Goal: Task Accomplishment & Management: Use online tool/utility

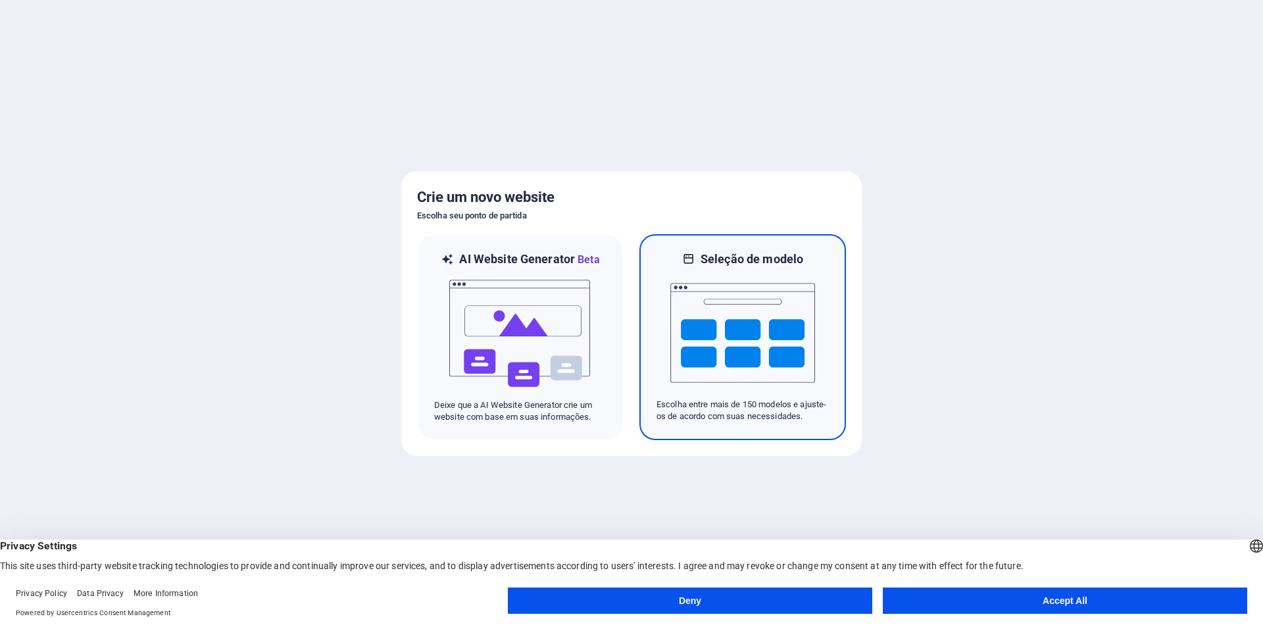
click at [704, 345] on img at bounding box center [742, 333] width 145 height 132
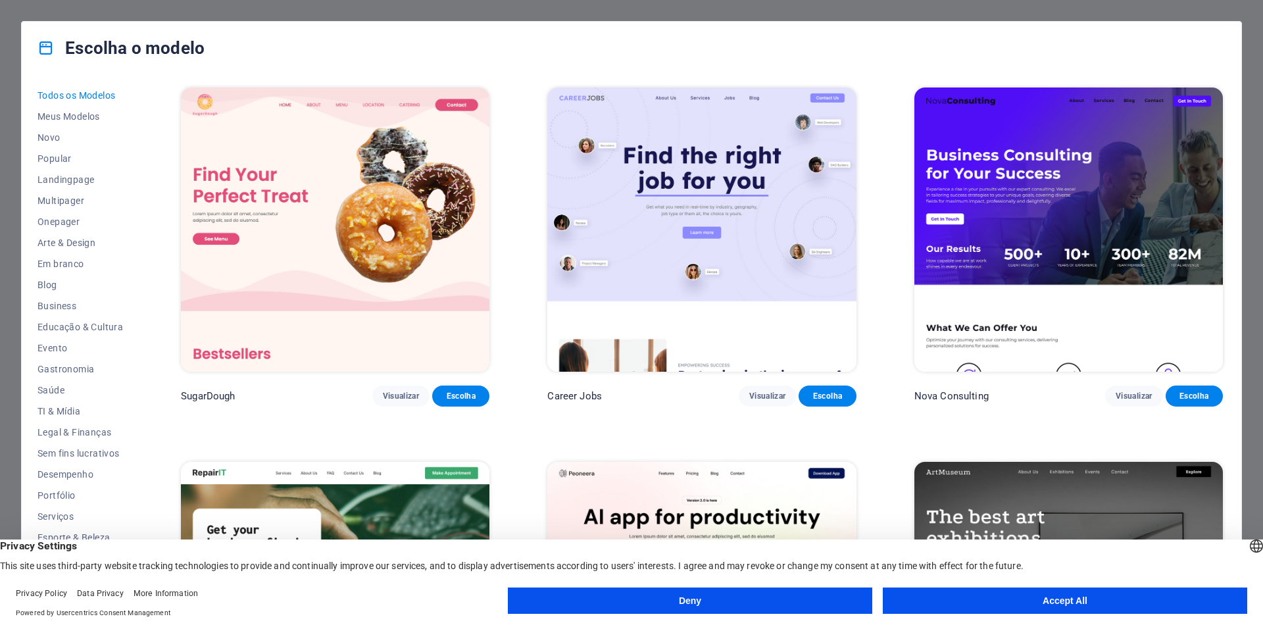
click at [815, 589] on button "Deny" at bounding box center [690, 600] width 364 height 26
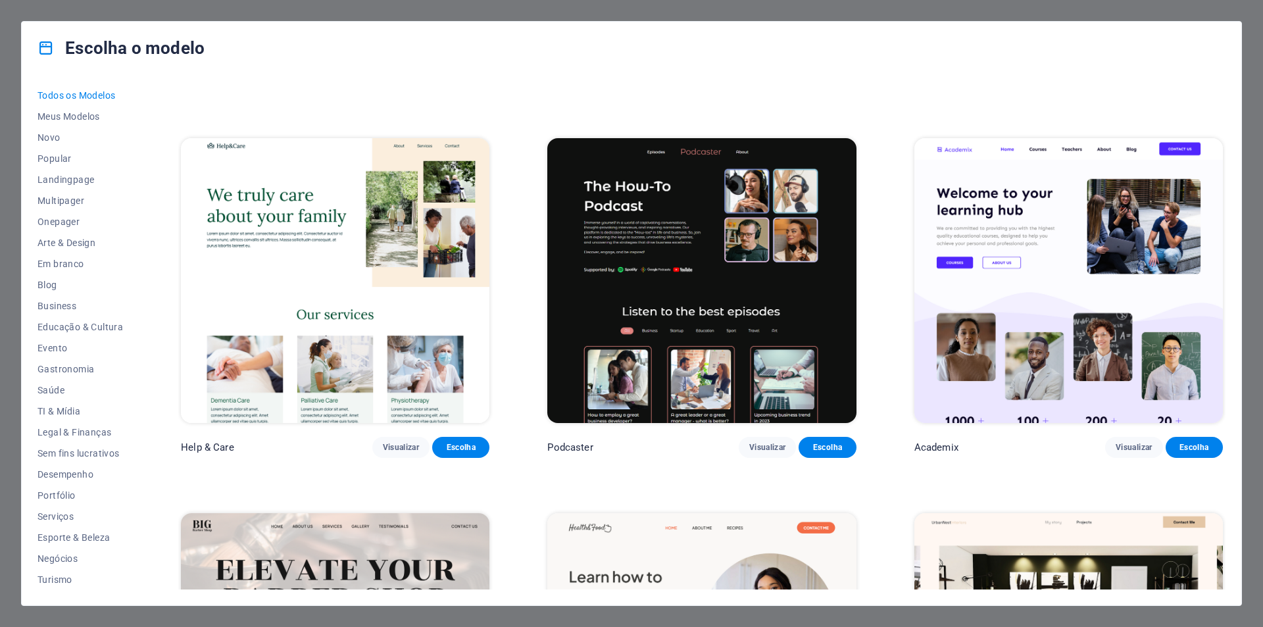
scroll to position [1480, 0]
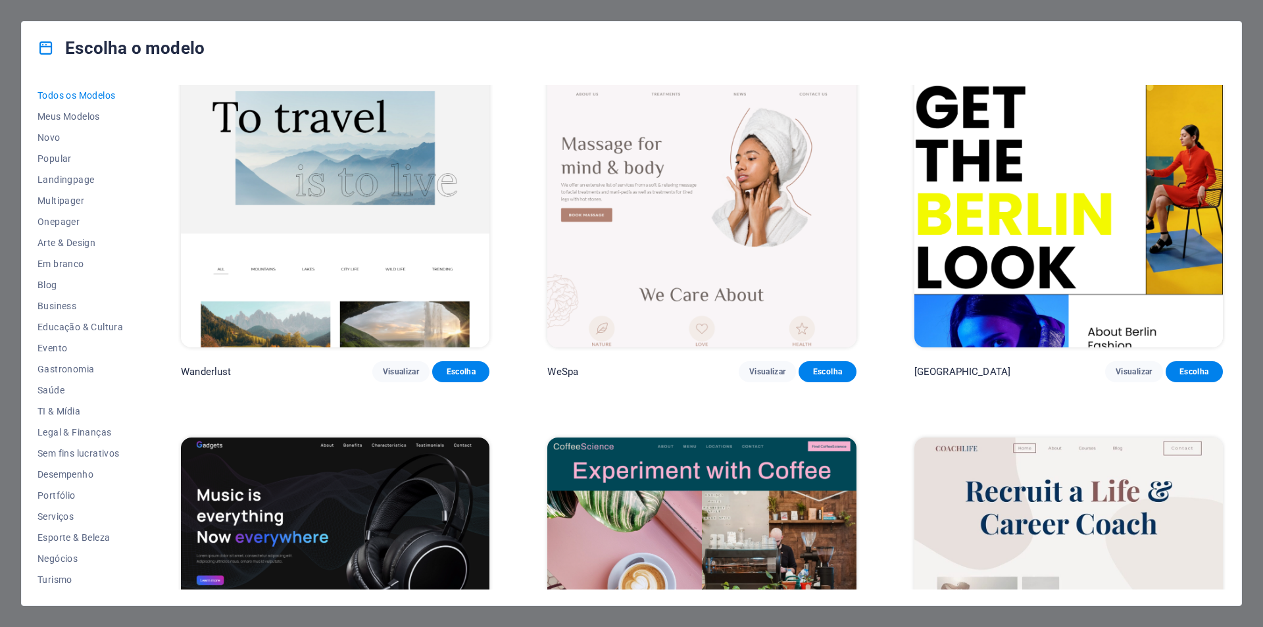
scroll to position [4078, 0]
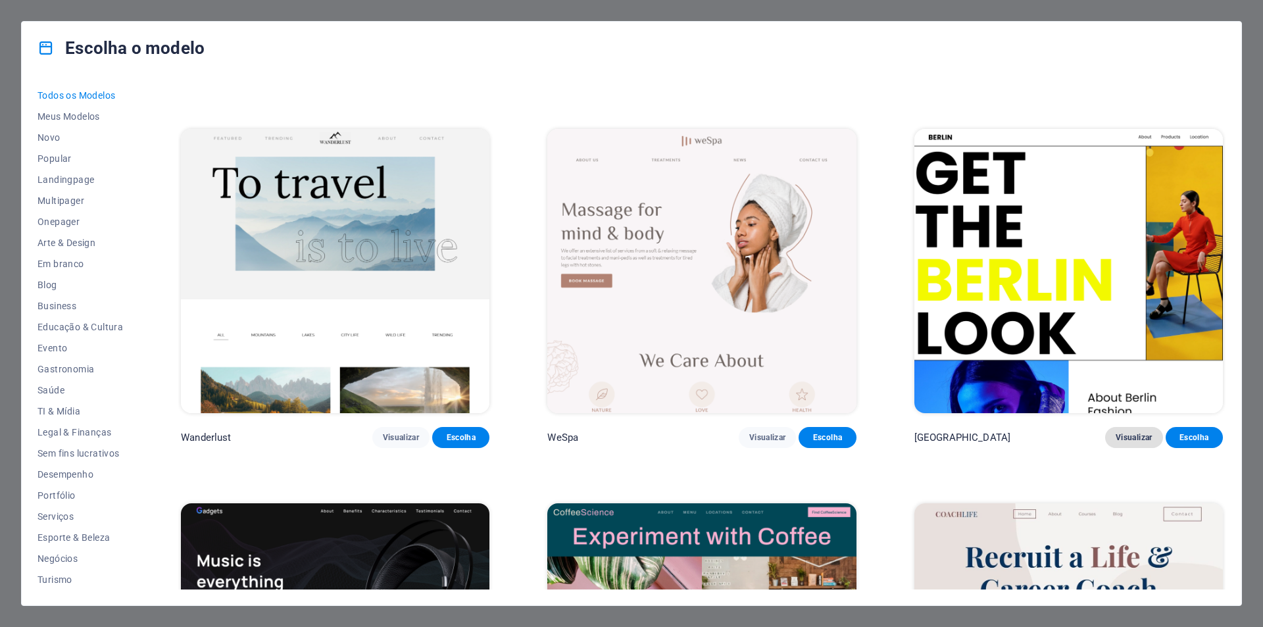
click at [1127, 432] on span "Visualizar" at bounding box center [1134, 437] width 36 height 11
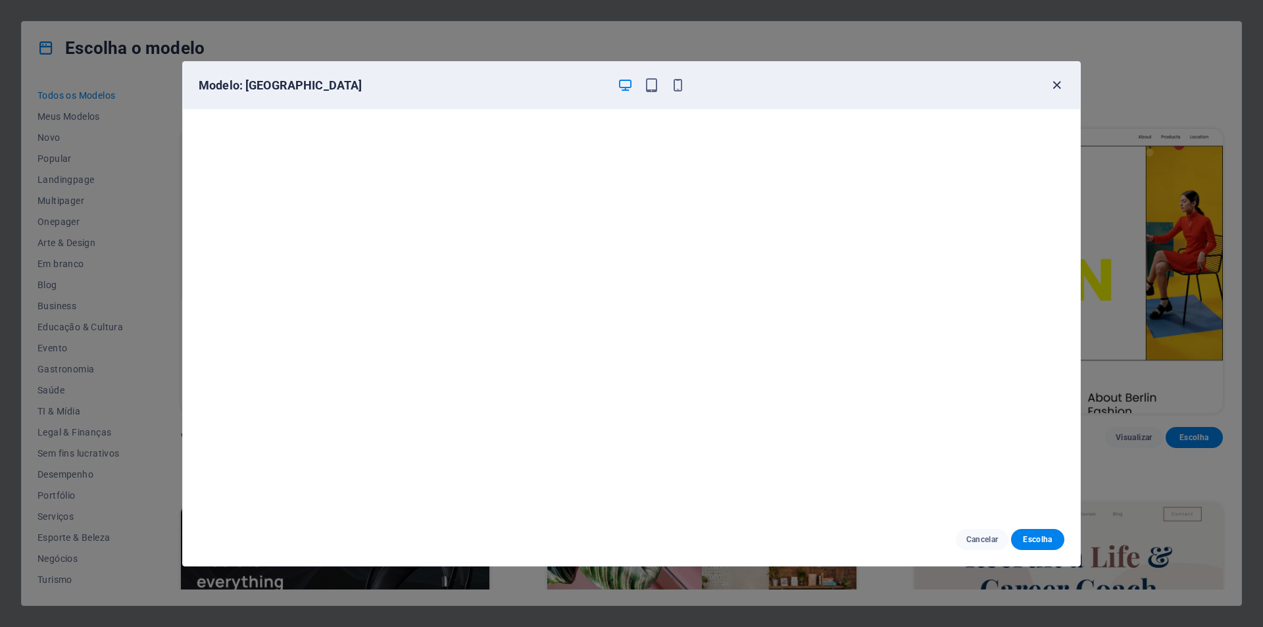
click at [1058, 84] on icon "button" at bounding box center [1056, 85] width 15 height 15
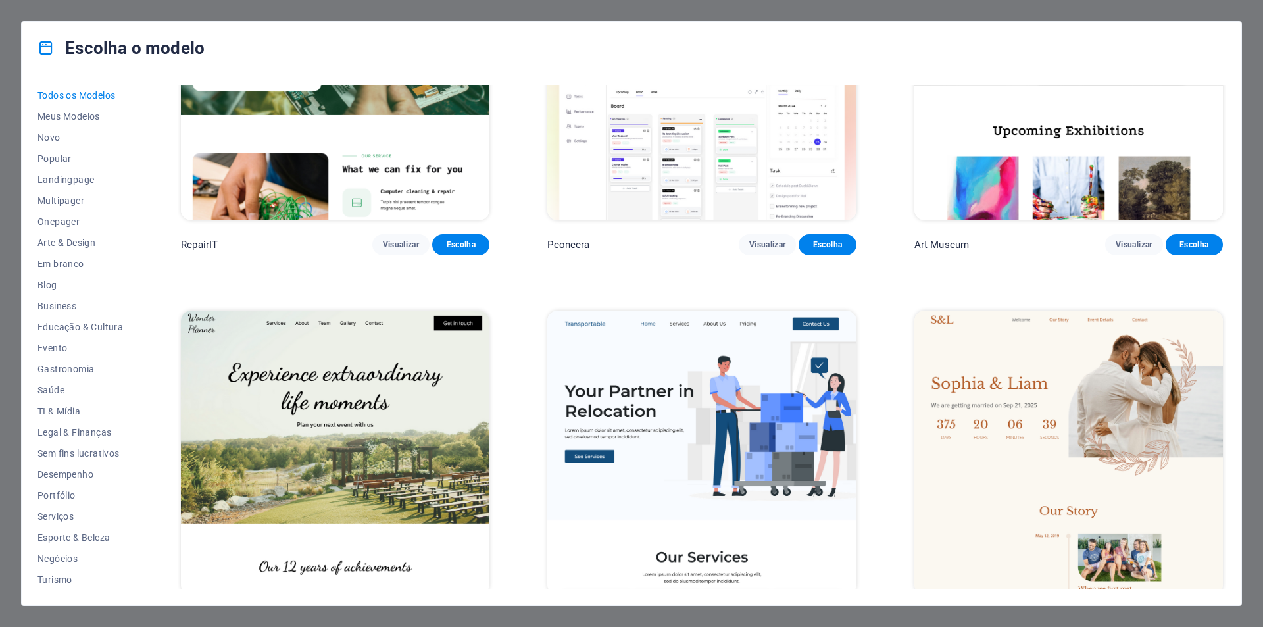
scroll to position [0, 0]
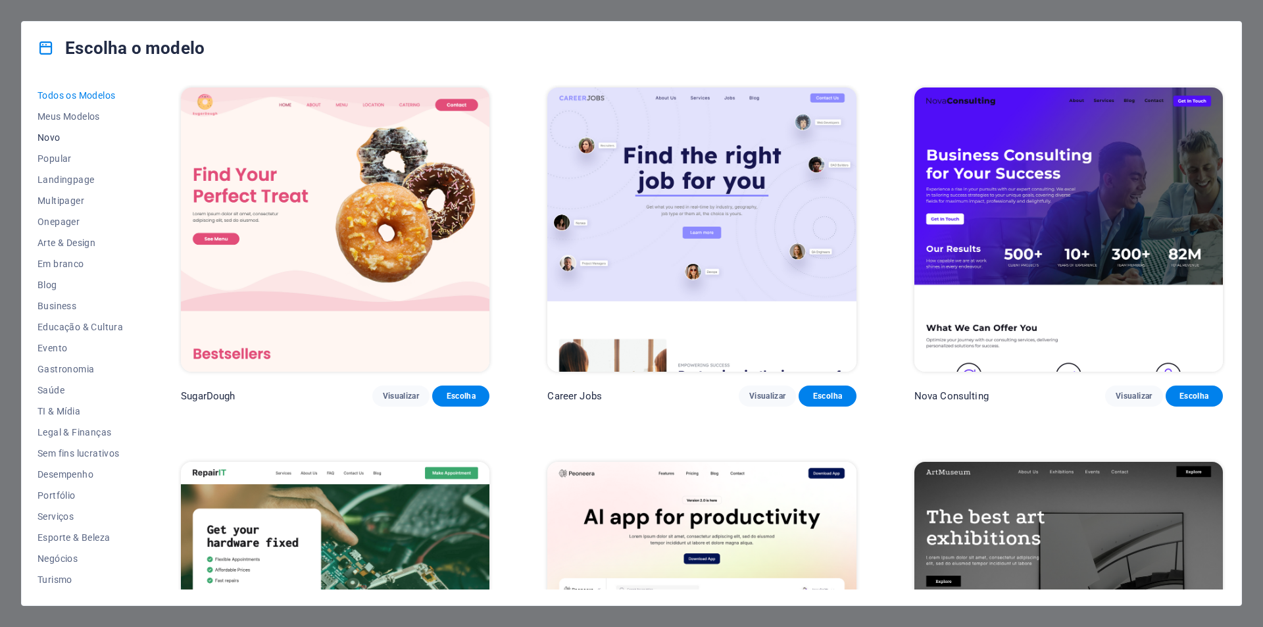
click at [53, 132] on span "Novo" at bounding box center [80, 137] width 86 height 11
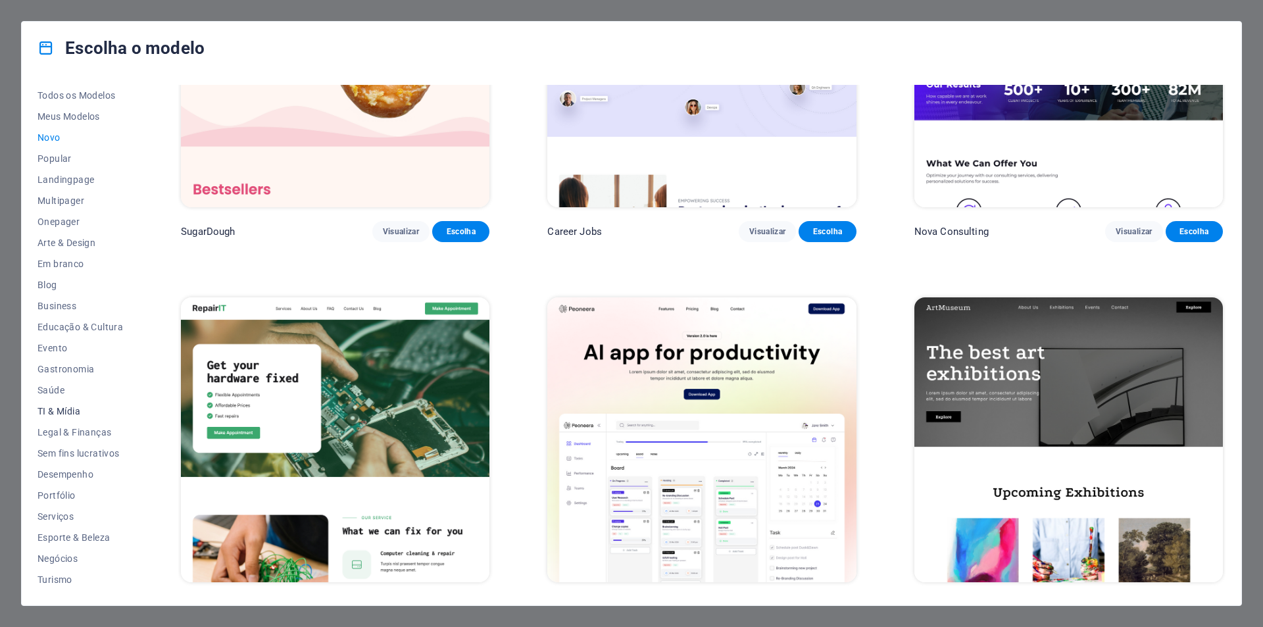
click at [72, 410] on span "TI & Mídia" at bounding box center [80, 411] width 86 height 11
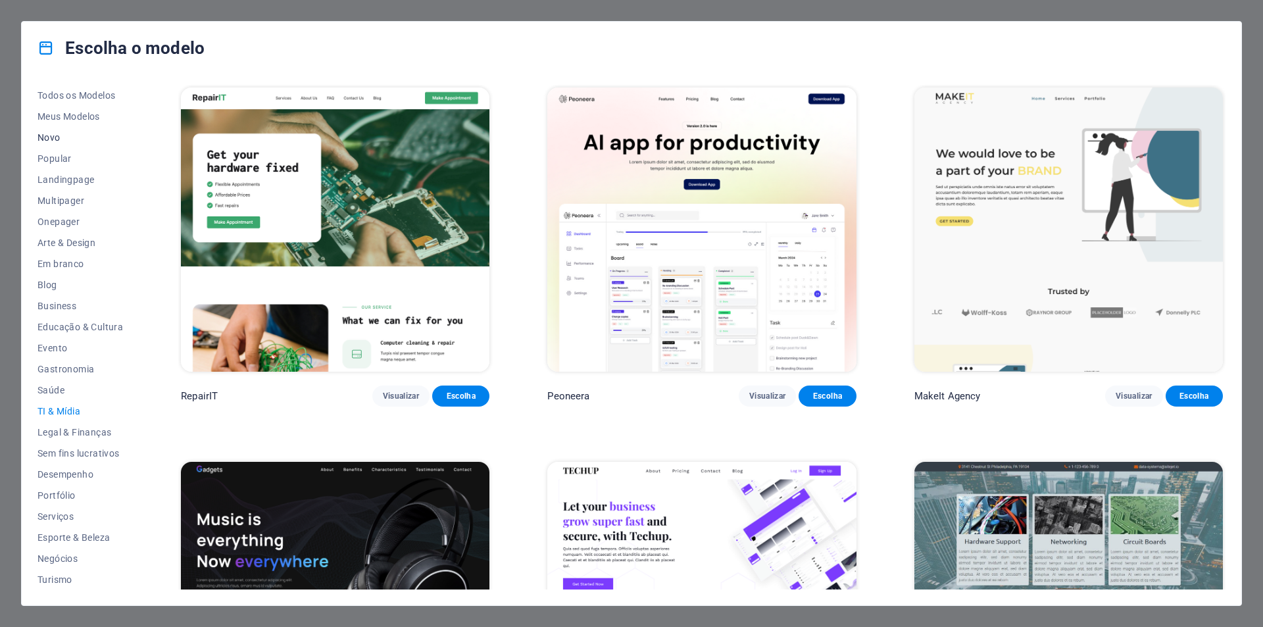
click at [48, 136] on span "Novo" at bounding box center [80, 137] width 86 height 11
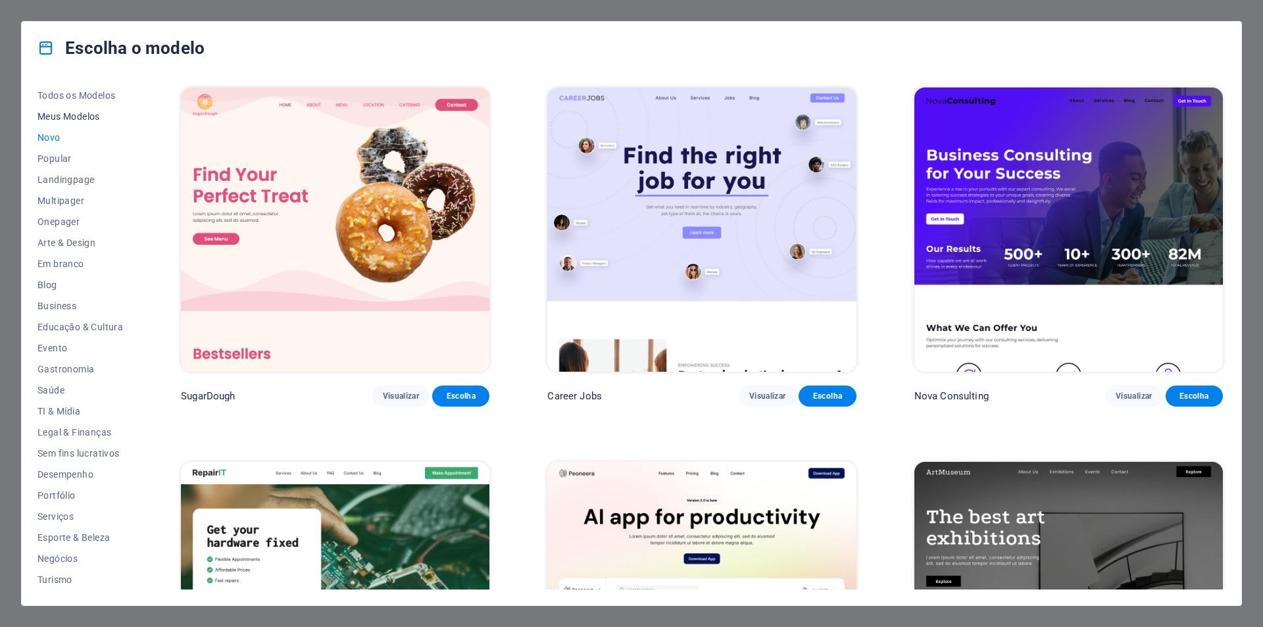
click at [62, 117] on span "Meus Modelos" at bounding box center [80, 116] width 86 height 11
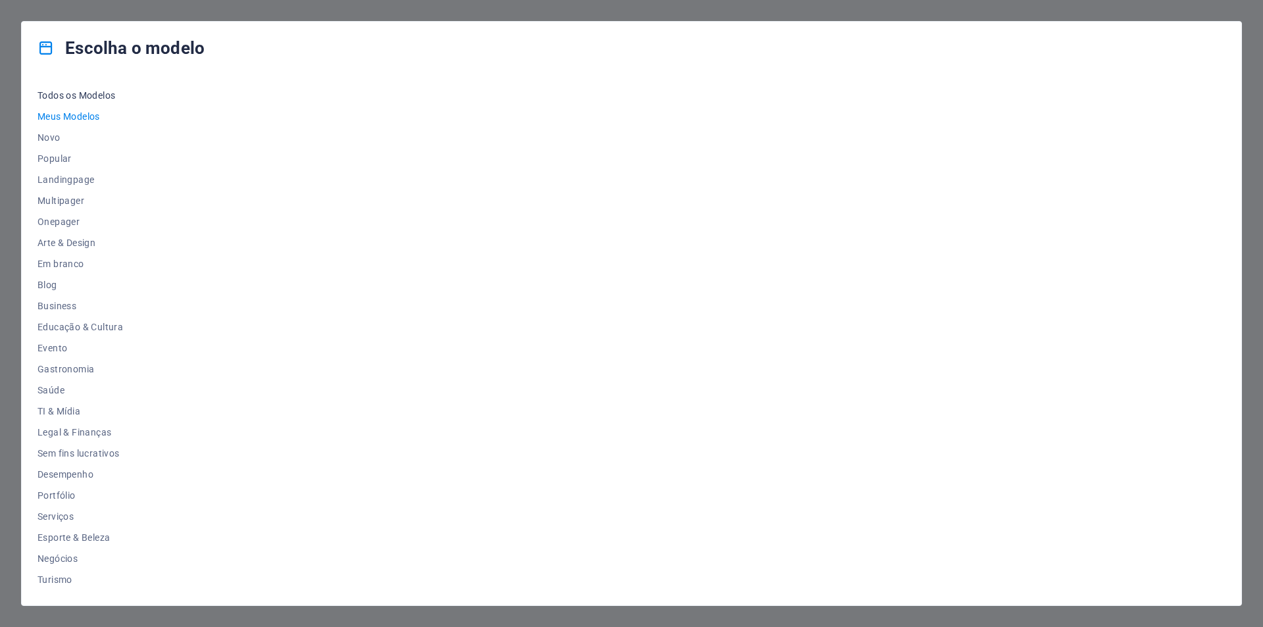
click at [80, 95] on span "Todos os Modelos" at bounding box center [80, 95] width 86 height 11
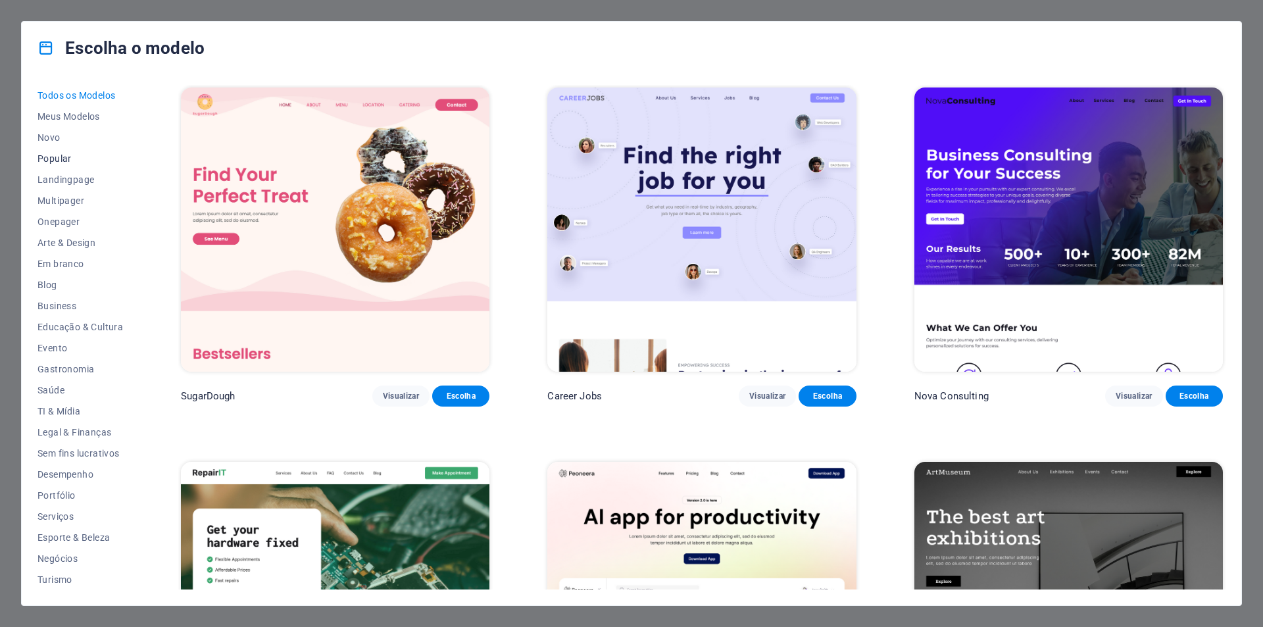
click at [56, 151] on button "Popular" at bounding box center [80, 158] width 86 height 21
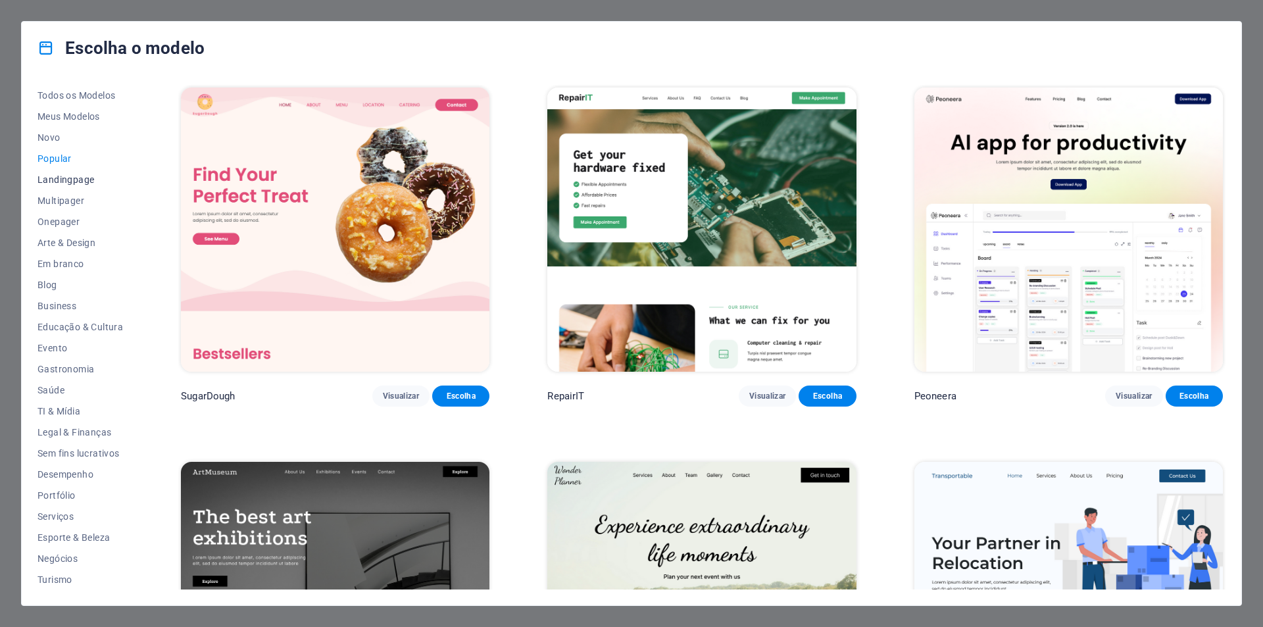
click at [55, 176] on span "Landingpage" at bounding box center [80, 179] width 86 height 11
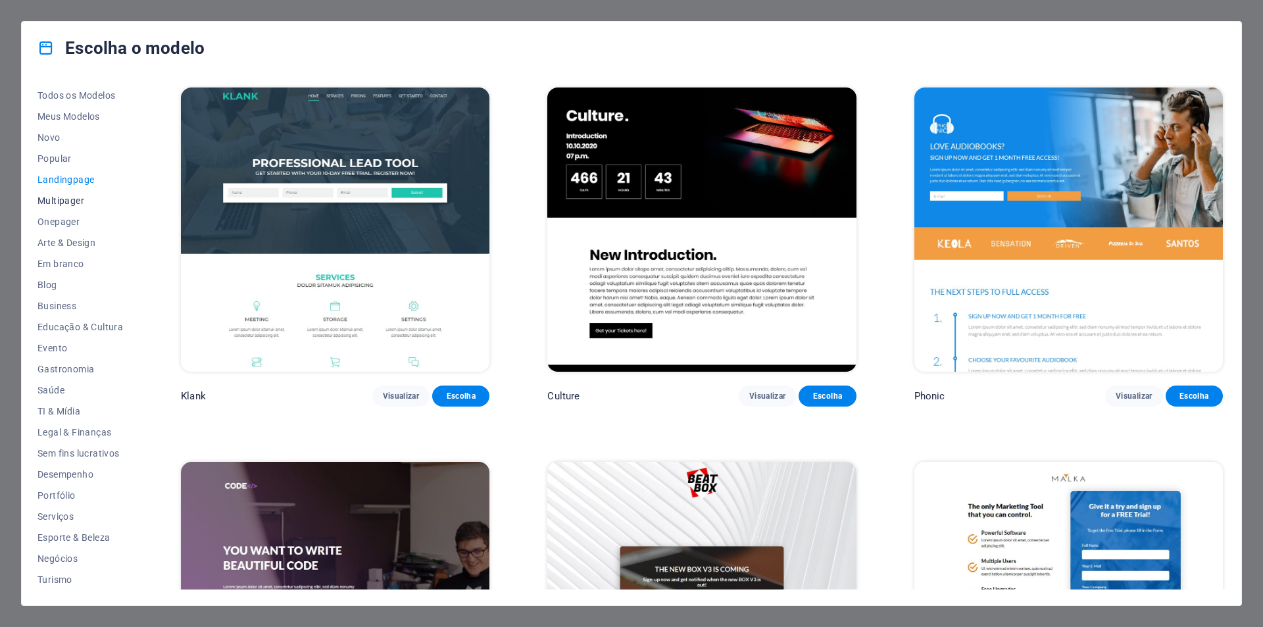
click at [55, 204] on span "Multipager" at bounding box center [80, 200] width 86 height 11
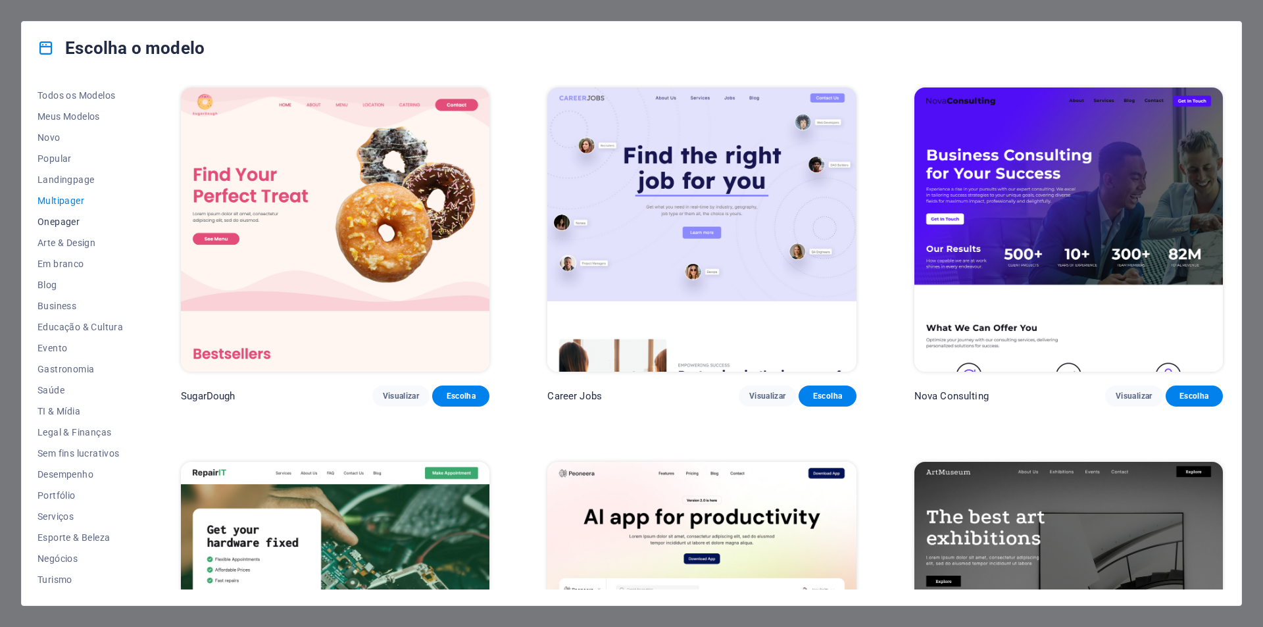
click at [57, 225] on span "Onepager" at bounding box center [80, 221] width 86 height 11
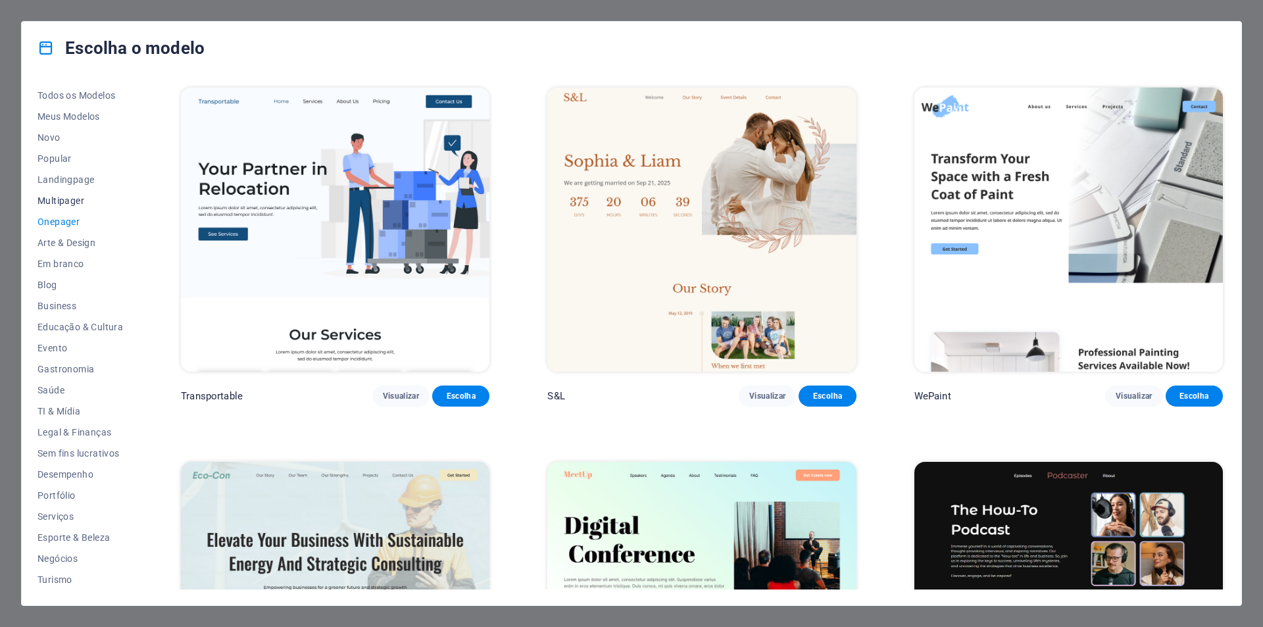
click at [63, 204] on span "Multipager" at bounding box center [80, 200] width 86 height 11
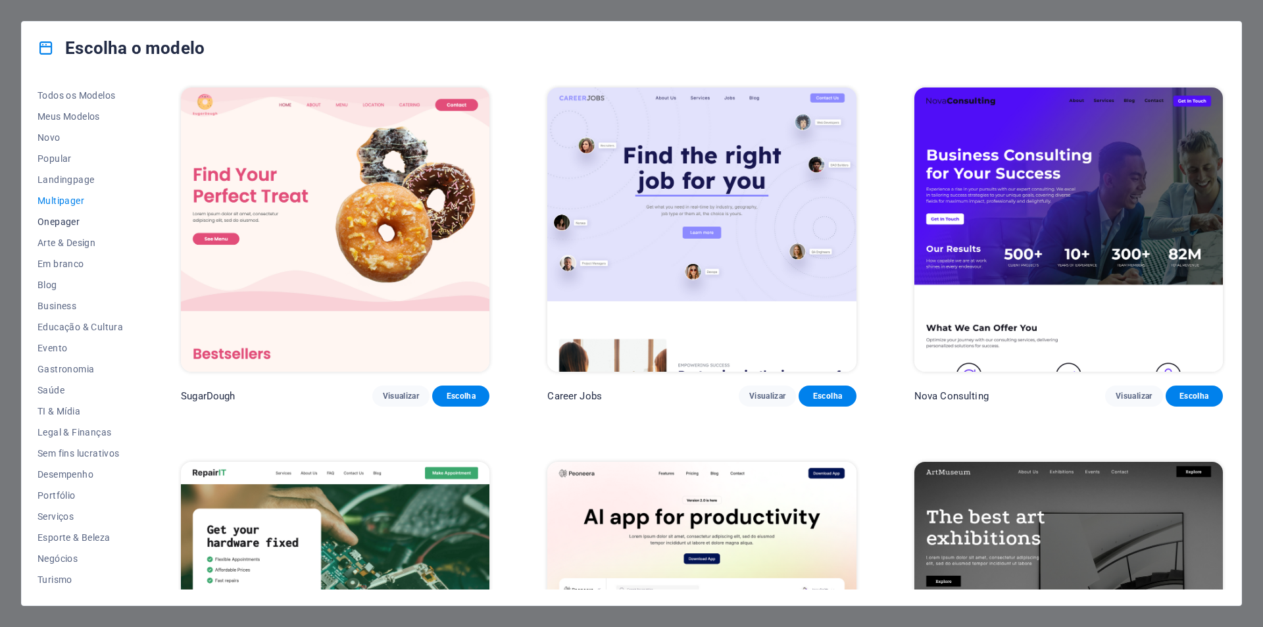
click at [64, 224] on span "Onepager" at bounding box center [80, 221] width 86 height 11
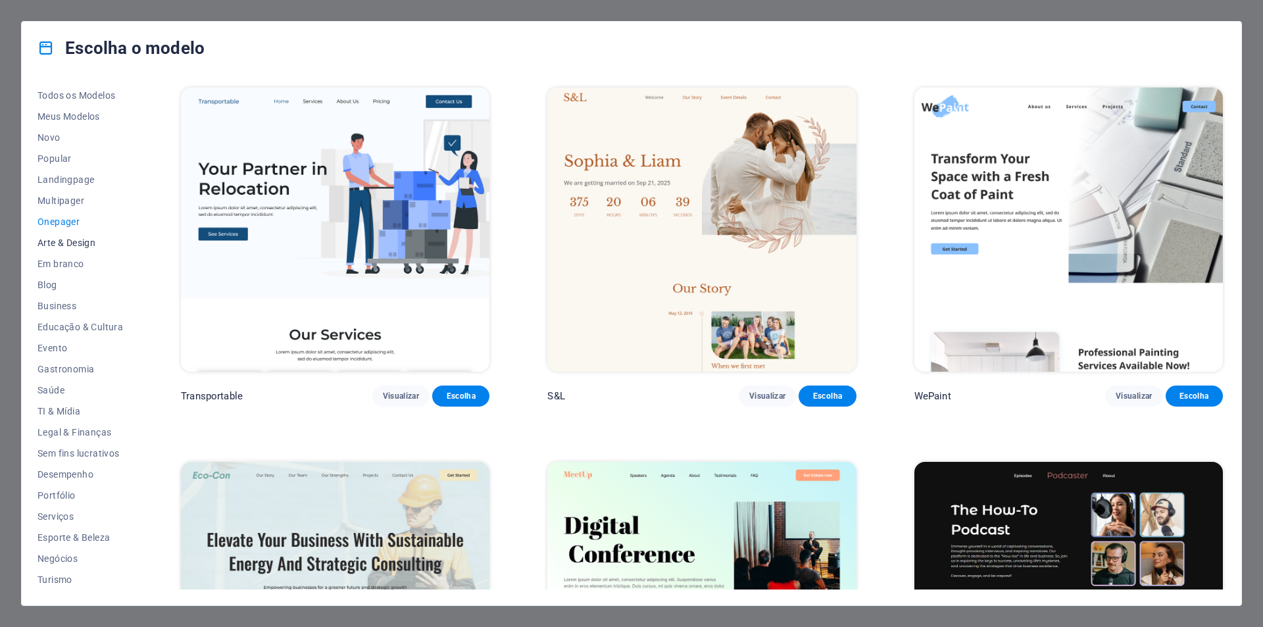
click at [67, 245] on span "Arte & Design" at bounding box center [80, 242] width 86 height 11
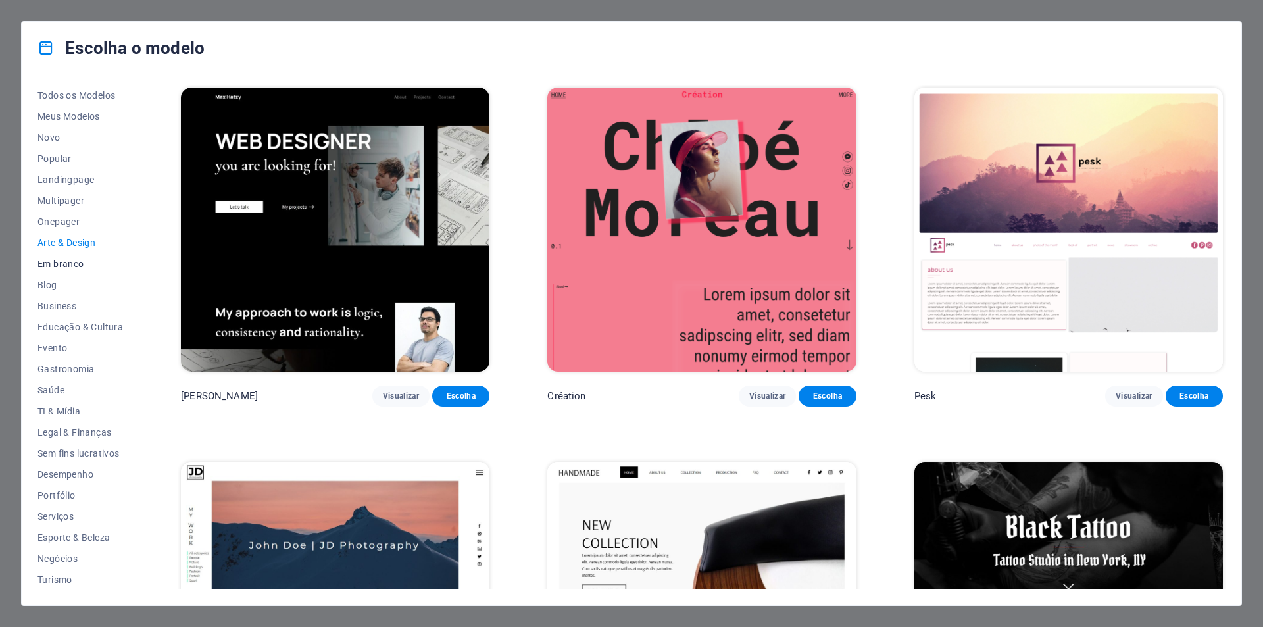
click at [64, 263] on span "Em branco" at bounding box center [80, 263] width 86 height 11
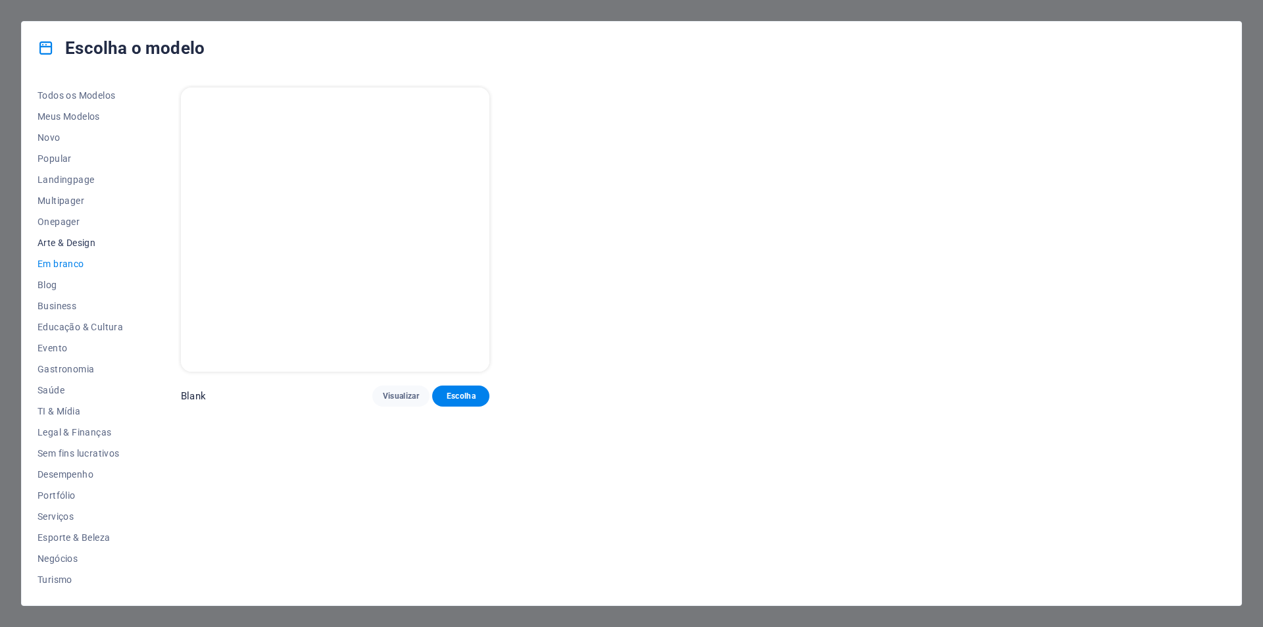
click at [66, 244] on span "Arte & Design" at bounding box center [80, 242] width 86 height 11
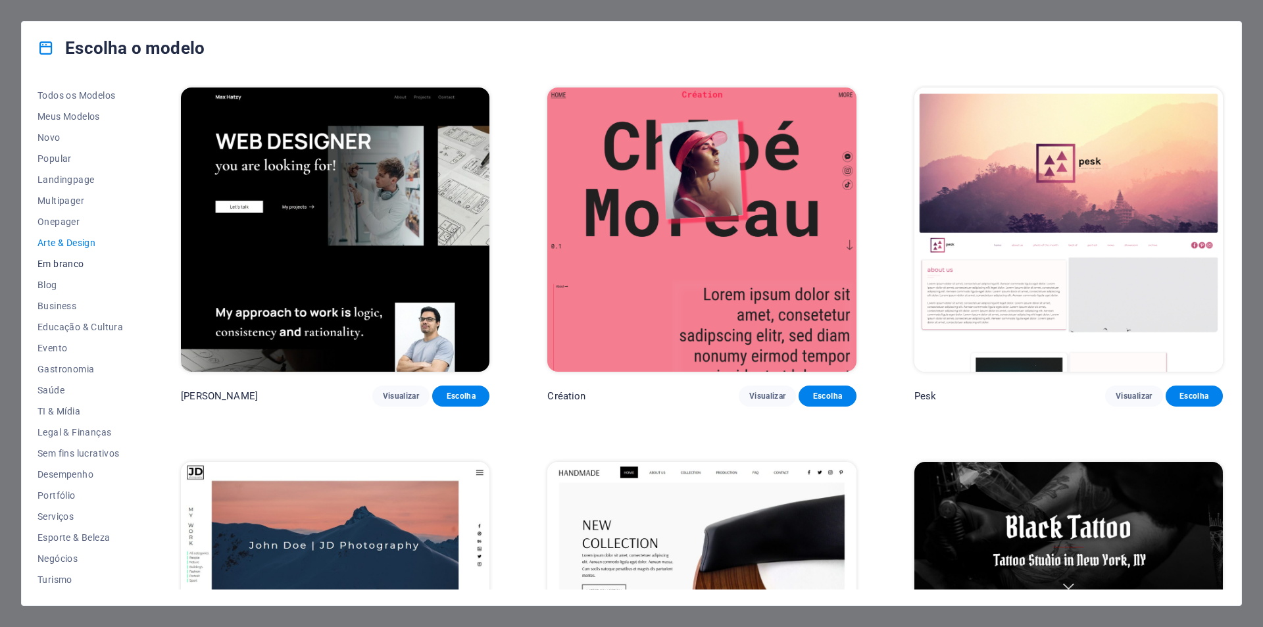
click at [59, 264] on span "Em branco" at bounding box center [80, 263] width 86 height 11
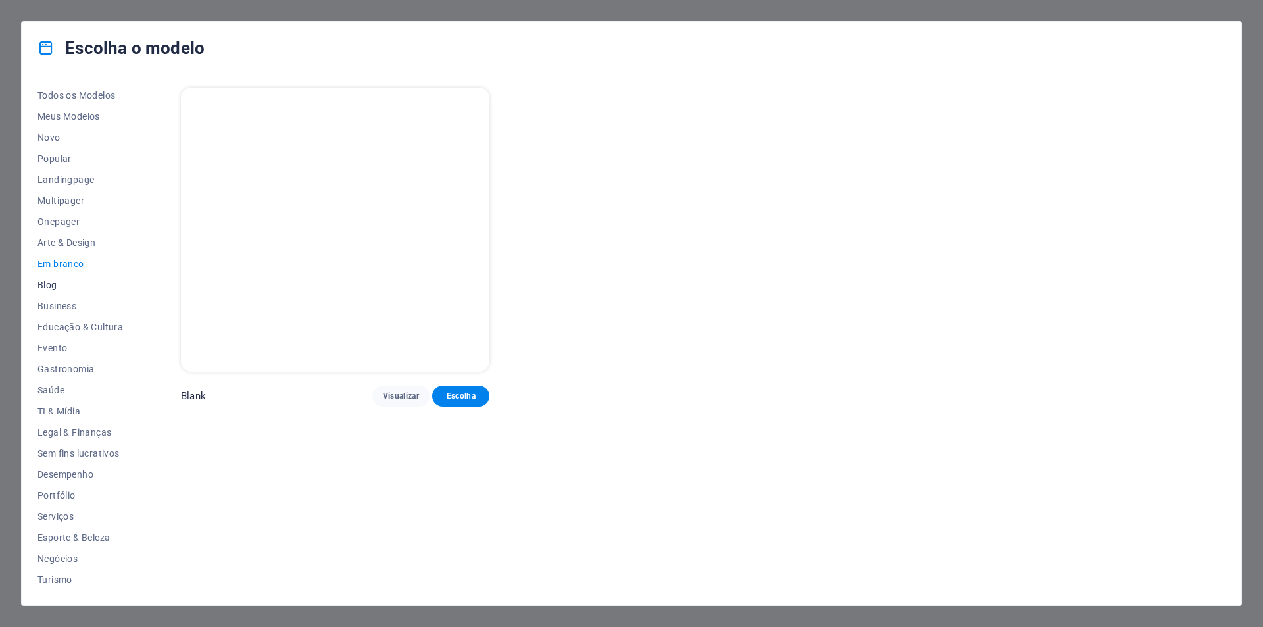
click at [47, 285] on span "Blog" at bounding box center [80, 285] width 86 height 11
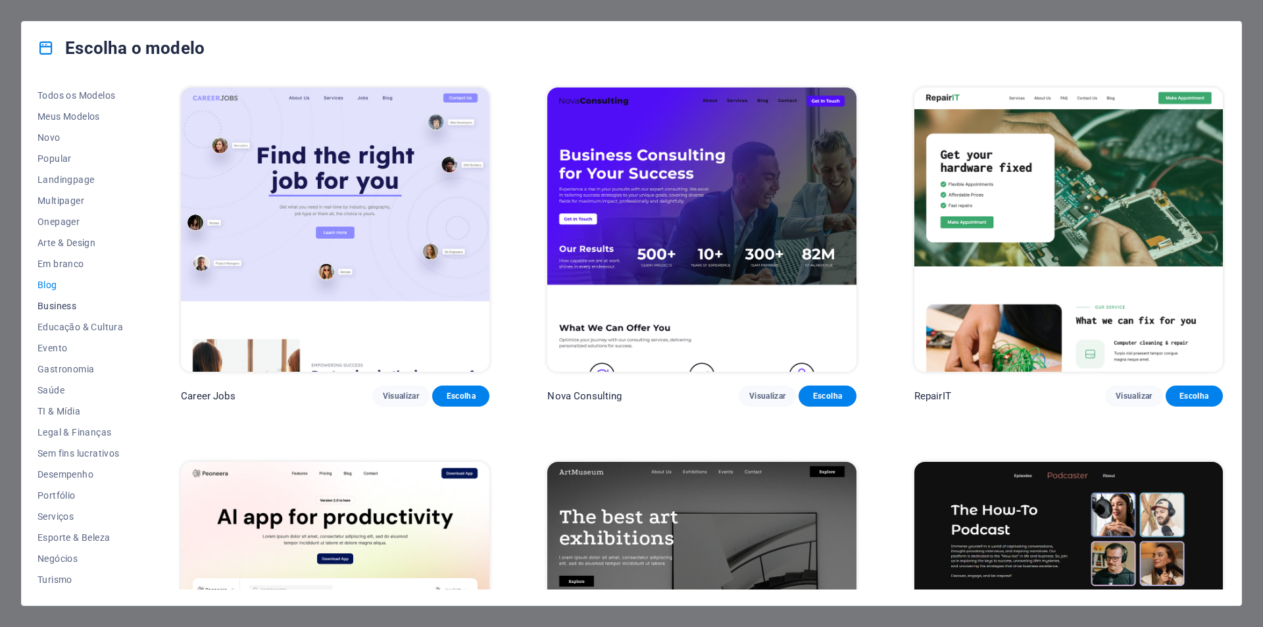
click at [62, 302] on span "Business" at bounding box center [80, 306] width 86 height 11
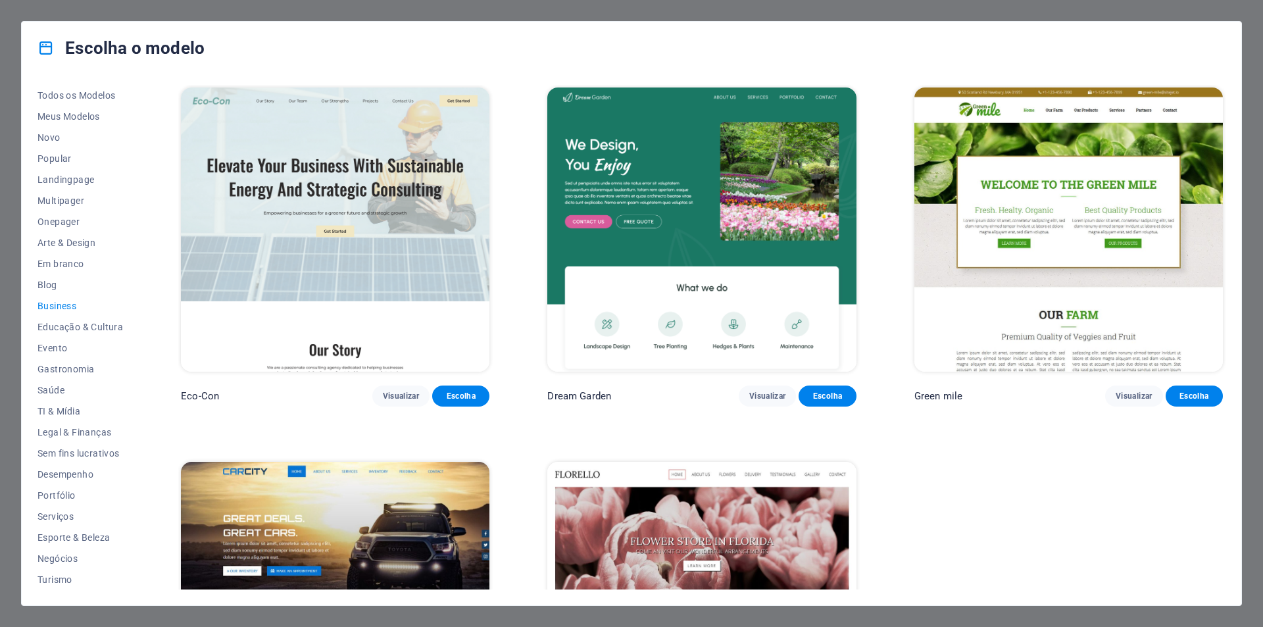
scroll to position [189, 0]
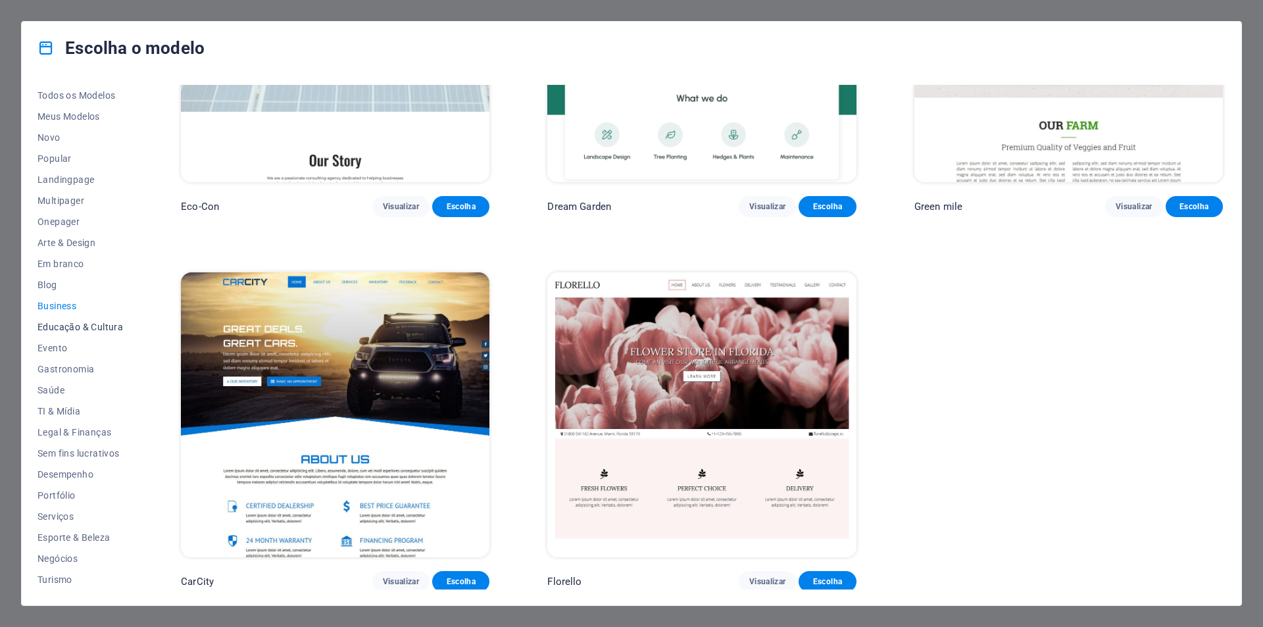
click at [52, 326] on span "Educação & Cultura" at bounding box center [80, 327] width 86 height 11
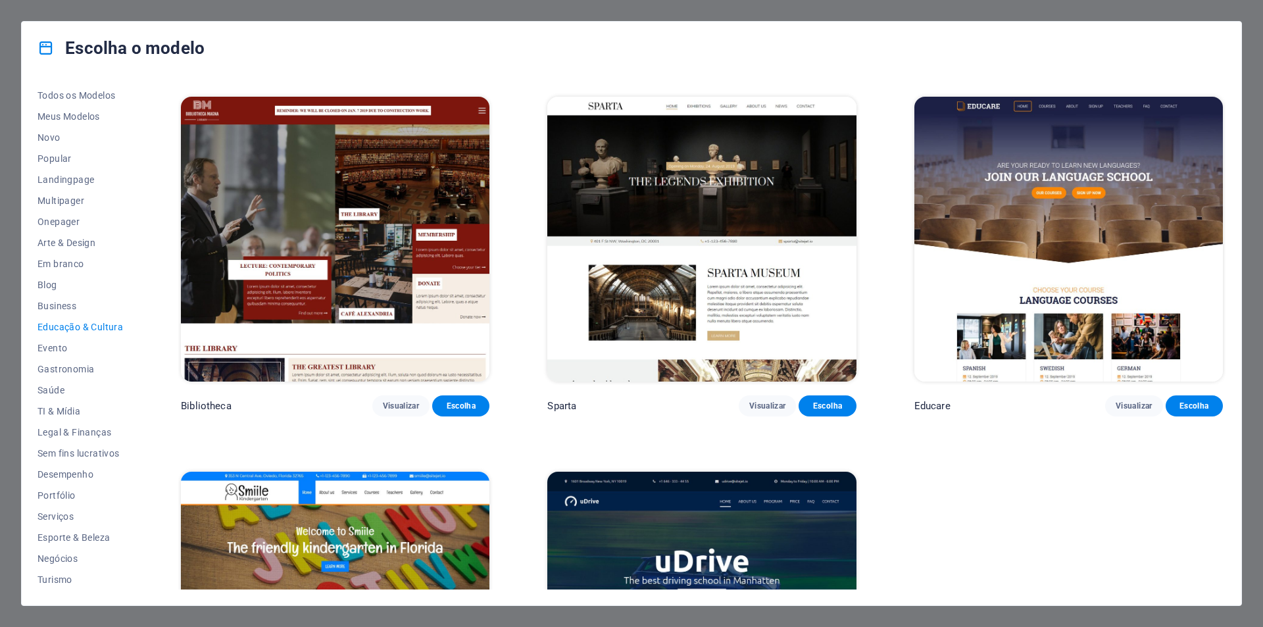
scroll to position [562, 0]
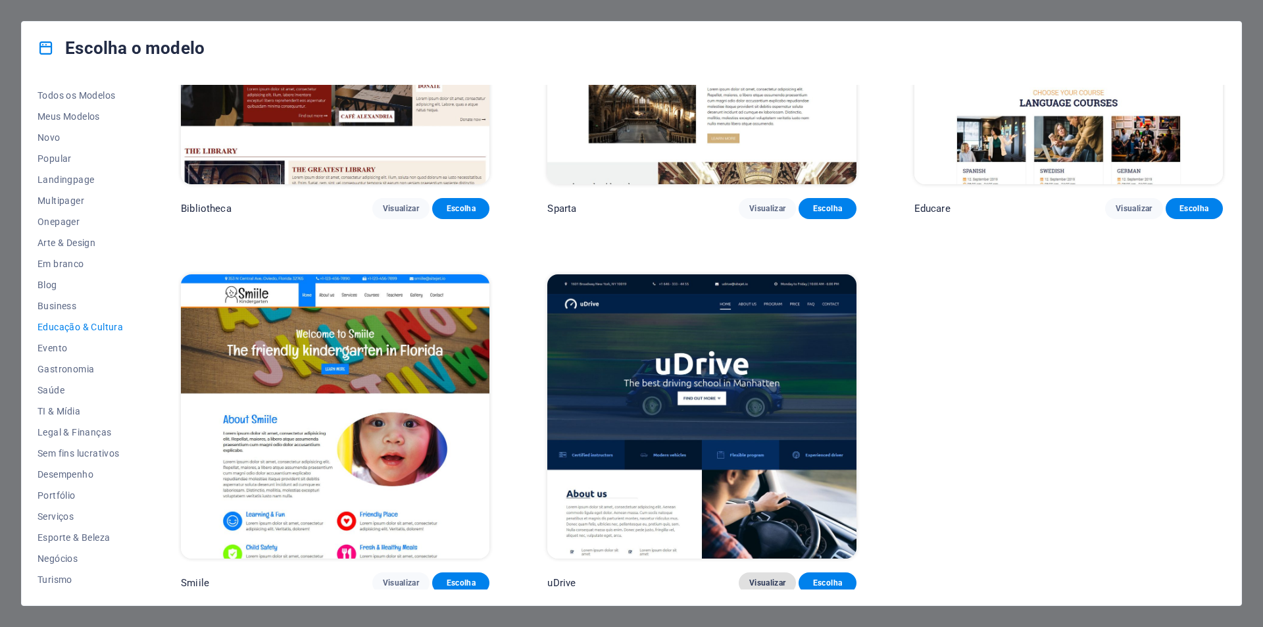
click at [772, 581] on span "Visualizar" at bounding box center [767, 583] width 36 height 11
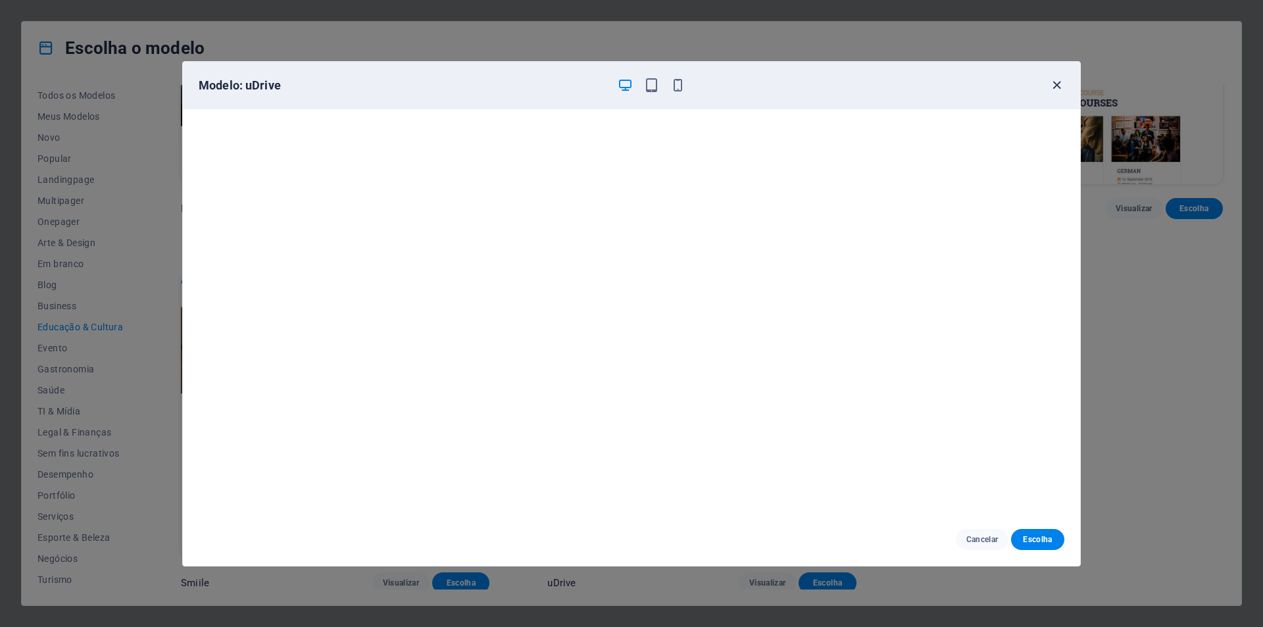
click at [1058, 86] on icon "button" at bounding box center [1056, 85] width 15 height 15
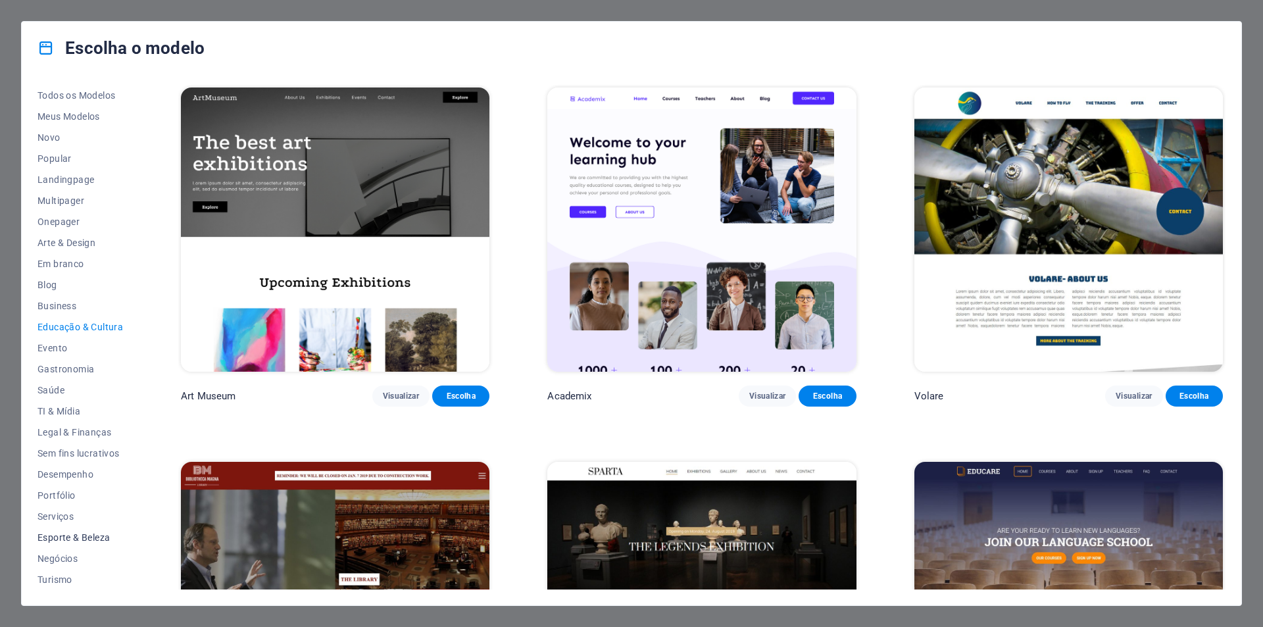
scroll to position [22, 0]
click at [64, 576] on span "Estrutura de arame" at bounding box center [80, 579] width 86 height 11
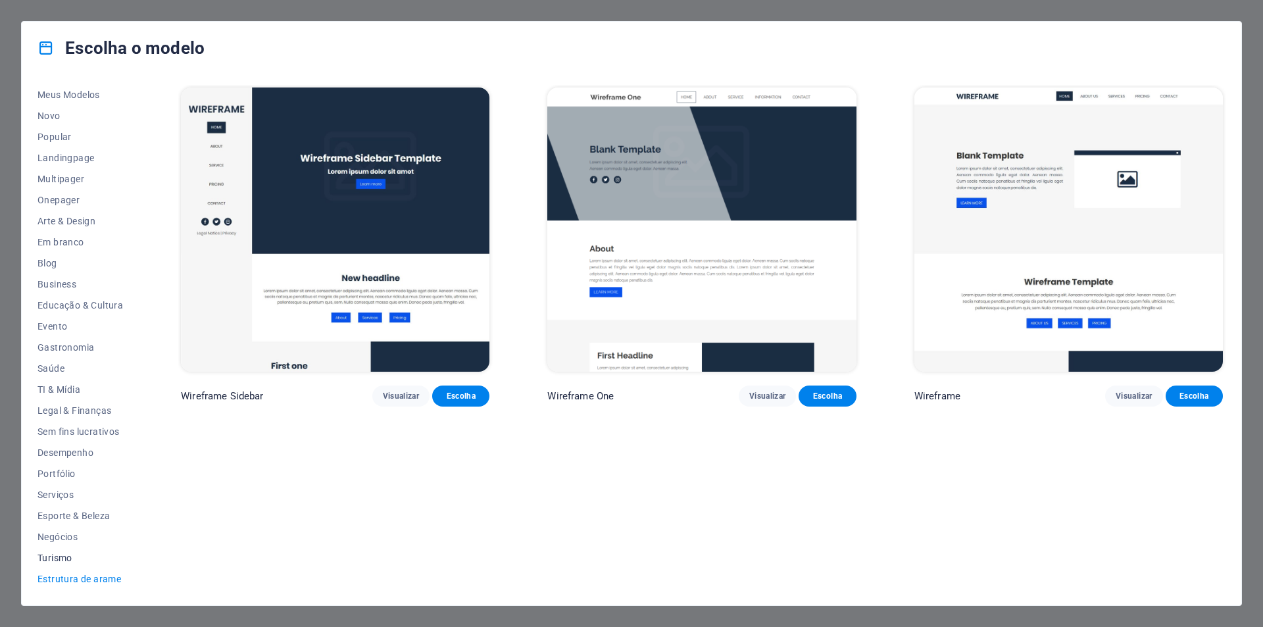
click at [59, 555] on span "Turismo" at bounding box center [80, 558] width 86 height 11
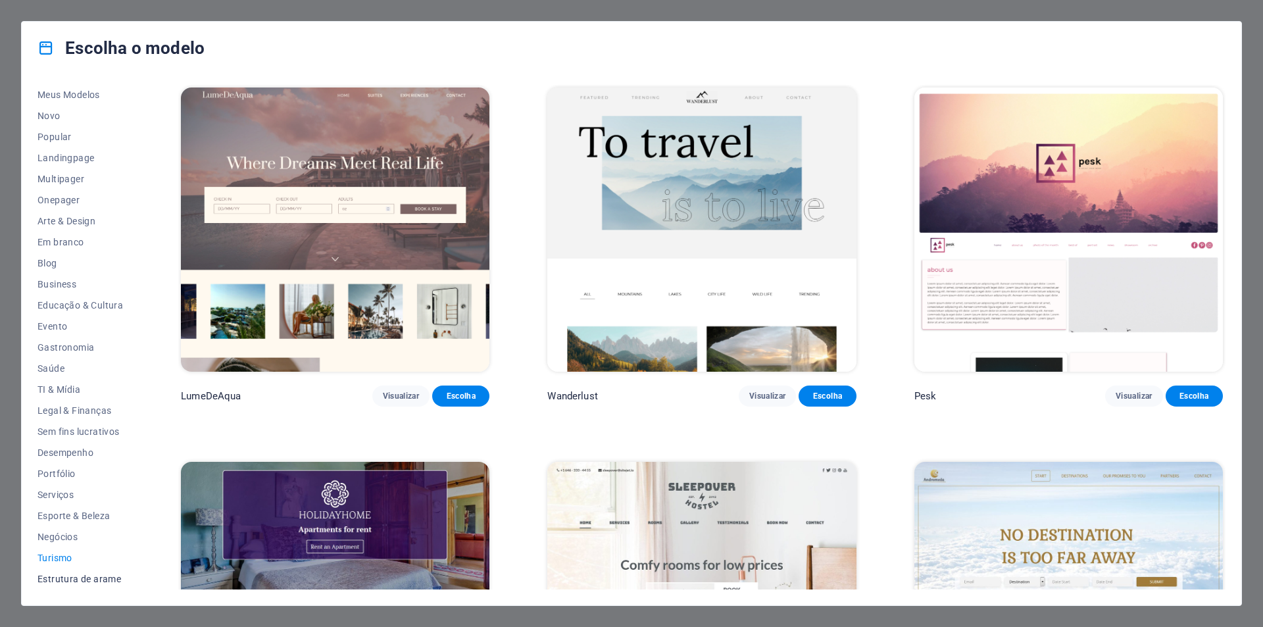
click at [60, 579] on span "Estrutura de arame" at bounding box center [80, 579] width 86 height 11
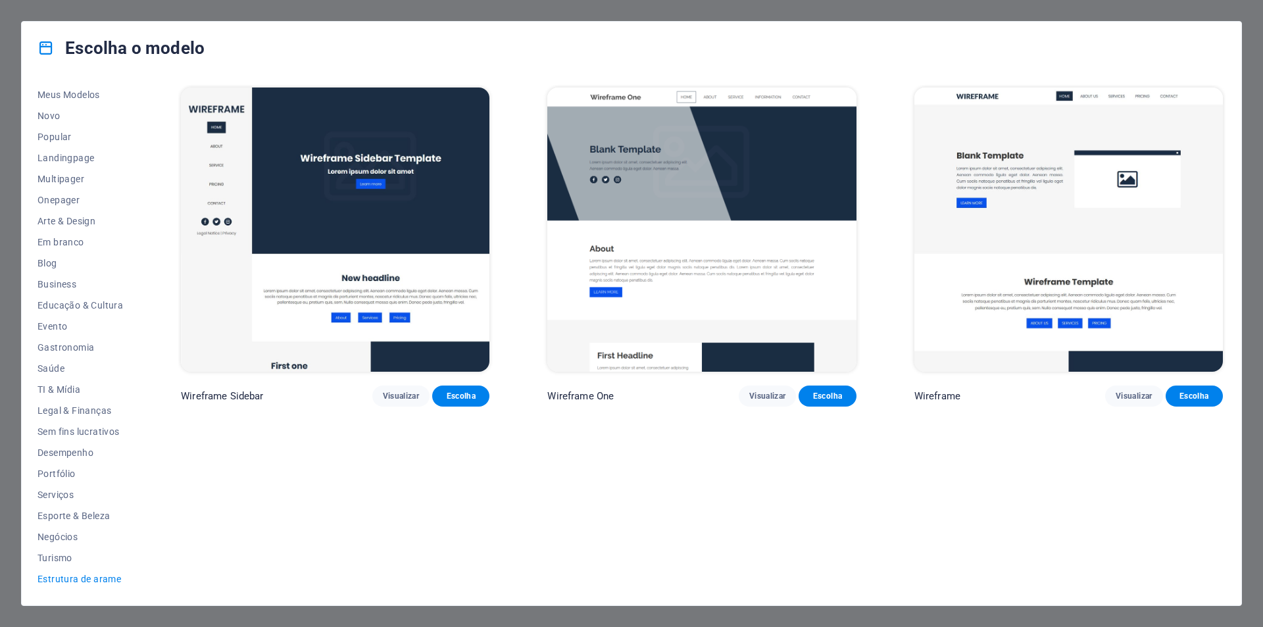
click at [750, 532] on div "Wireframe Sidebar Visualizar Escolha Wireframe One Visualizar Escolha Wireframe…" at bounding box center [701, 337] width 1047 height 504
click at [62, 387] on span "TI & Mídia" at bounding box center [80, 389] width 86 height 11
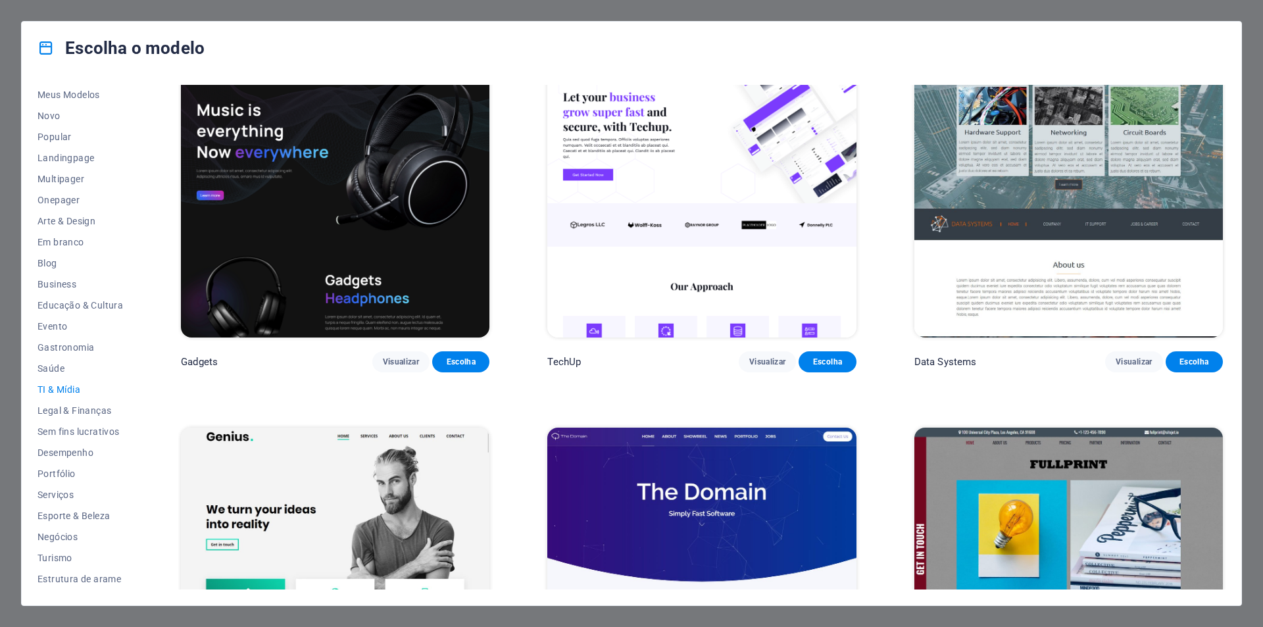
scroll to position [0, 0]
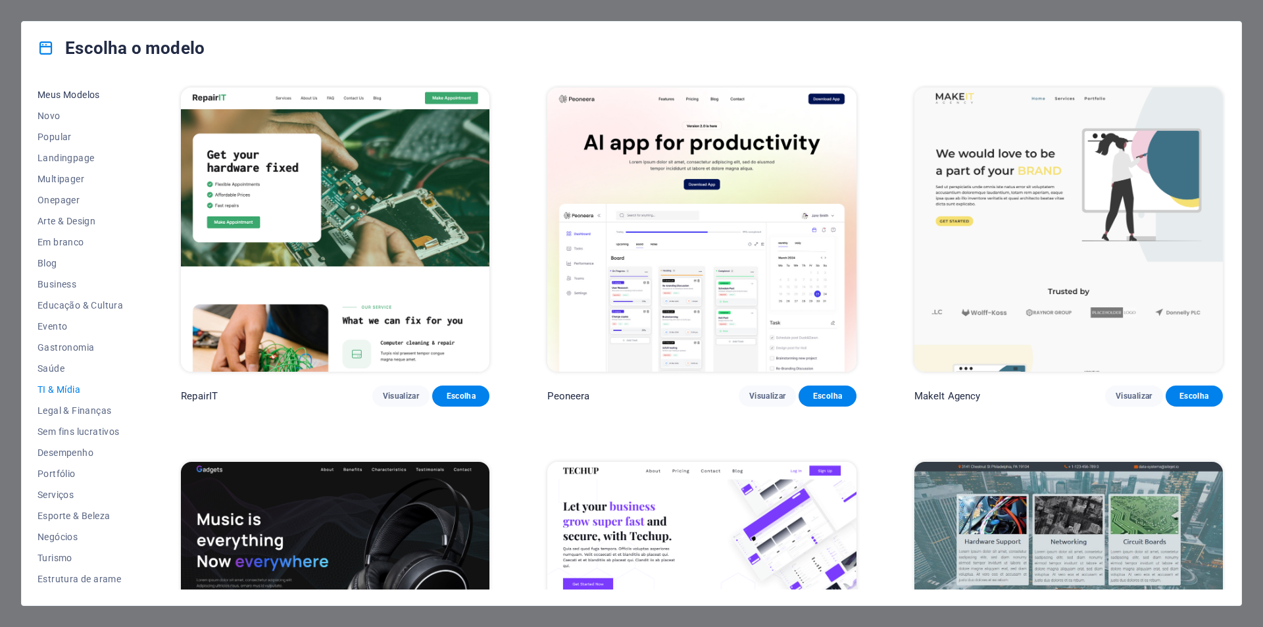
click at [62, 91] on span "Meus Modelos" at bounding box center [80, 94] width 86 height 11
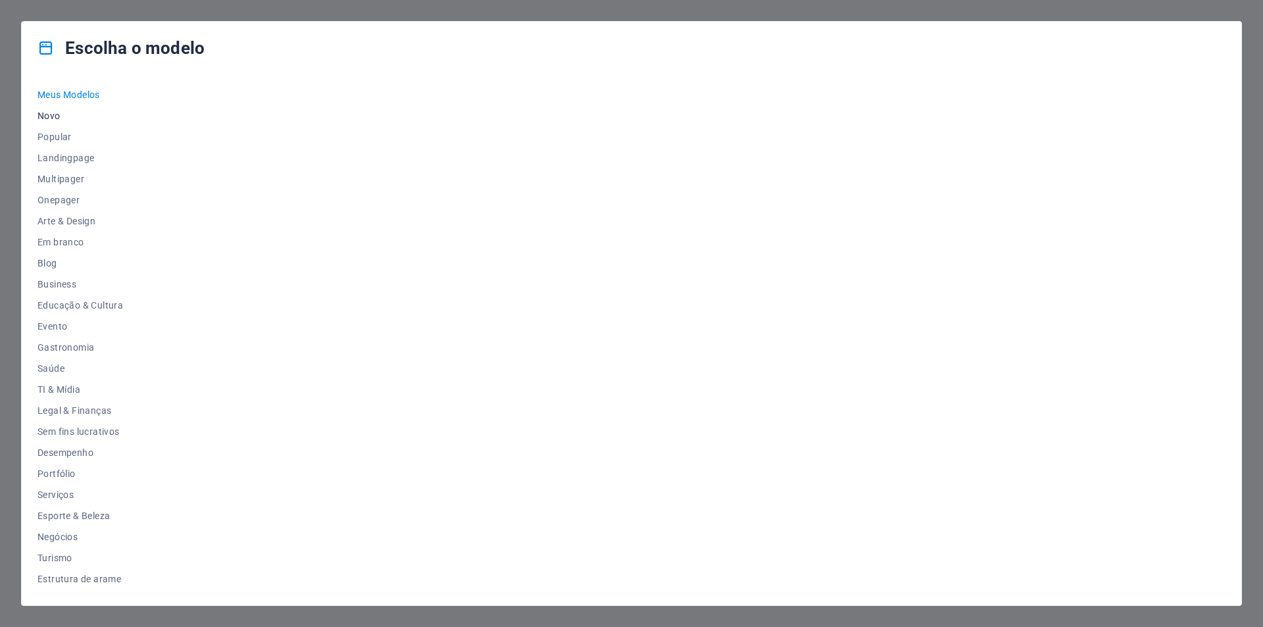
click at [57, 113] on span "Novo" at bounding box center [80, 116] width 86 height 11
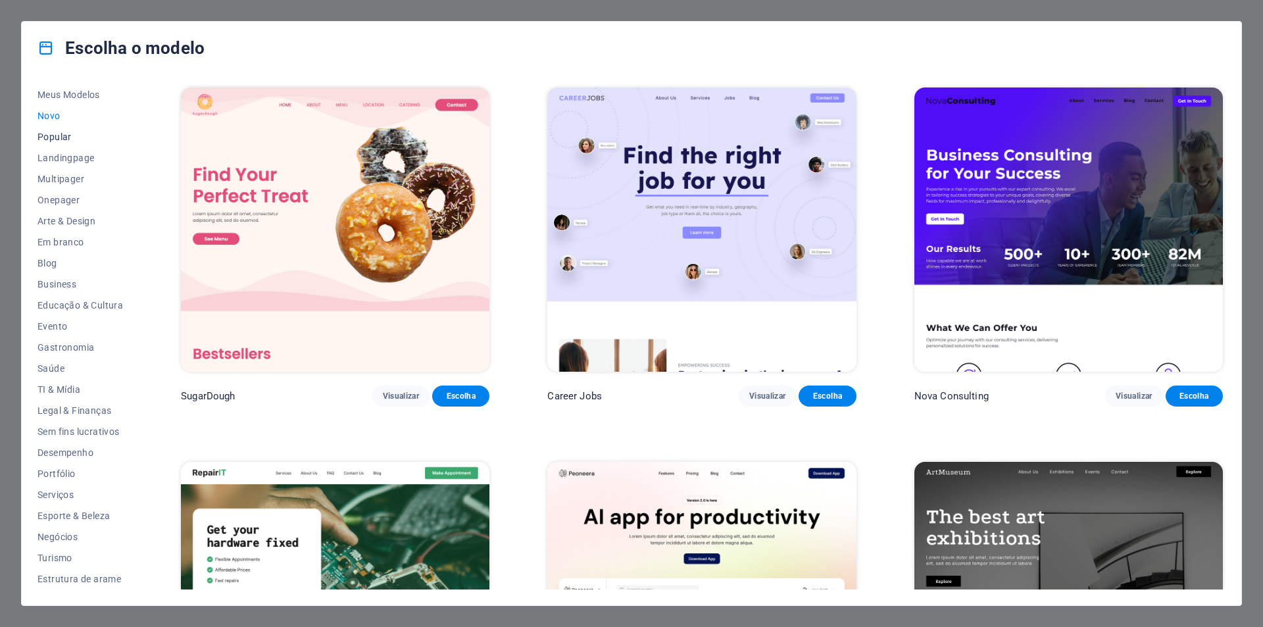
click at [43, 133] on span "Popular" at bounding box center [80, 137] width 86 height 11
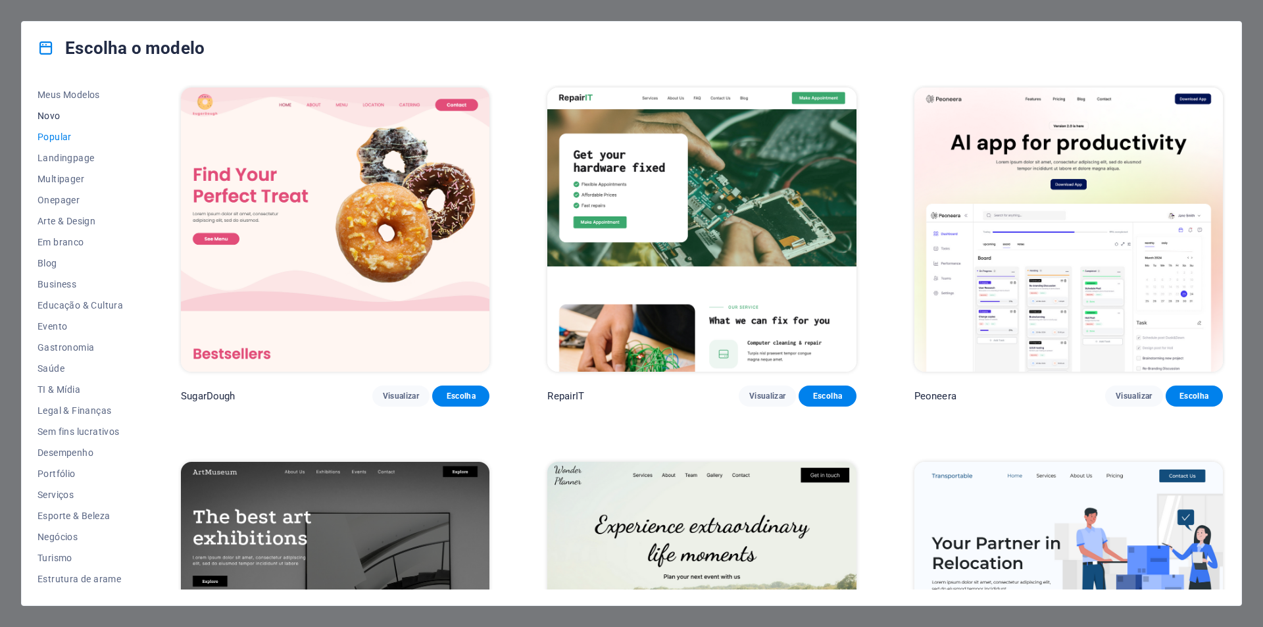
click at [52, 111] on span "Novo" at bounding box center [80, 116] width 86 height 11
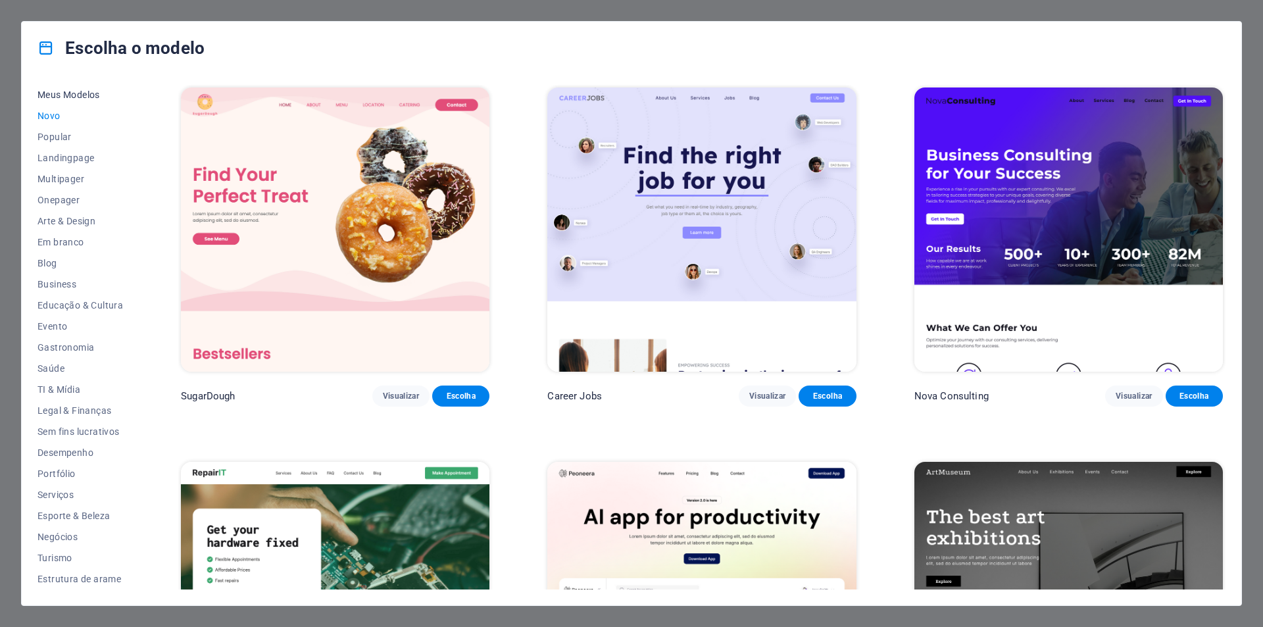
click at [60, 91] on span "Meus Modelos" at bounding box center [80, 94] width 86 height 11
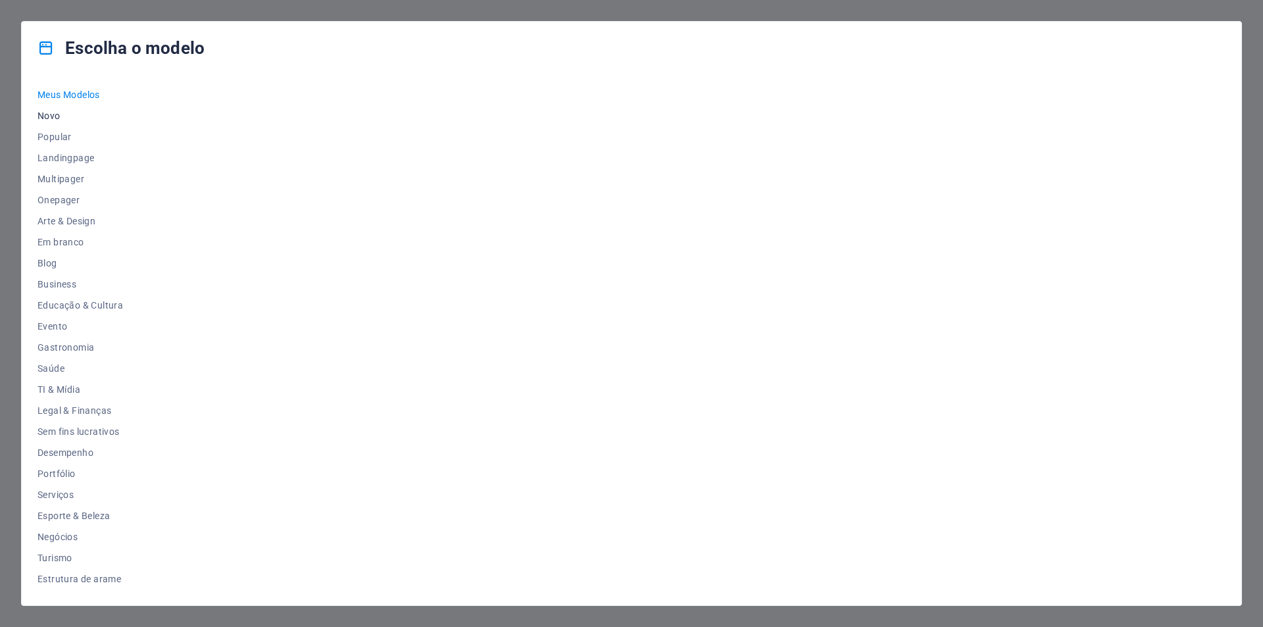
click at [52, 116] on span "Novo" at bounding box center [80, 116] width 86 height 11
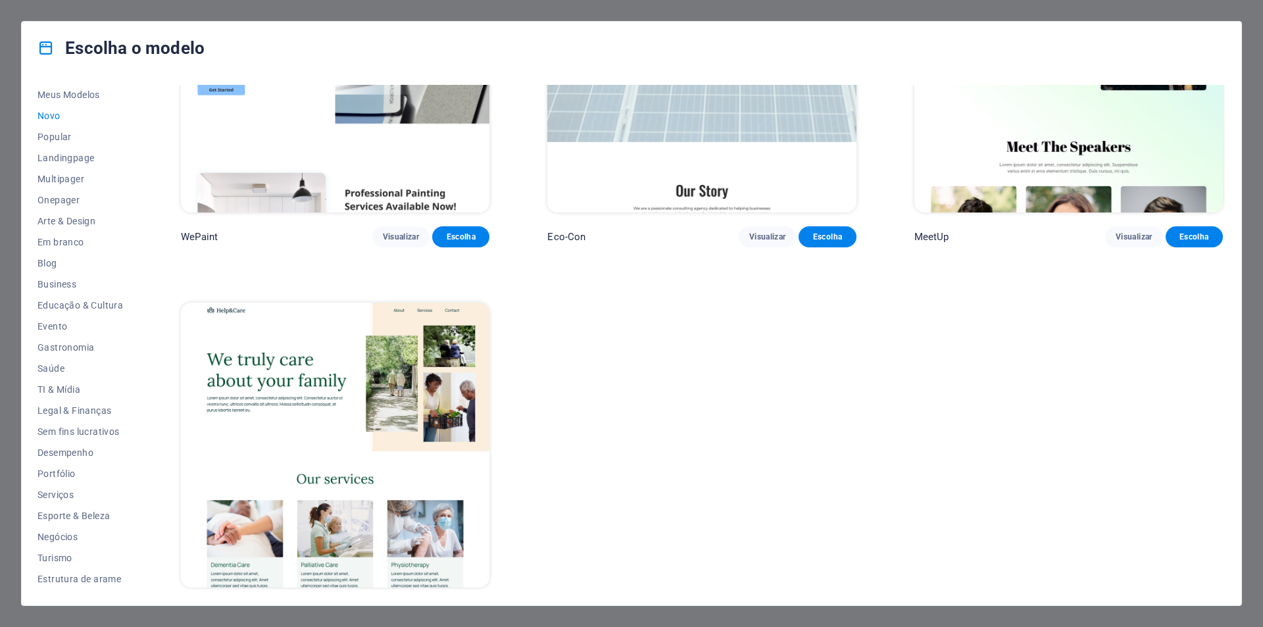
scroll to position [1309, 0]
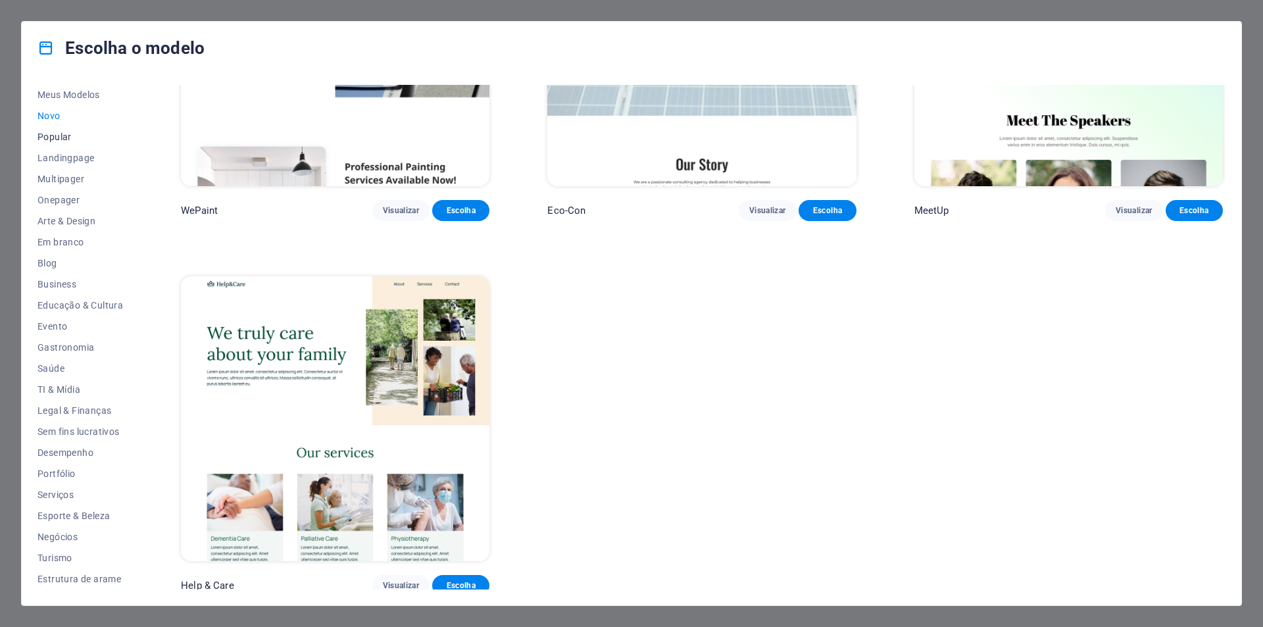
click at [43, 135] on span "Popular" at bounding box center [80, 137] width 86 height 11
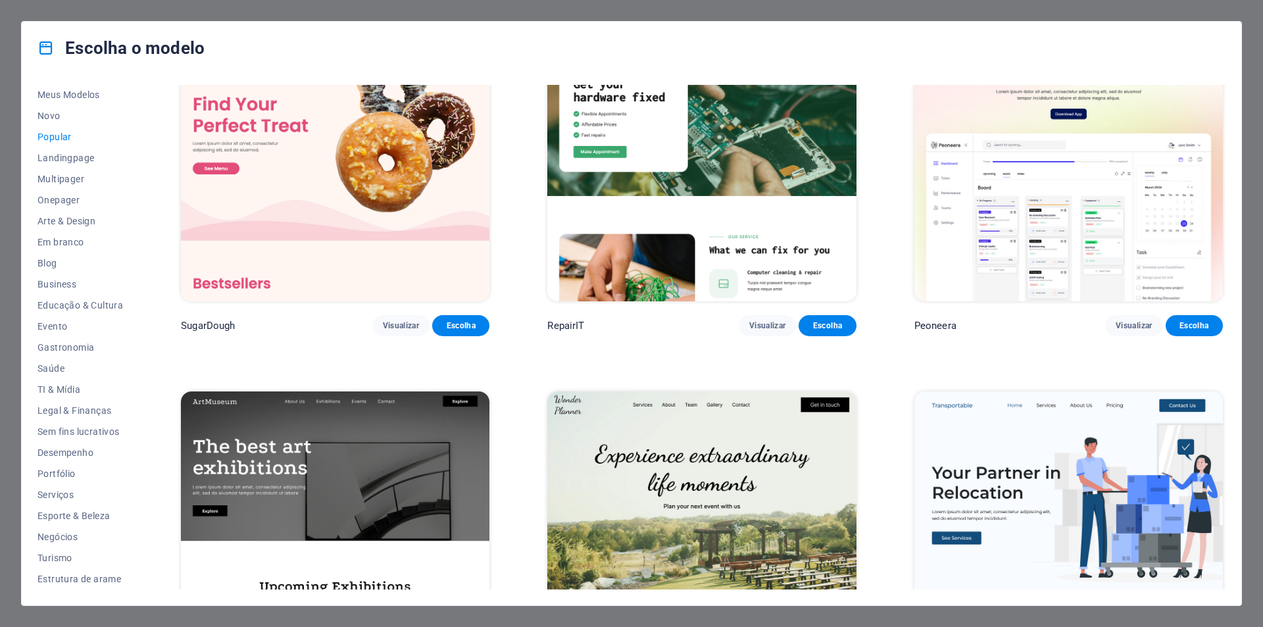
scroll to position [0, 0]
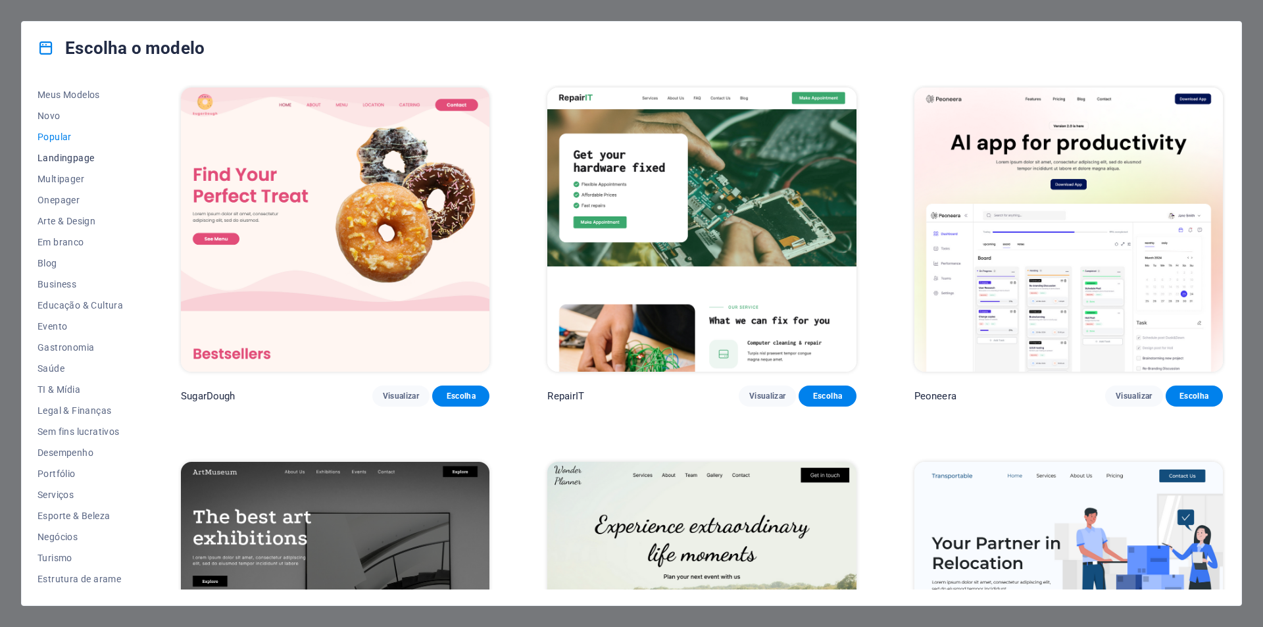
click at [72, 159] on span "Landingpage" at bounding box center [80, 158] width 86 height 11
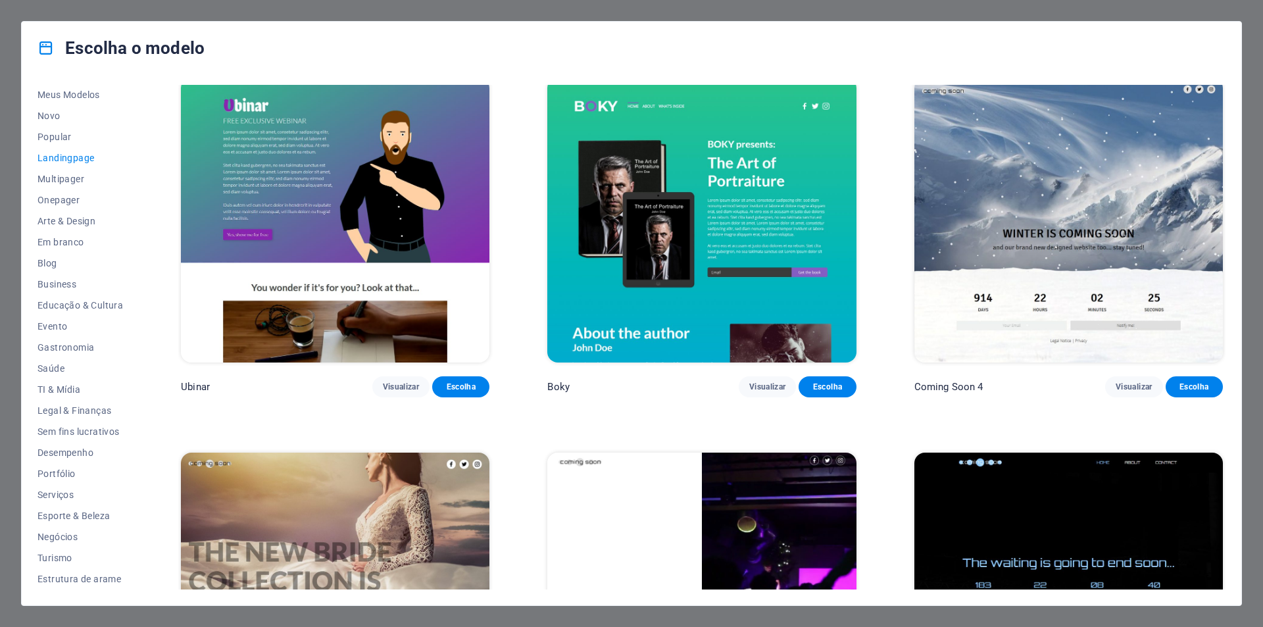
scroll to position [2801, 0]
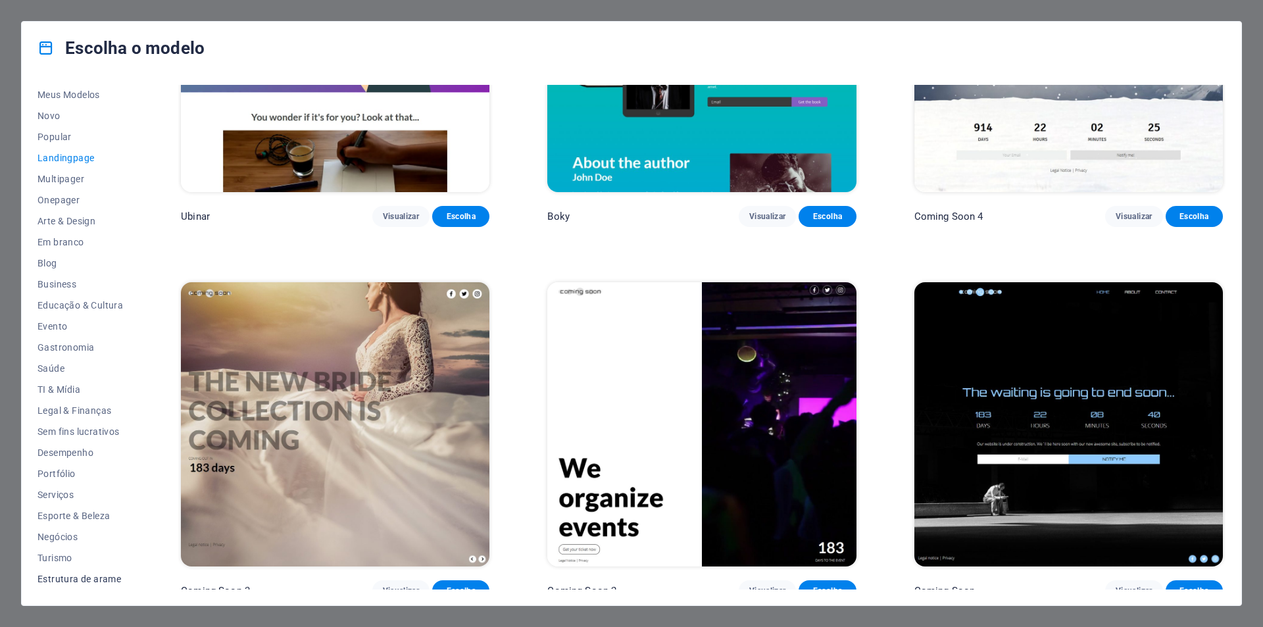
click at [89, 577] on span "Estrutura de arame" at bounding box center [80, 579] width 86 height 11
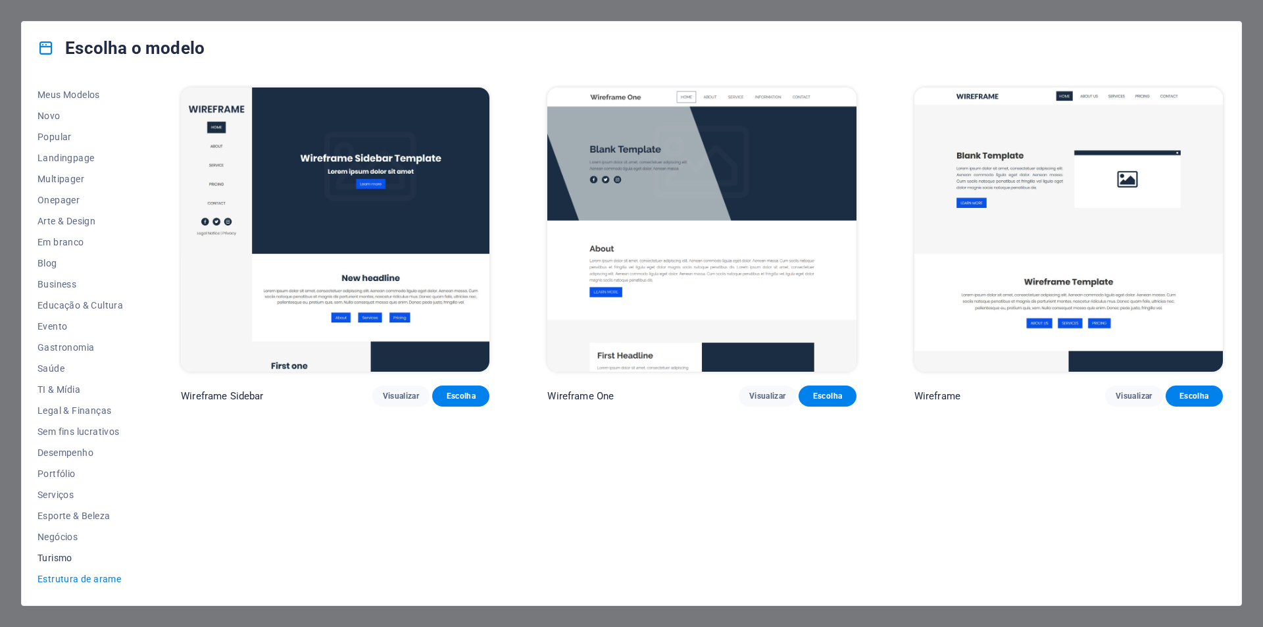
click at [61, 558] on span "Turismo" at bounding box center [80, 558] width 86 height 11
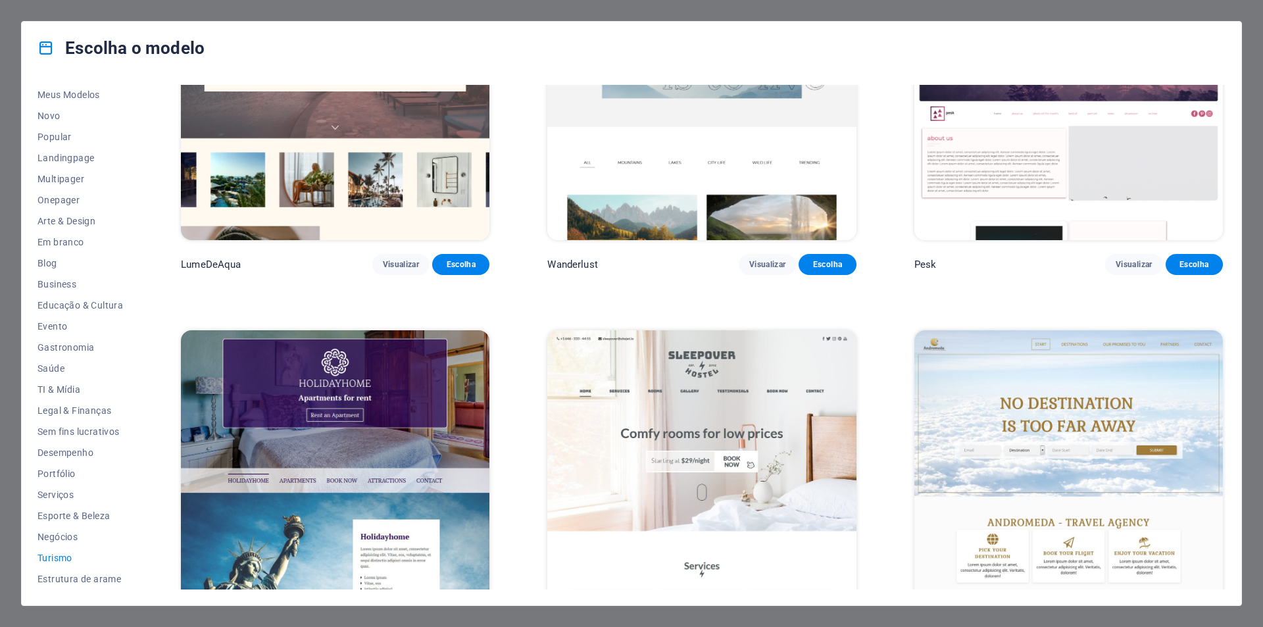
scroll to position [562, 0]
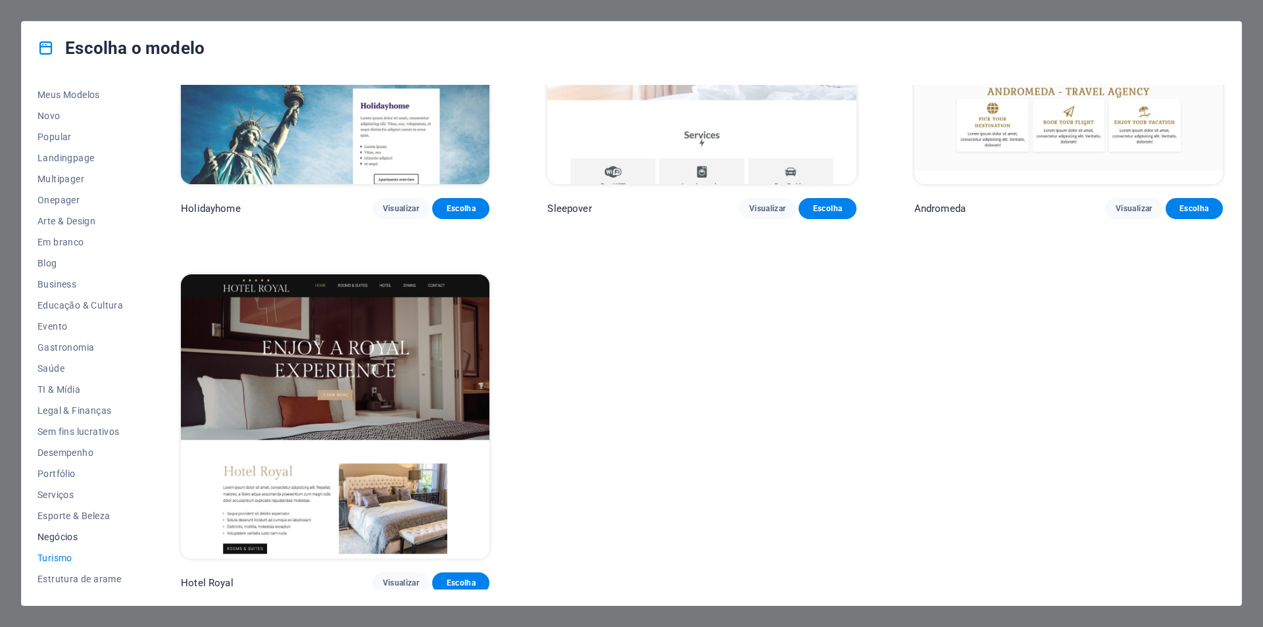
click at [53, 537] on span "Negócios" at bounding box center [80, 536] width 86 height 11
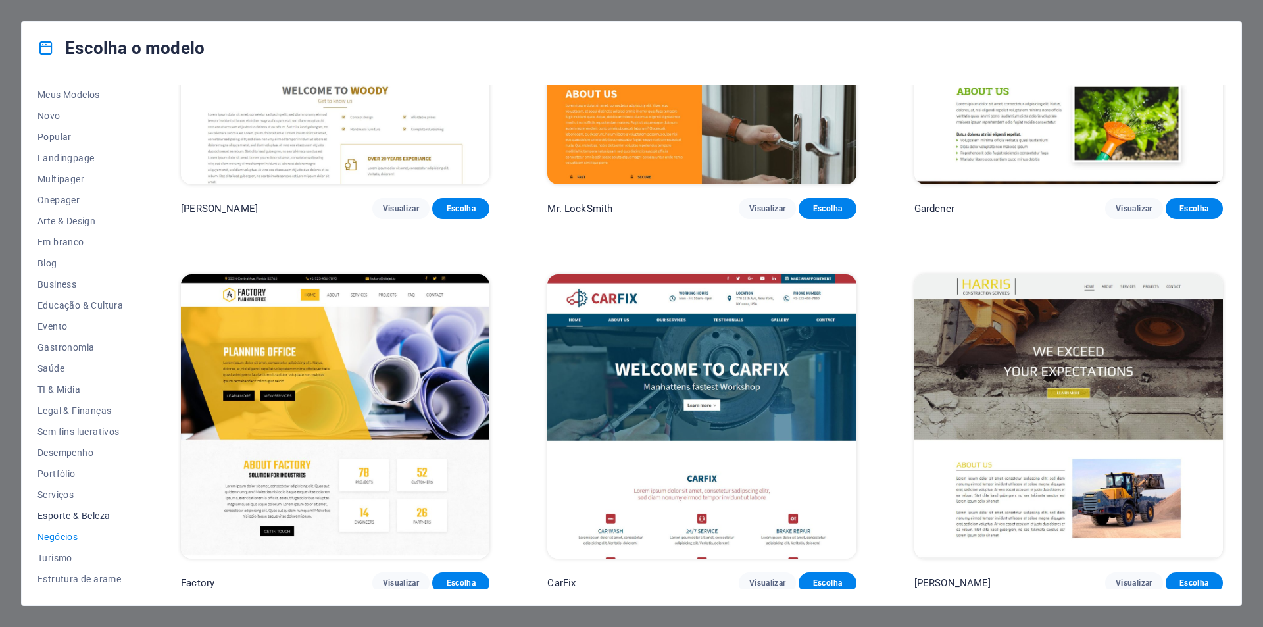
click at [58, 514] on span "Esporte & Beleza" at bounding box center [80, 515] width 86 height 11
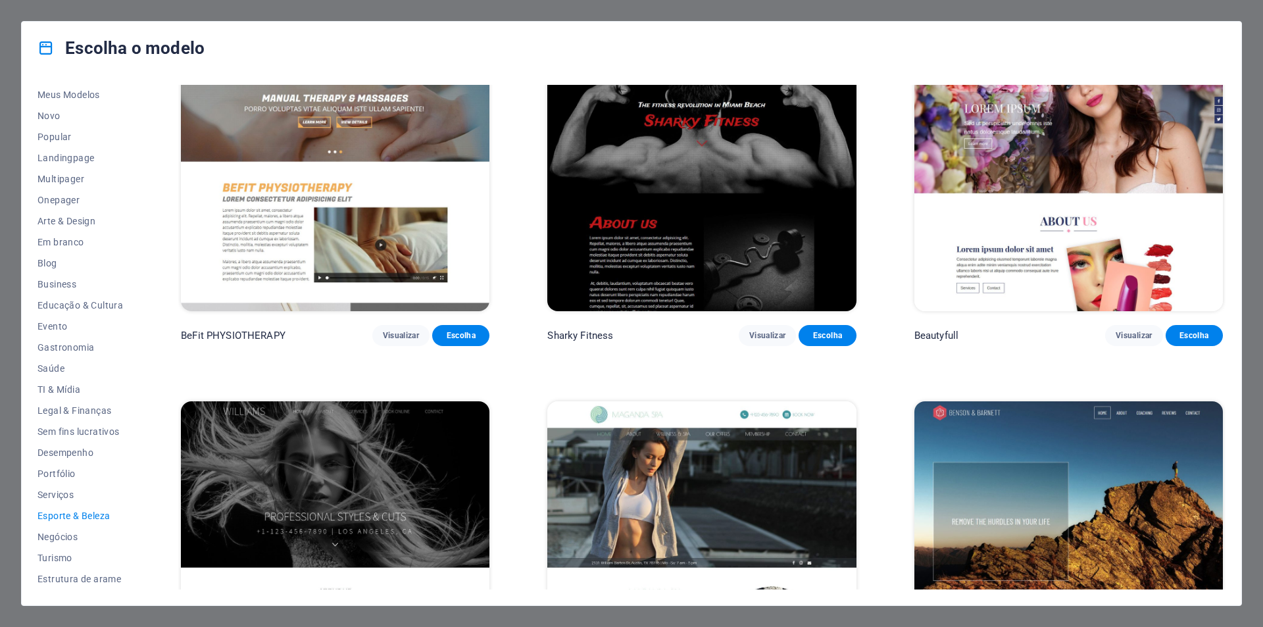
scroll to position [1309, 0]
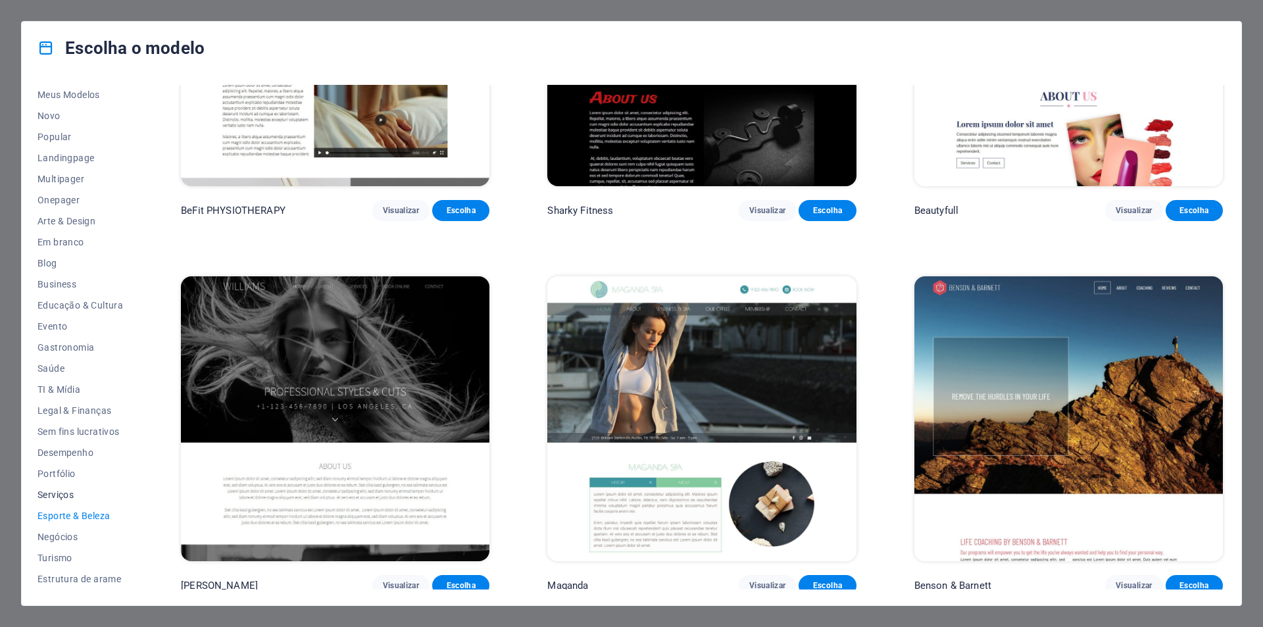
click at [61, 489] on span "Serviços" at bounding box center [80, 494] width 86 height 11
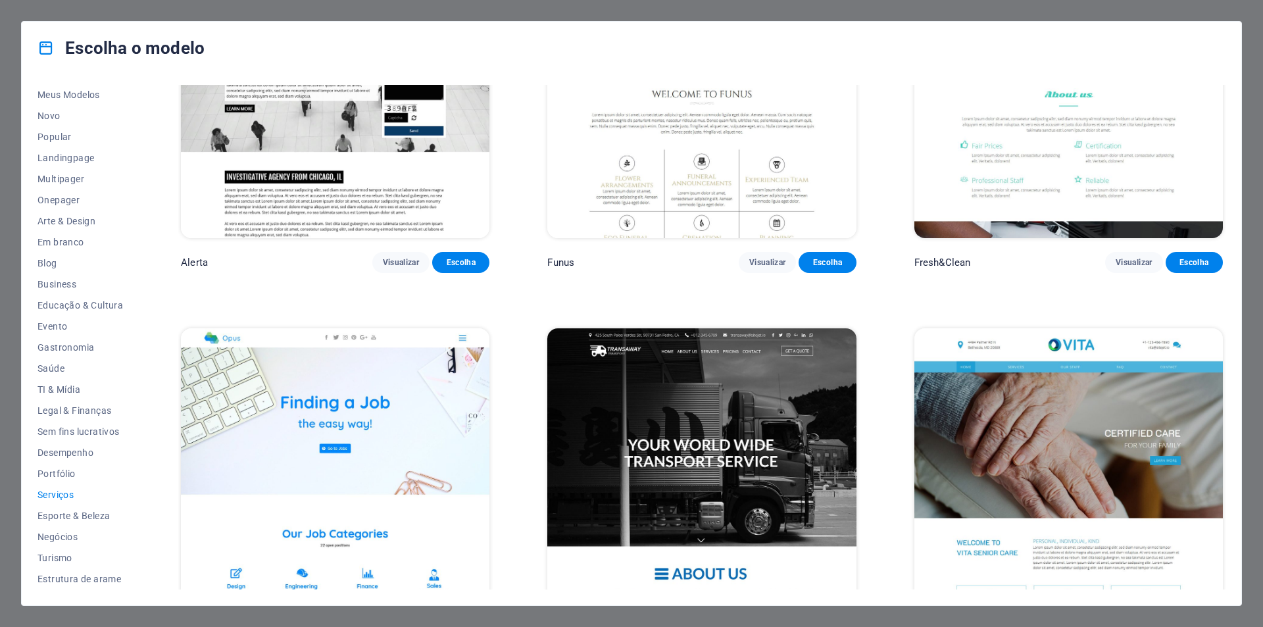
scroll to position [2428, 0]
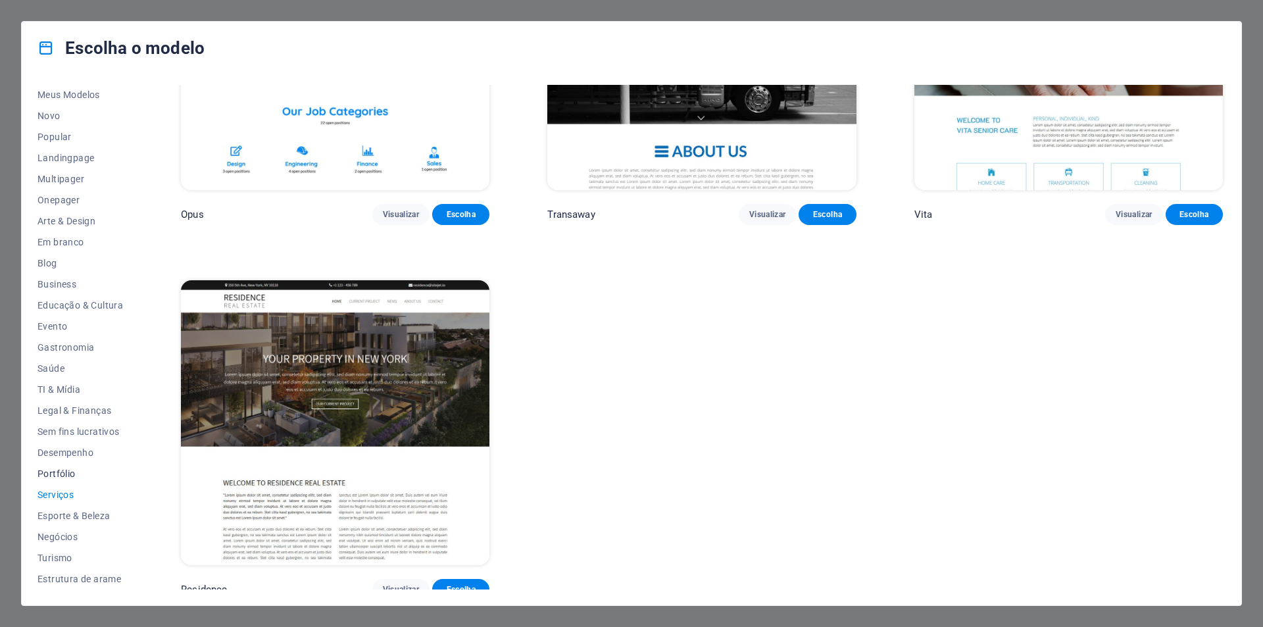
click at [59, 476] on span "Portfólio" at bounding box center [80, 473] width 86 height 11
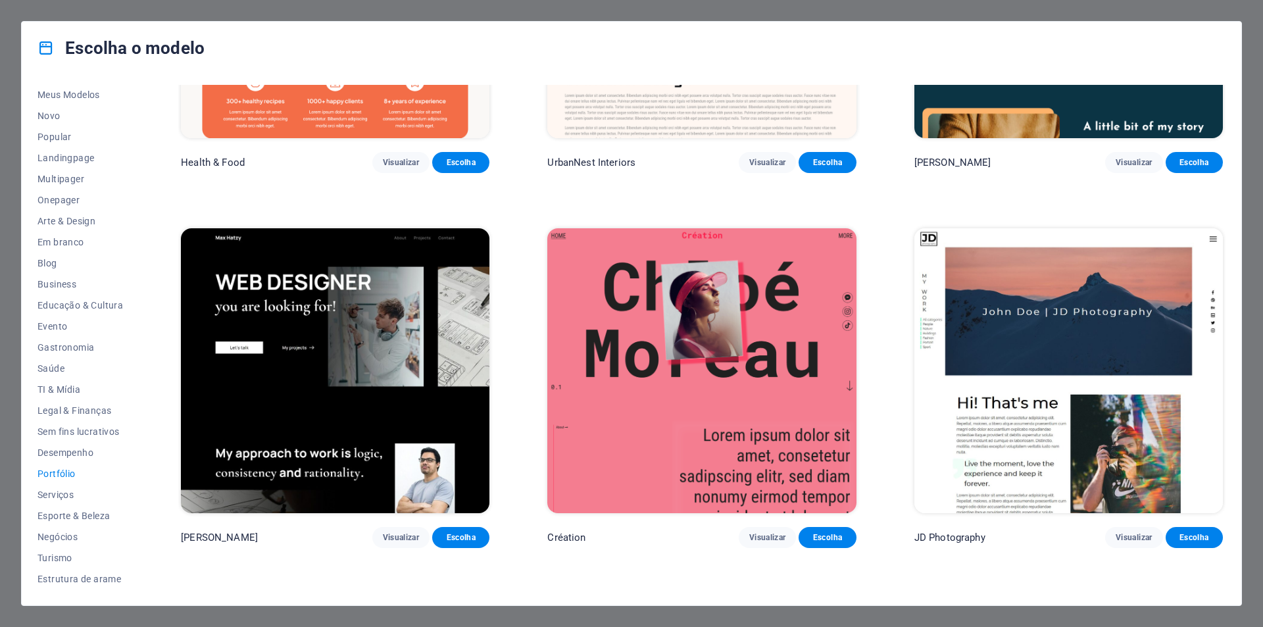
scroll to position [0, 0]
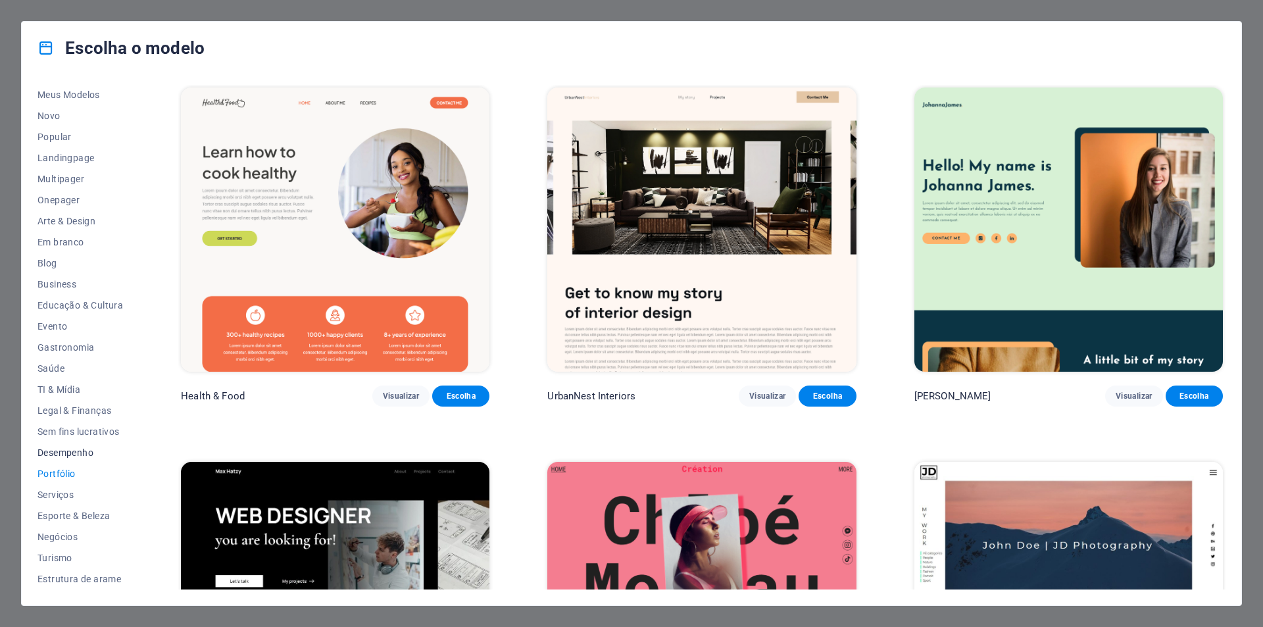
click at [67, 453] on span "Desempenho" at bounding box center [80, 452] width 86 height 11
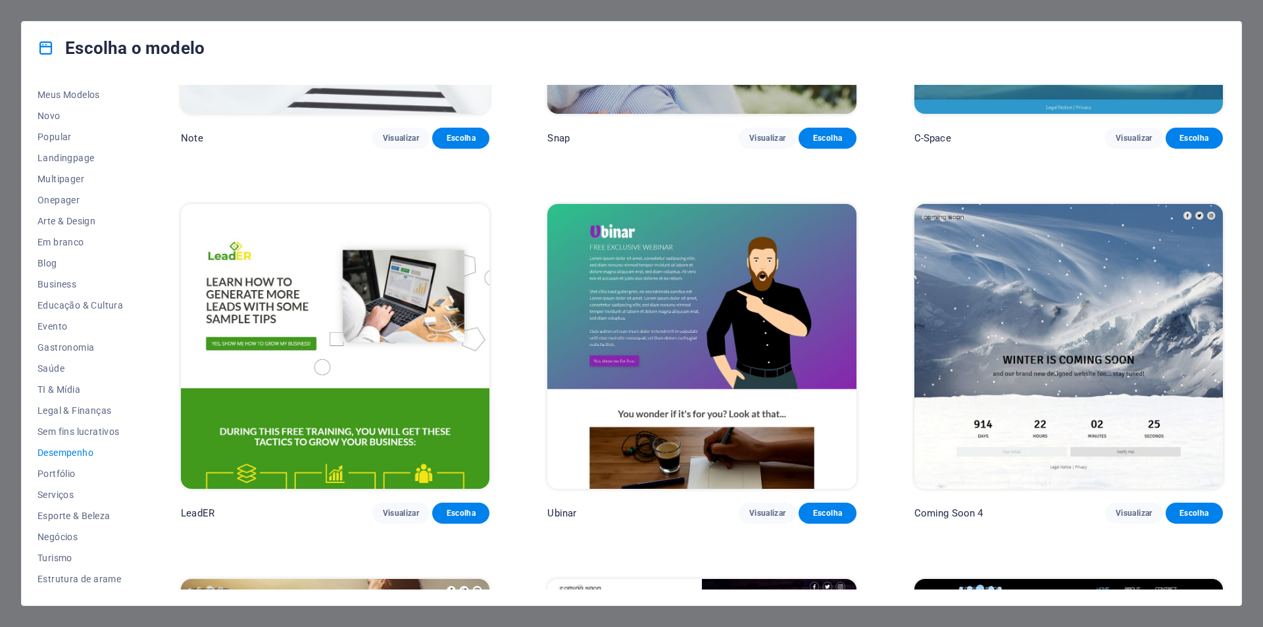
scroll to position [1682, 0]
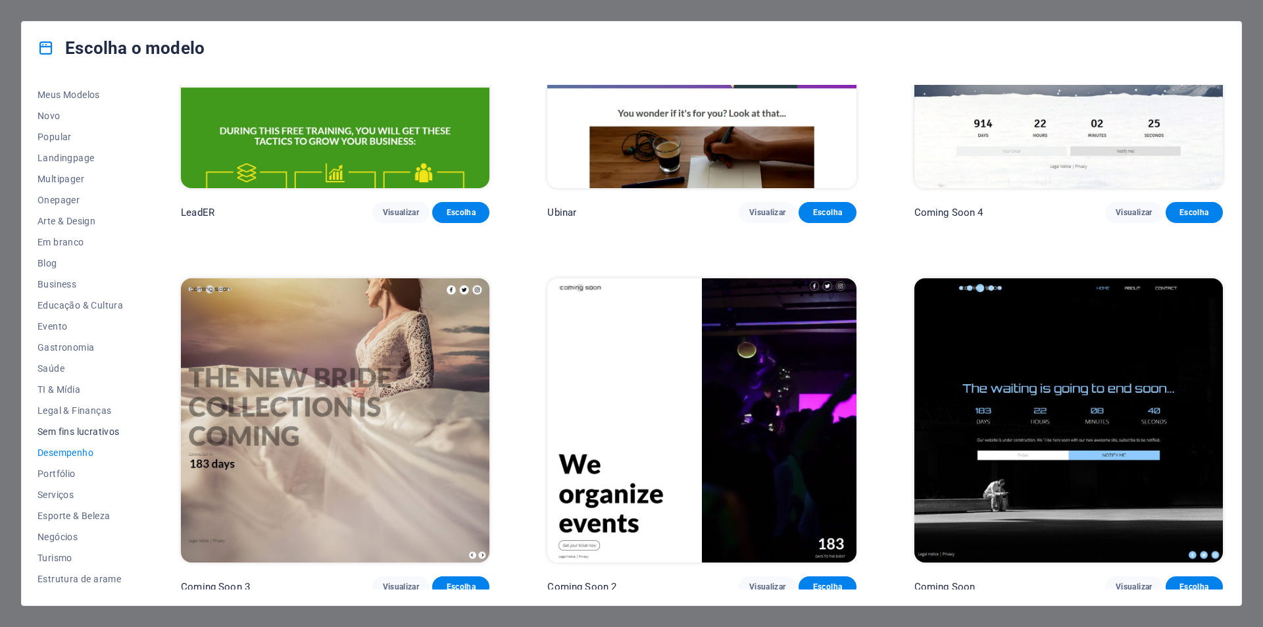
click at [69, 429] on span "Sem fins lucrativos" at bounding box center [80, 431] width 86 height 11
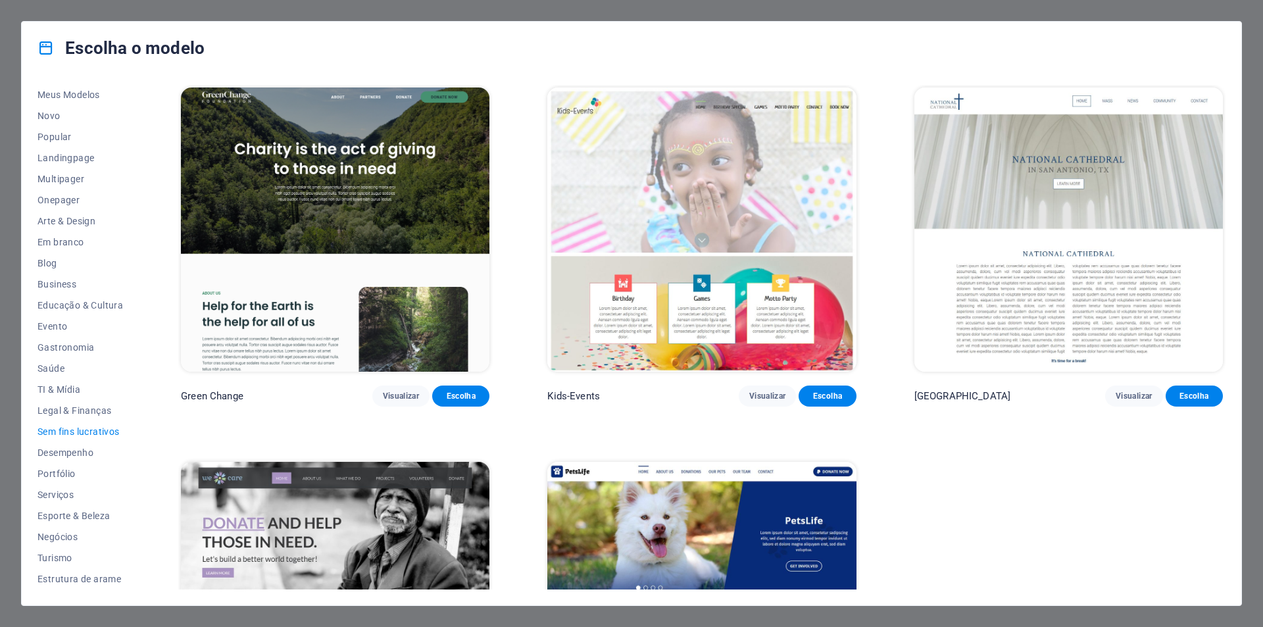
scroll to position [189, 0]
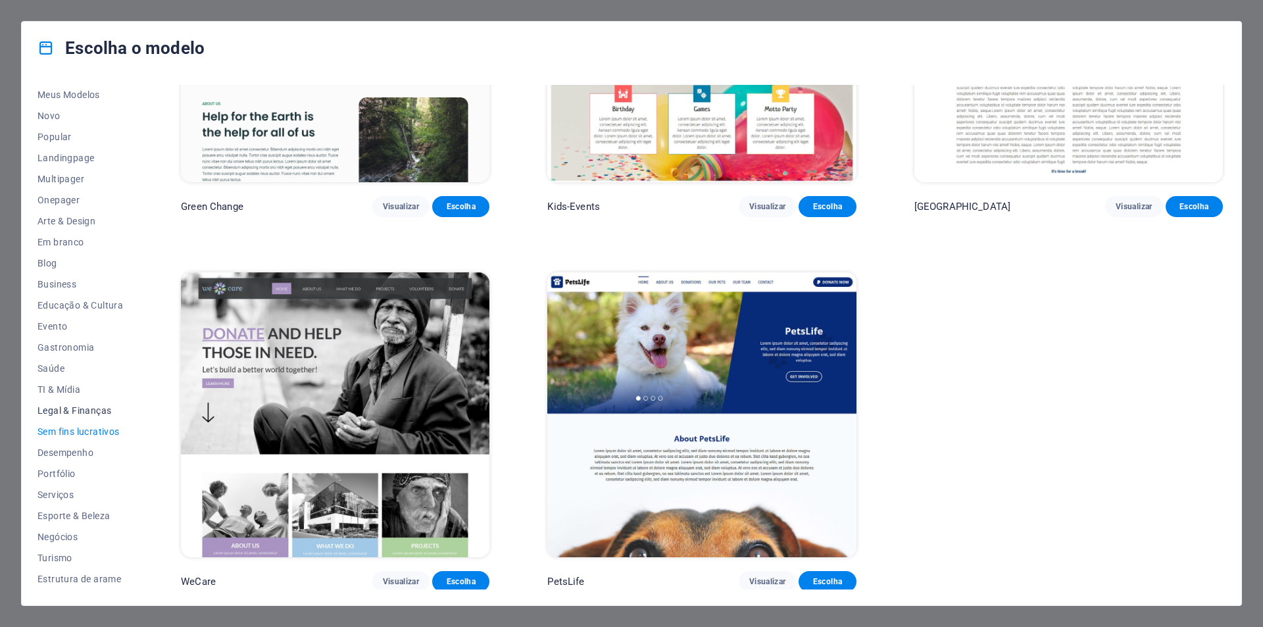
click at [85, 408] on span "Legal & Finanças" at bounding box center [80, 410] width 86 height 11
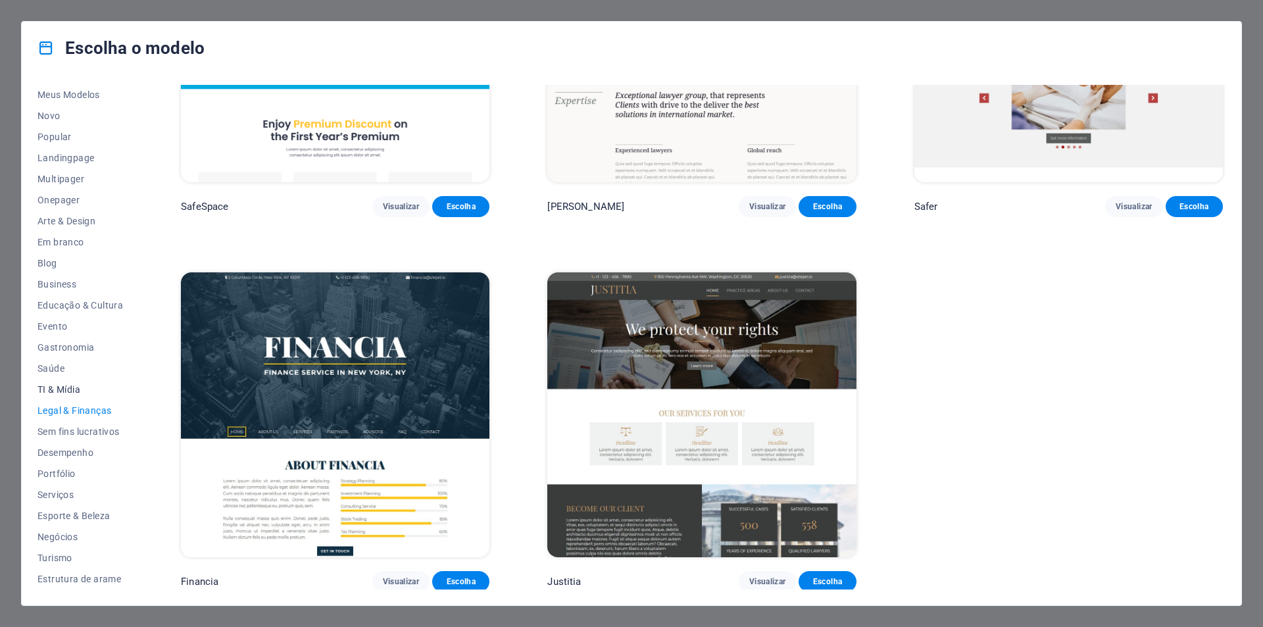
click at [57, 390] on span "TI & Mídia" at bounding box center [80, 389] width 86 height 11
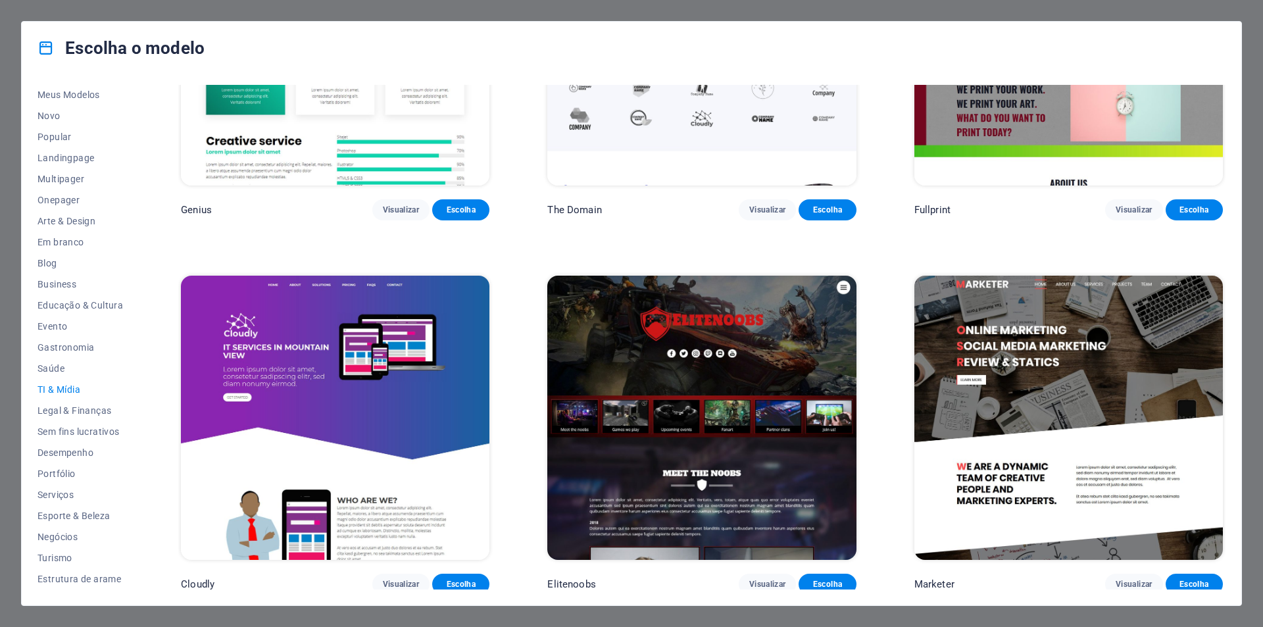
scroll to position [606, 0]
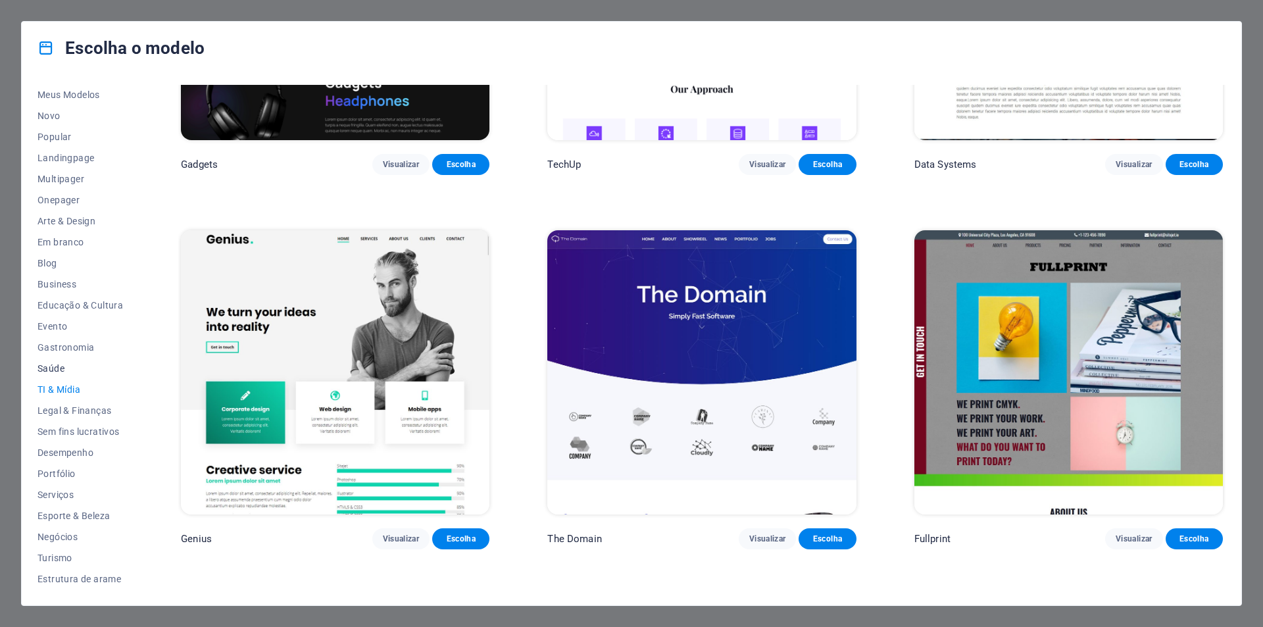
click at [53, 369] on span "Saúde" at bounding box center [80, 368] width 86 height 11
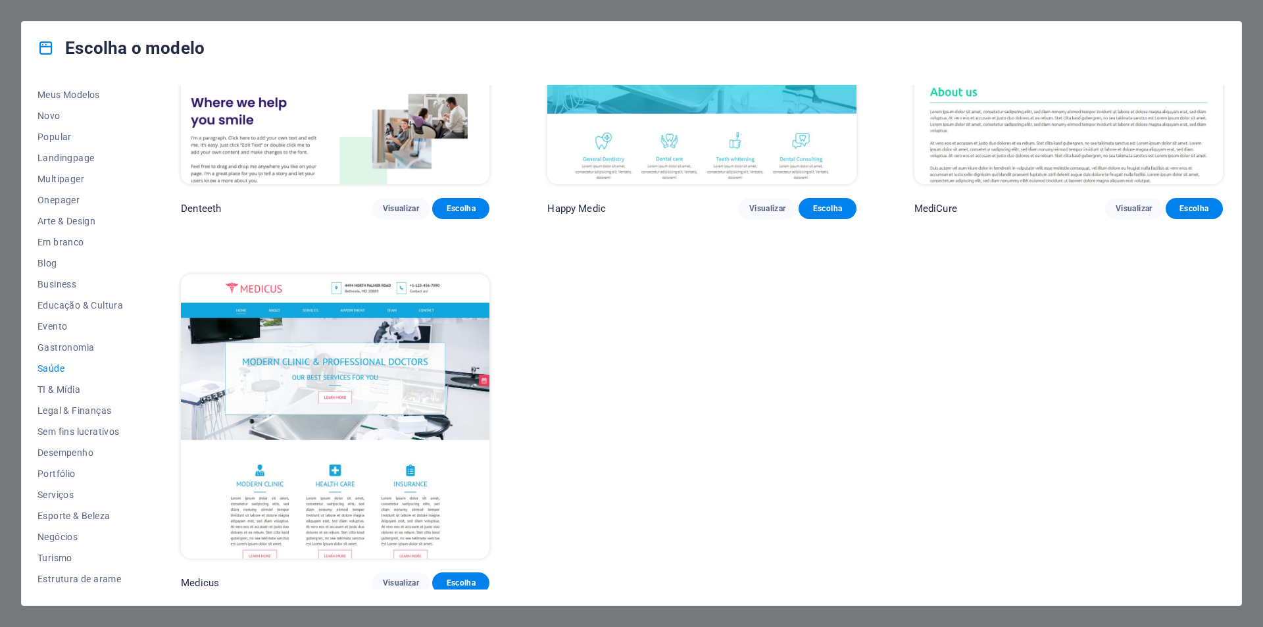
scroll to position [234, 0]
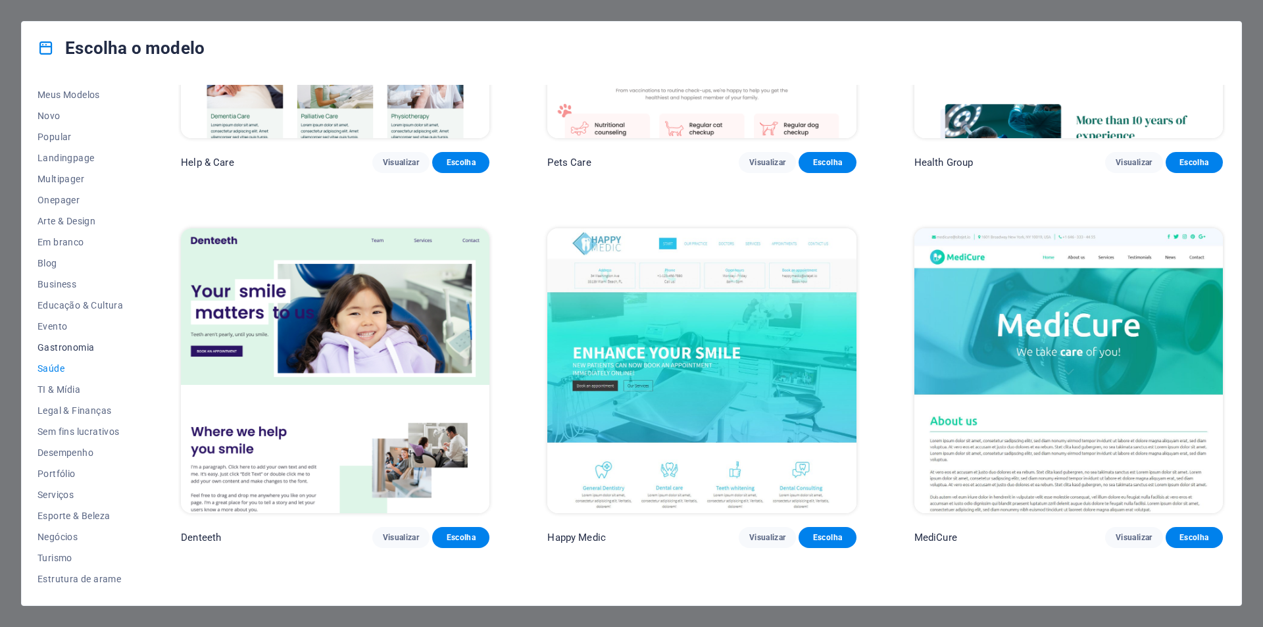
click at [76, 342] on span "Gastronomia" at bounding box center [80, 347] width 86 height 11
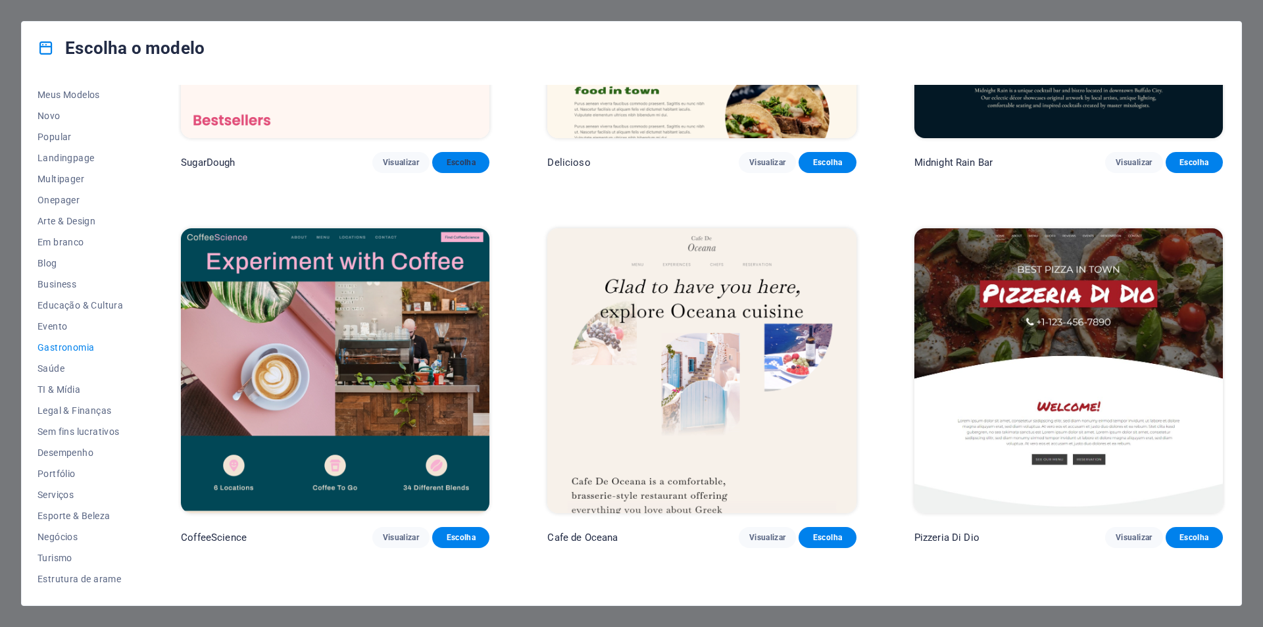
scroll to position [0, 0]
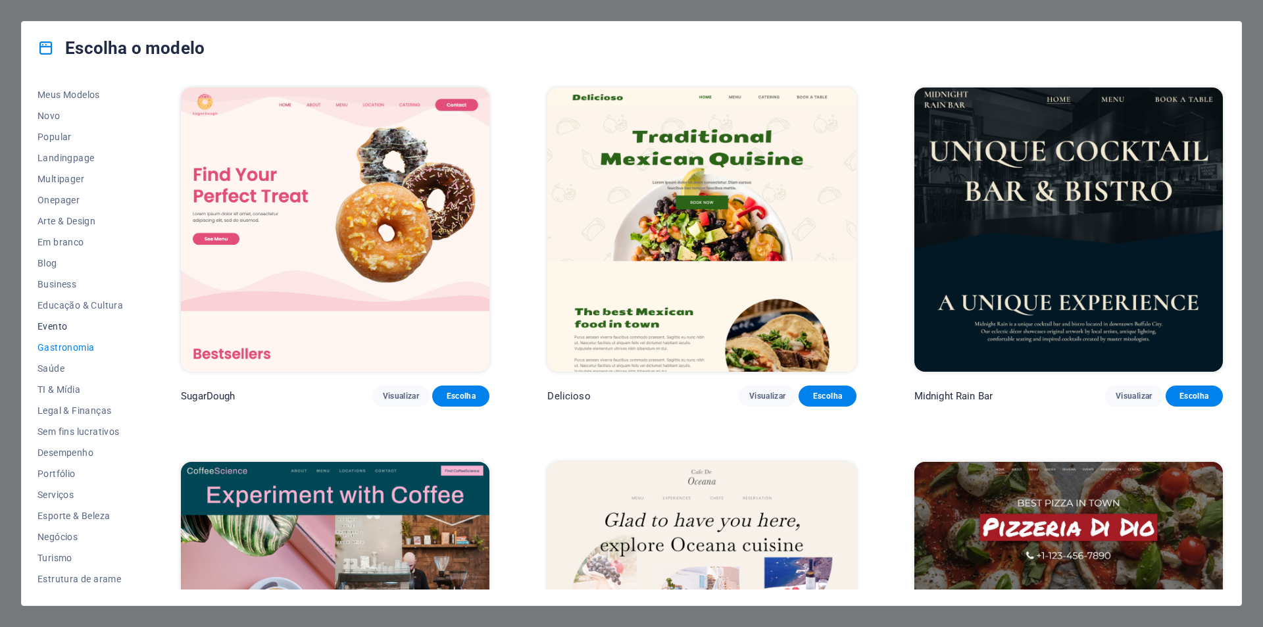
click at [59, 323] on span "Evento" at bounding box center [80, 326] width 86 height 11
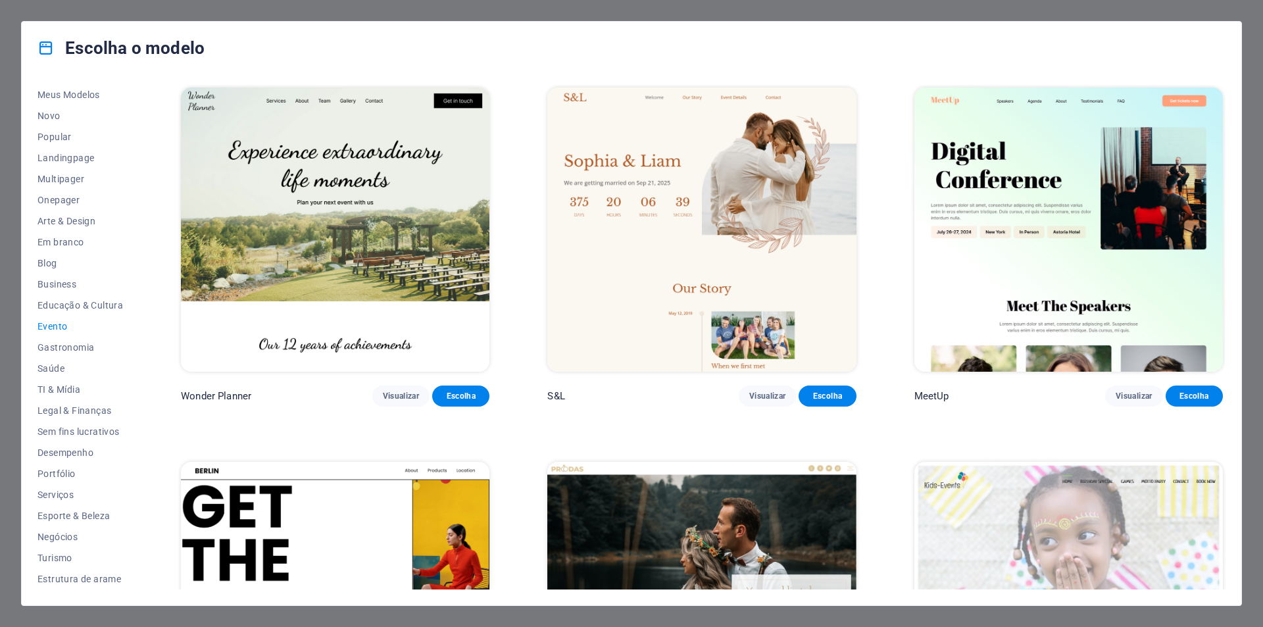
scroll to position [197, 0]
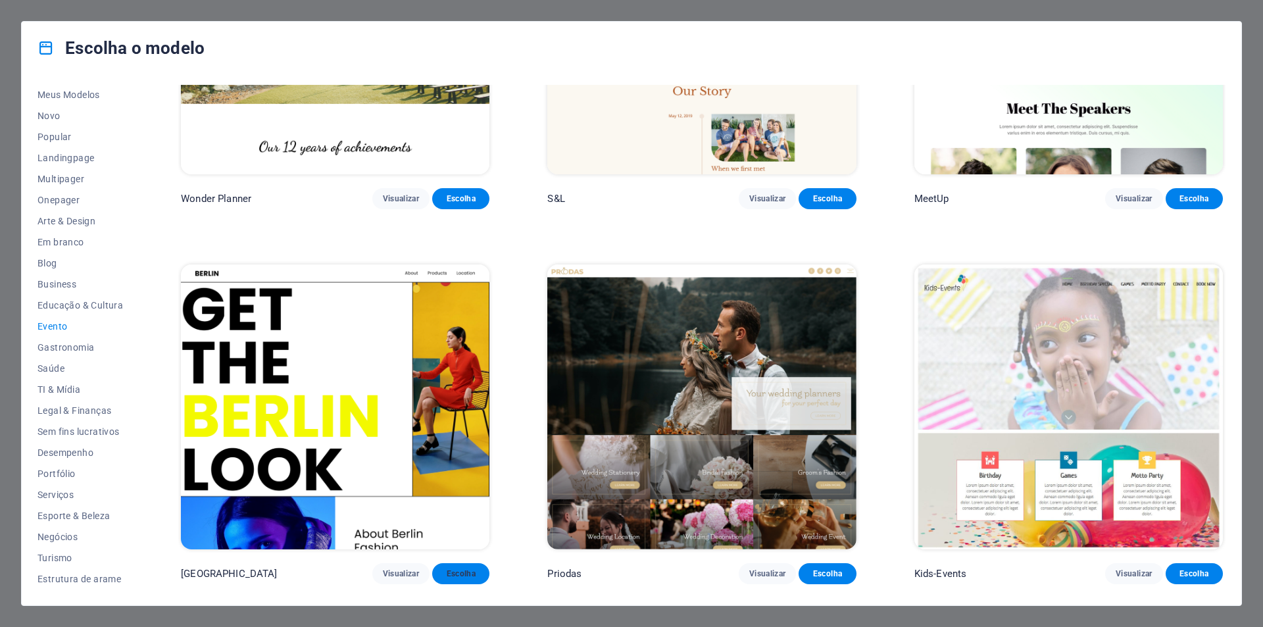
click at [449, 564] on button "Escolha" at bounding box center [460, 573] width 57 height 21
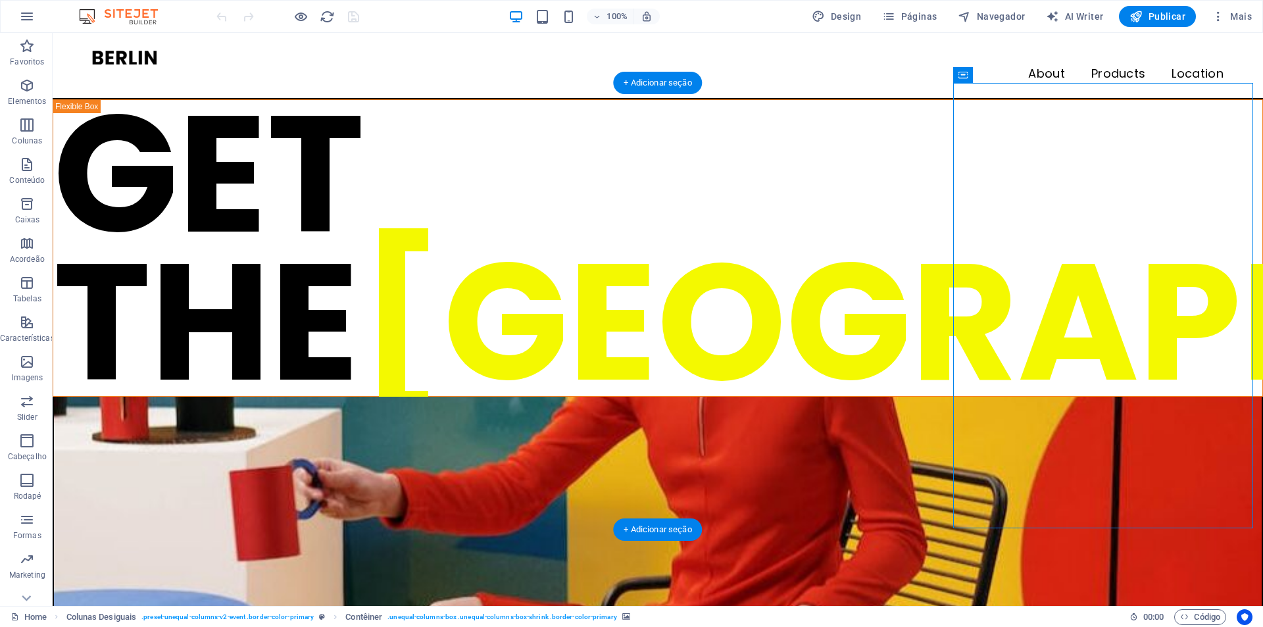
click at [991, 397] on figure at bounding box center [658, 619] width 1208 height 445
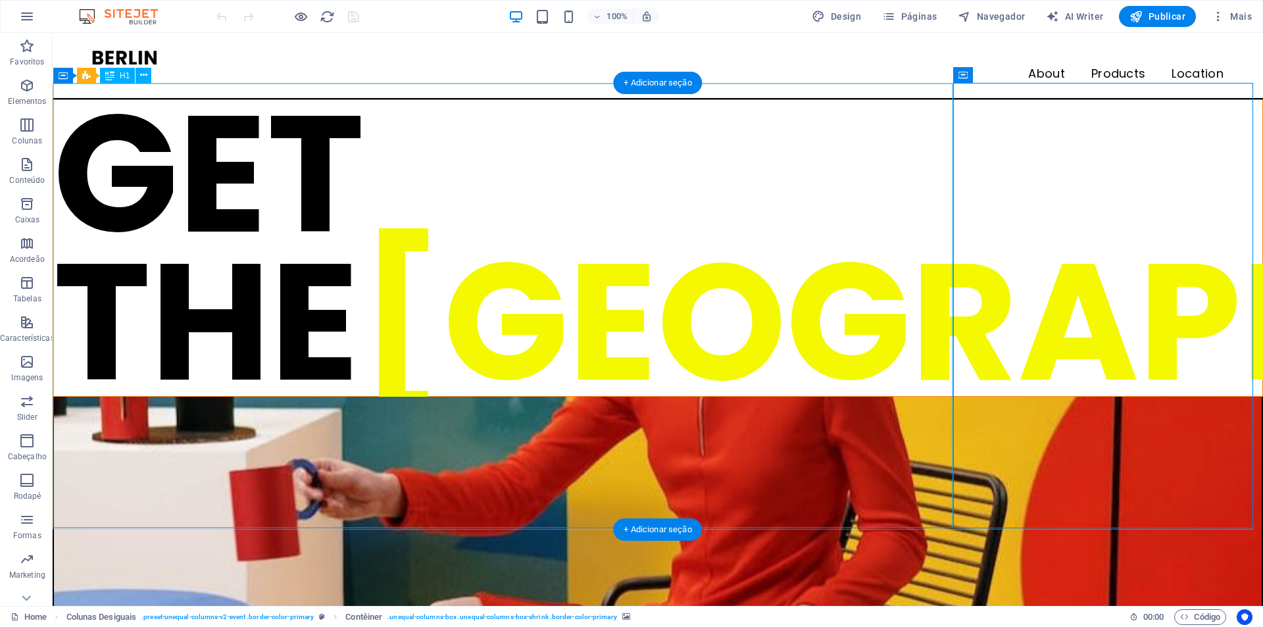
click at [848, 285] on div "GET THE BERLIN LOOK" at bounding box center [657, 248] width 1209 height 296
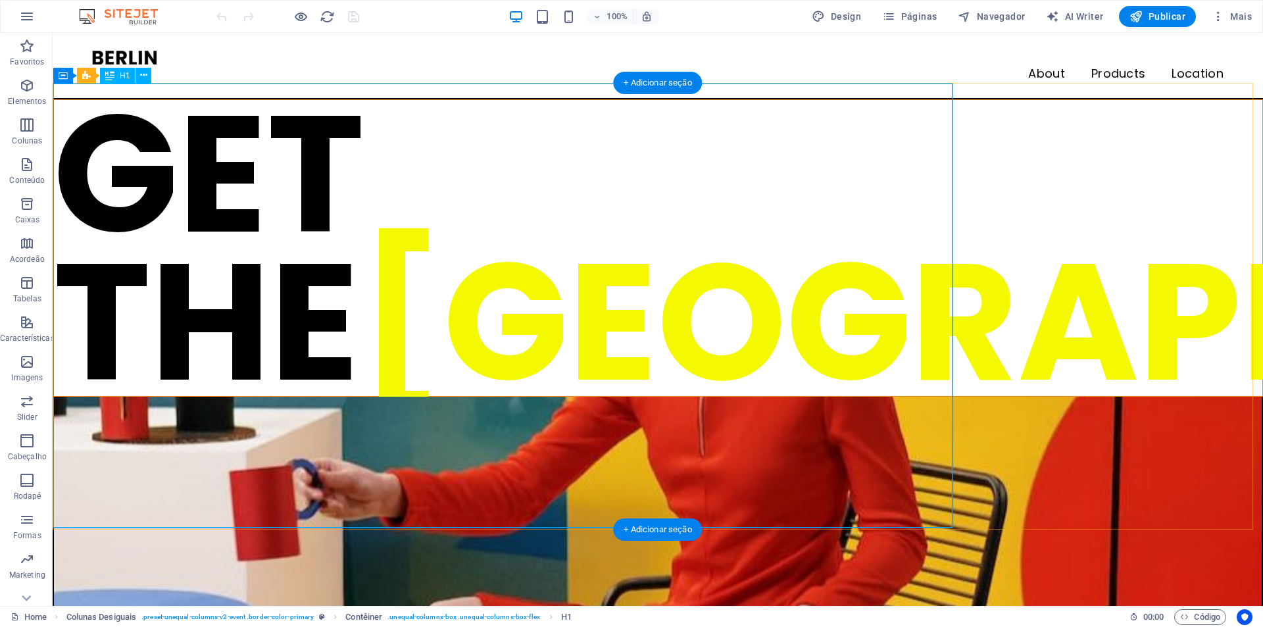
click at [474, 205] on div "GET THE BERLIN LOOK" at bounding box center [657, 248] width 1209 height 296
click at [411, 176] on div "GET THE BERLIN LOOK" at bounding box center [657, 248] width 1209 height 296
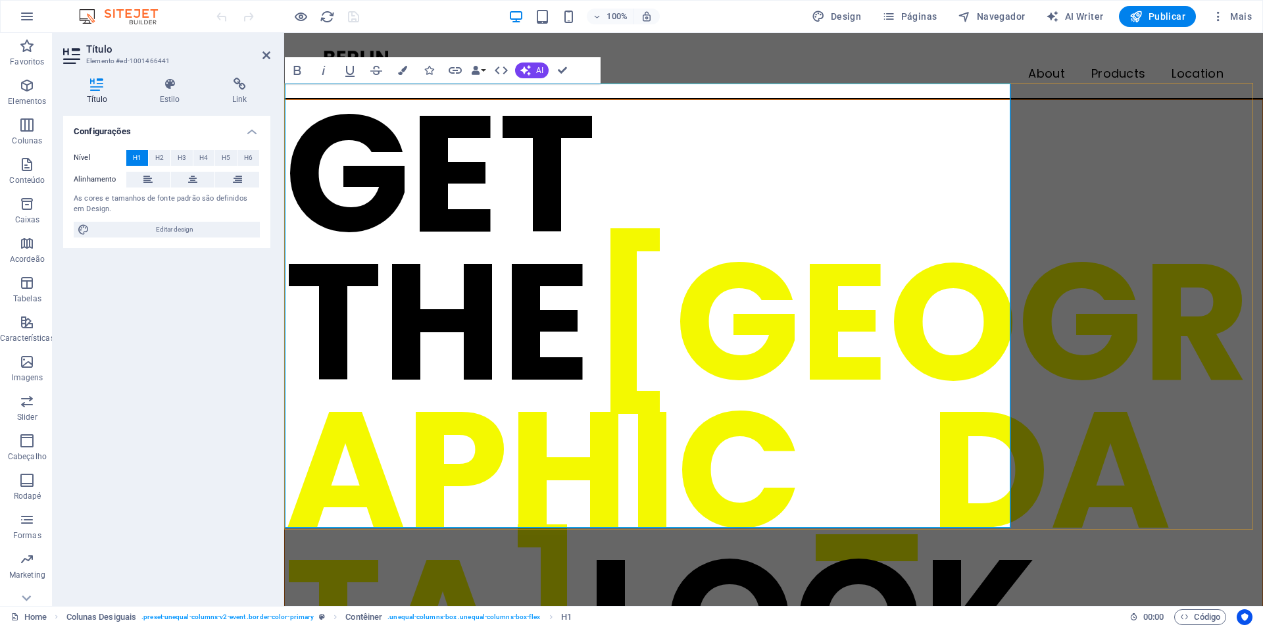
click at [460, 172] on h1 "GET THE BERLIN LOOK" at bounding box center [773, 396] width 977 height 592
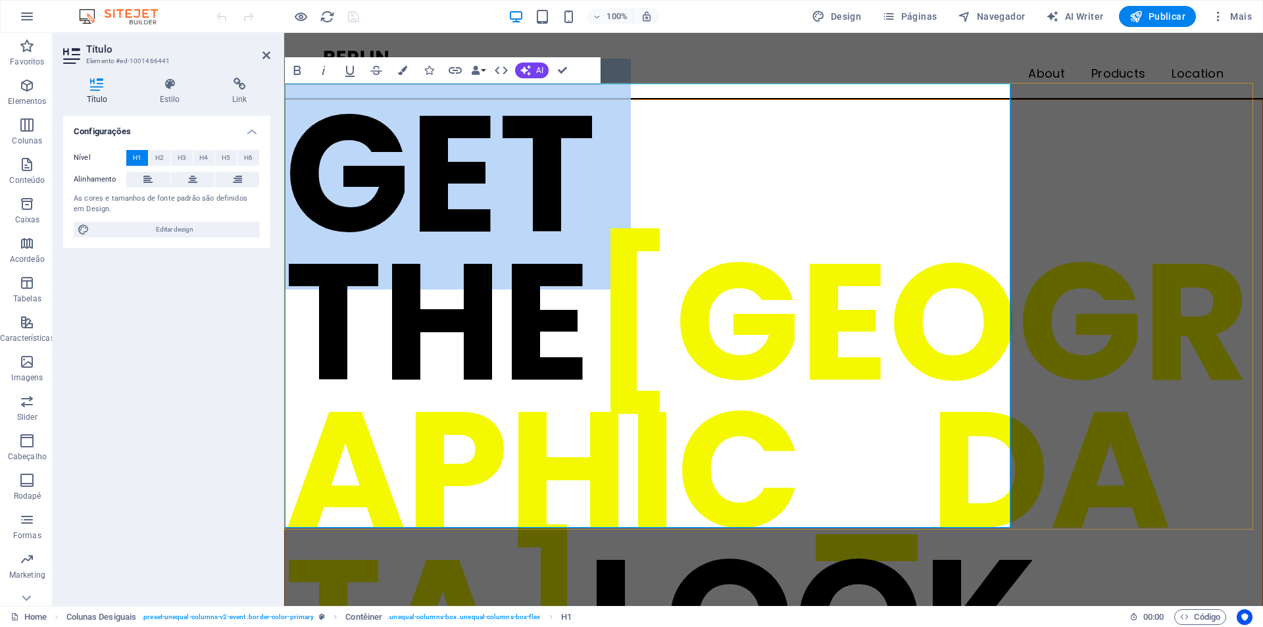
click at [460, 172] on h1 "GET THE BERLIN LOOK" at bounding box center [773, 396] width 977 height 592
drag, startPoint x: 850, startPoint y: 384, endPoint x: 849, endPoint y: 370, distance: 13.9
click at [850, 384] on h1 "GET THE BERLIN LOOK" at bounding box center [773, 396] width 977 height 592
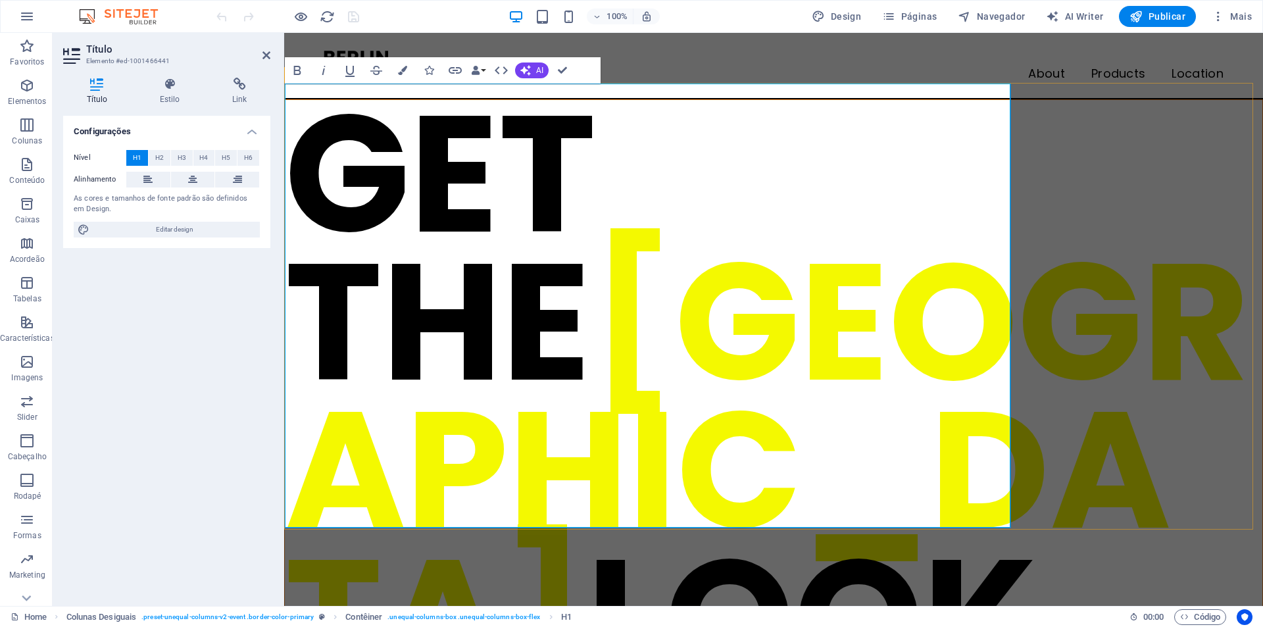
click at [800, 188] on h1 "GET THE BERLIN LOOK" at bounding box center [773, 396] width 977 height 592
click at [718, 176] on h1 "GET THE BERLIN LOOK" at bounding box center [773, 396] width 977 height 592
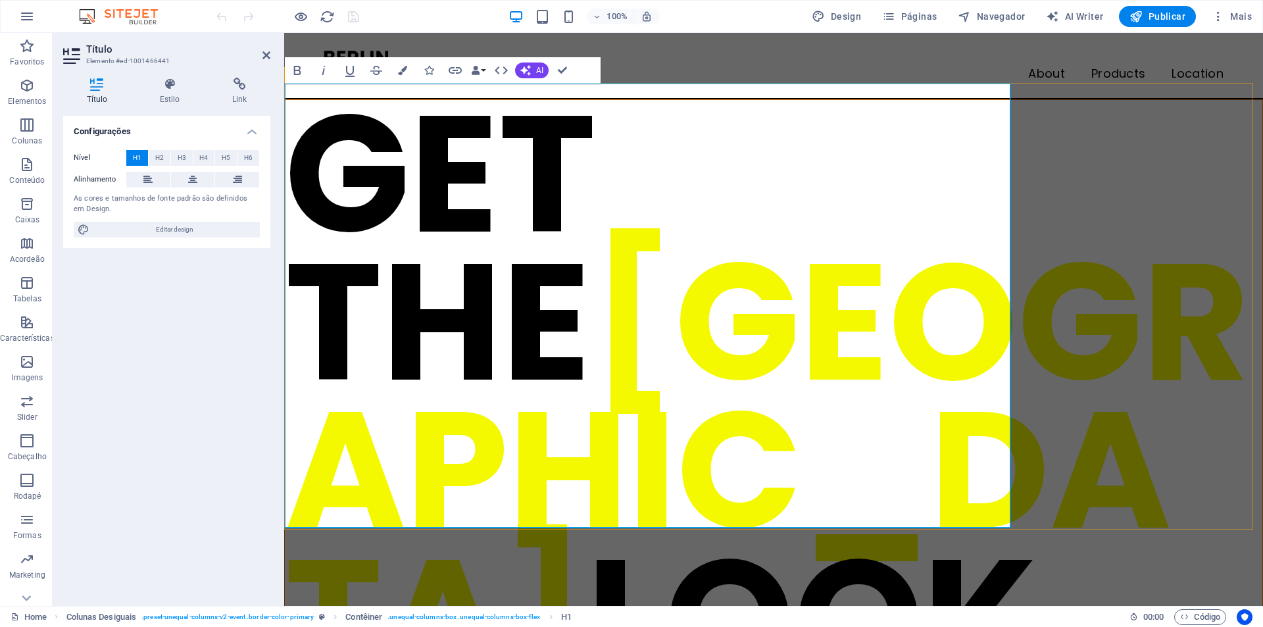
click at [455, 163] on h1 "GET THE BERLIN LOOK" at bounding box center [773, 396] width 977 height 592
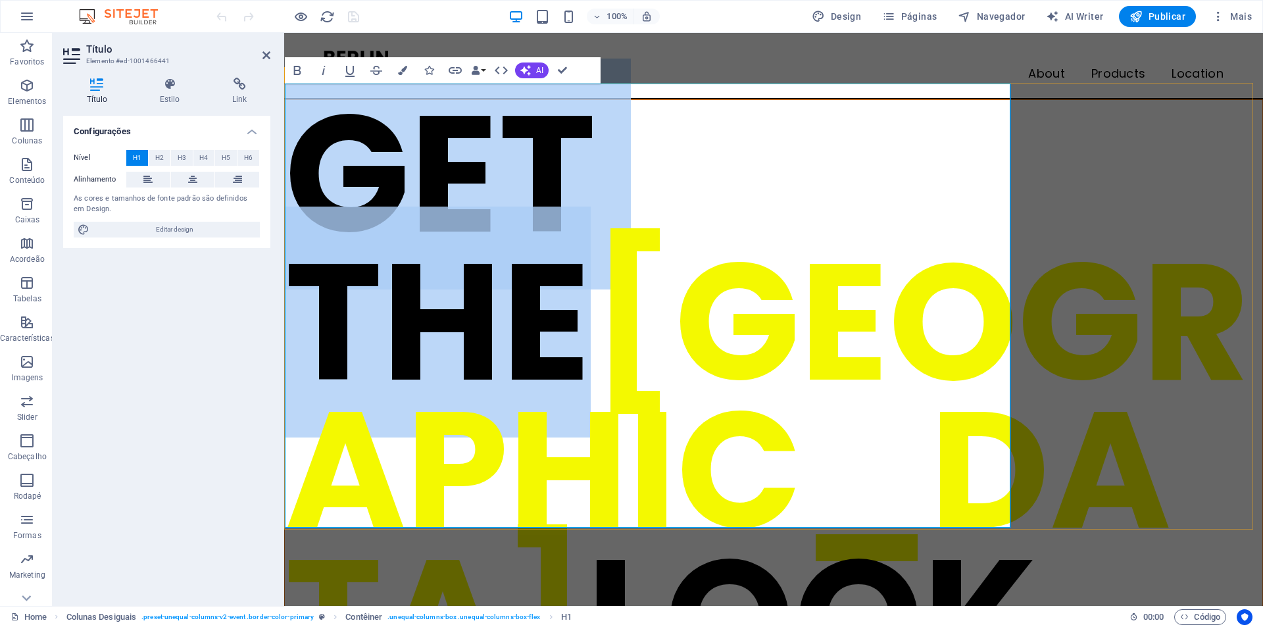
drag, startPoint x: 335, startPoint y: 167, endPoint x: 916, endPoint y: 173, distance: 580.2
click at [916, 173] on h1 "GET THE BERLIN LOOK" at bounding box center [773, 396] width 977 height 592
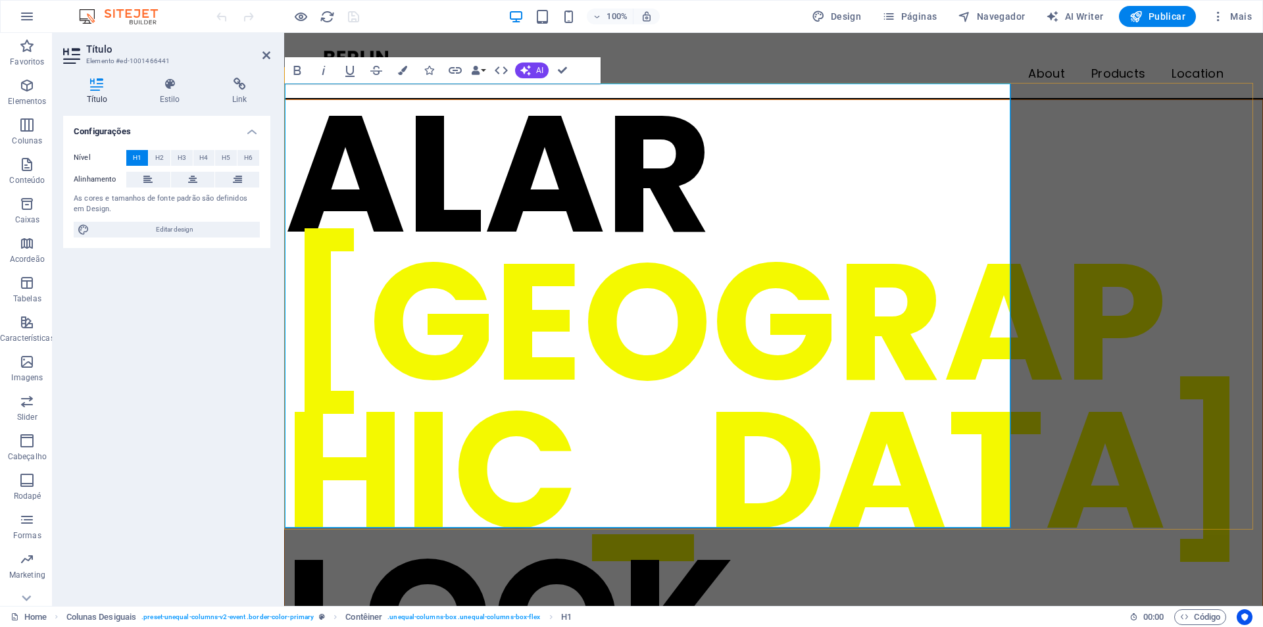
click at [827, 156] on h1 "ALAR ‌ BERLIN LOOK" at bounding box center [773, 396] width 977 height 592
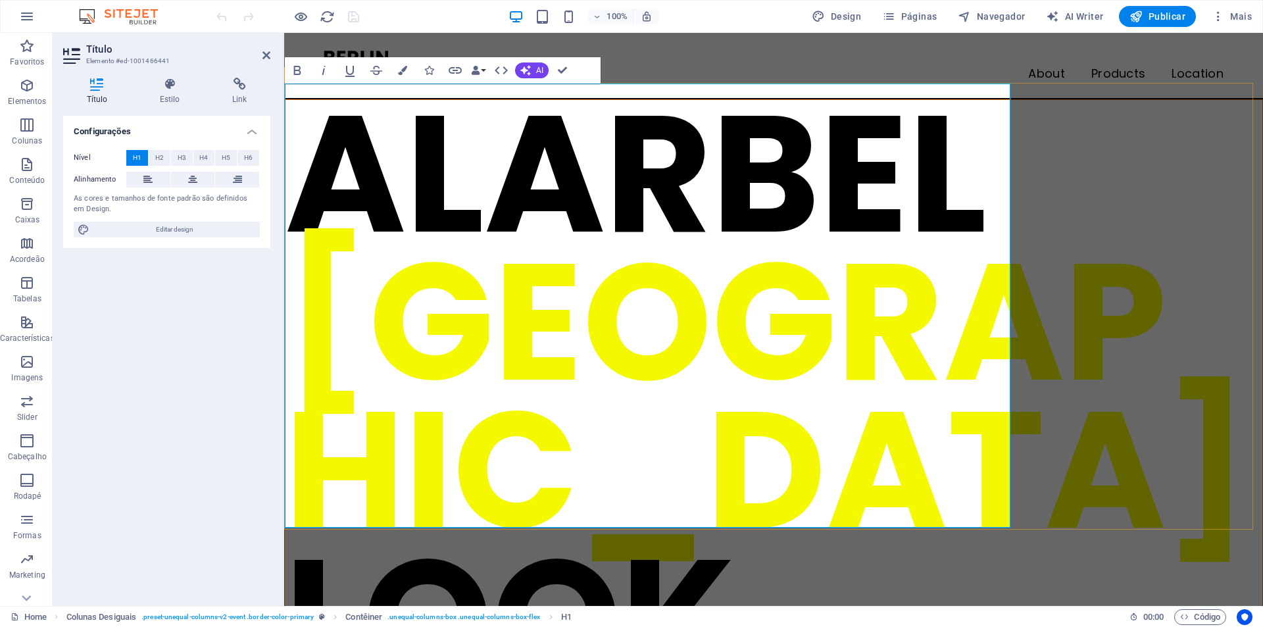
click at [709, 277] on span "BERLIN" at bounding box center [767, 396] width 964 height 379
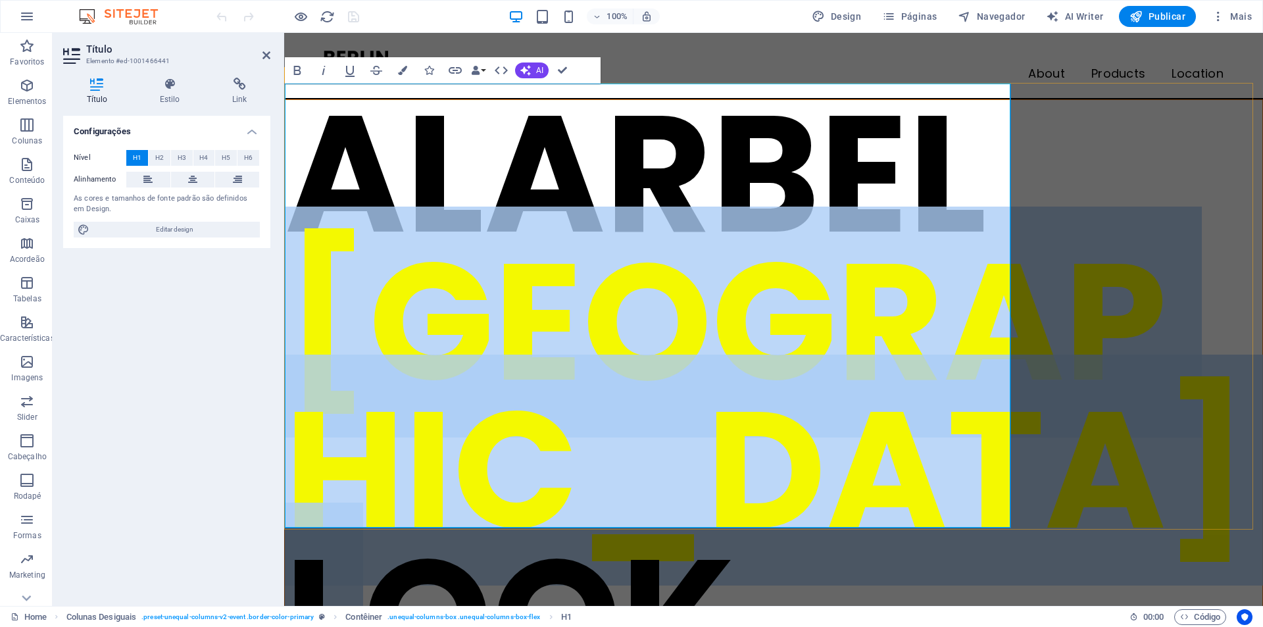
click at [709, 277] on span "BERLIN" at bounding box center [767, 396] width 964 height 379
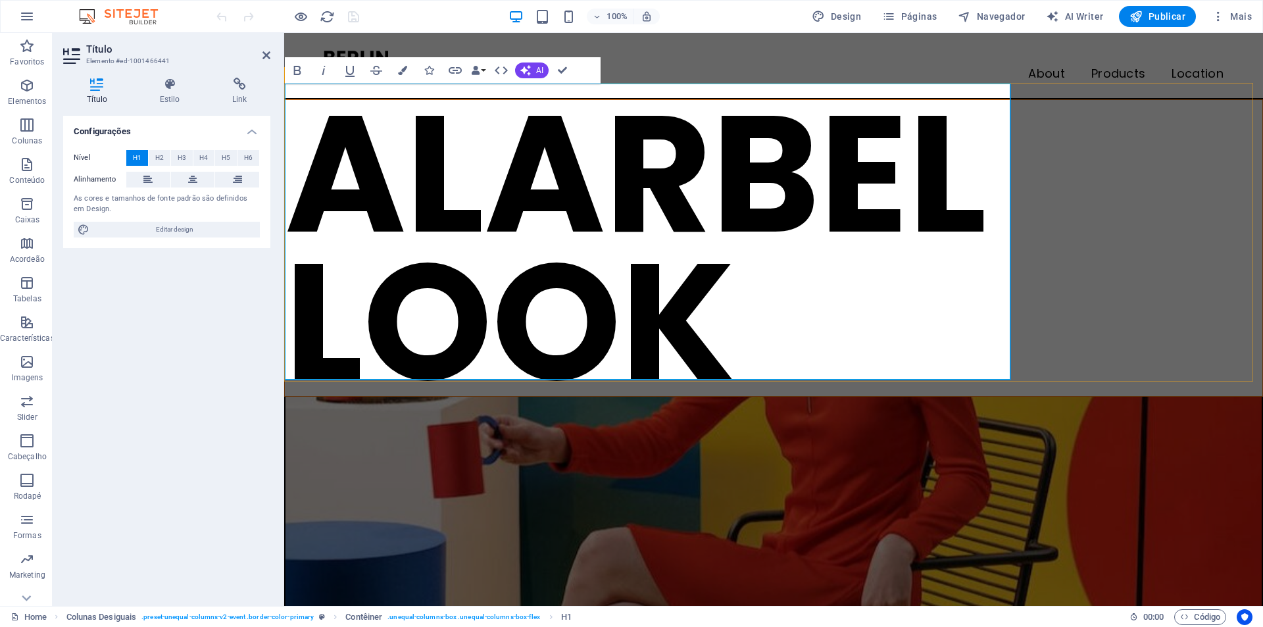
click at [581, 312] on h1 "ALARBEL ‌ ​ LOOK" at bounding box center [773, 248] width 977 height 296
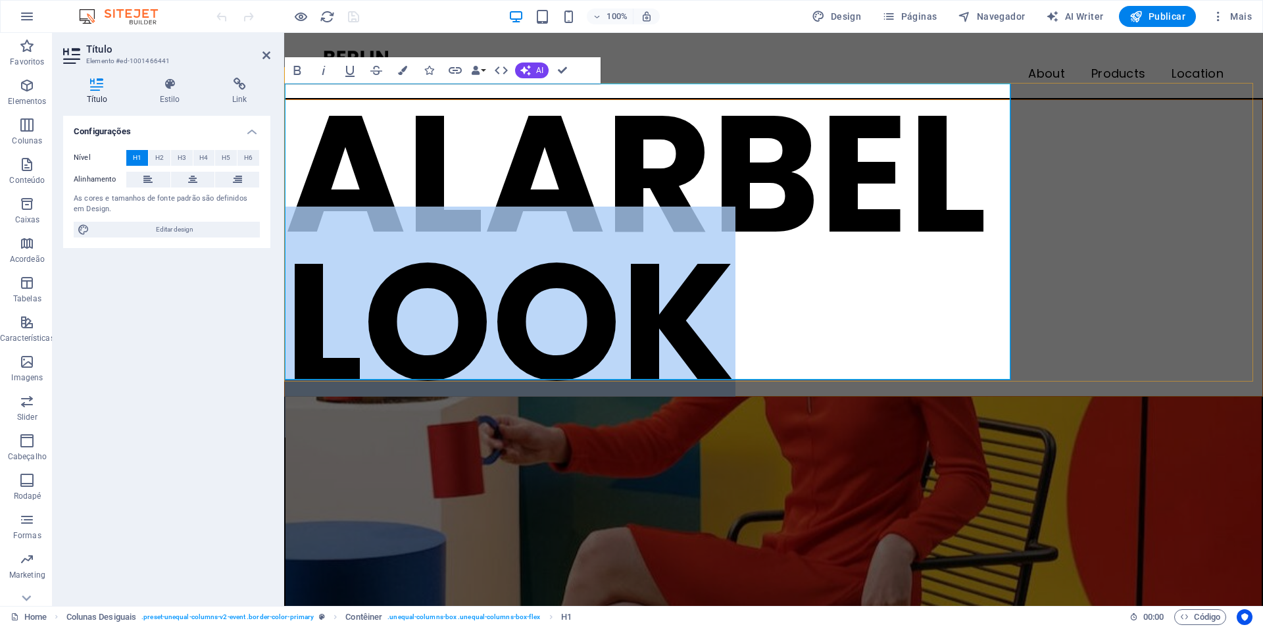
click at [581, 312] on h1 "ALARBEL ‌ ​ LOOK" at bounding box center [773, 248] width 977 height 296
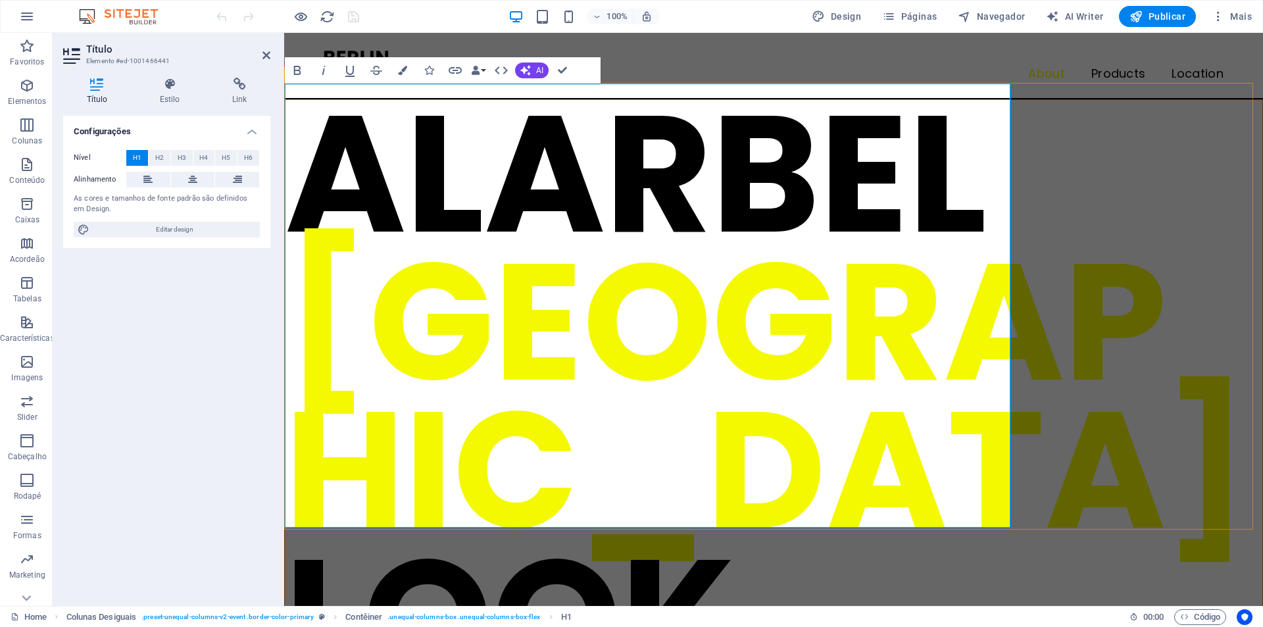
click at [695, 405] on h1 "ALARBEL ‌ BERLIN LOOK" at bounding box center [773, 396] width 977 height 592
drag, startPoint x: 782, startPoint y: 445, endPoint x: 434, endPoint y: 312, distance: 372.2
click at [434, 312] on h1 "ALARBEL ‌ BERLIN LOOK" at bounding box center [773, 396] width 977 height 592
click at [612, 338] on h1 "ALARBEL ‌ BERLIN LOOK" at bounding box center [773, 396] width 977 height 592
drag, startPoint x: 858, startPoint y: 422, endPoint x: 603, endPoint y: 399, distance: 256.2
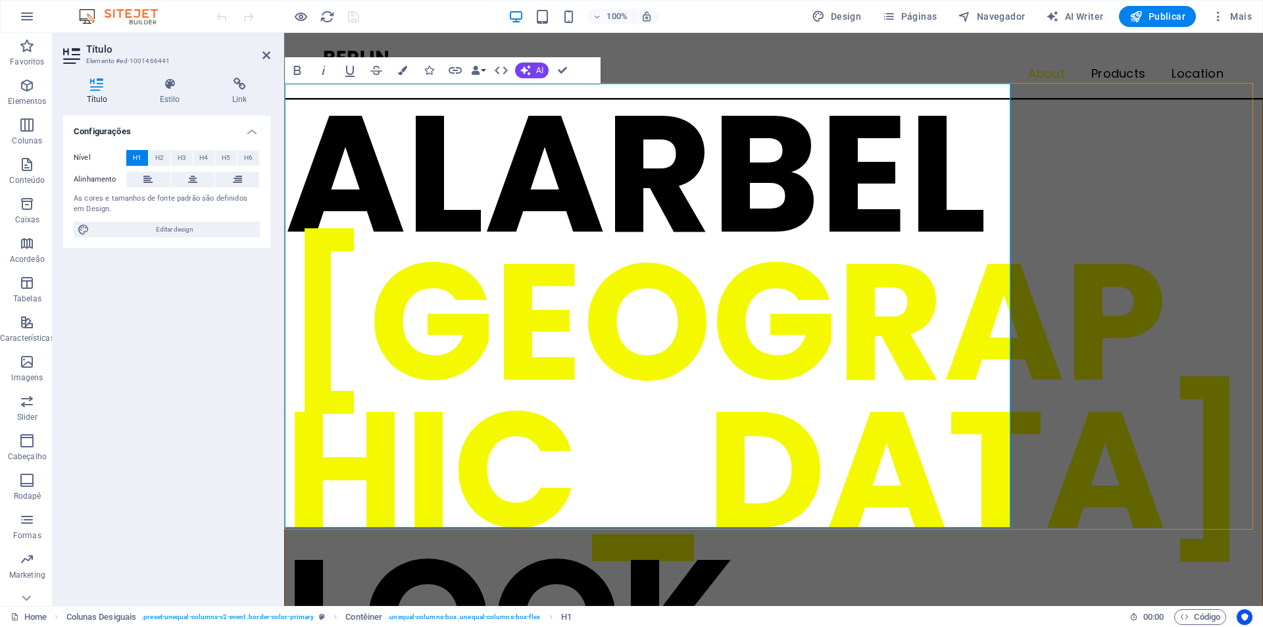
click at [677, 418] on h1 "ALARBEL ‌ BERLIN LOOK" at bounding box center [773, 396] width 977 height 592
click at [322, 327] on span "BERLIN" at bounding box center [767, 396] width 964 height 379
click at [357, 160] on h1 "ALARBEL ‌ BERLIN LOOK" at bounding box center [773, 396] width 977 height 592
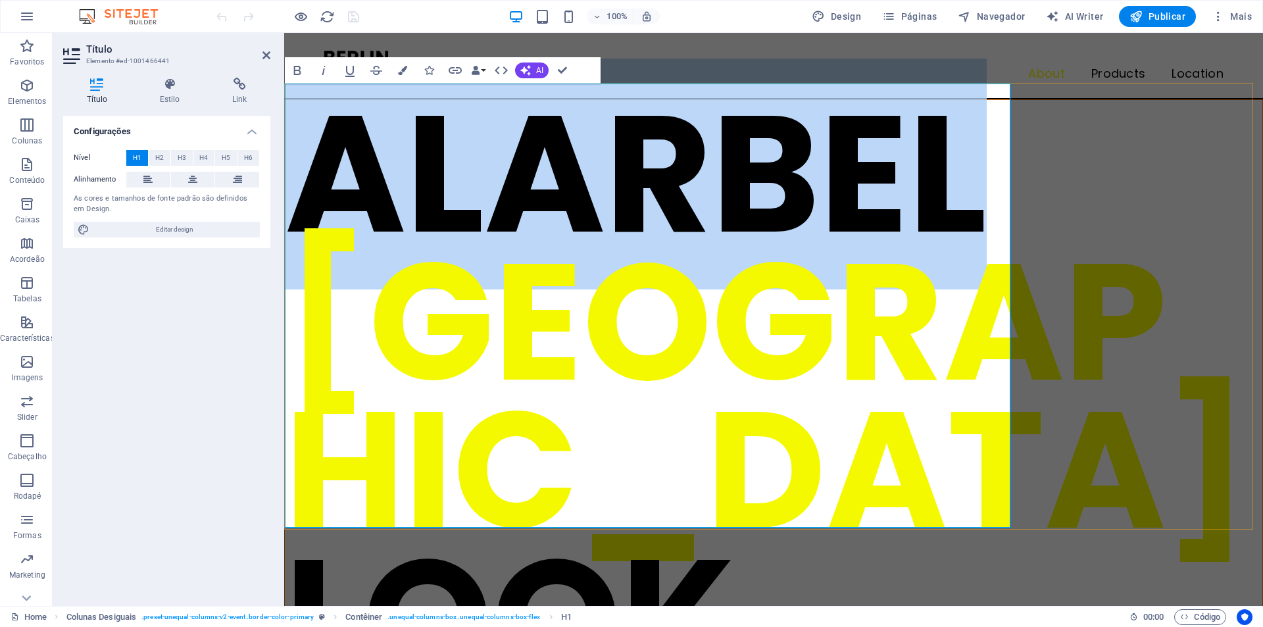
click at [357, 160] on h1 "ALARBEL ‌ BERLIN LOOK" at bounding box center [773, 396] width 977 height 592
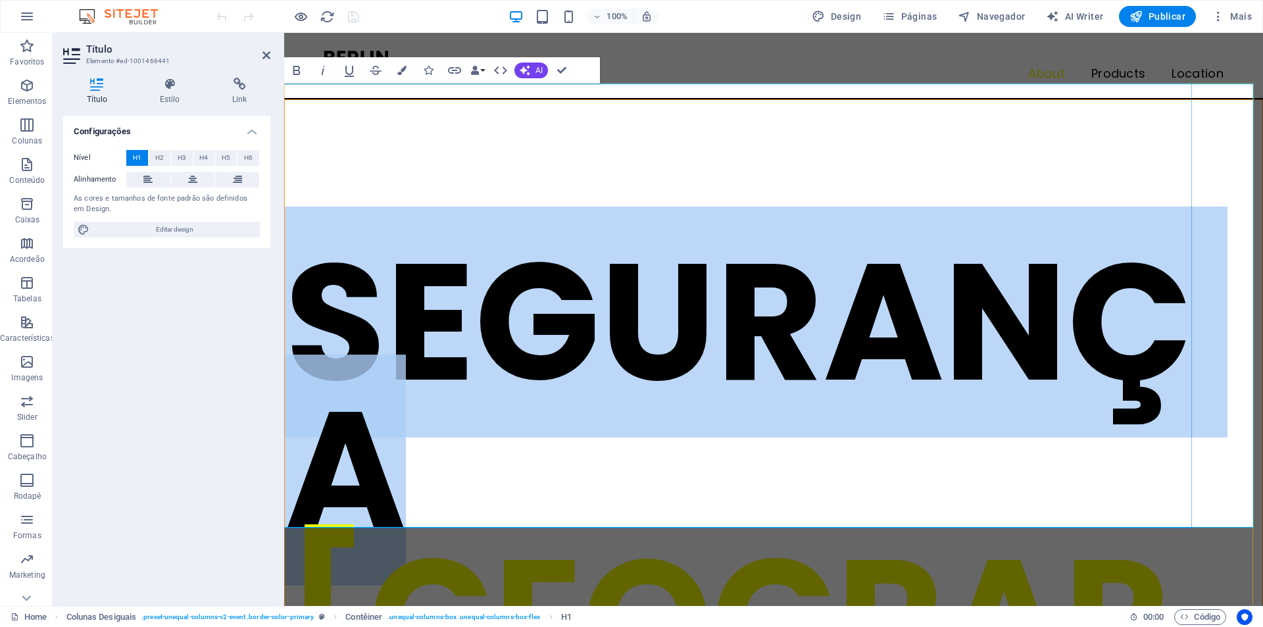
scroll to position [0, 1]
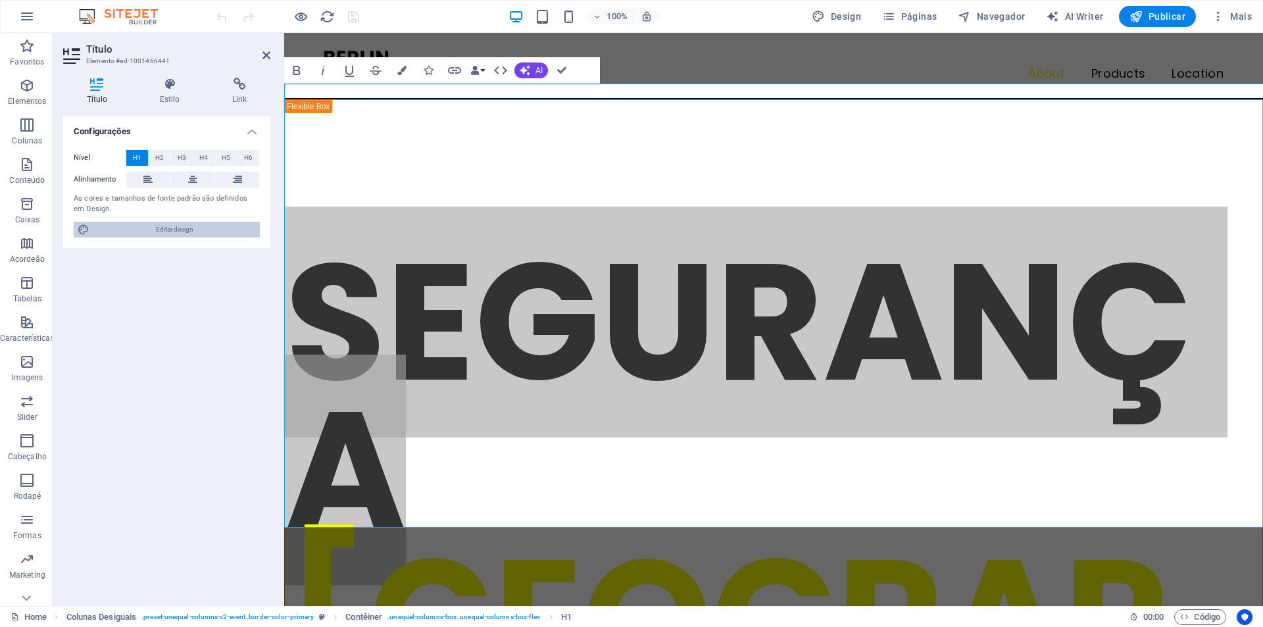
click at [178, 230] on span "Editar design" at bounding box center [174, 230] width 162 height 16
select select "px"
select select "400"
select select "px"
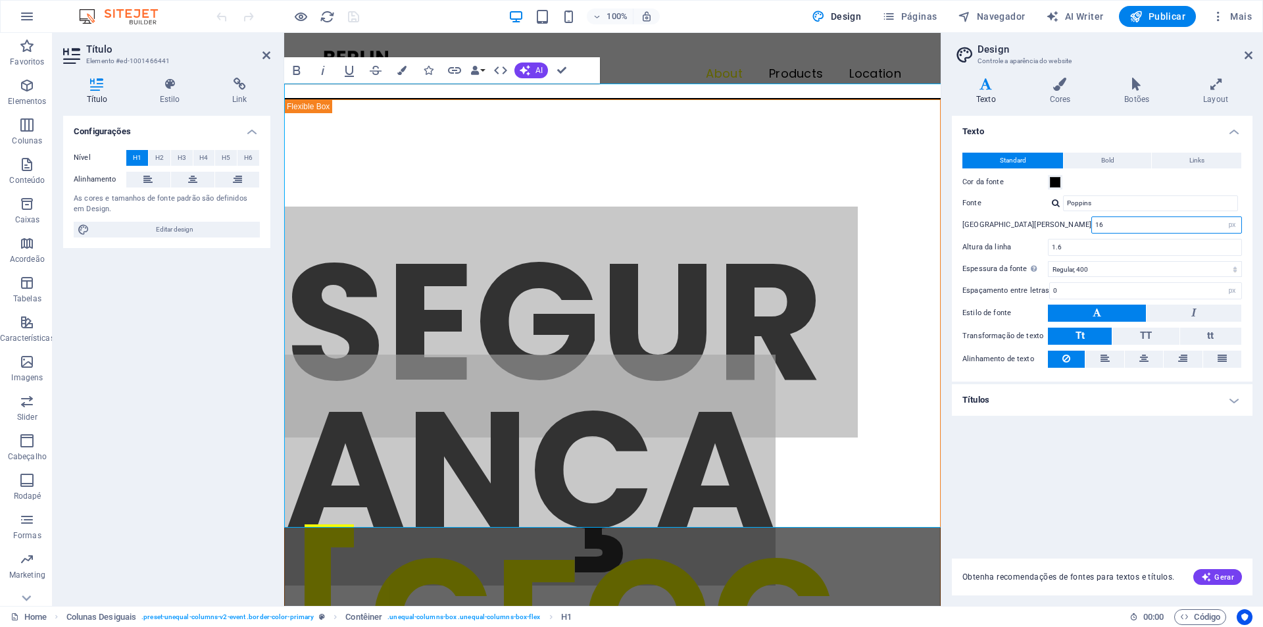
click at [1092, 224] on input "16" at bounding box center [1166, 225] width 149 height 16
drag, startPoint x: 1052, startPoint y: 227, endPoint x: 1004, endPoint y: 227, distance: 48.7
click at [1004, 227] on div "Tamanho da fonte 16 rem px" at bounding box center [1102, 224] width 280 height 17
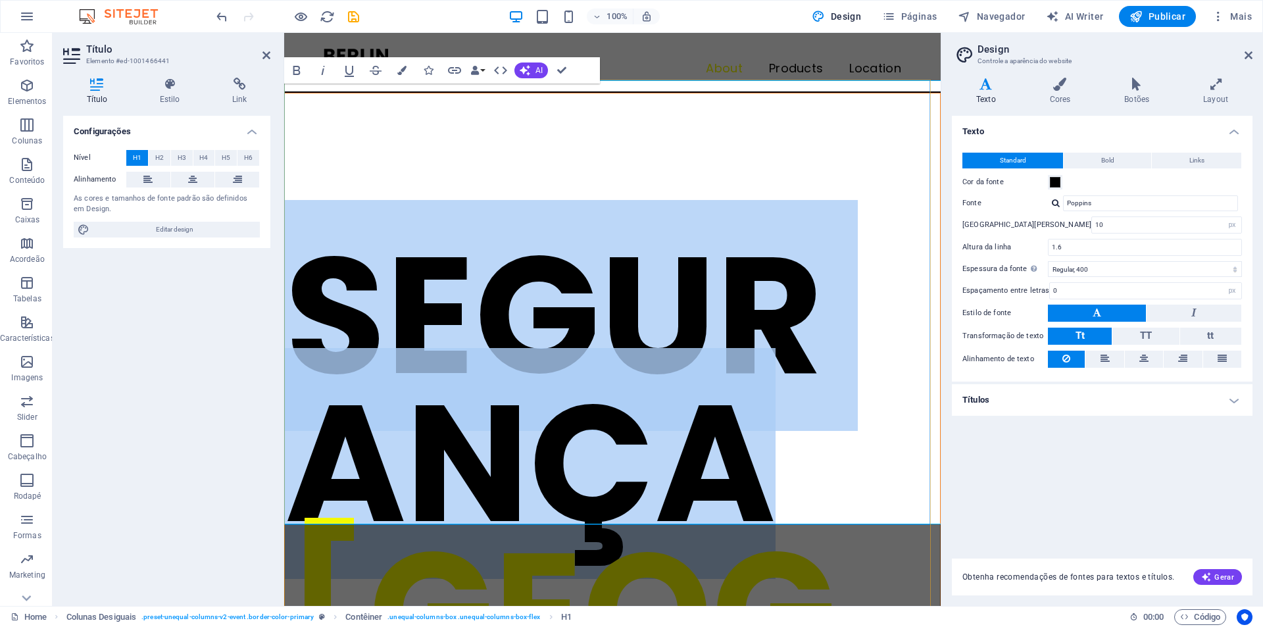
click at [662, 178] on h1 "​SEGURANÇA ‌ BERLIN LOOK" at bounding box center [612, 611] width 655 height 1036
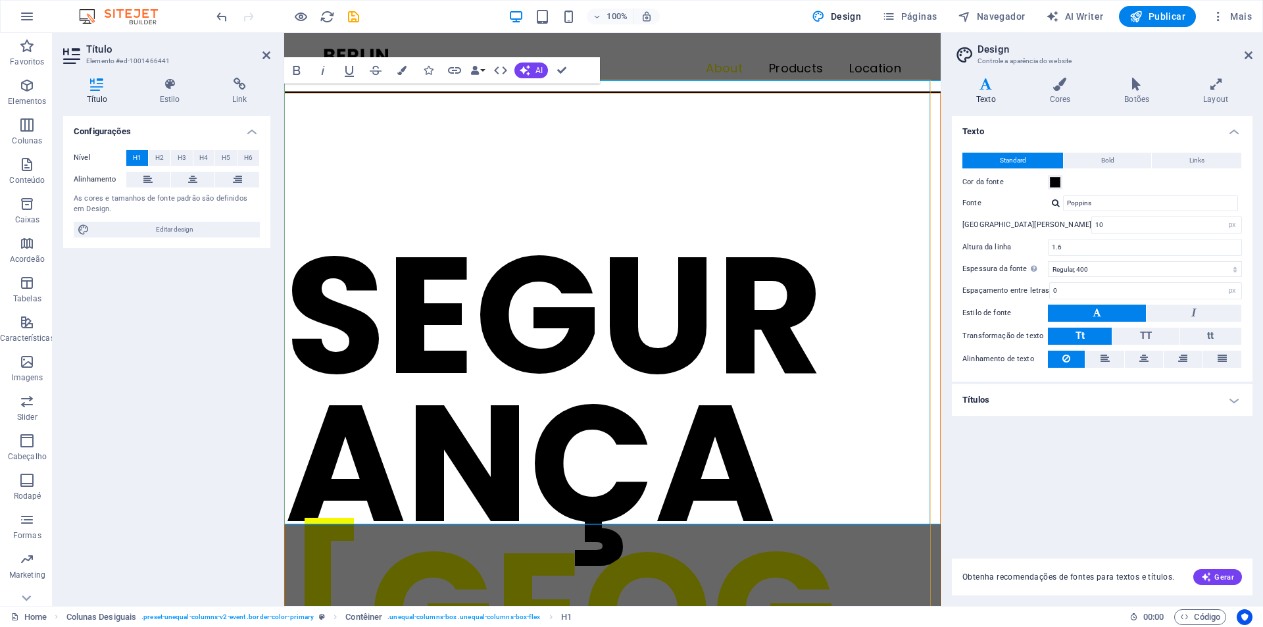
click at [698, 173] on h1 "​SEGURANÇA ‌ BERLIN LOOK" at bounding box center [612, 611] width 655 height 1036
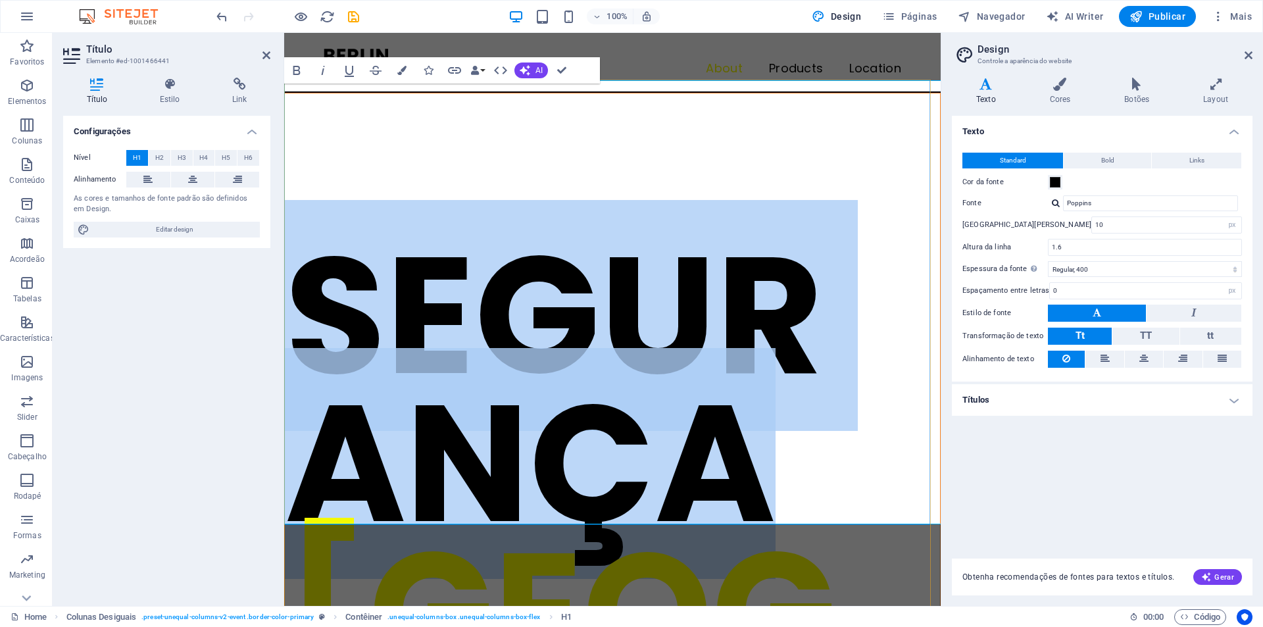
click at [698, 173] on h1 "​SEGURANÇA ‌ BERLIN LOOK" at bounding box center [612, 611] width 655 height 1036
click at [739, 179] on h1 "​SEGURANÇA ‌ BERLIN LOOK" at bounding box center [612, 611] width 655 height 1036
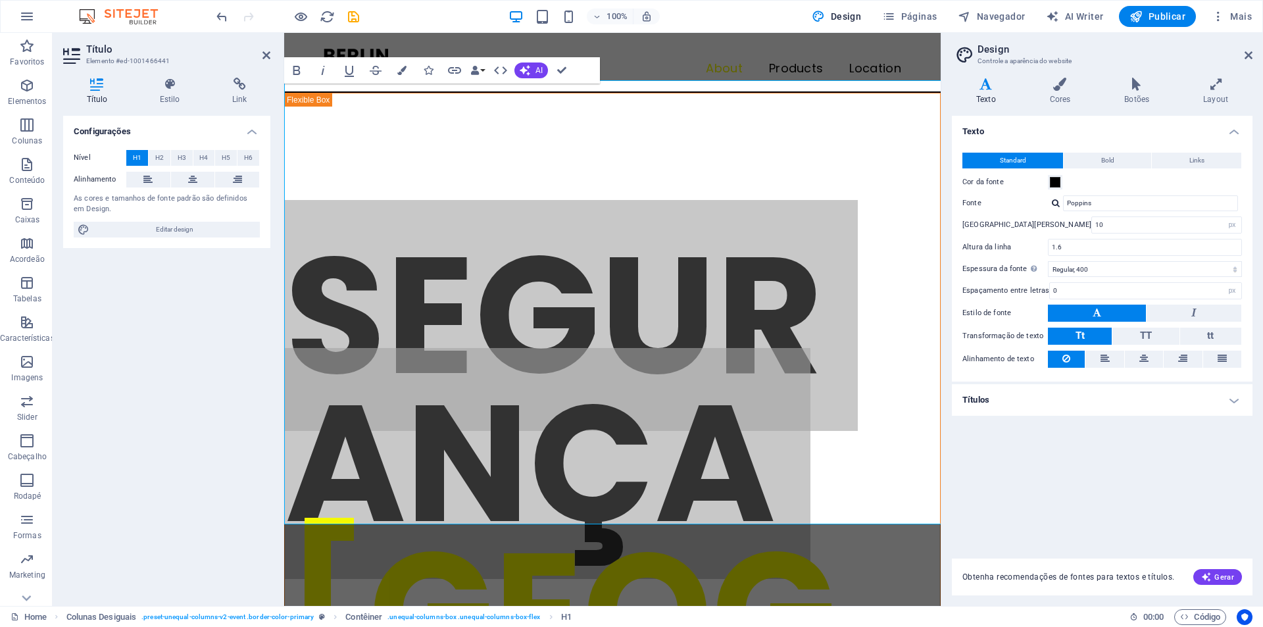
click at [217, 17] on icon "undo" at bounding box center [221, 16] width 15 height 15
type input "16"
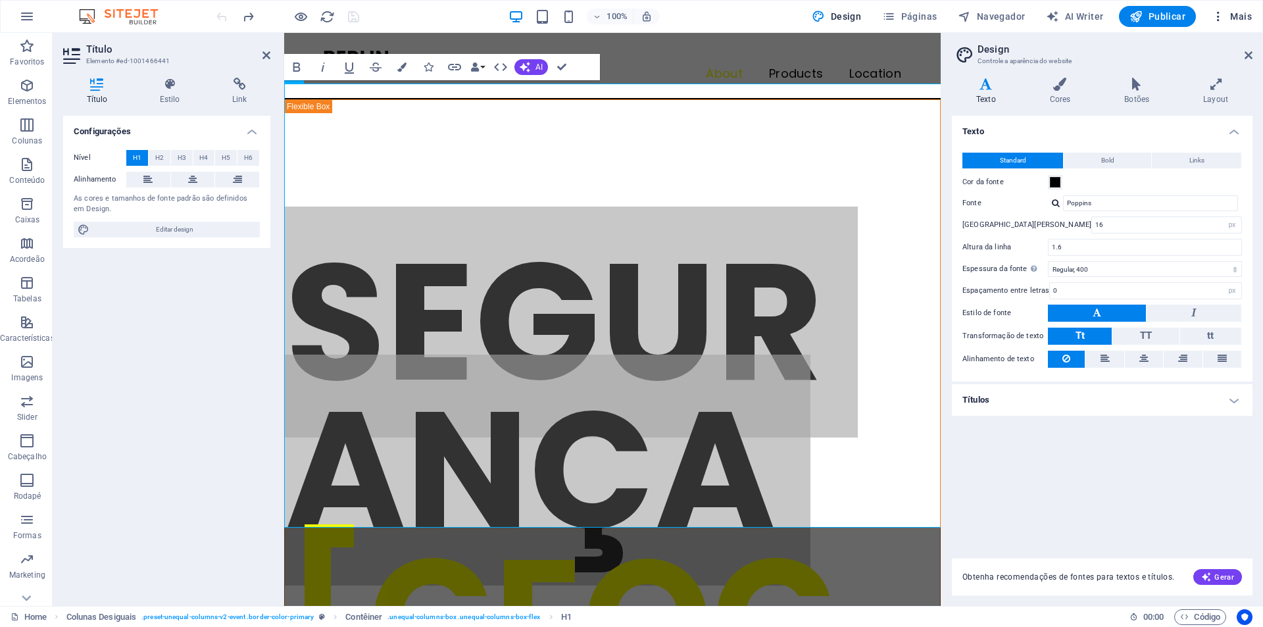
click at [1245, 17] on span "Mais" at bounding box center [1232, 16] width 40 height 13
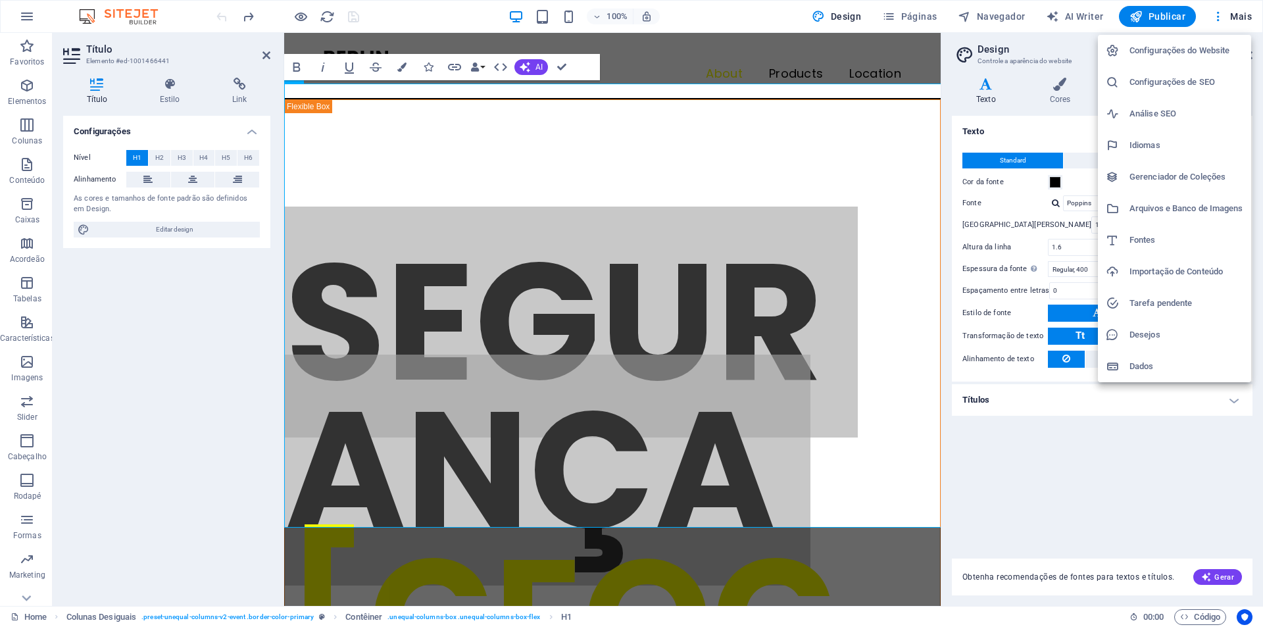
click at [1207, 45] on h6 "Configurações do Website" at bounding box center [1186, 51] width 114 height 16
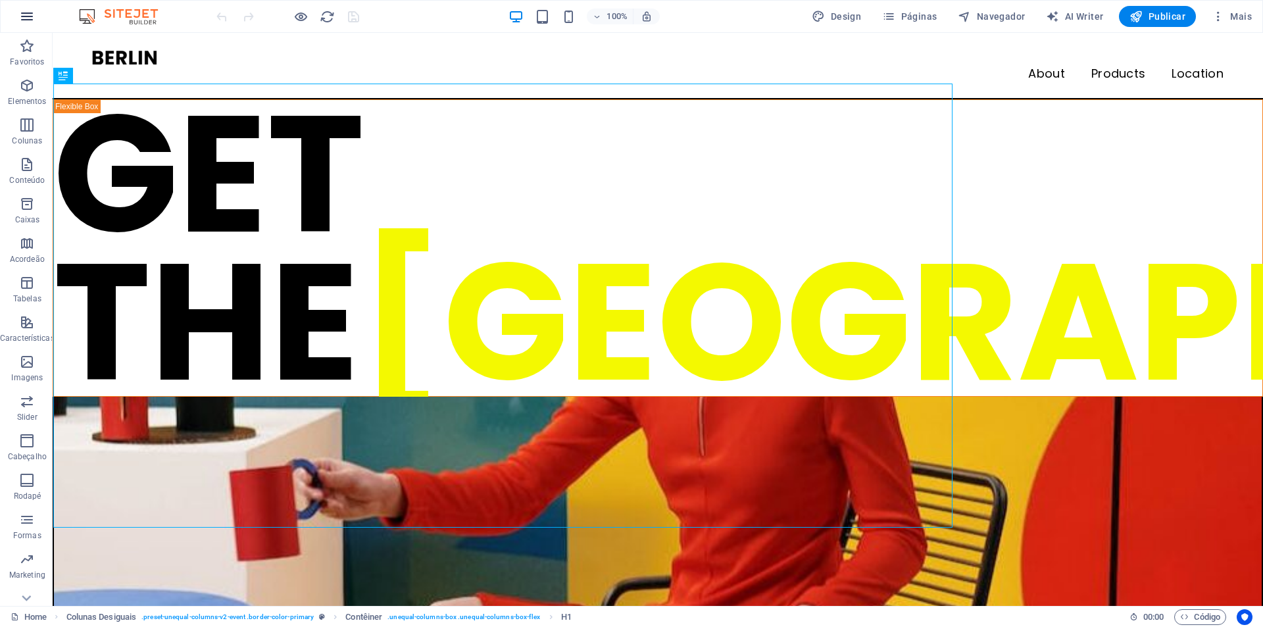
click at [19, 20] on icon "button" at bounding box center [27, 17] width 16 height 16
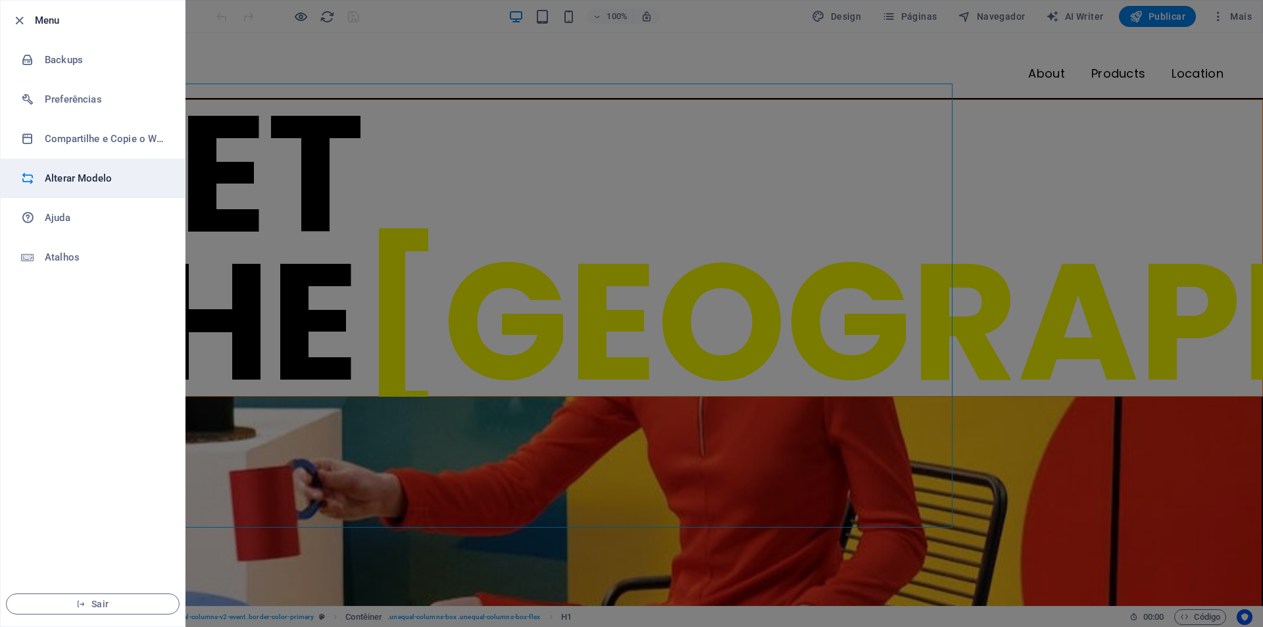
click at [101, 178] on h6 "Alterar Modelo" at bounding box center [106, 178] width 122 height 16
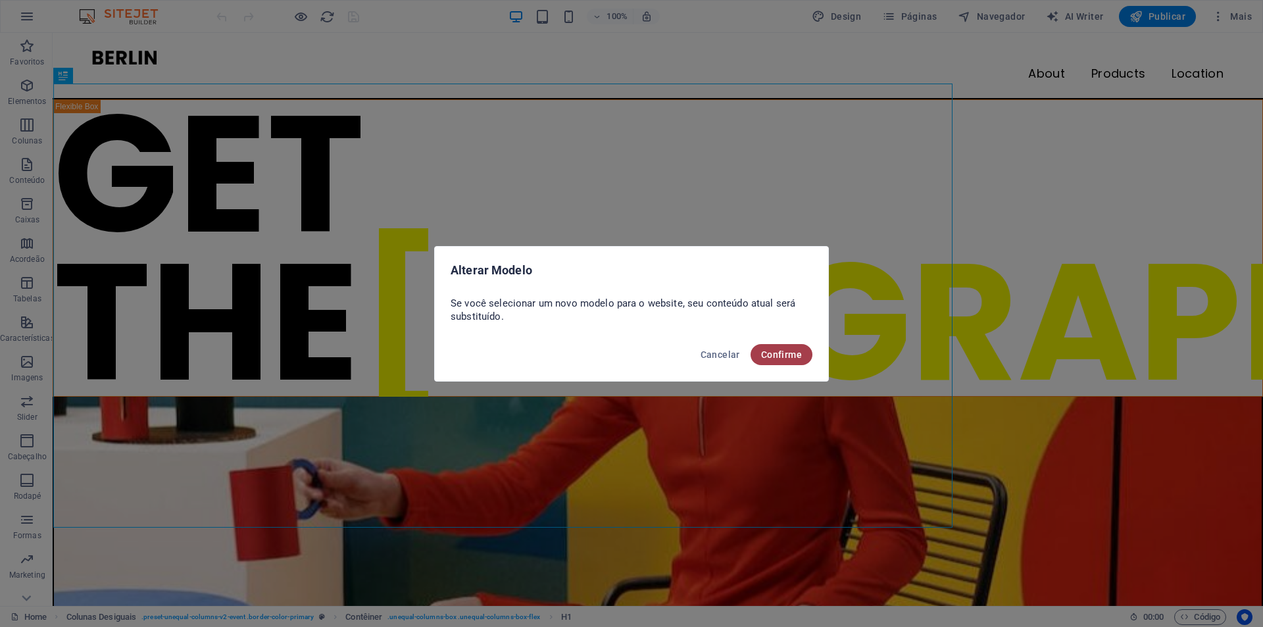
click at [780, 358] on span "Confirme" at bounding box center [781, 354] width 41 height 11
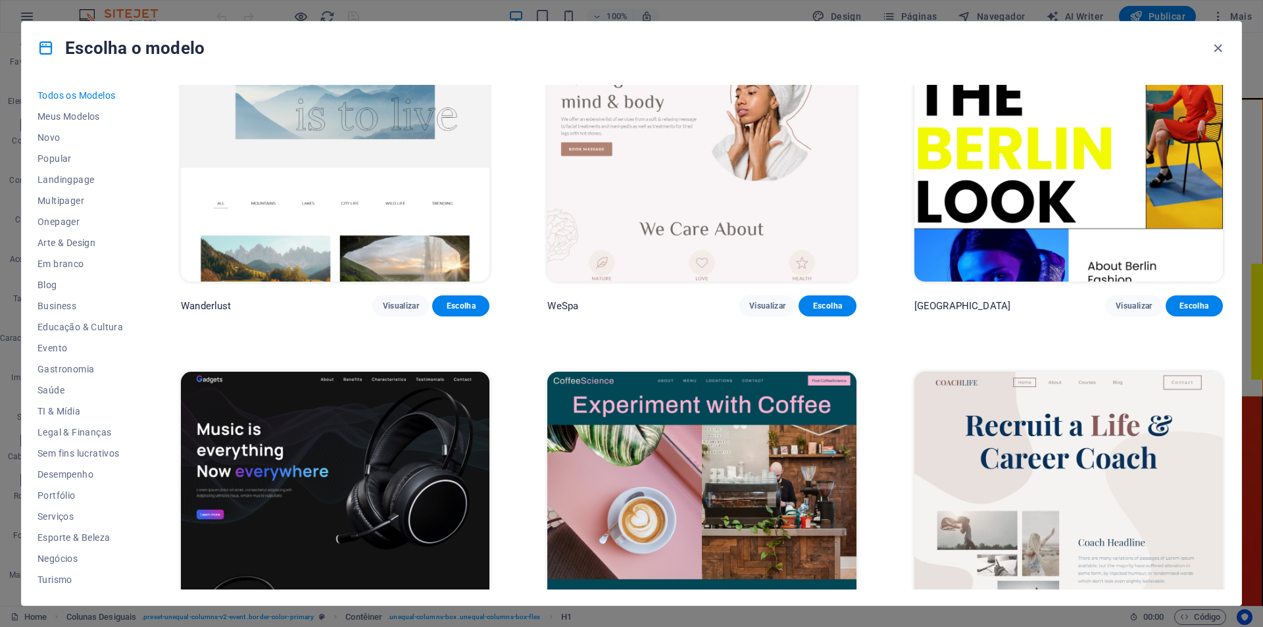
scroll to position [4473, 0]
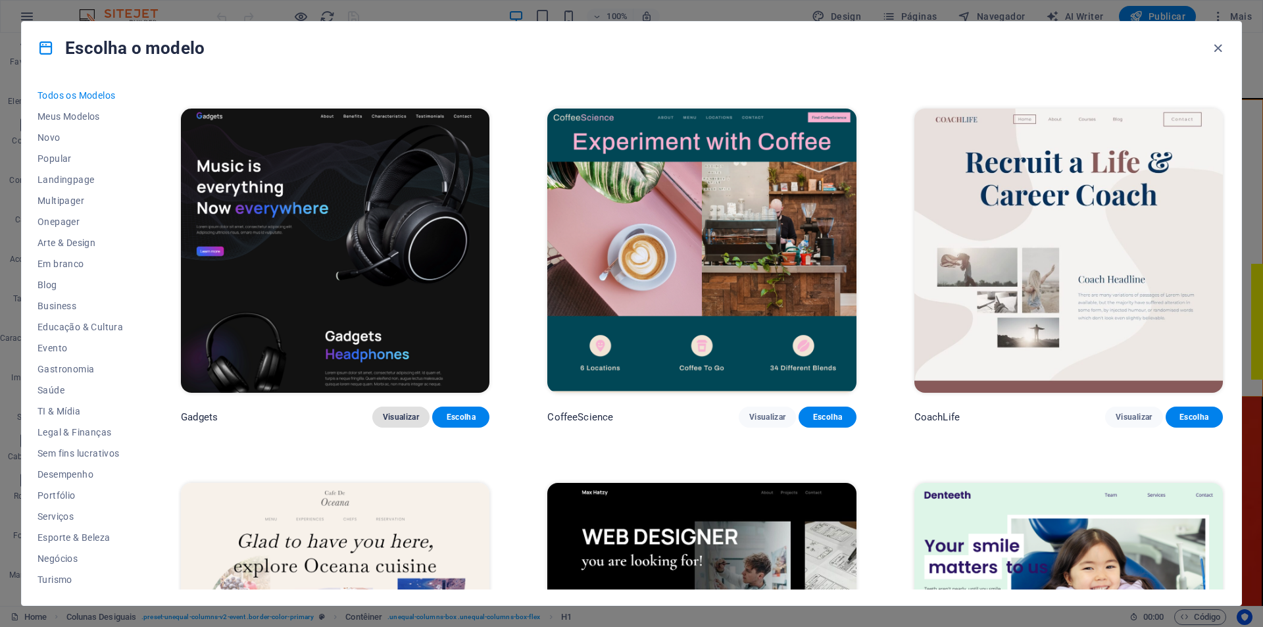
click at [395, 412] on span "Visualizar" at bounding box center [401, 417] width 36 height 11
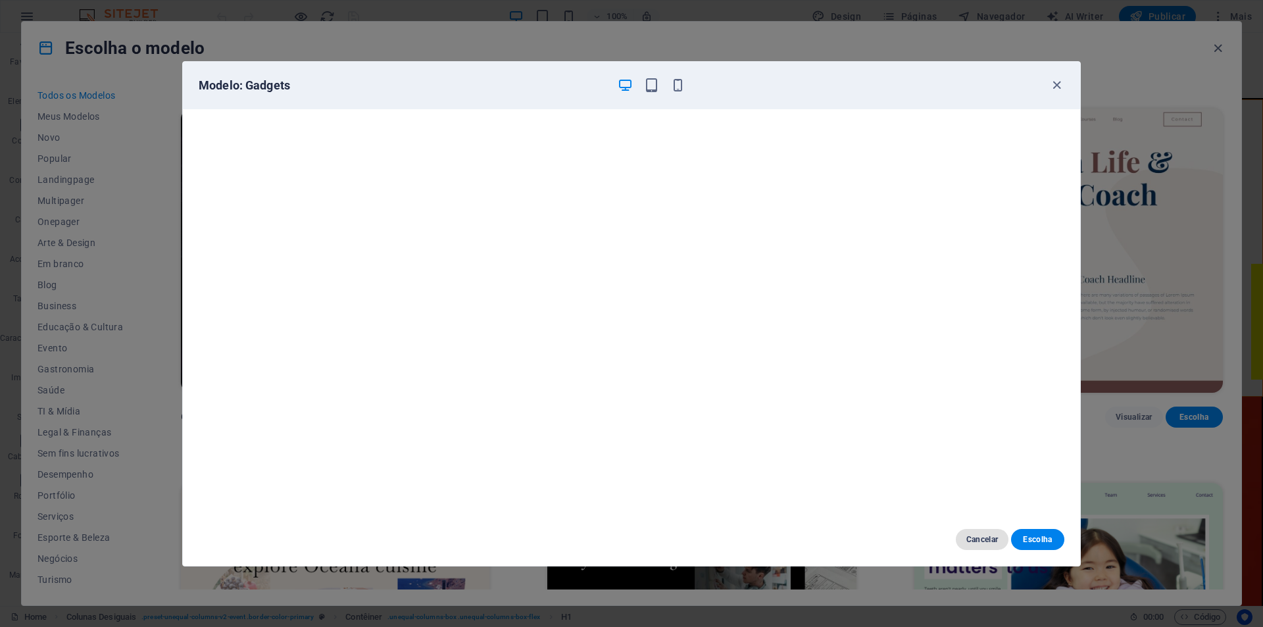
click at [973, 541] on span "Cancelar" at bounding box center [982, 539] width 32 height 11
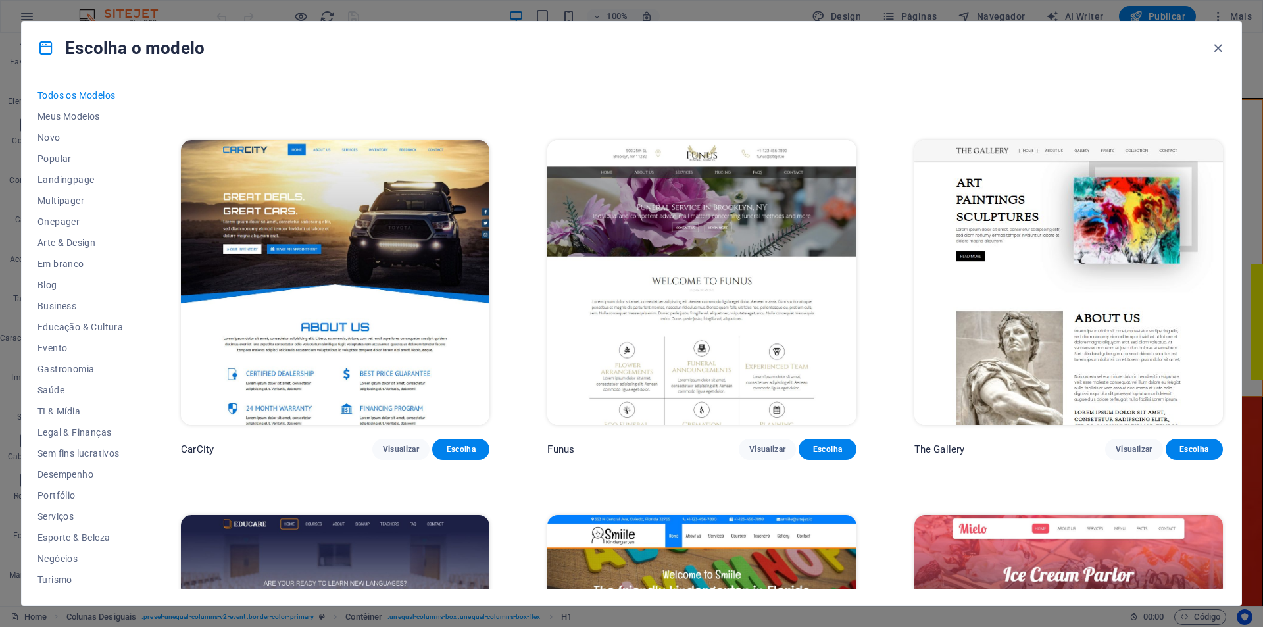
scroll to position [11445, 0]
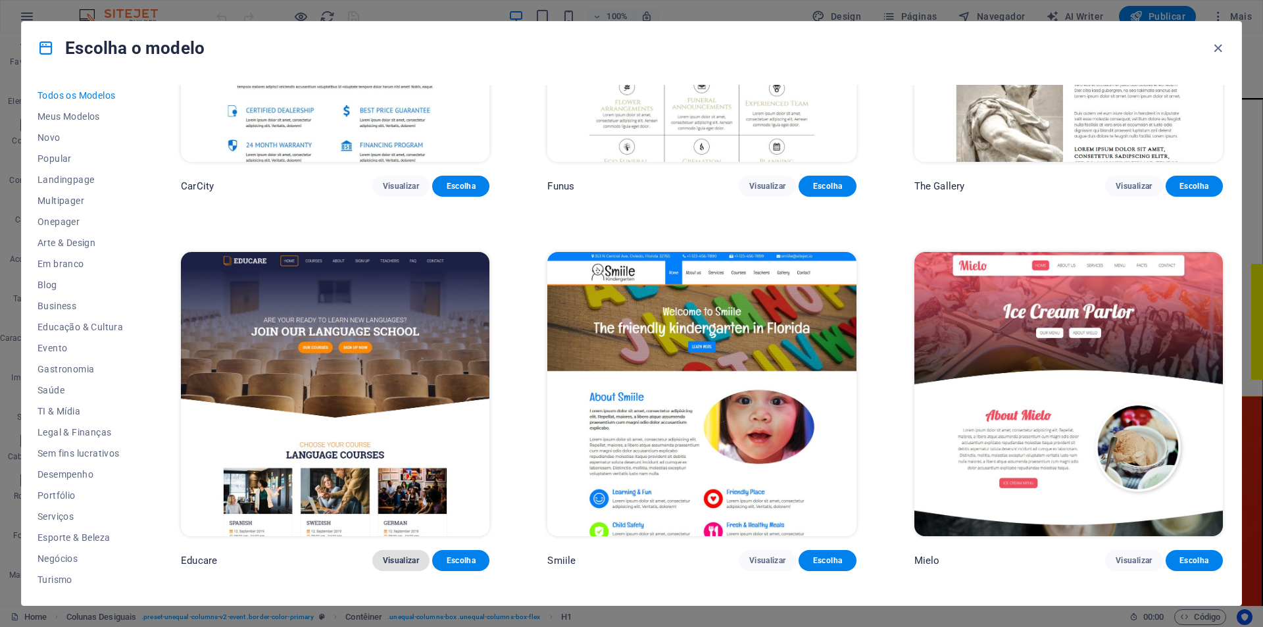
click at [399, 555] on span "Visualizar" at bounding box center [401, 560] width 36 height 11
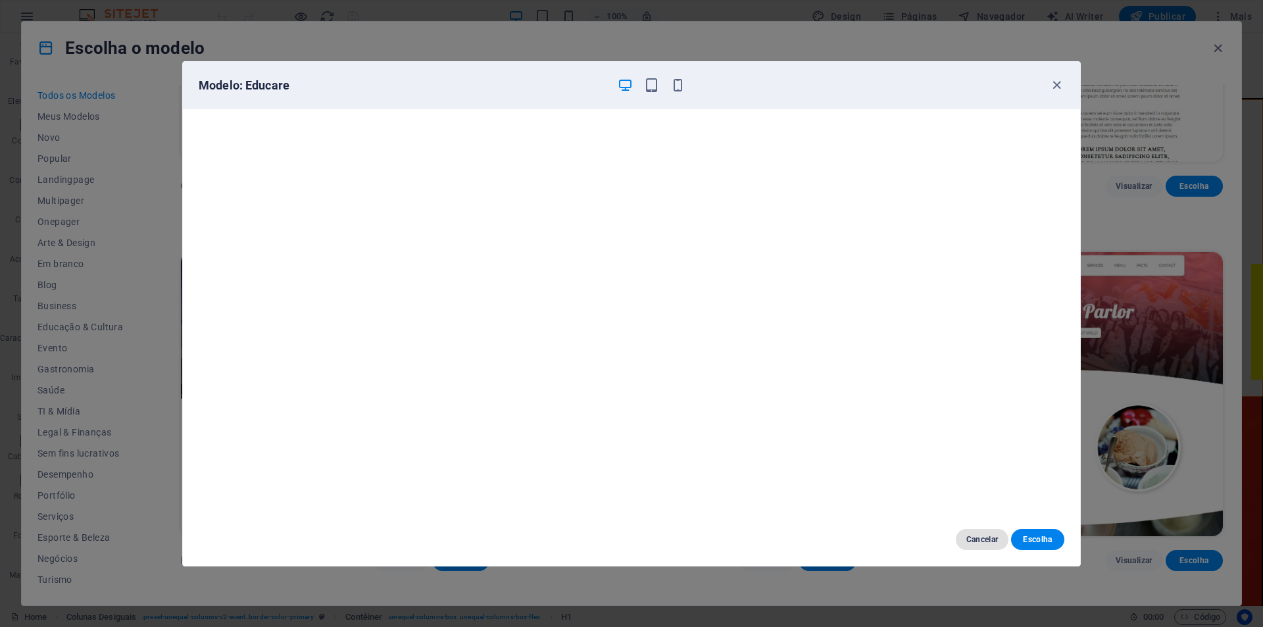
click at [977, 537] on span "Cancelar" at bounding box center [982, 539] width 32 height 11
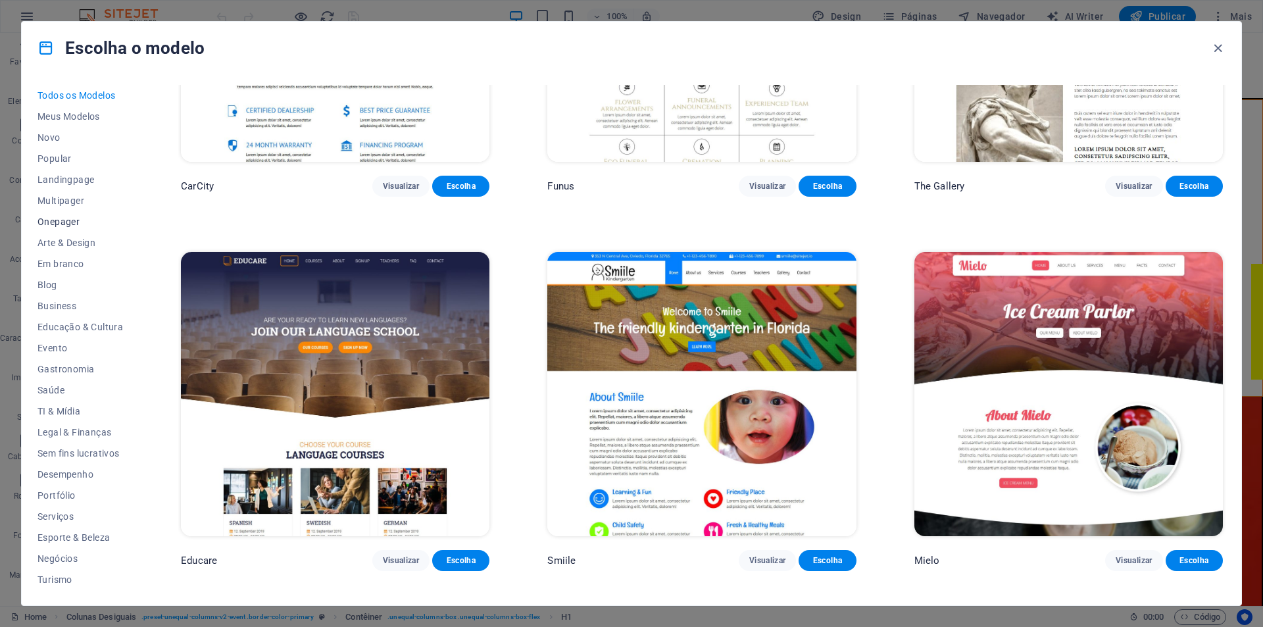
click at [59, 216] on span "Onepager" at bounding box center [80, 221] width 86 height 11
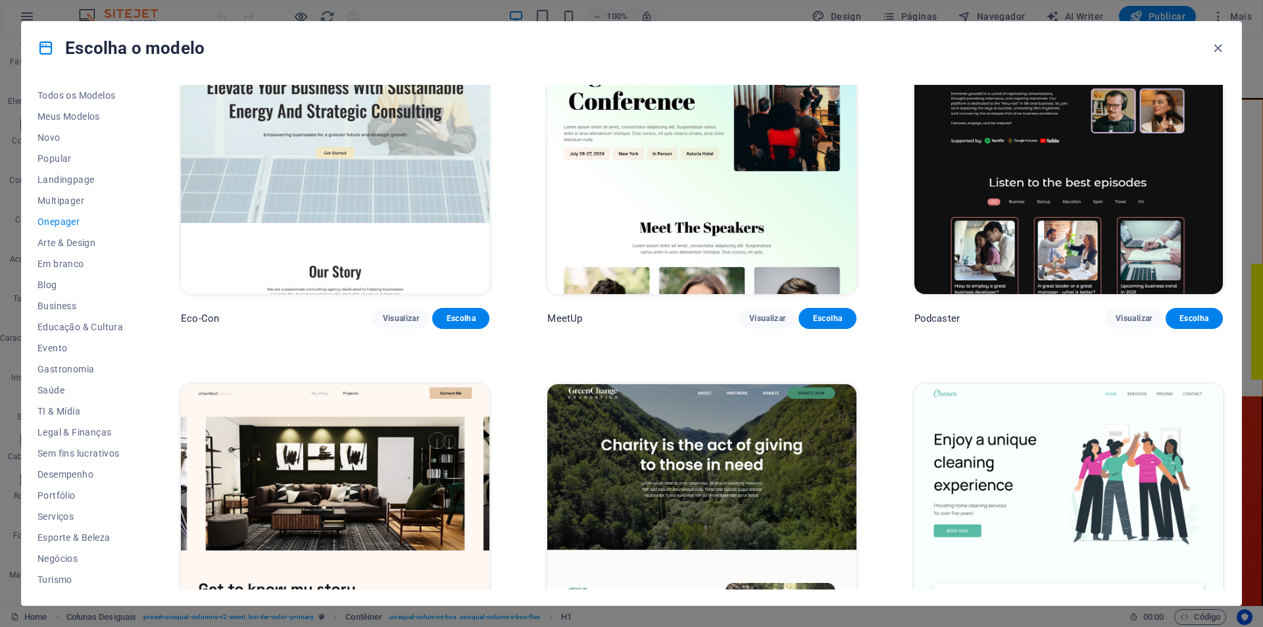
scroll to position [0, 0]
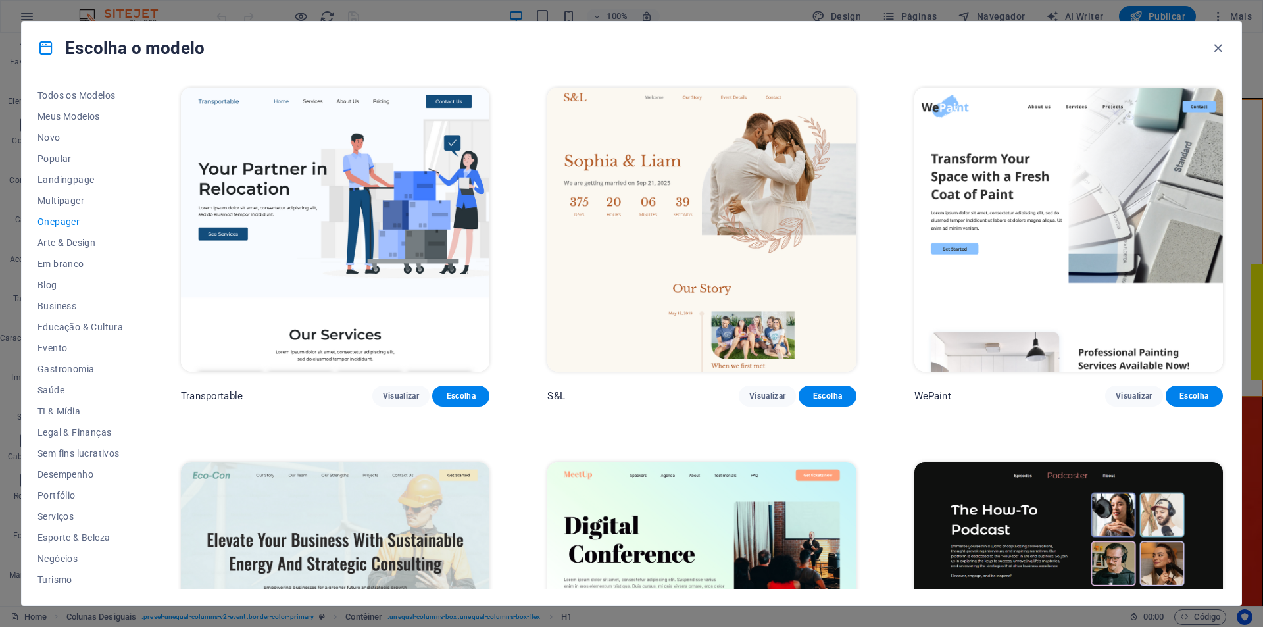
click at [356, 508] on img at bounding box center [335, 604] width 308 height 284
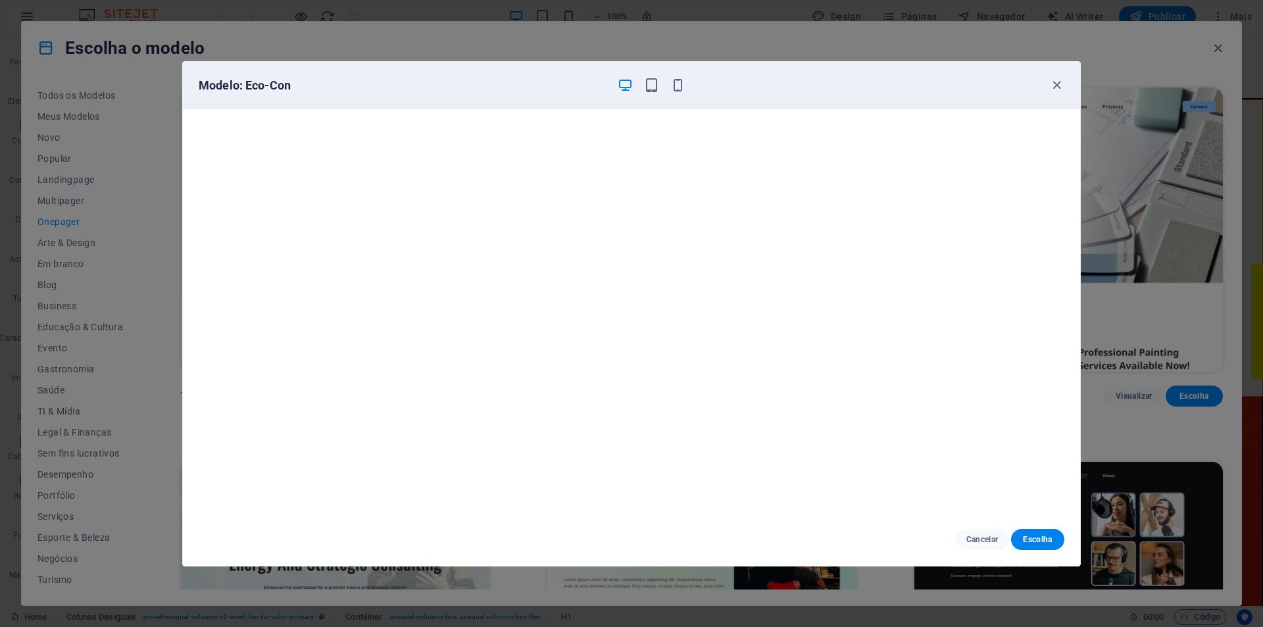
scroll to position [3, 0]
click at [1118, 425] on div "Modelo: Eco-Con Cancelar Escolha" at bounding box center [631, 313] width 1263 height 627
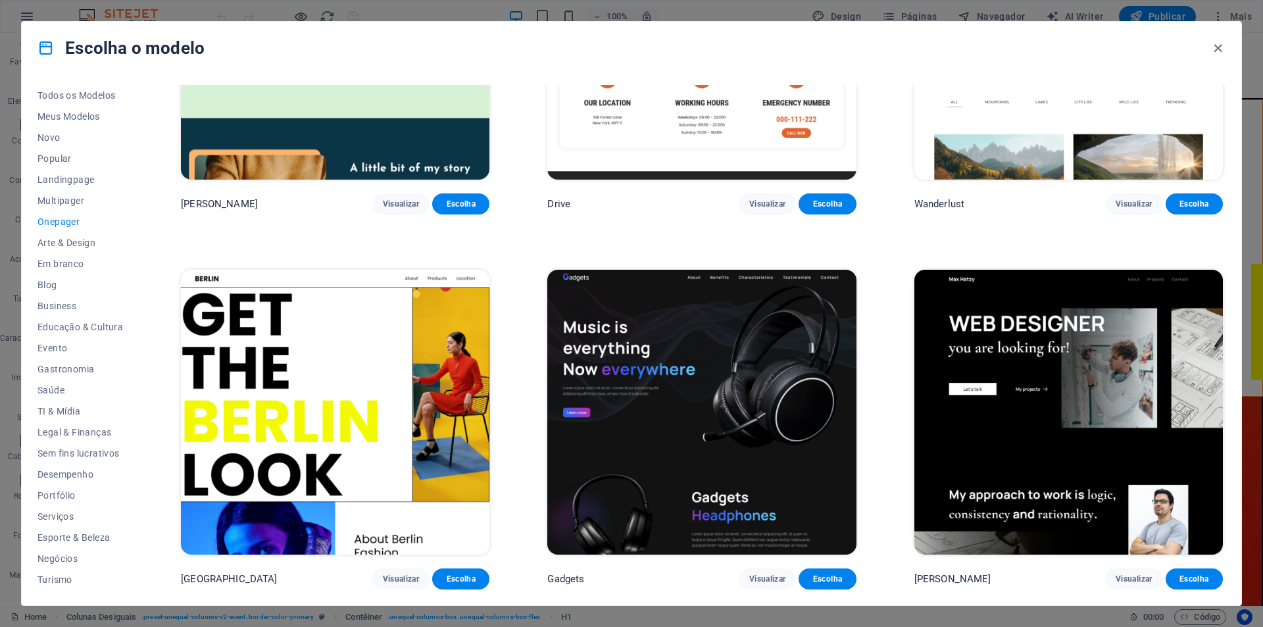
scroll to position [1579, 0]
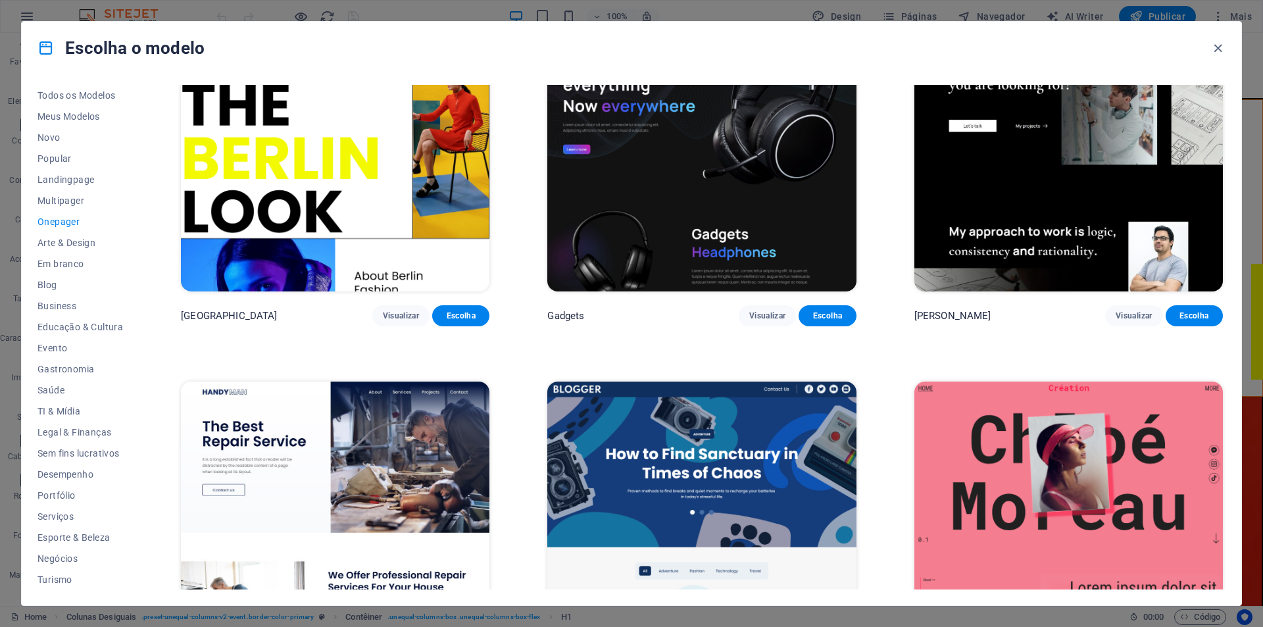
click at [692, 175] on img at bounding box center [701, 149] width 308 height 284
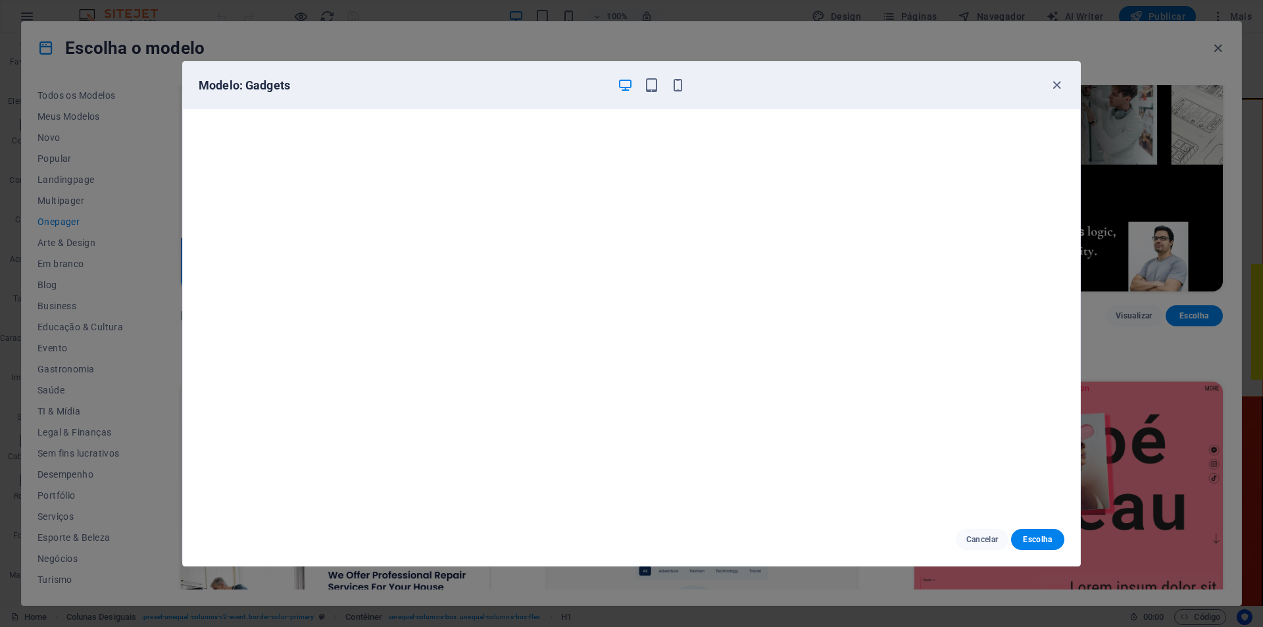
drag, startPoint x: 1134, startPoint y: 349, endPoint x: 1125, endPoint y: 350, distance: 9.3
click at [1135, 349] on div "Modelo: Gadgets Cancelar Escolha" at bounding box center [631, 313] width 1263 height 627
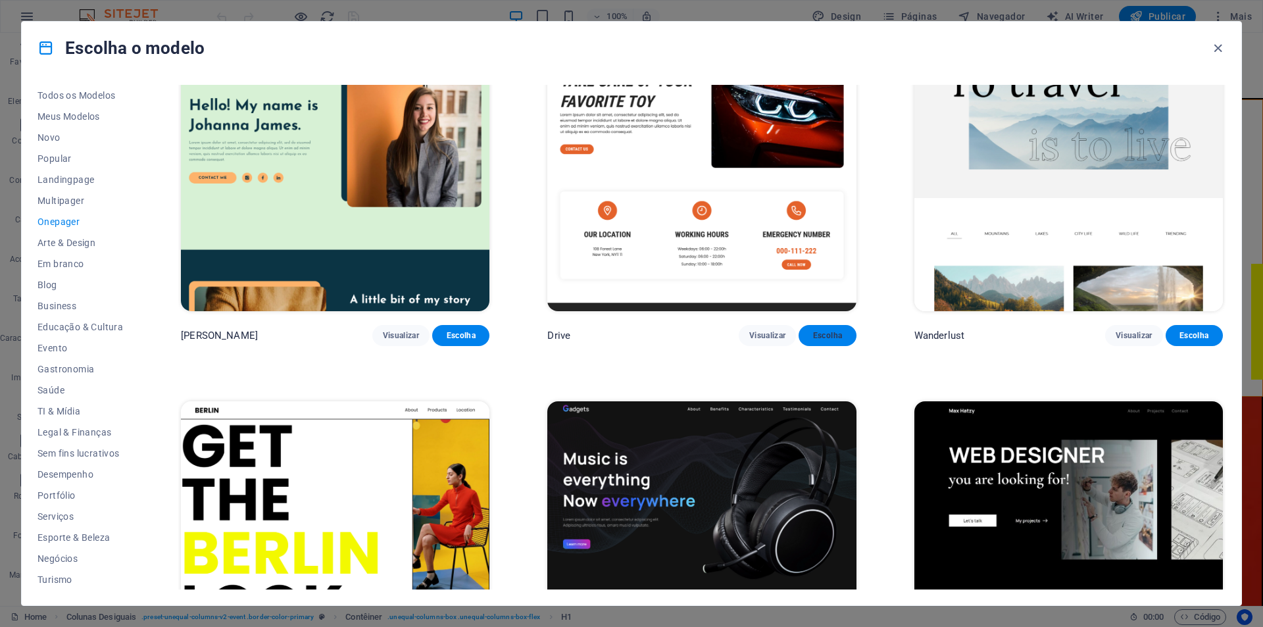
scroll to position [1052, 0]
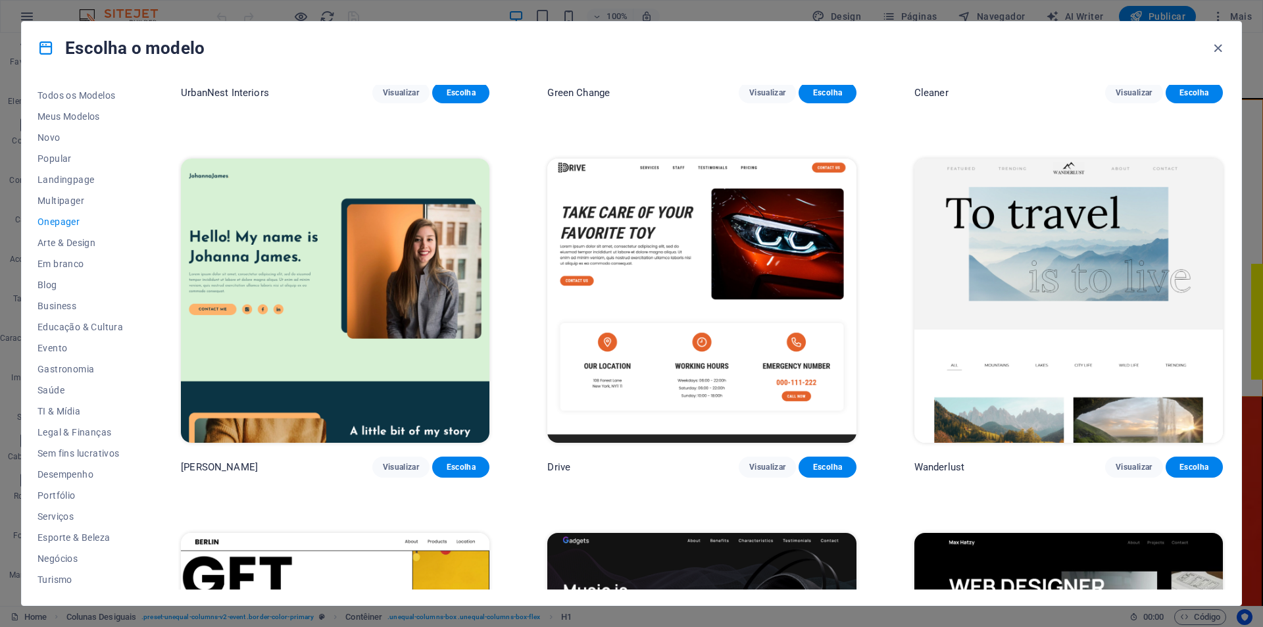
click at [775, 267] on img at bounding box center [701, 301] width 308 height 284
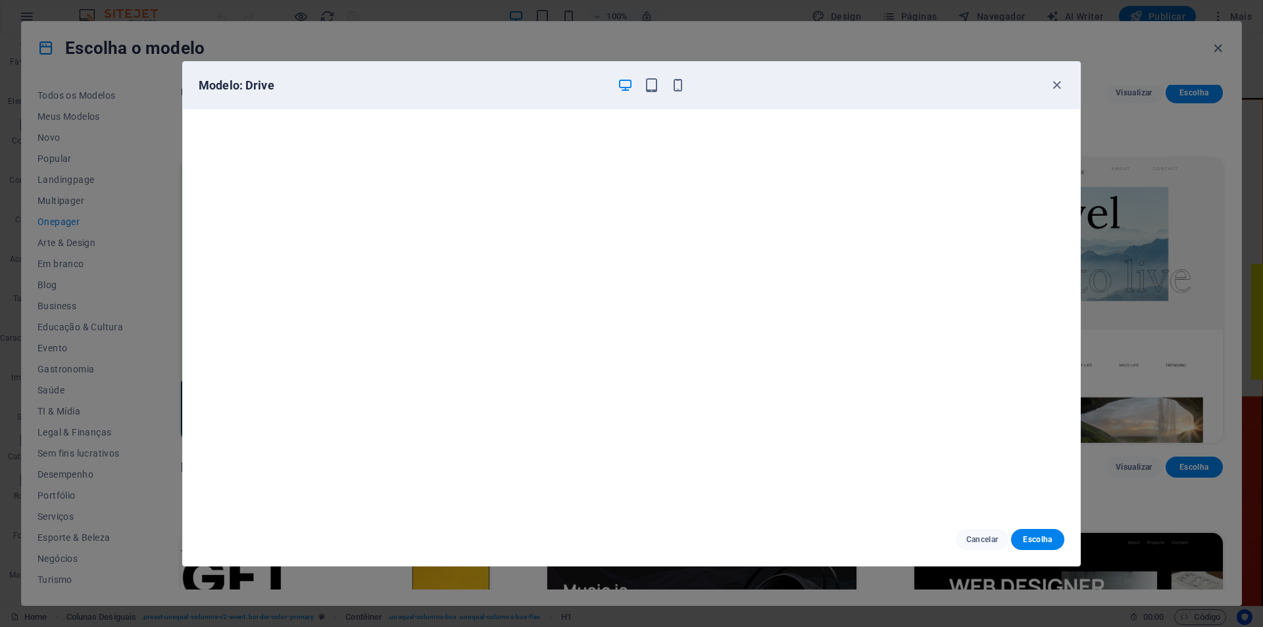
drag, startPoint x: 1193, startPoint y: 372, endPoint x: 1183, endPoint y: 372, distance: 10.5
click at [1192, 372] on div "Modelo: Drive Cancelar Escolha" at bounding box center [631, 313] width 1263 height 627
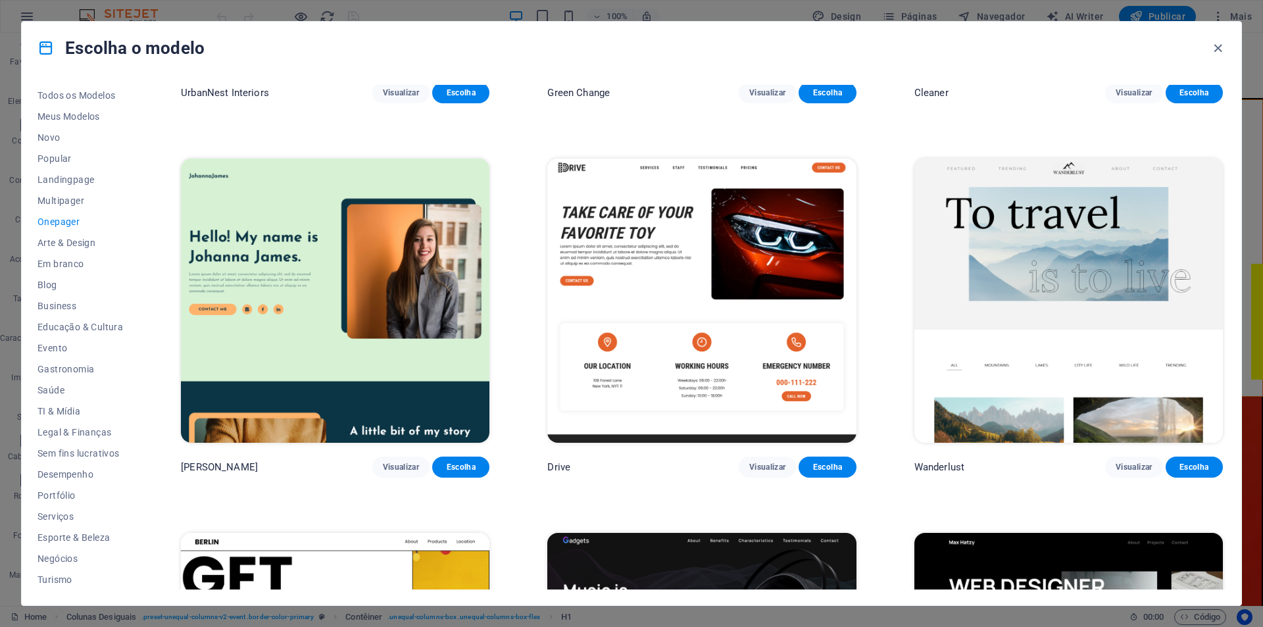
scroll to position [1447, 0]
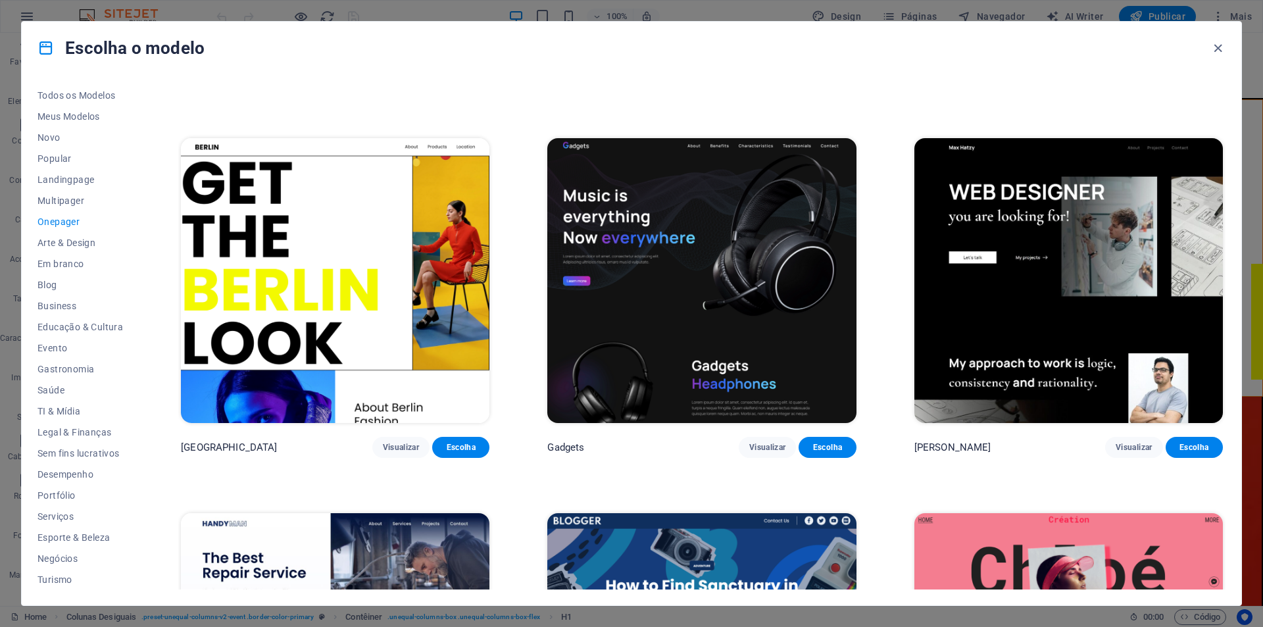
click at [725, 274] on img at bounding box center [701, 280] width 308 height 284
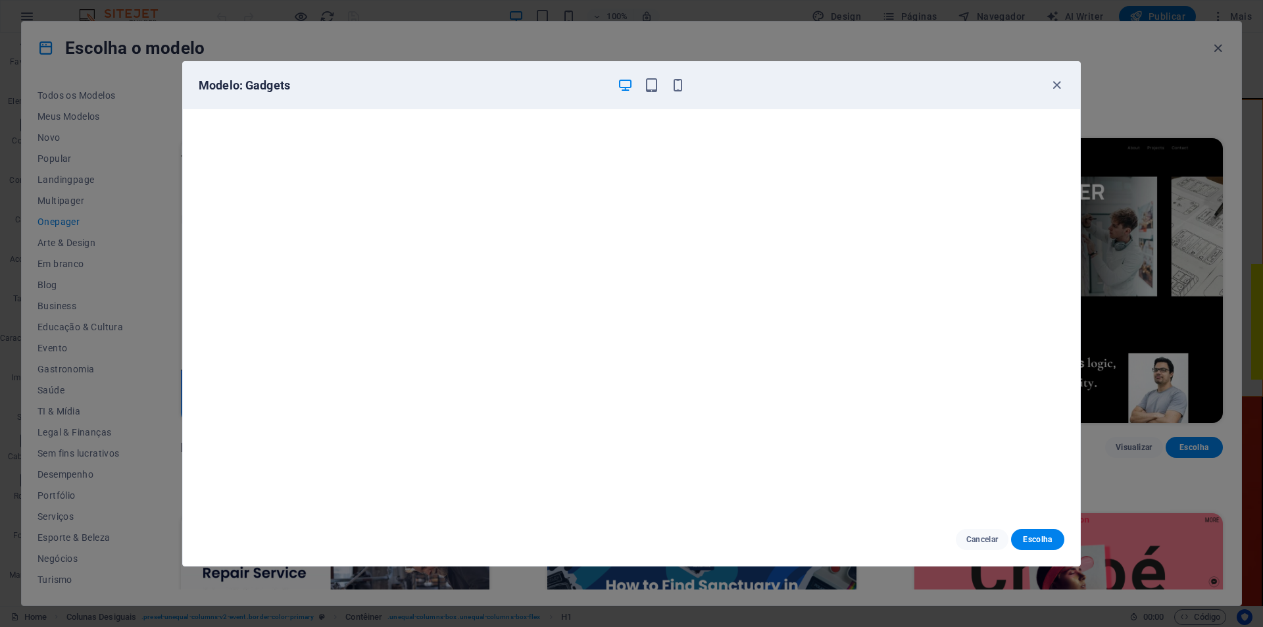
scroll to position [0, 0]
click at [1043, 543] on span "Escolha" at bounding box center [1037, 539] width 32 height 11
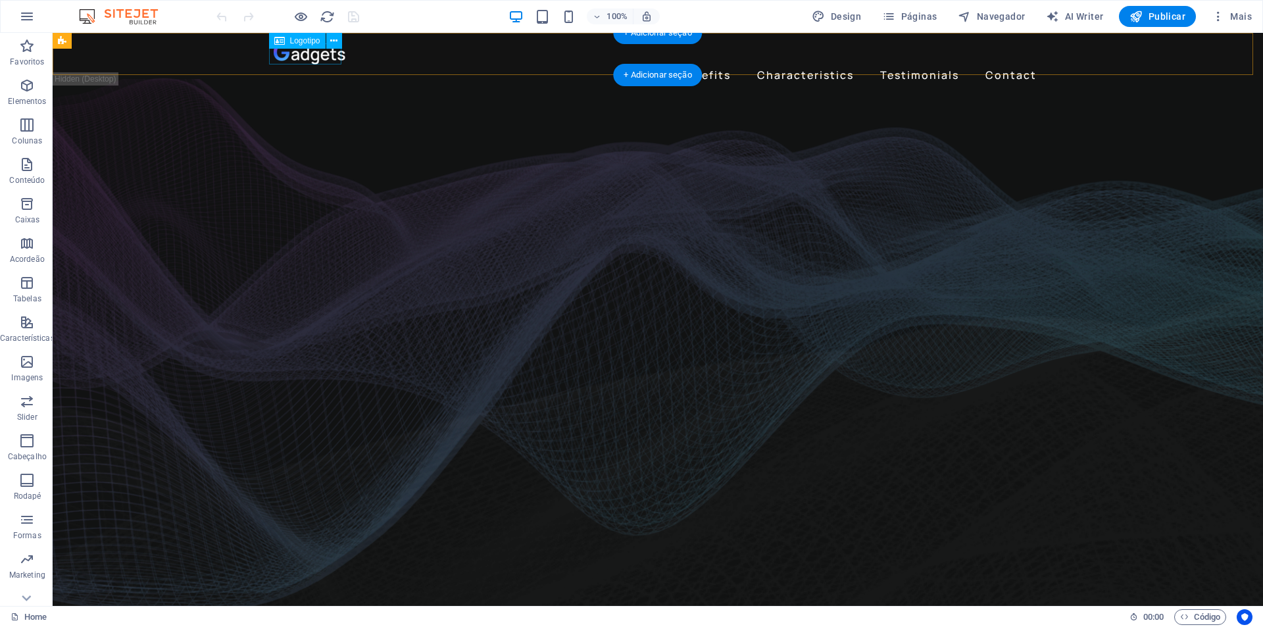
click at [296, 52] on div at bounding box center [658, 53] width 768 height 21
click at [310, 40] on span "Logotipo" at bounding box center [305, 41] width 30 height 8
click at [331, 36] on icon at bounding box center [333, 41] width 7 height 14
click at [336, 42] on icon at bounding box center [333, 41] width 7 height 14
click at [332, 40] on icon at bounding box center [333, 41] width 7 height 14
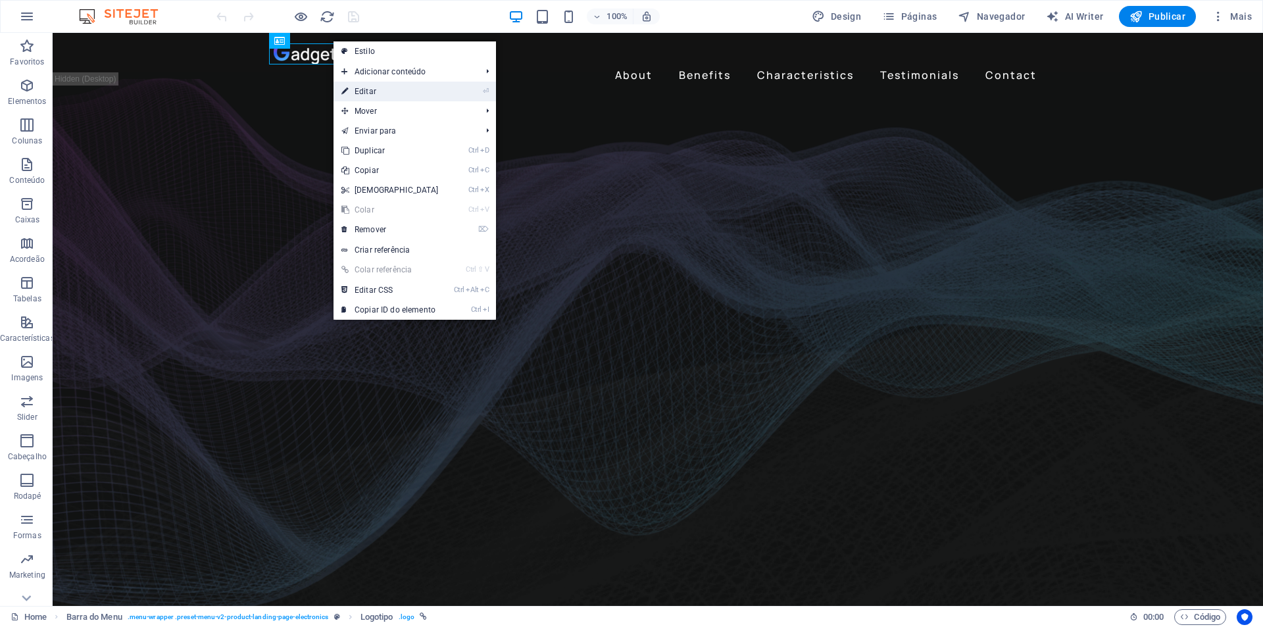
click at [372, 97] on link "⏎ Editar" at bounding box center [389, 92] width 113 height 20
select select "px"
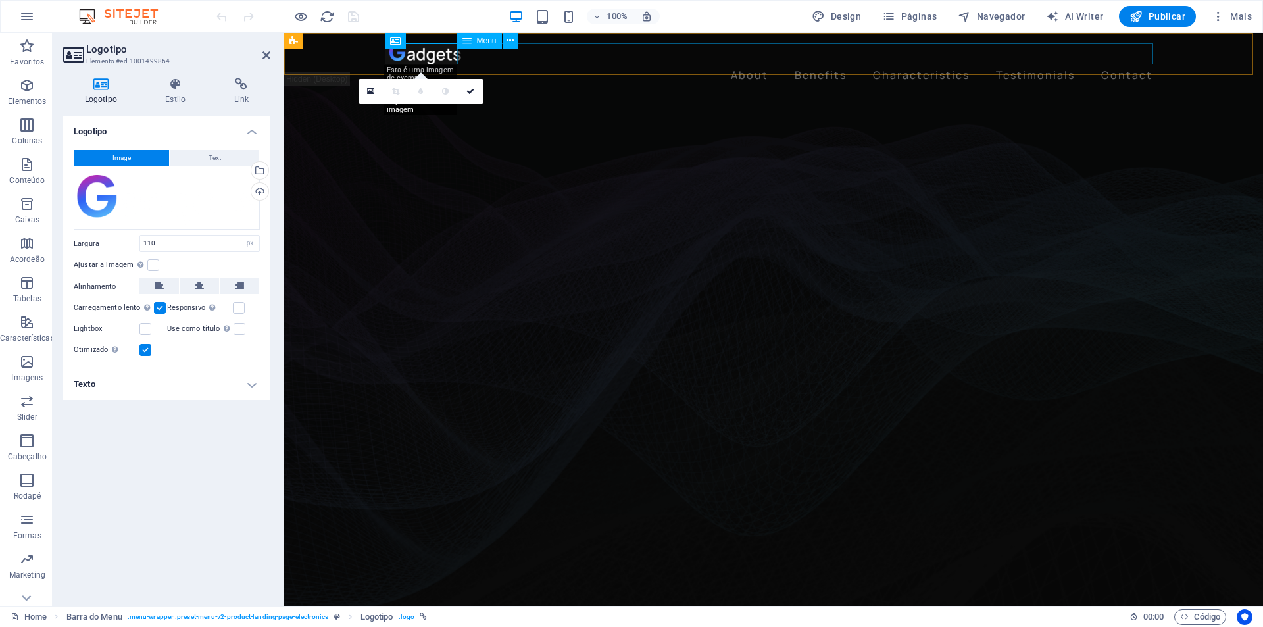
click at [511, 64] on nav "About Benefits Characteristics Testimonials Contact" at bounding box center [773, 74] width 768 height 21
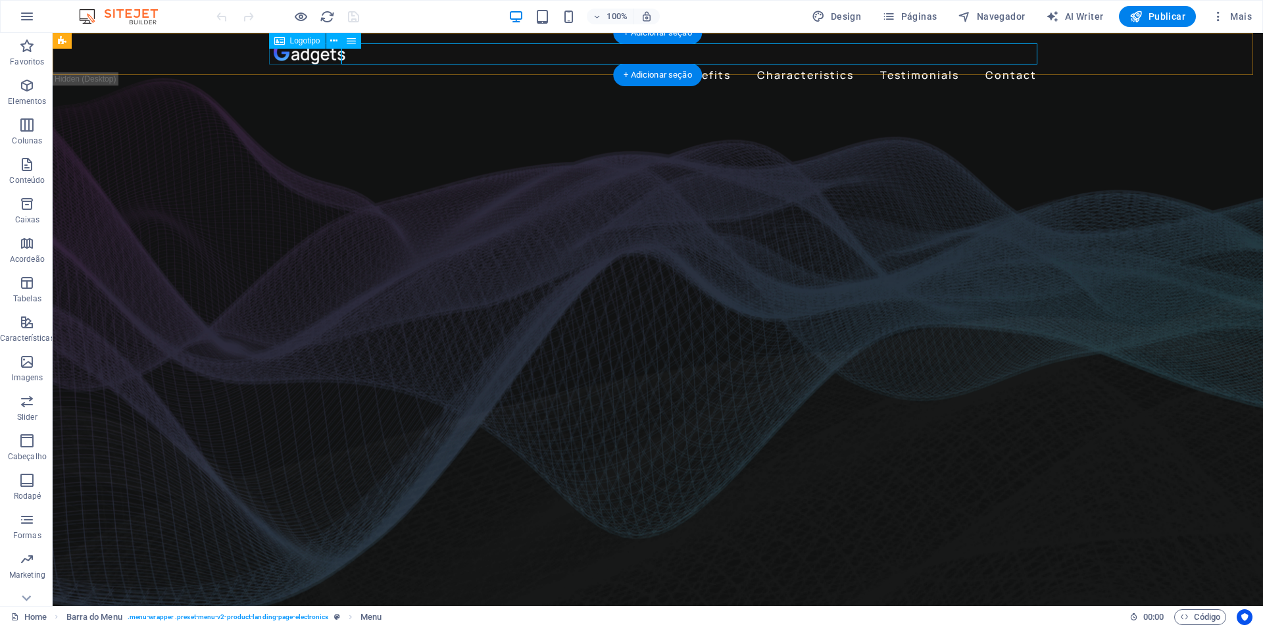
click at [306, 57] on div at bounding box center [658, 53] width 768 height 21
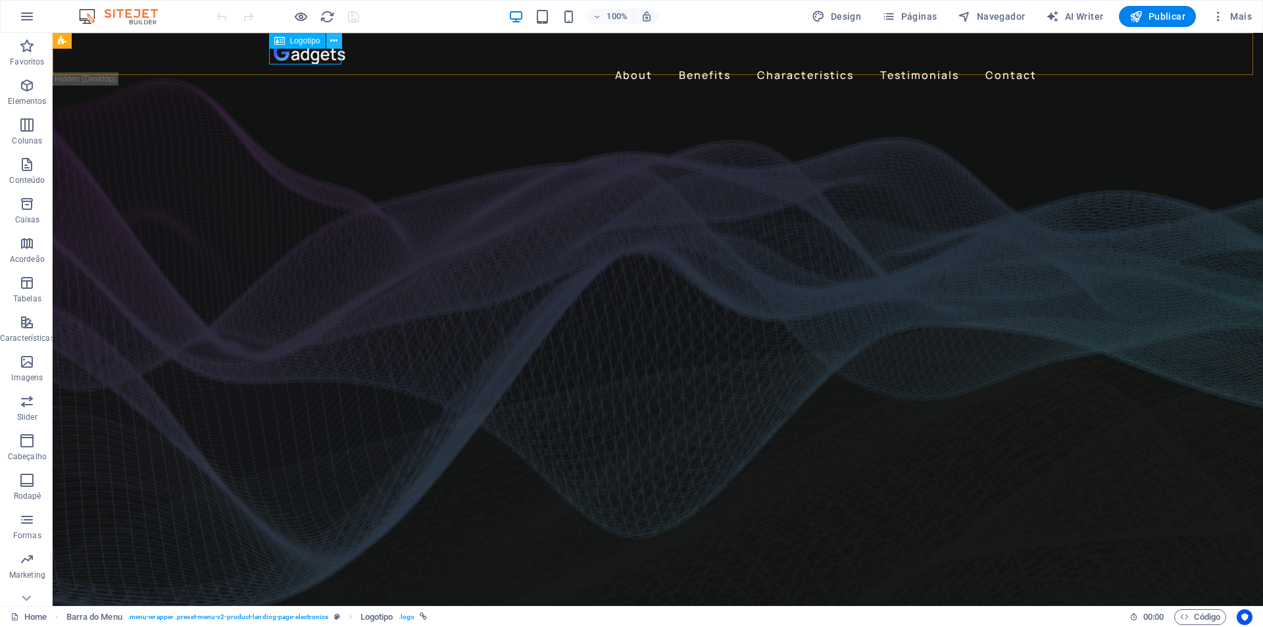
click at [335, 43] on icon at bounding box center [333, 41] width 7 height 14
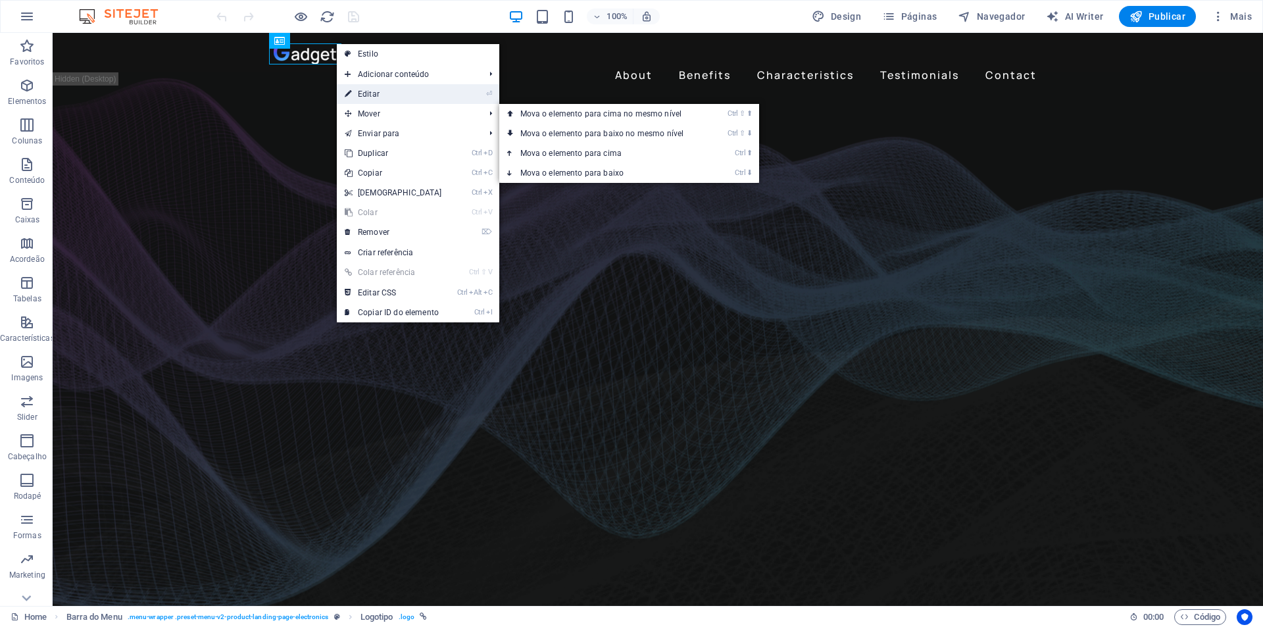
click at [377, 87] on link "⏎ Editar" at bounding box center [393, 94] width 113 height 20
select select "px"
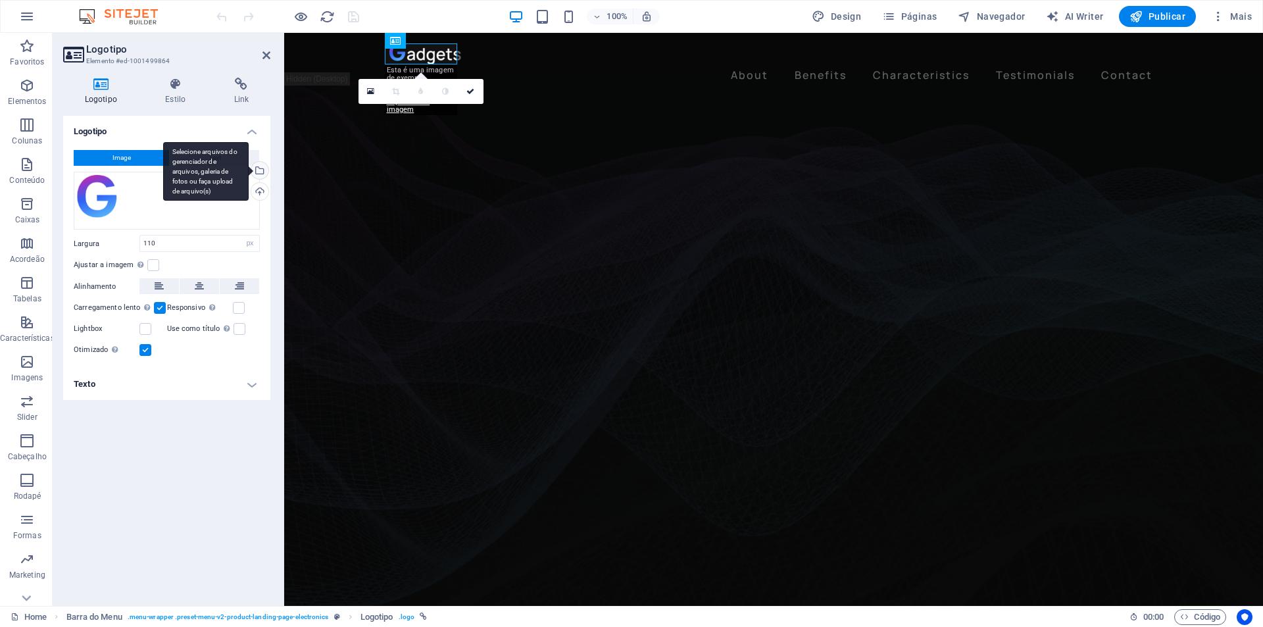
click at [249, 168] on div "Selecione arquivos do gerenciador de arquivos, galeria de fotos ou faça upload …" at bounding box center [206, 171] width 86 height 59
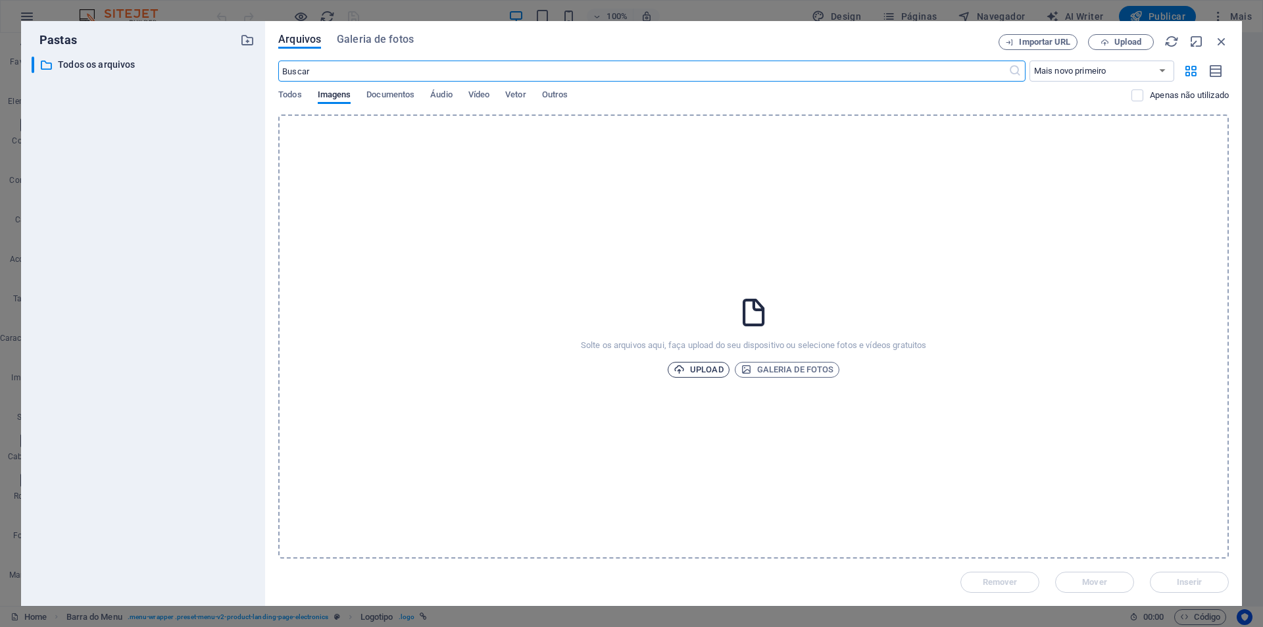
click at [708, 373] on span "Upload" at bounding box center [699, 370] width 50 height 16
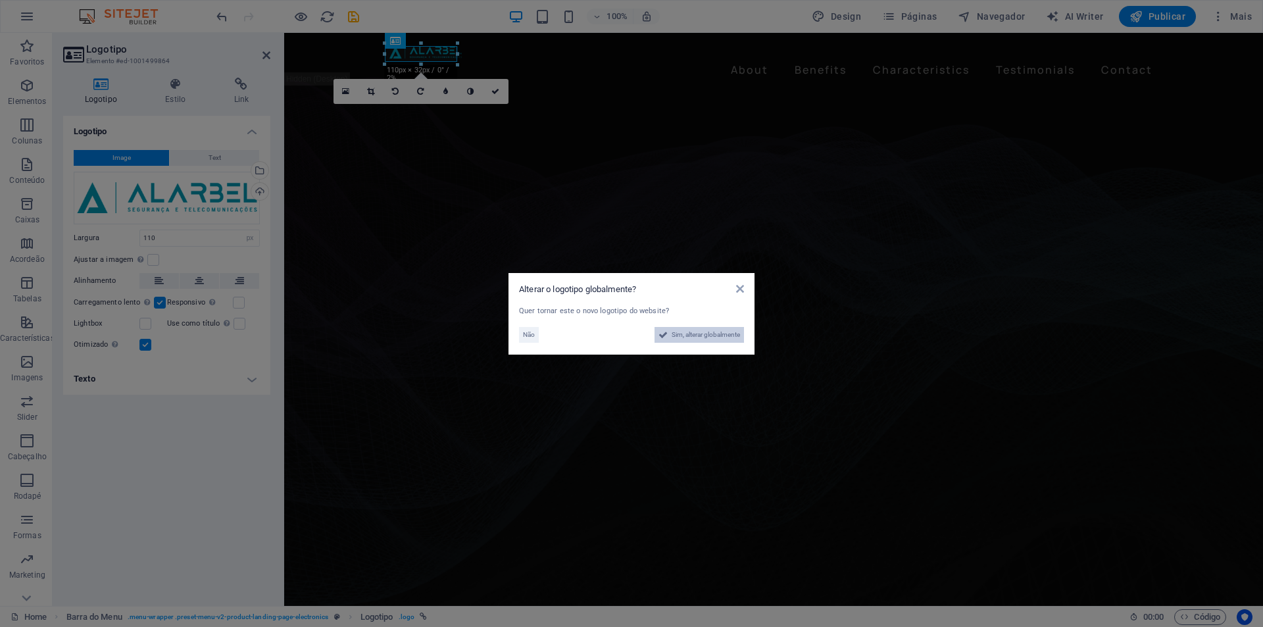
click at [692, 337] on span "Sim, alterar globalmente" at bounding box center [706, 335] width 68 height 16
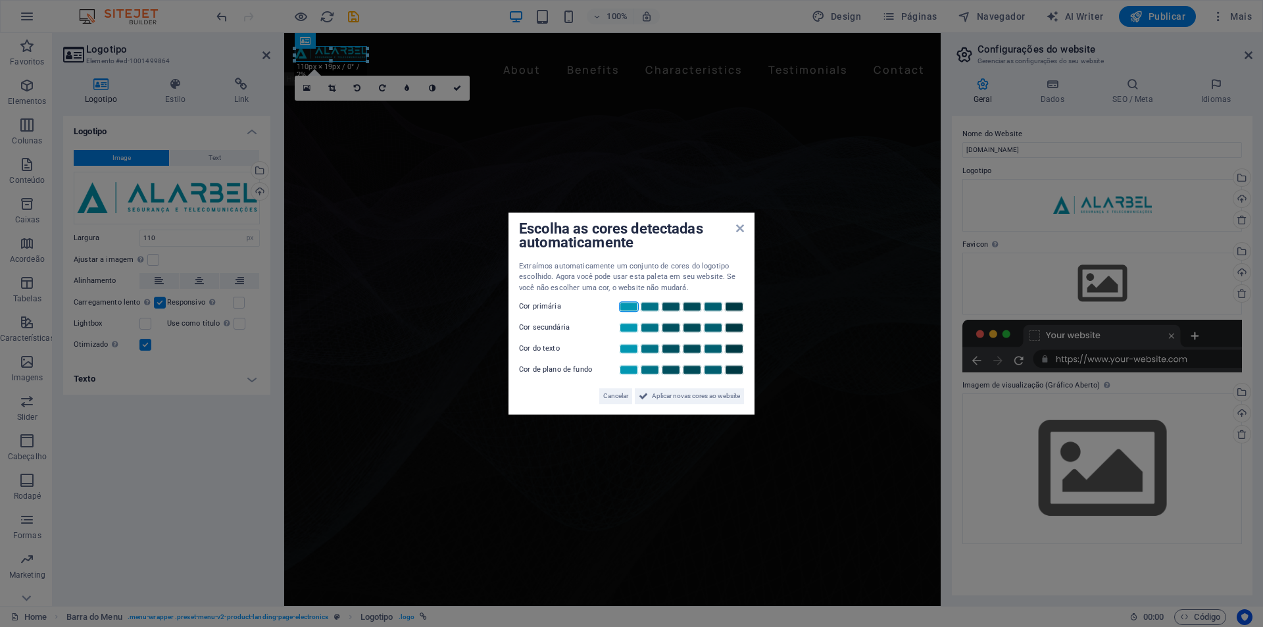
click at [627, 307] on link at bounding box center [629, 306] width 20 height 11
click at [715, 327] on link at bounding box center [713, 327] width 20 height 11
click at [737, 371] on link at bounding box center [734, 369] width 20 height 11
click at [635, 350] on link at bounding box center [629, 348] width 20 height 11
click at [730, 325] on link at bounding box center [734, 327] width 20 height 11
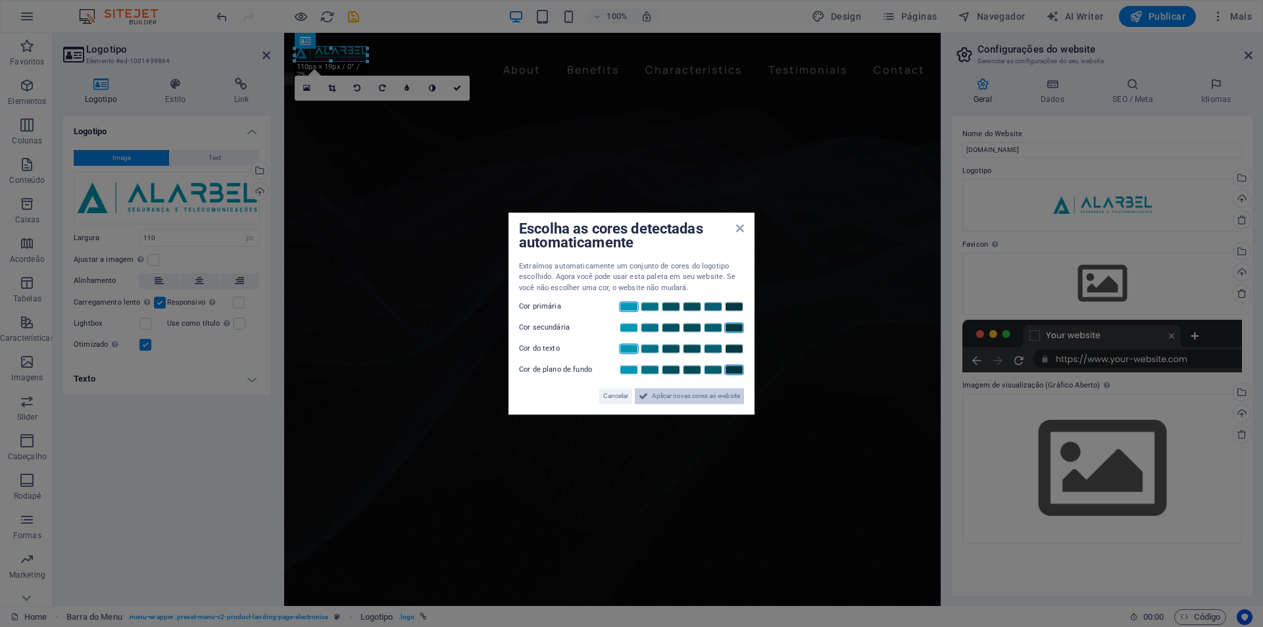
click at [710, 397] on span "Aplicar novas cores ao website" at bounding box center [696, 396] width 88 height 16
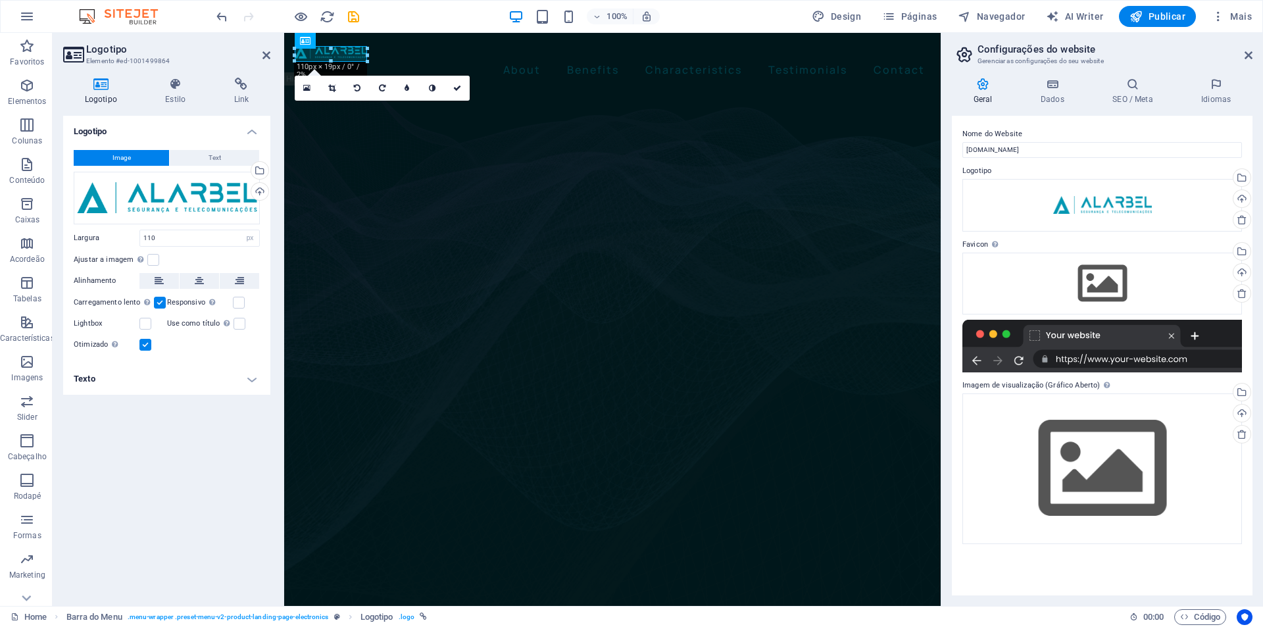
click at [682, 539] on figure at bounding box center [612, 343] width 656 height 539
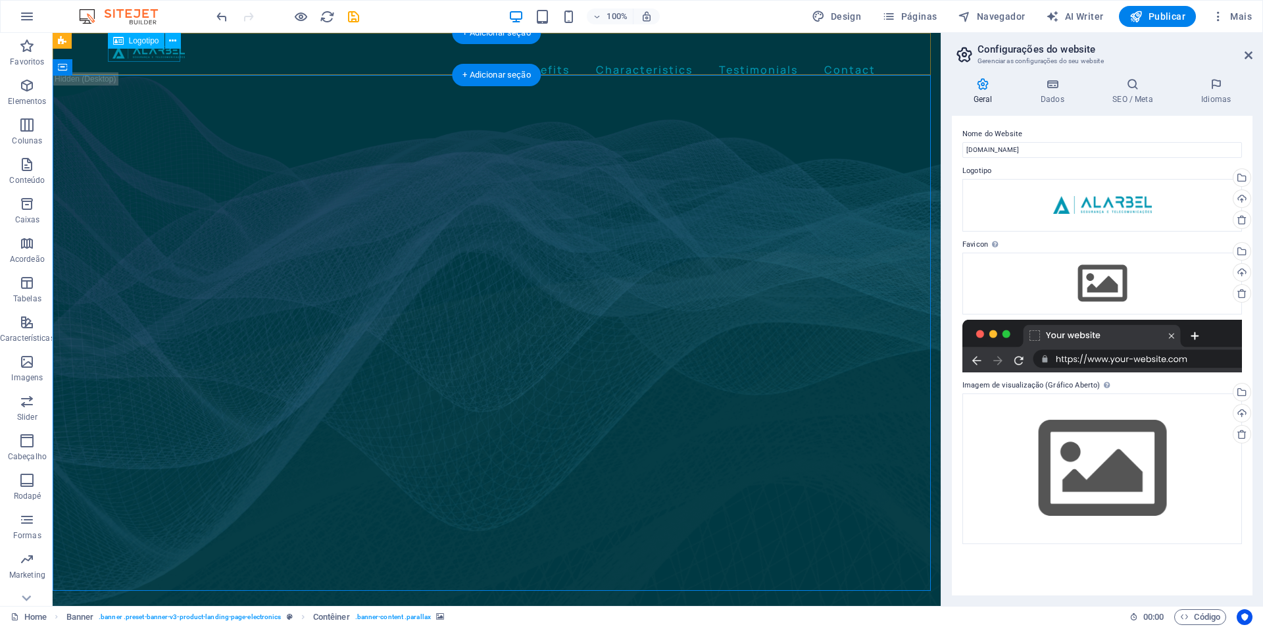
click at [172, 53] on div at bounding box center [496, 51] width 768 height 16
click at [172, 39] on icon at bounding box center [172, 41] width 7 height 14
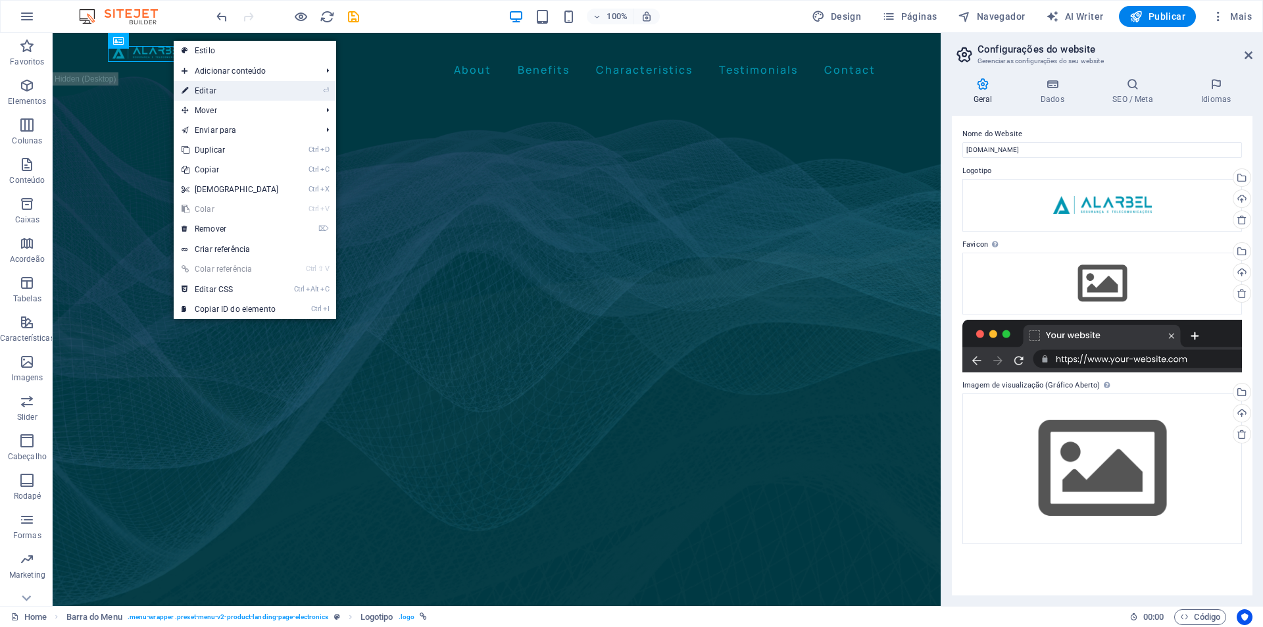
click at [214, 96] on link "⏎ Editar" at bounding box center [230, 91] width 113 height 20
select select "px"
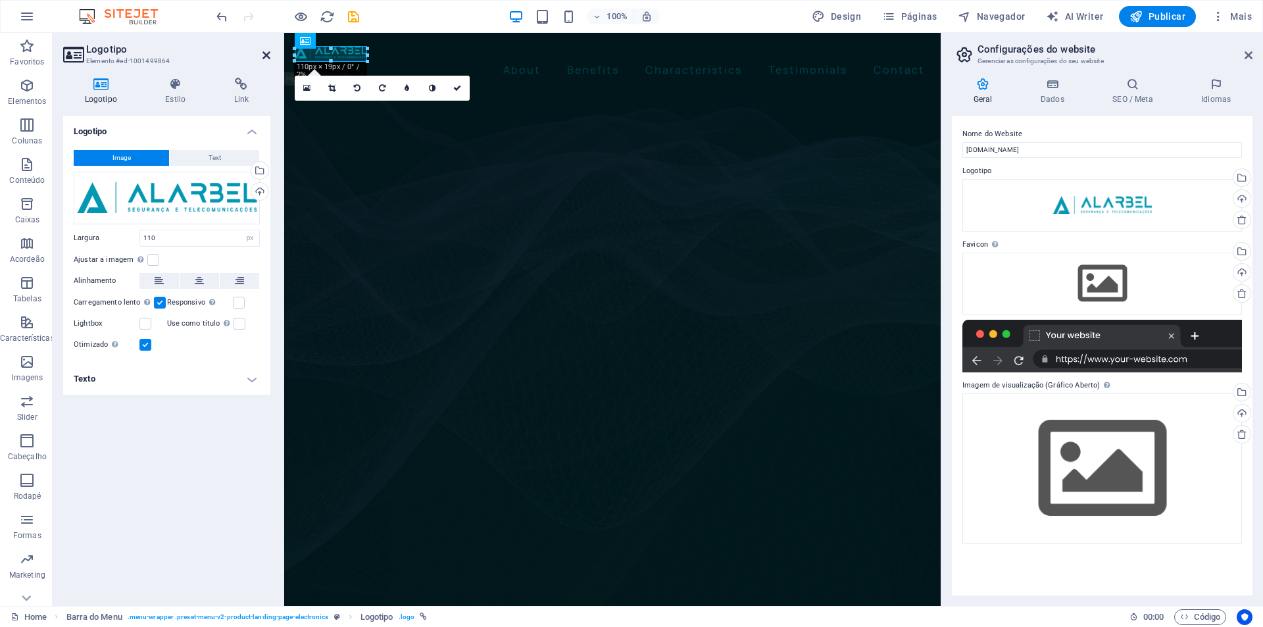
click at [264, 54] on icon at bounding box center [266, 55] width 8 height 11
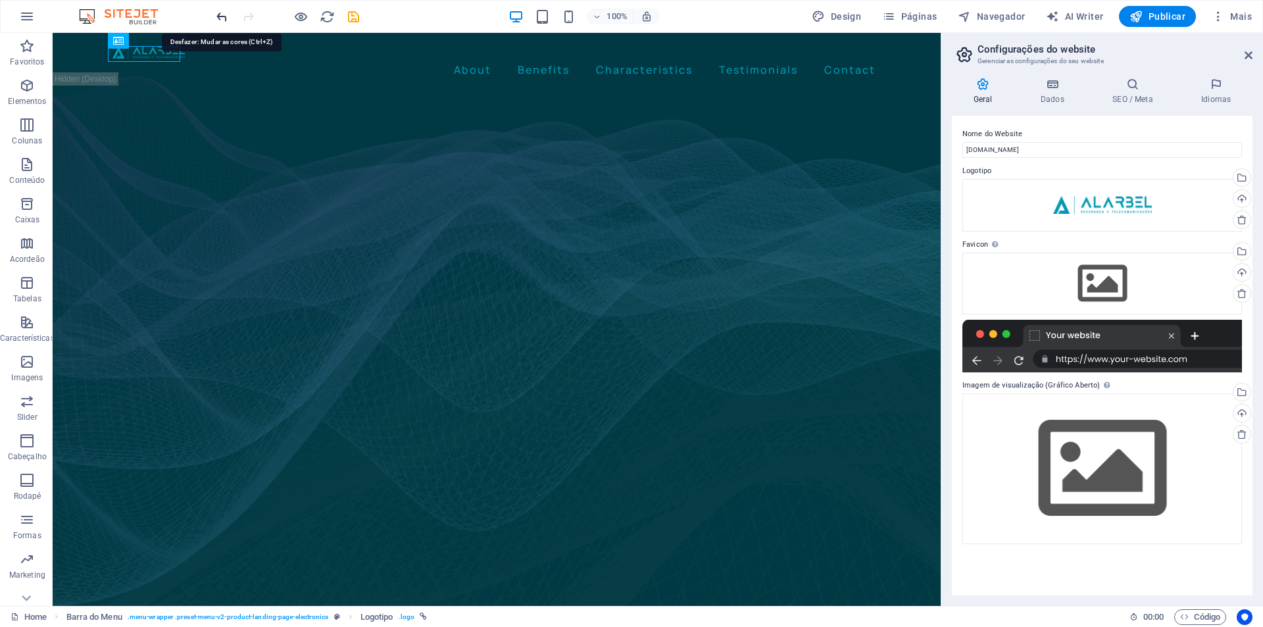
click at [228, 18] on icon "undo" at bounding box center [221, 16] width 15 height 15
click at [1229, 18] on span "Mais" at bounding box center [1232, 16] width 40 height 13
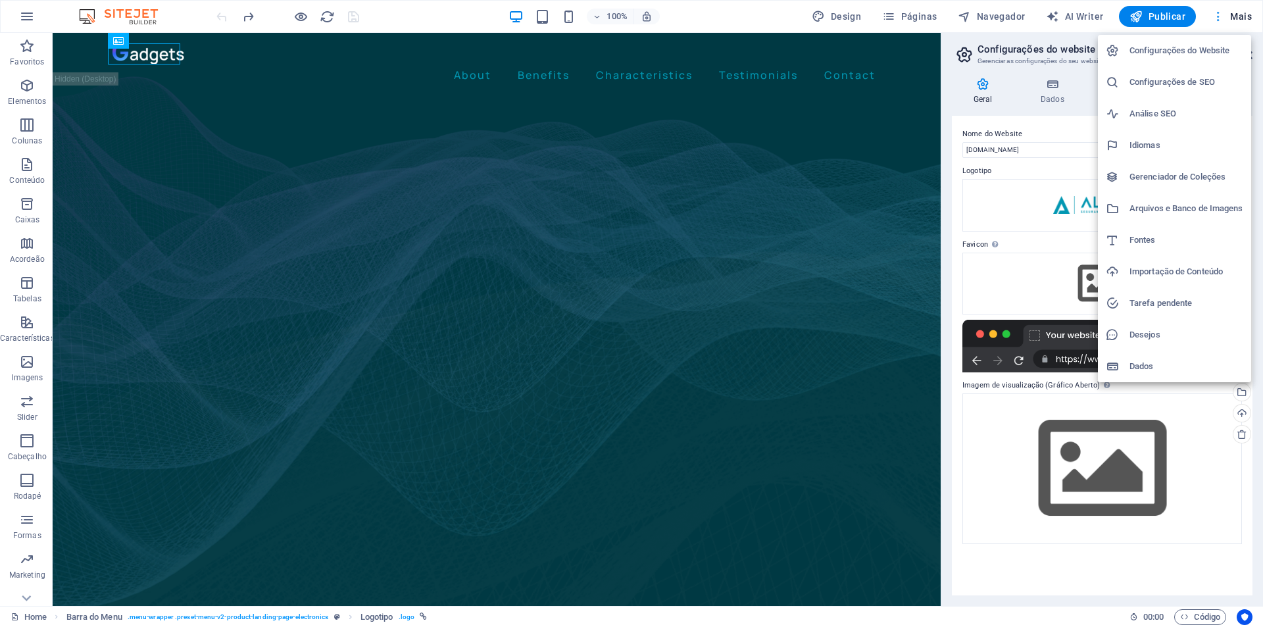
click at [1232, 18] on div at bounding box center [631, 313] width 1263 height 627
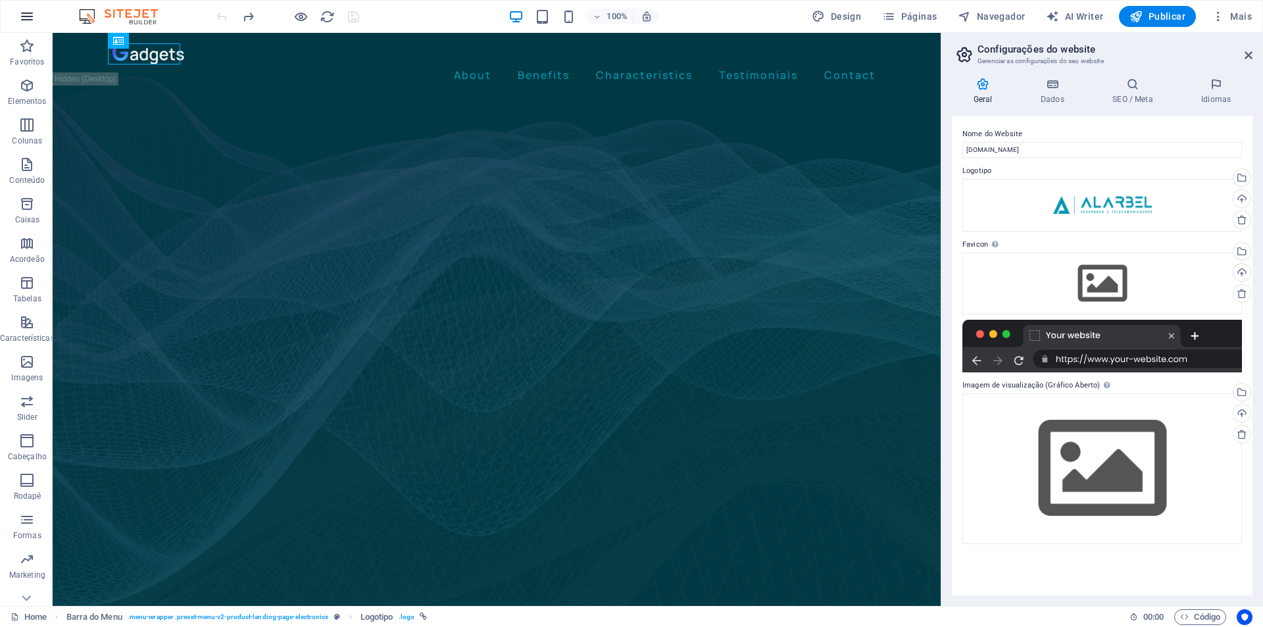
click at [28, 18] on icon "button" at bounding box center [27, 17] width 16 height 16
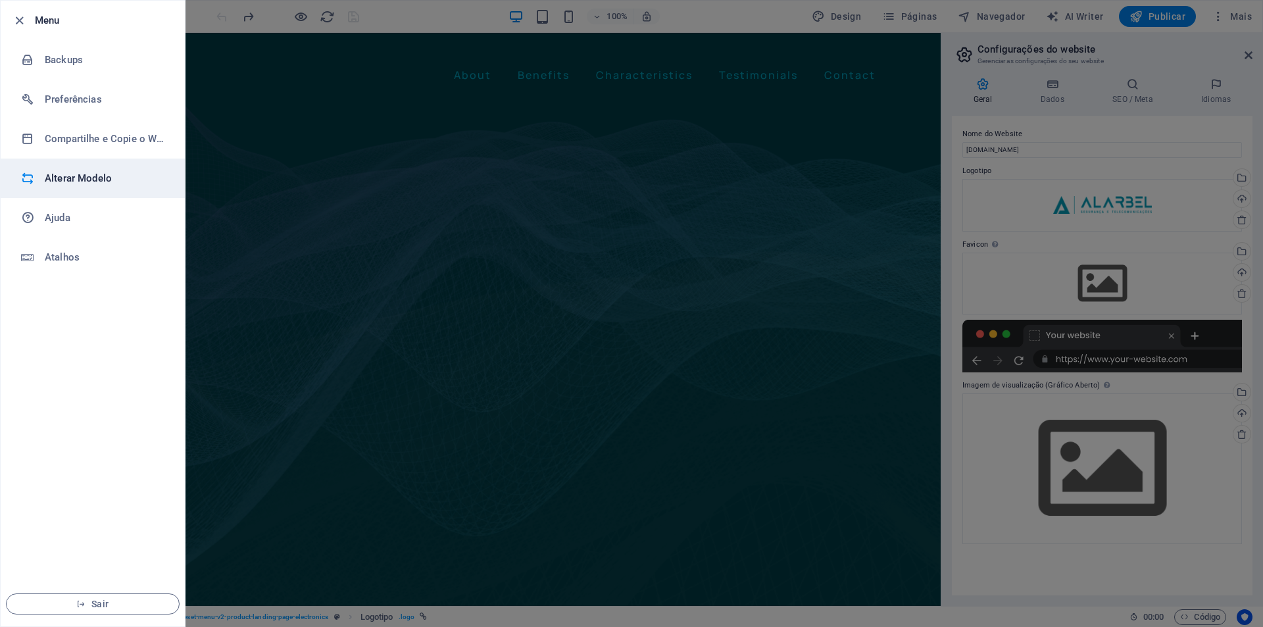
click at [59, 180] on h6 "Alterar Modelo" at bounding box center [106, 178] width 122 height 16
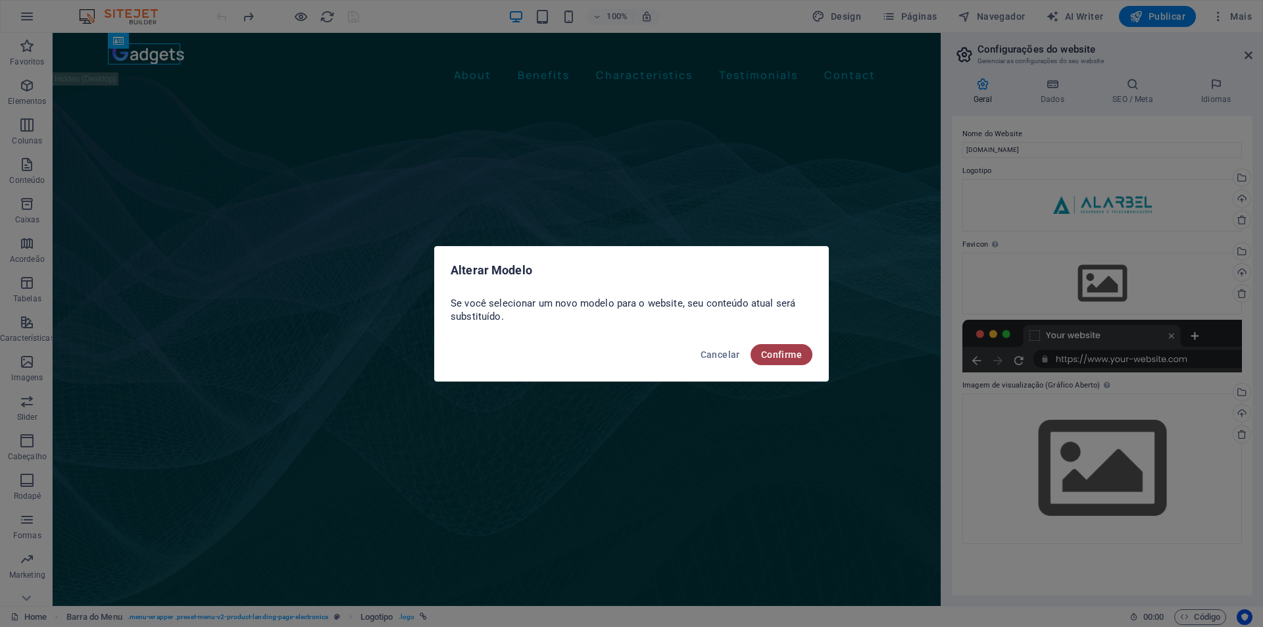
click at [775, 362] on button "Confirme" at bounding box center [781, 354] width 62 height 21
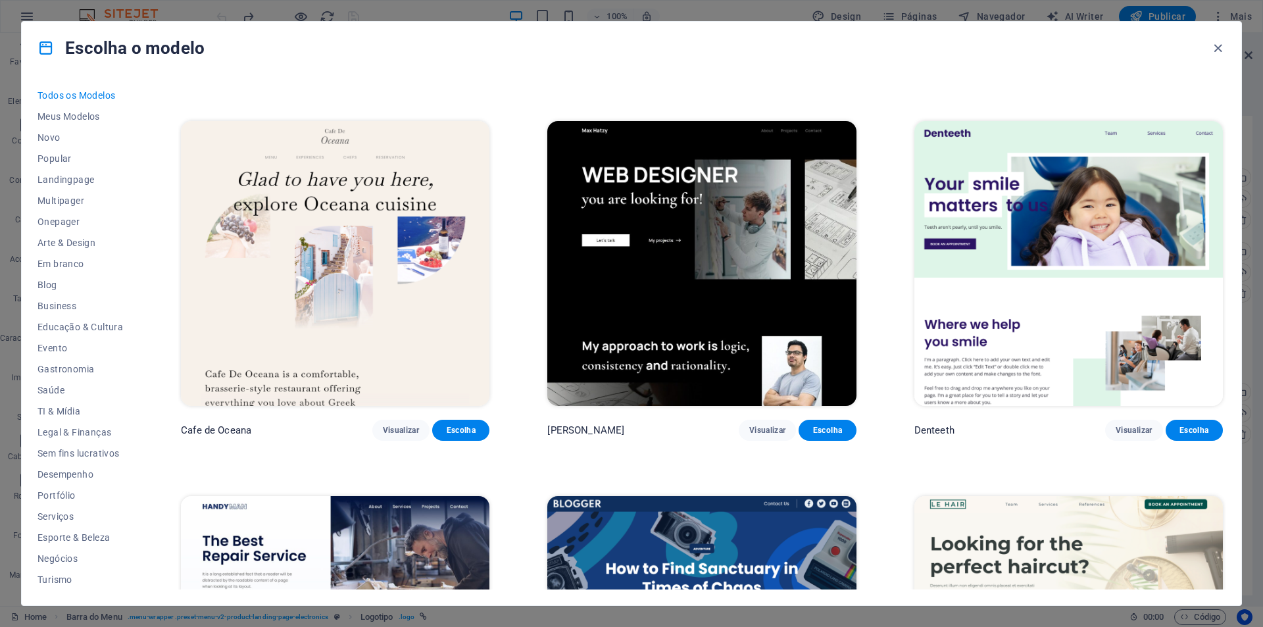
scroll to position [4440, 0]
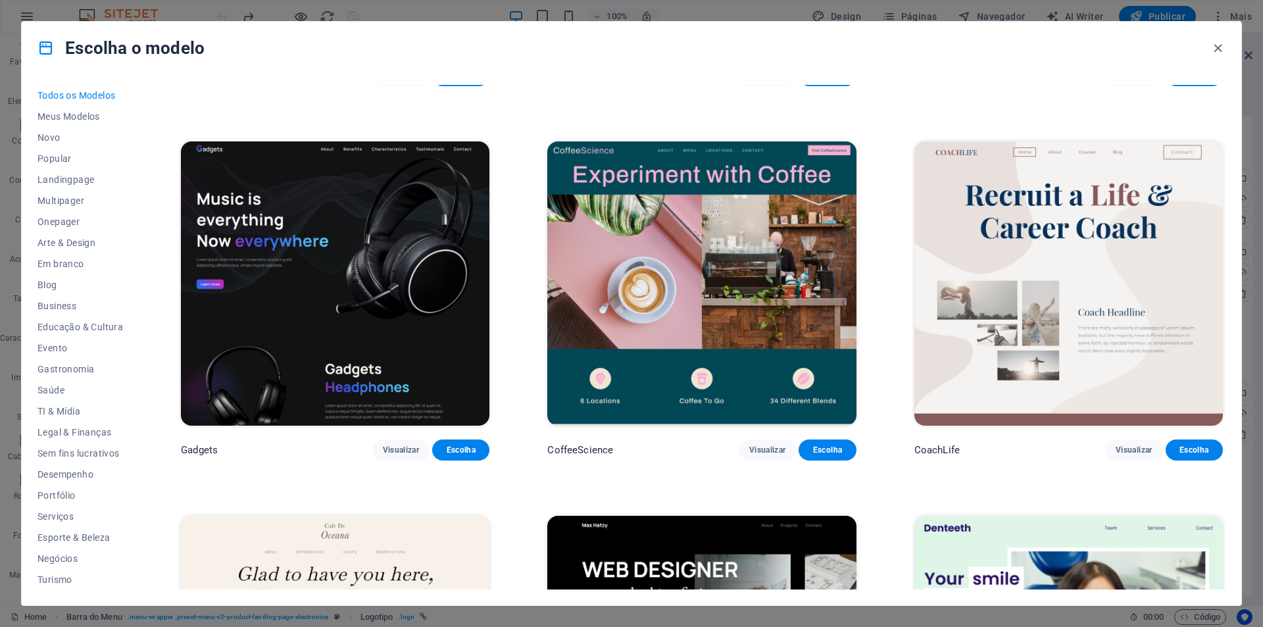
click at [399, 314] on img at bounding box center [335, 283] width 308 height 284
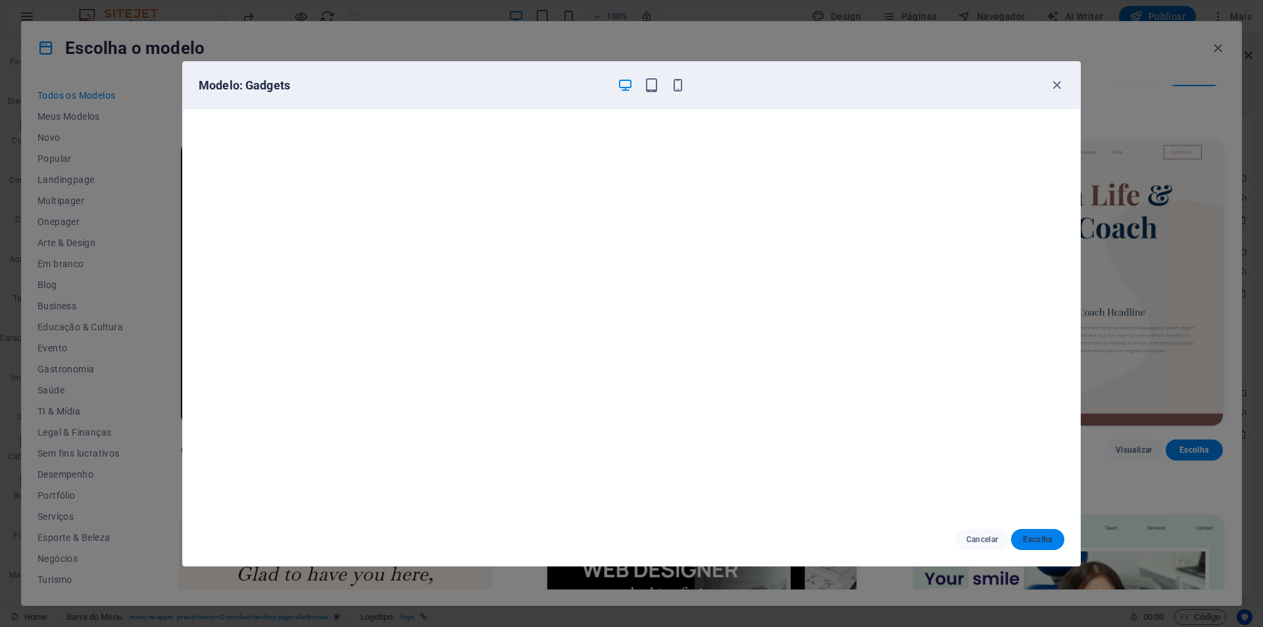
click at [1043, 545] on button "Escolha" at bounding box center [1037, 539] width 53 height 21
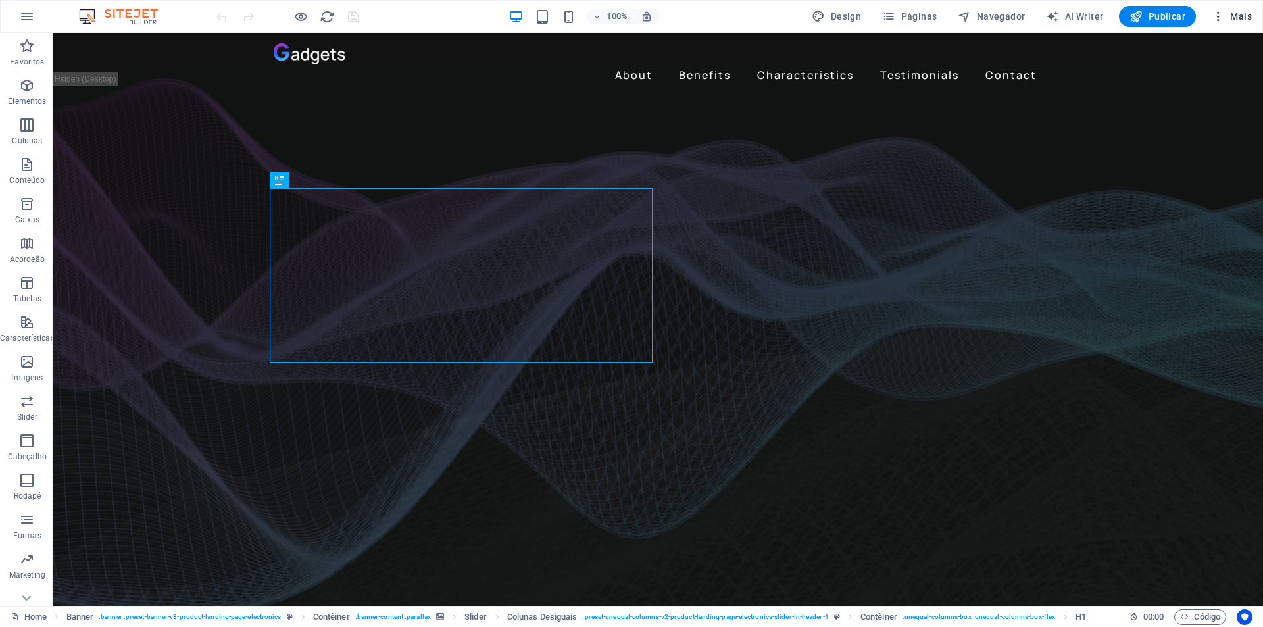
click at [1234, 16] on span "Mais" at bounding box center [1232, 16] width 40 height 13
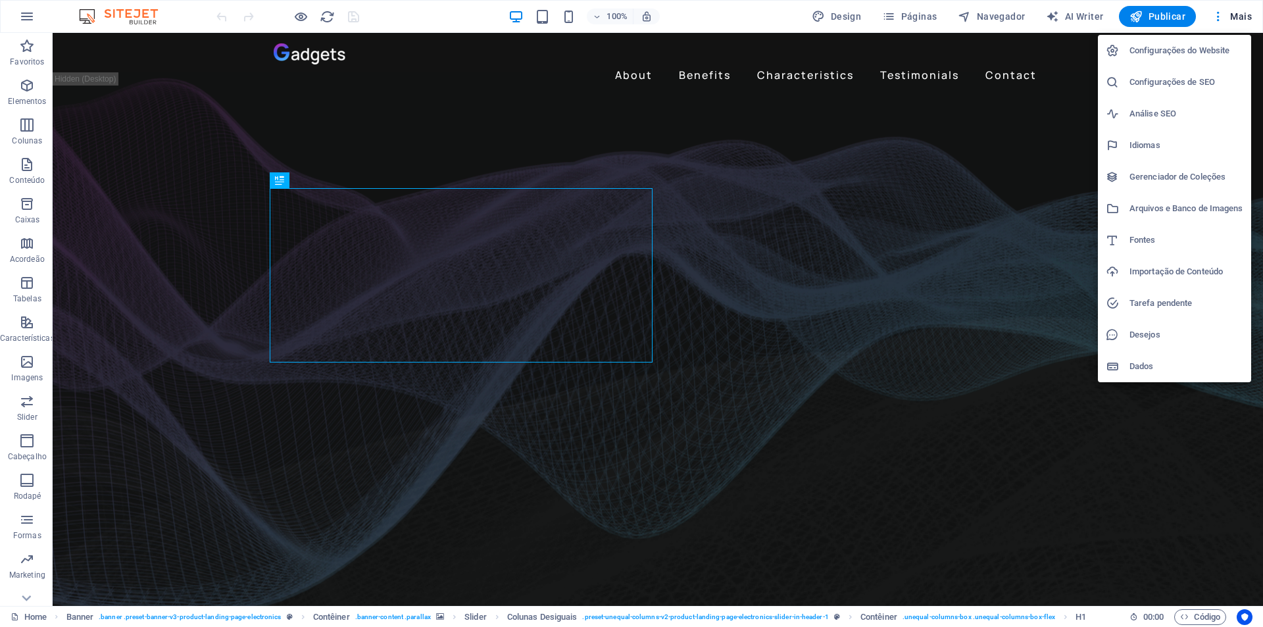
click at [1210, 45] on h6 "Configurações do Website" at bounding box center [1186, 51] width 114 height 16
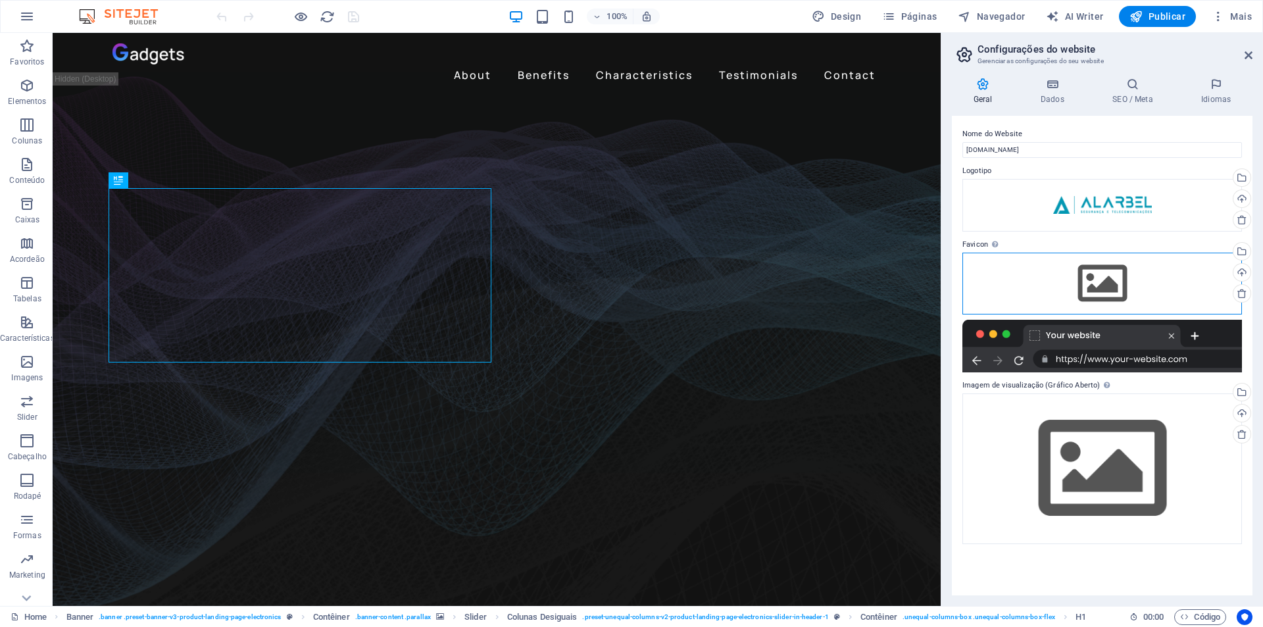
click at [1122, 282] on div "Arraste os arquivos aqui, clique para escolher os arquivos ou selecione os arqu…" at bounding box center [1102, 284] width 280 height 62
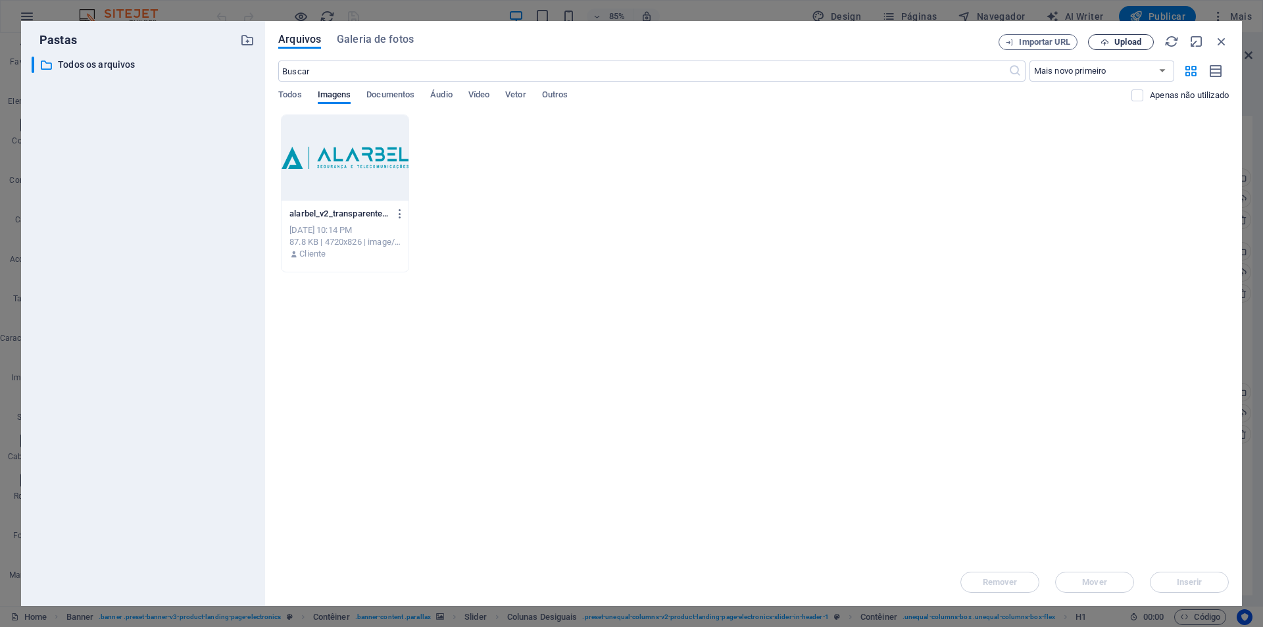
click at [1112, 43] on span "Upload" at bounding box center [1121, 42] width 54 height 9
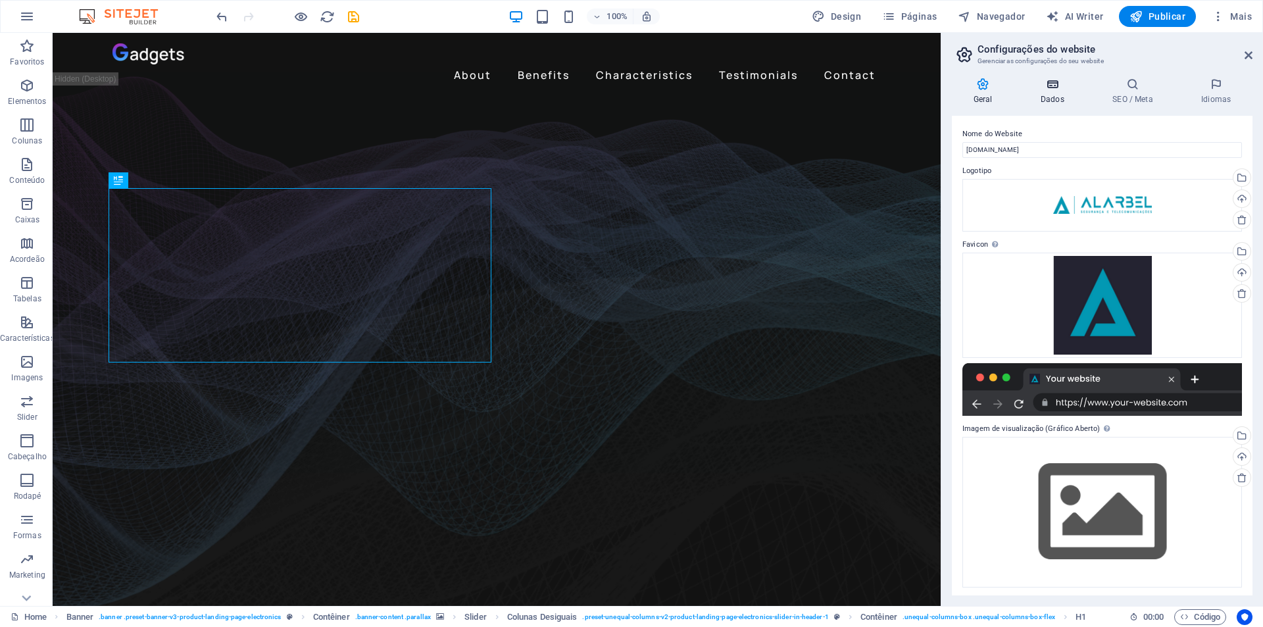
click at [1062, 94] on h4 "Dados" at bounding box center [1055, 92] width 72 height 28
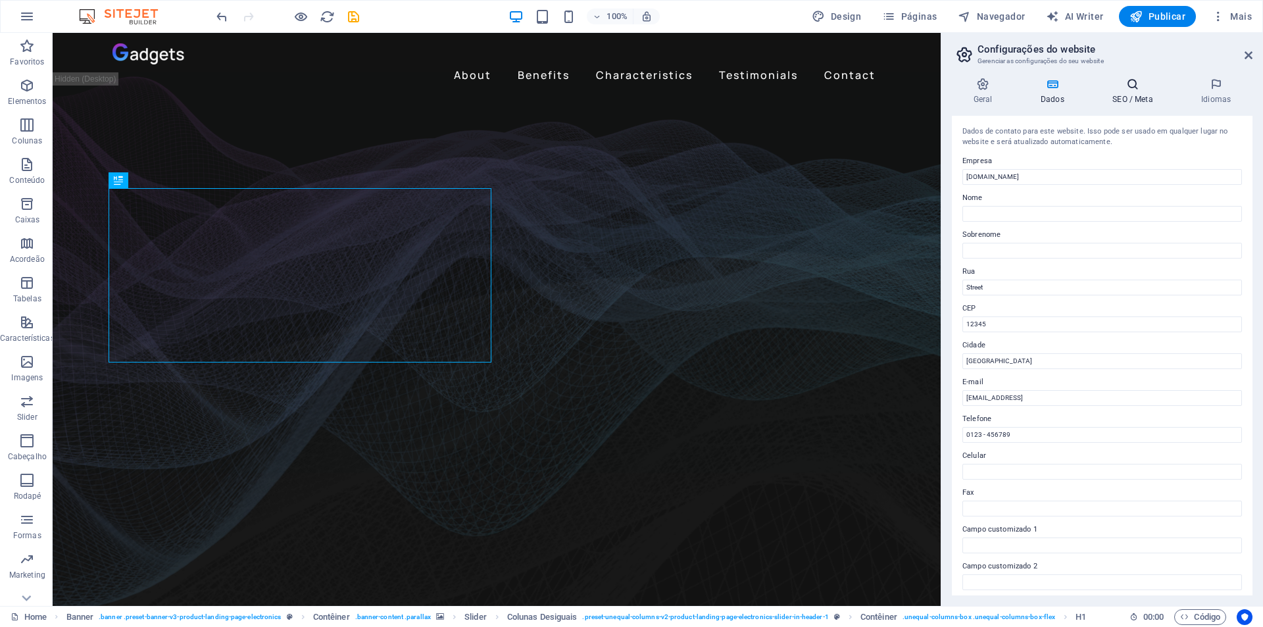
click at [1131, 87] on icon at bounding box center [1133, 84] width 84 height 13
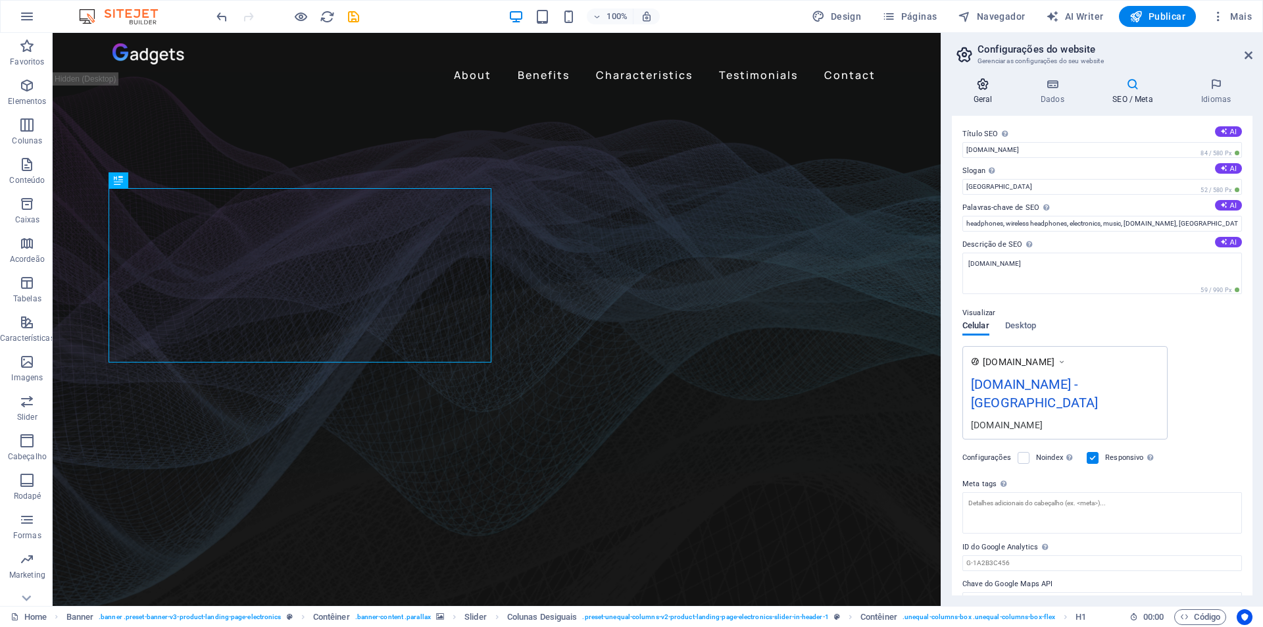
click at [991, 91] on h4 "Geral" at bounding box center [985, 92] width 67 height 28
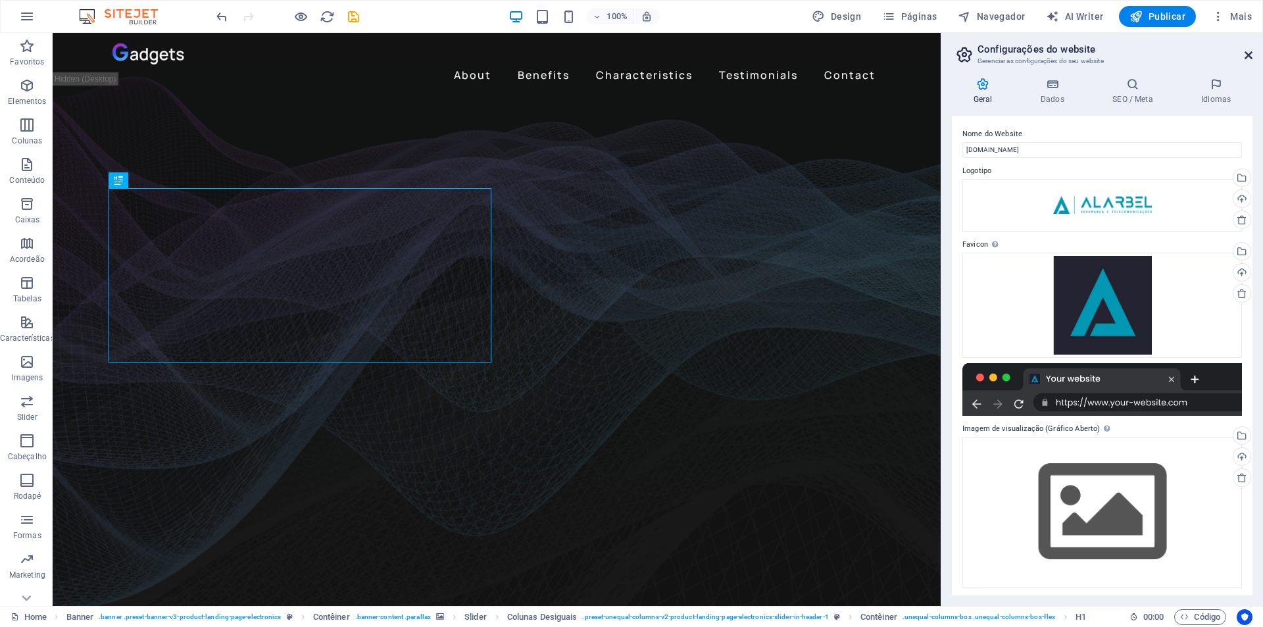
click at [1248, 60] on icon at bounding box center [1248, 55] width 8 height 11
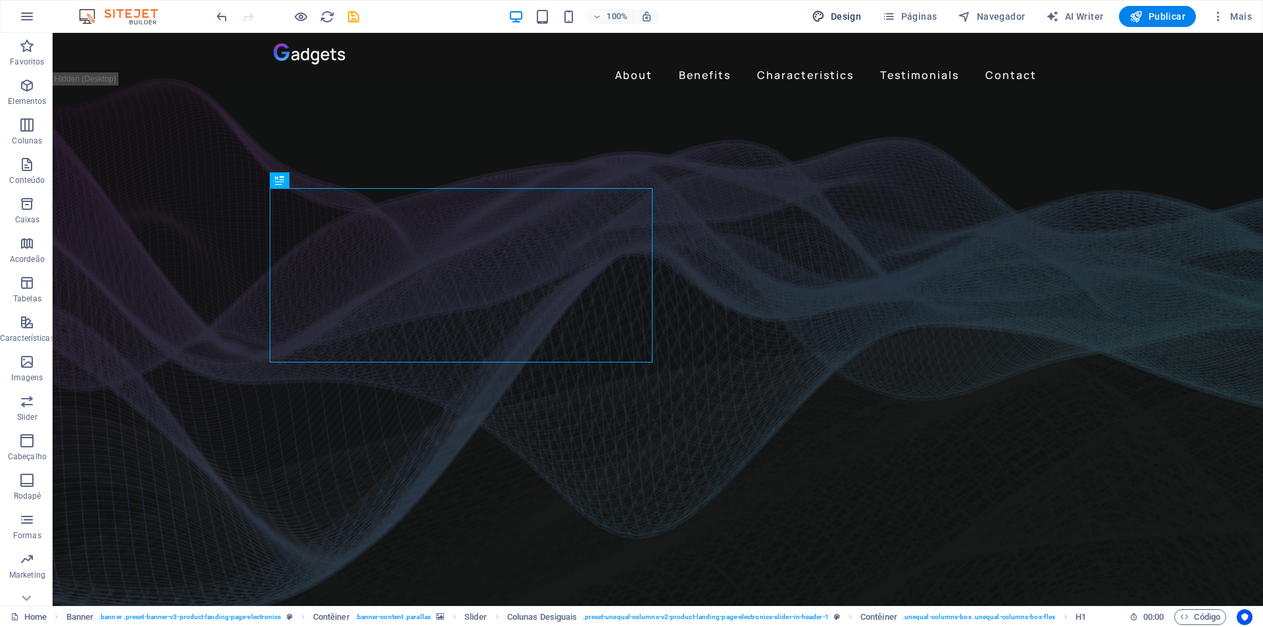
click at [847, 16] on span "Design" at bounding box center [836, 16] width 49 height 13
select select "px"
select select "400"
select select "px"
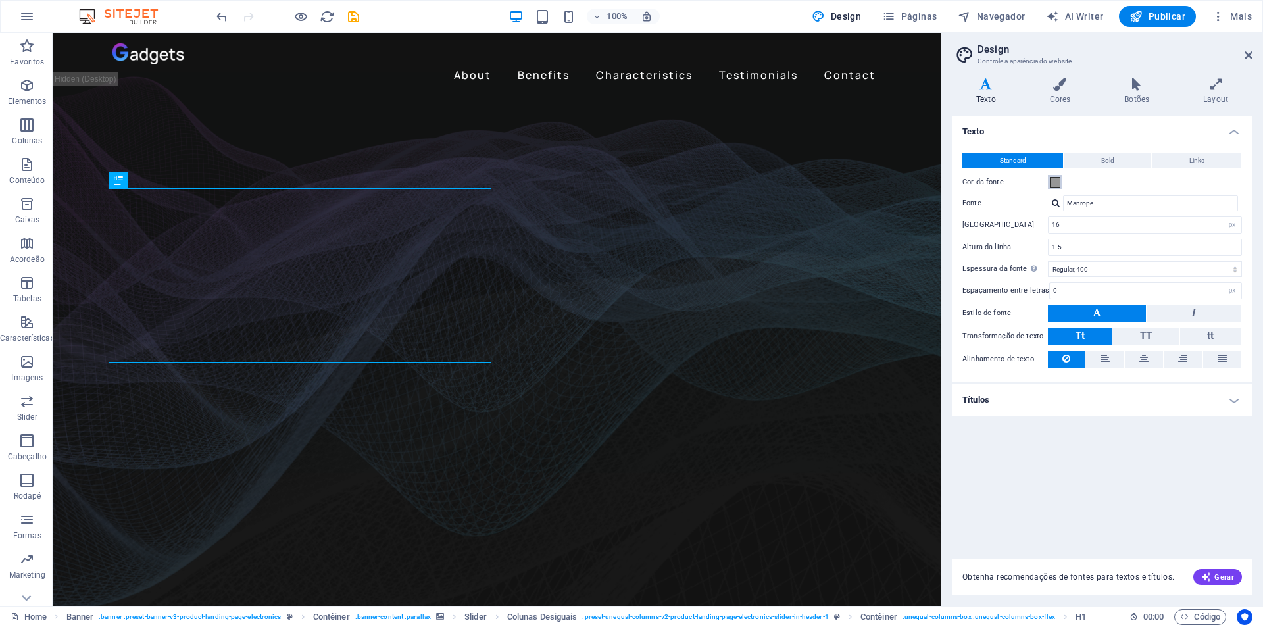
click at [1056, 183] on span at bounding box center [1055, 182] width 11 height 11
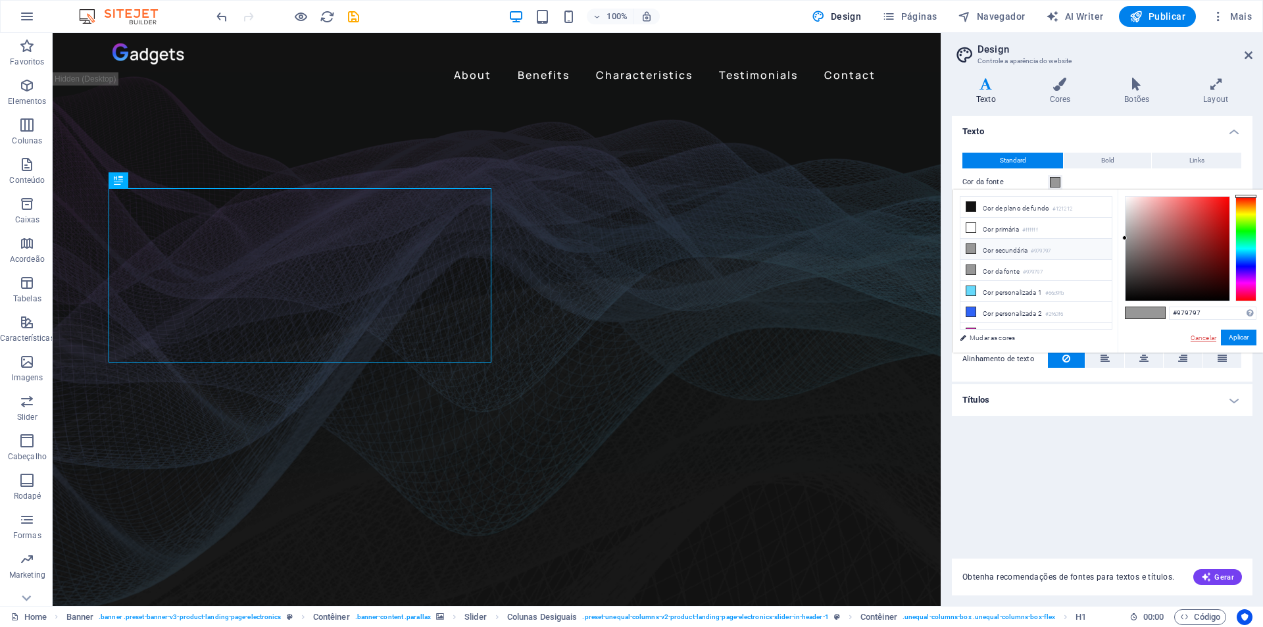
click at [1205, 335] on link "Cancelar" at bounding box center [1203, 338] width 28 height 10
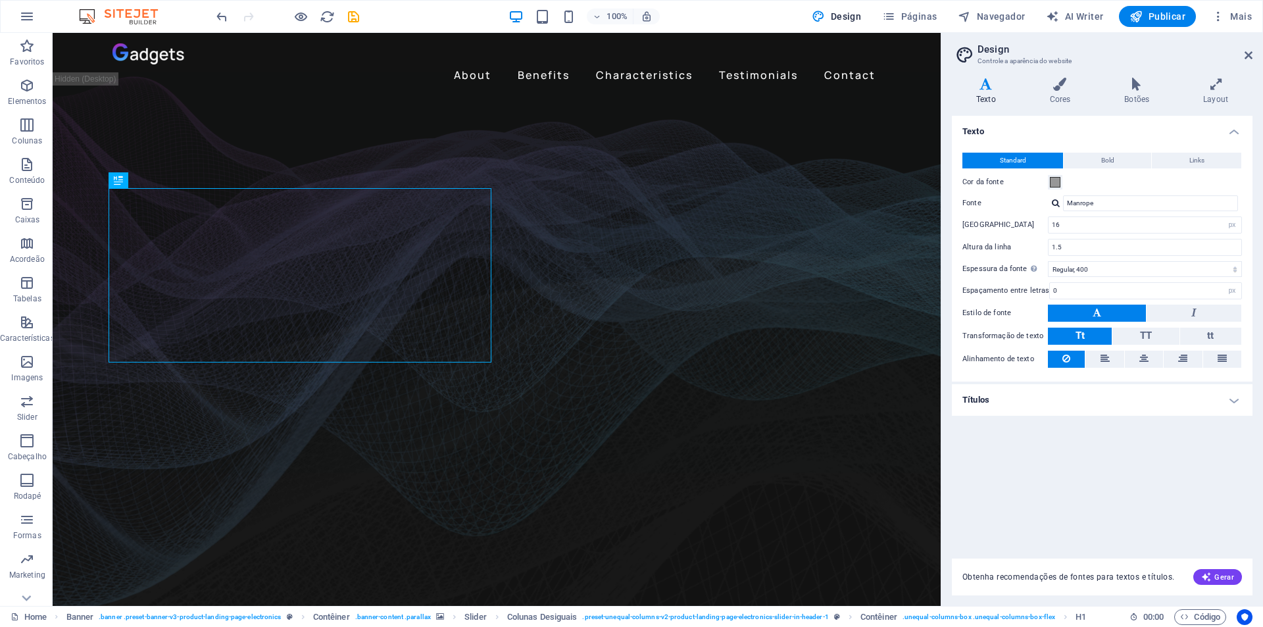
click at [1055, 399] on h4 "Títulos" at bounding box center [1102, 400] width 301 height 32
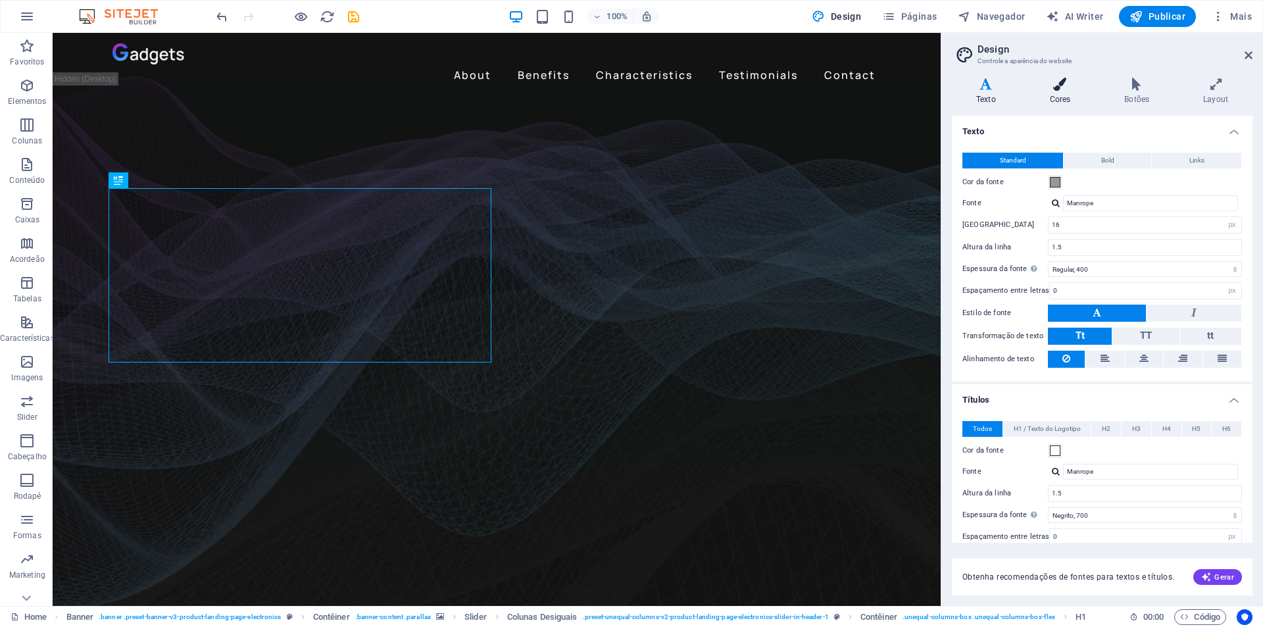
click at [1060, 93] on h4 "Cores" at bounding box center [1062, 92] width 75 height 28
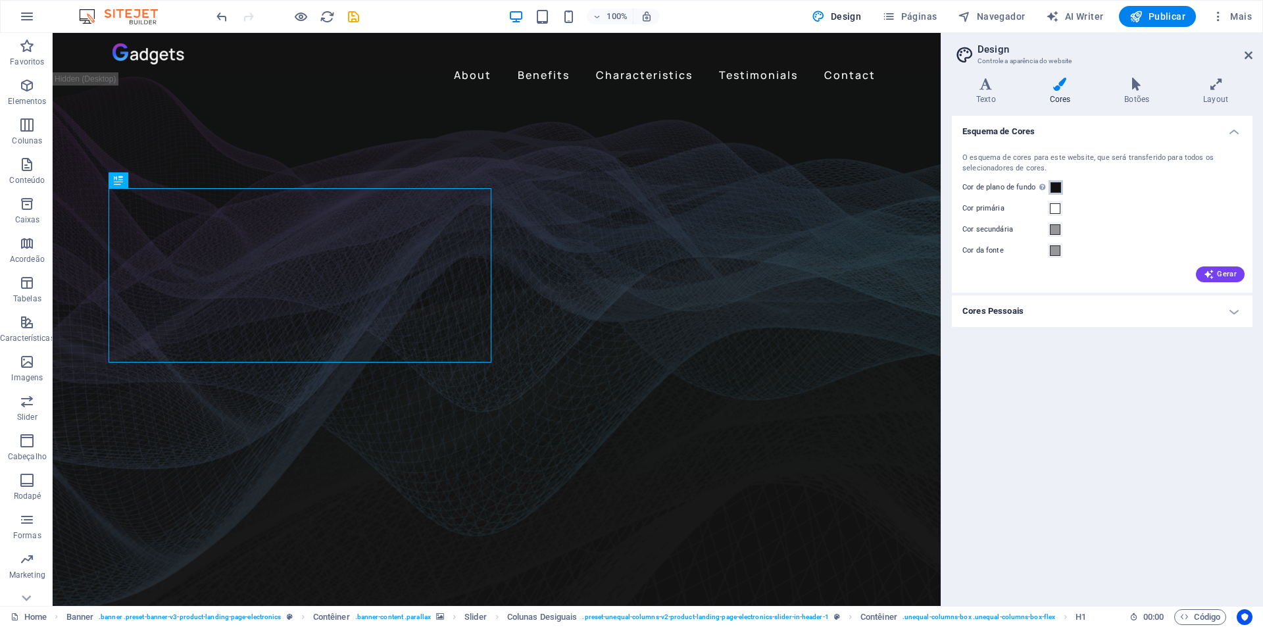
click at [1053, 187] on span at bounding box center [1055, 187] width 11 height 11
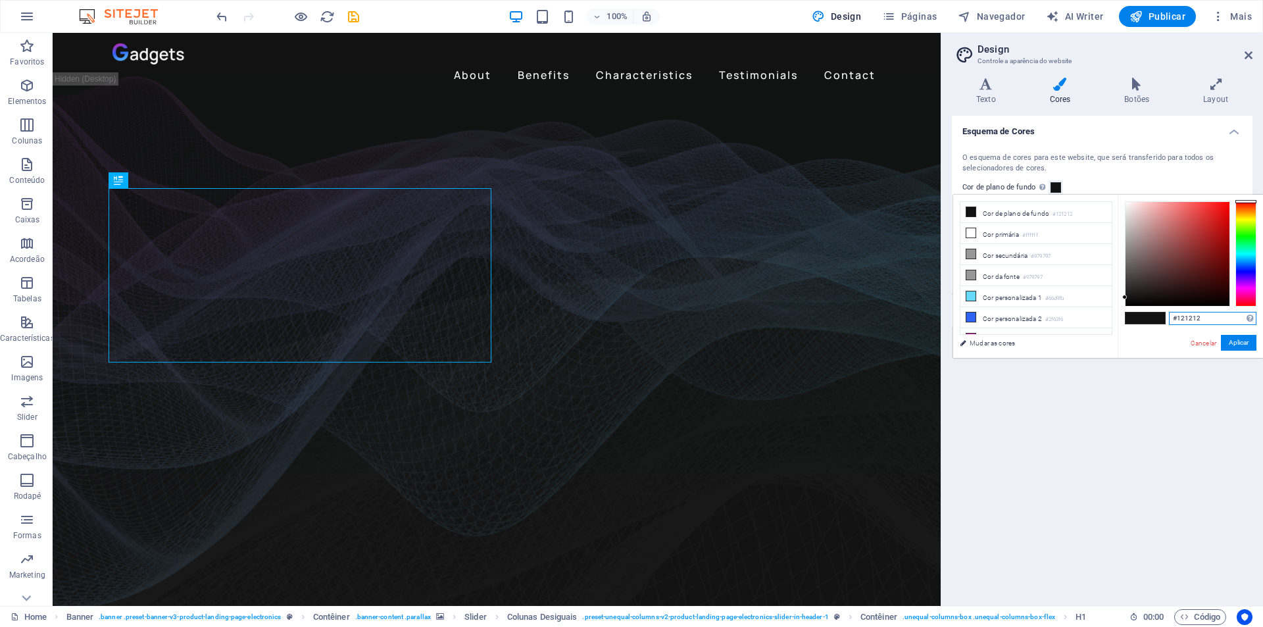
click at [1206, 315] on input "#121212" at bounding box center [1212, 318] width 87 height 13
paste input "232330"
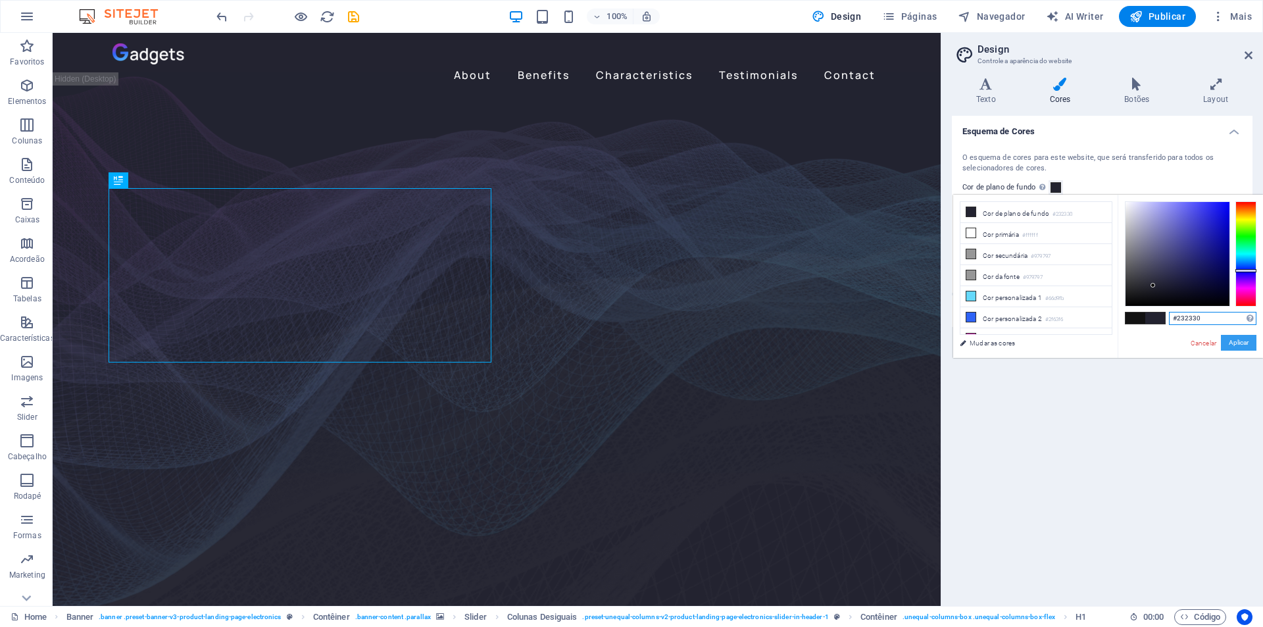
type input "#232330"
click at [1237, 341] on button "Aplicar" at bounding box center [1239, 343] width 36 height 16
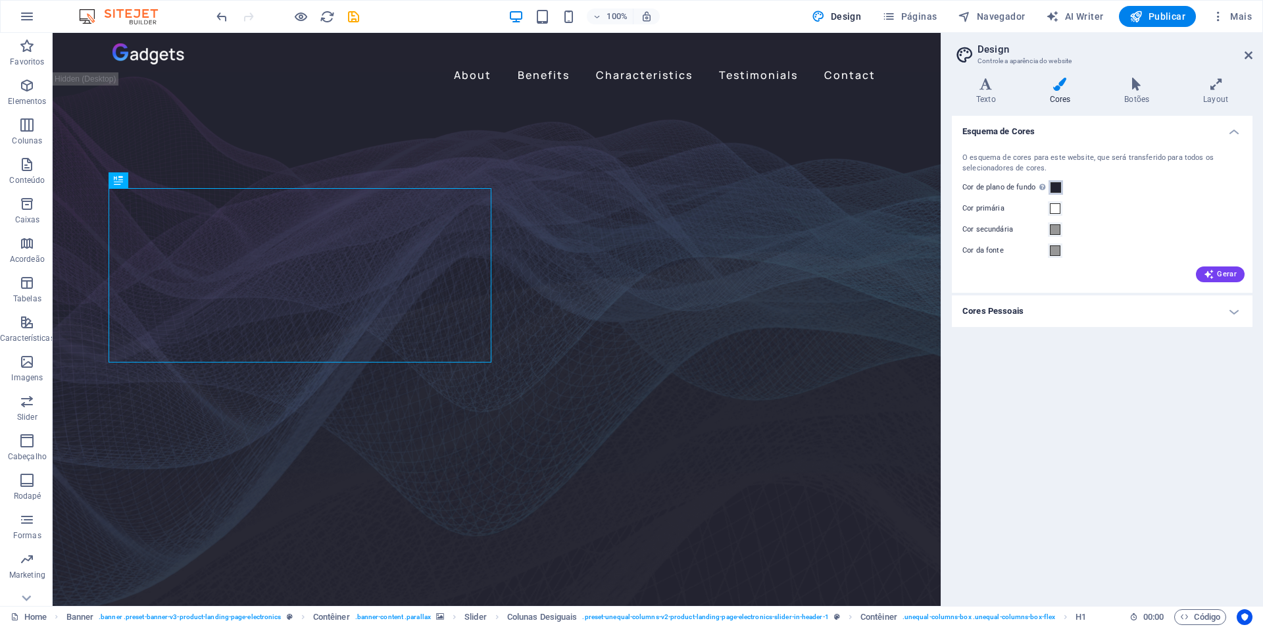
click at [1058, 185] on span at bounding box center [1055, 187] width 11 height 11
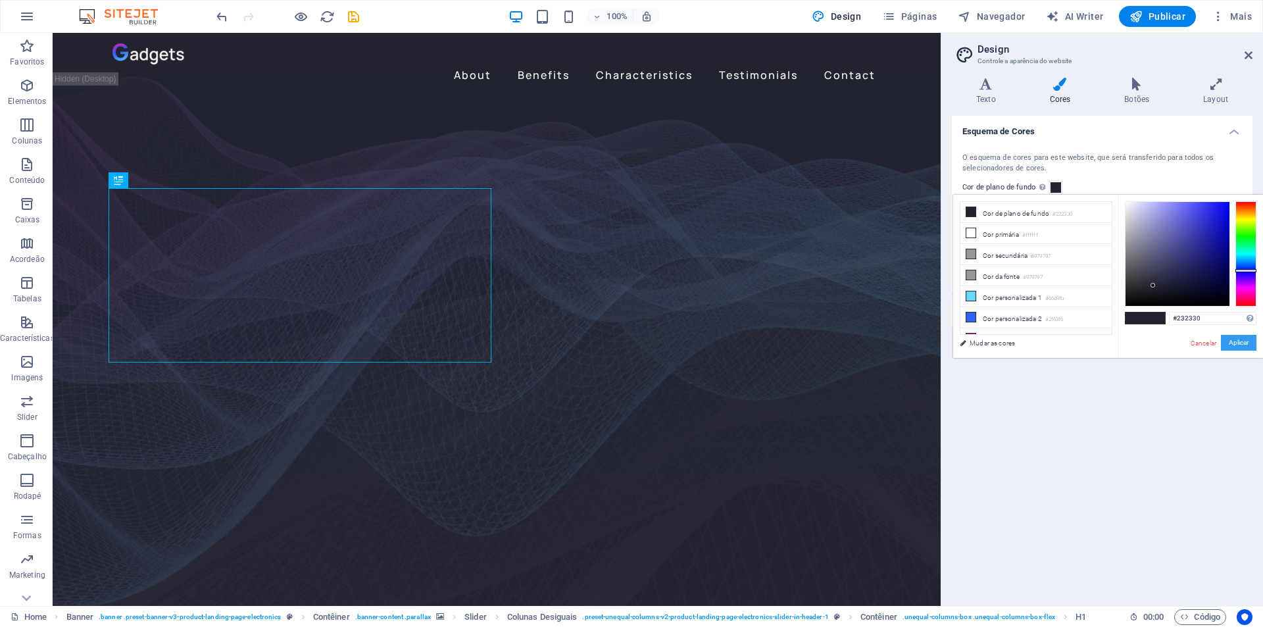
click at [1236, 341] on button "Aplicar" at bounding box center [1239, 343] width 36 height 16
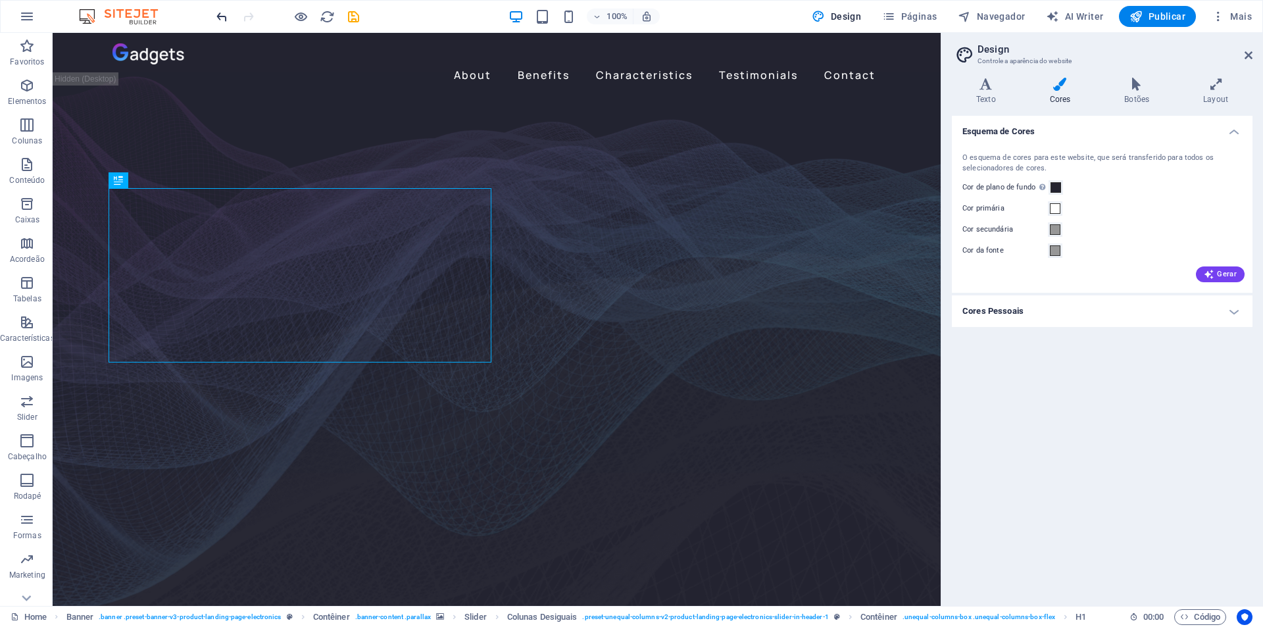
click at [221, 15] on icon "undo" at bounding box center [221, 16] width 15 height 15
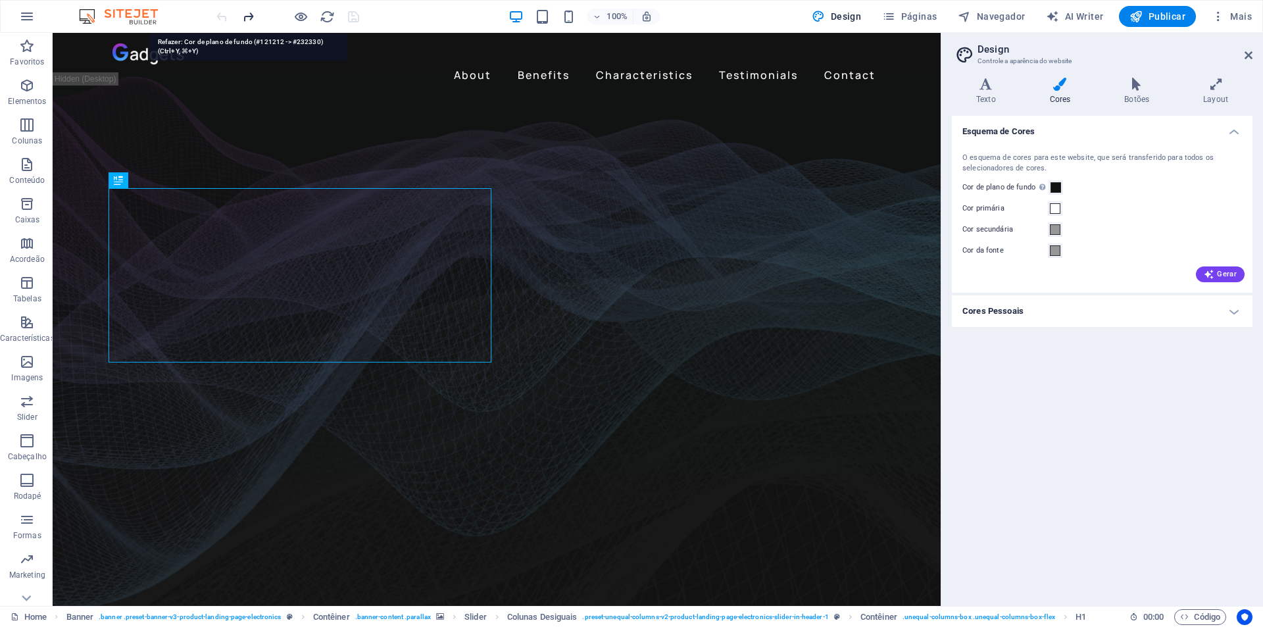
click at [251, 17] on icon "redo" at bounding box center [248, 16] width 15 height 15
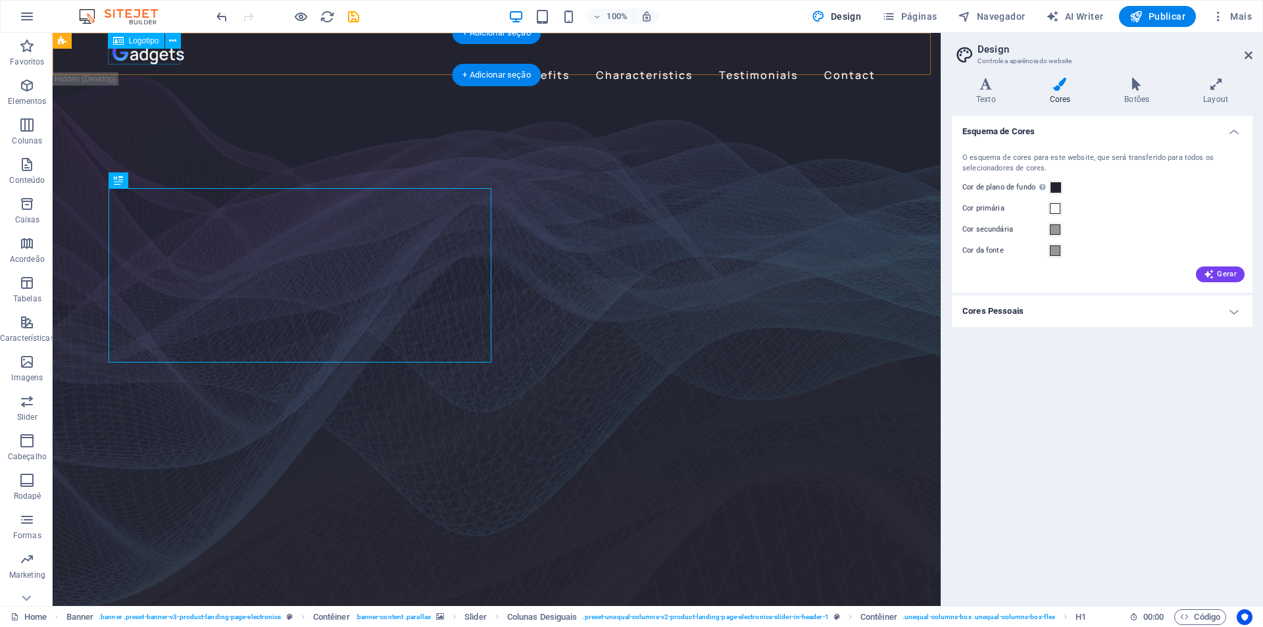
click at [150, 55] on div at bounding box center [496, 53] width 768 height 21
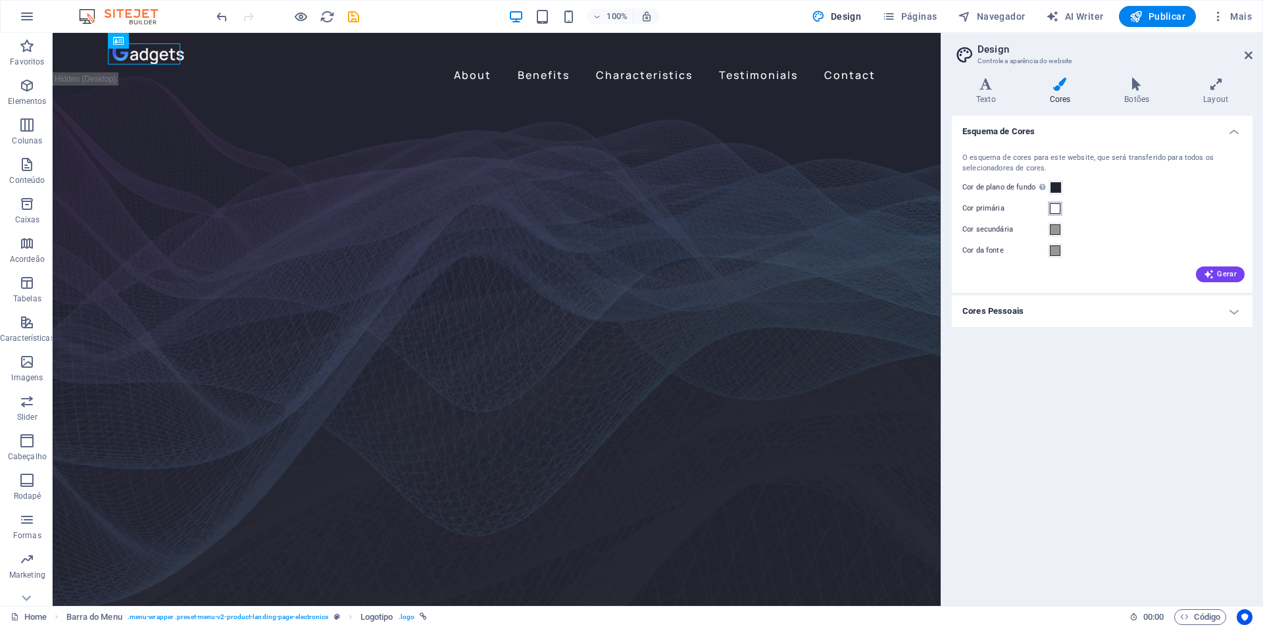
click at [1054, 210] on span at bounding box center [1055, 208] width 11 height 11
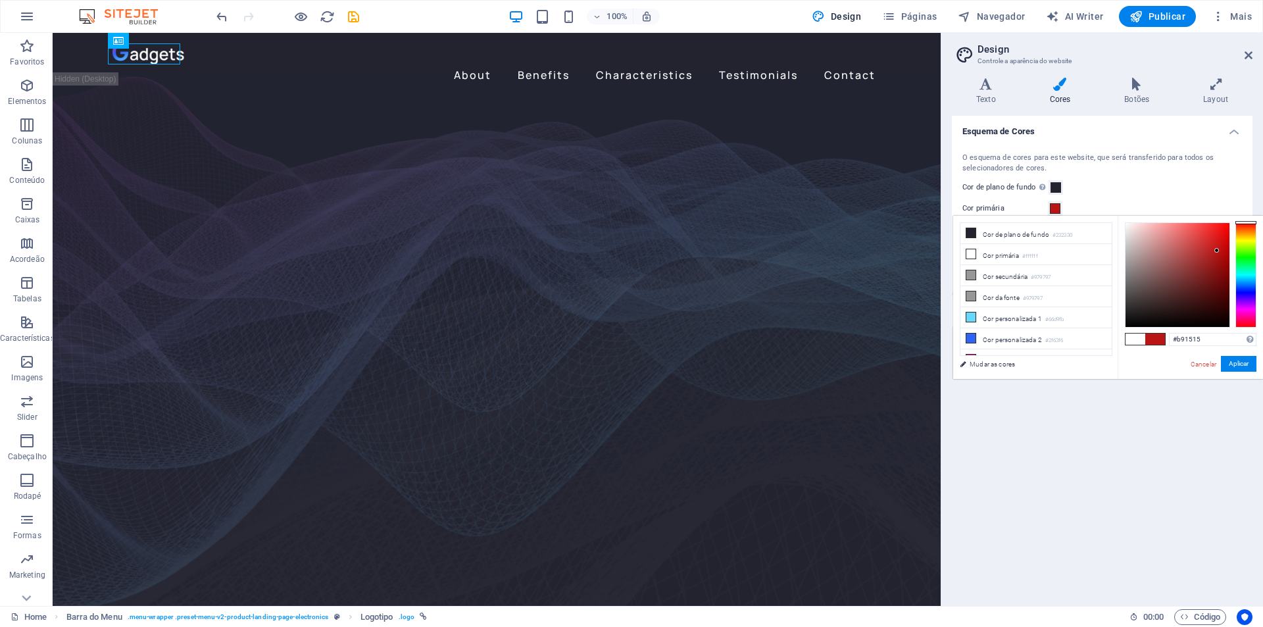
drag, startPoint x: 1188, startPoint y: 274, endPoint x: 1217, endPoint y: 251, distance: 37.0
click at [1217, 251] on div at bounding box center [1177, 275] width 104 height 104
click at [1242, 364] on button "Aplicar" at bounding box center [1239, 364] width 36 height 16
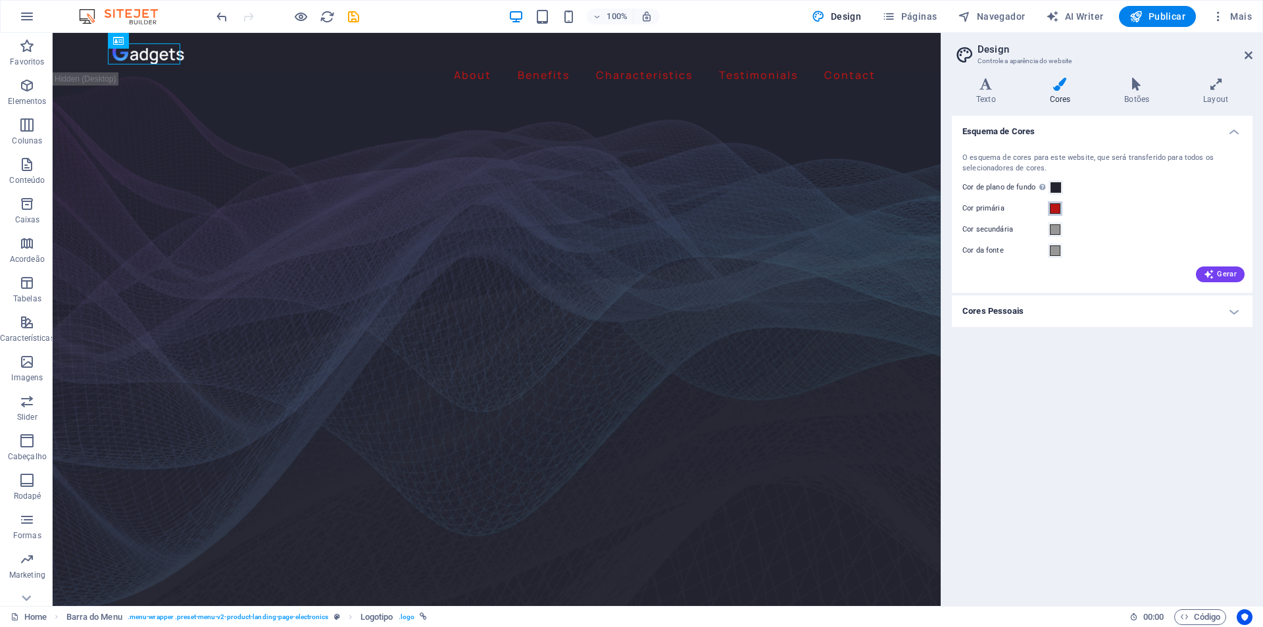
click at [1055, 211] on span at bounding box center [1055, 208] width 11 height 11
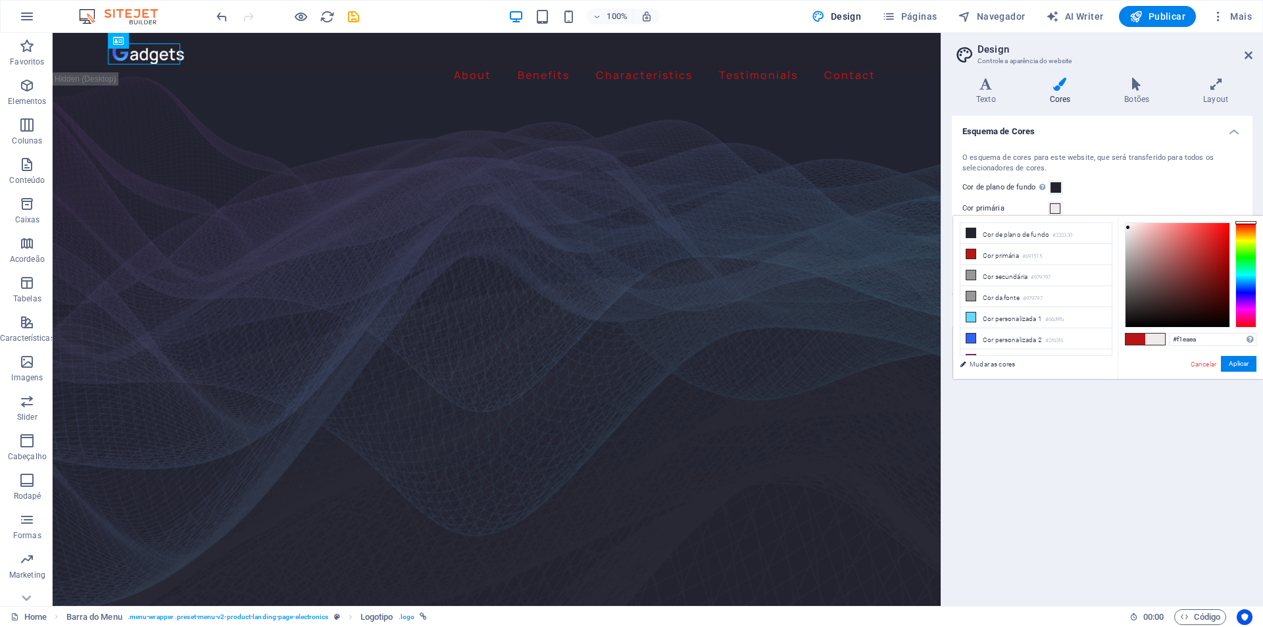
type input "#ffffff"
drag, startPoint x: 1177, startPoint y: 277, endPoint x: 1040, endPoint y: 131, distance: 200.1
click at [1040, 132] on body "[DOMAIN_NAME] Home Favoritos Elementos Colunas Conteúdo Caixas Acordeão Tabelas…" at bounding box center [631, 313] width 1263 height 627
click at [1244, 364] on button "Aplicar" at bounding box center [1239, 364] width 36 height 16
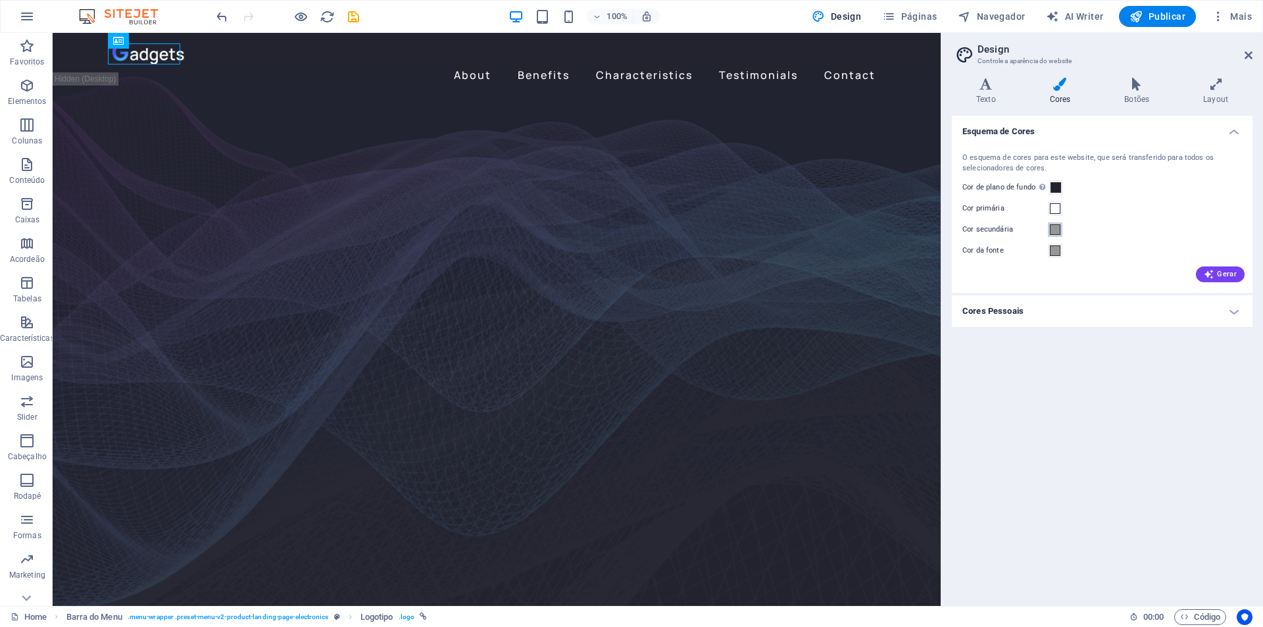
click at [1053, 227] on span at bounding box center [1055, 229] width 11 height 11
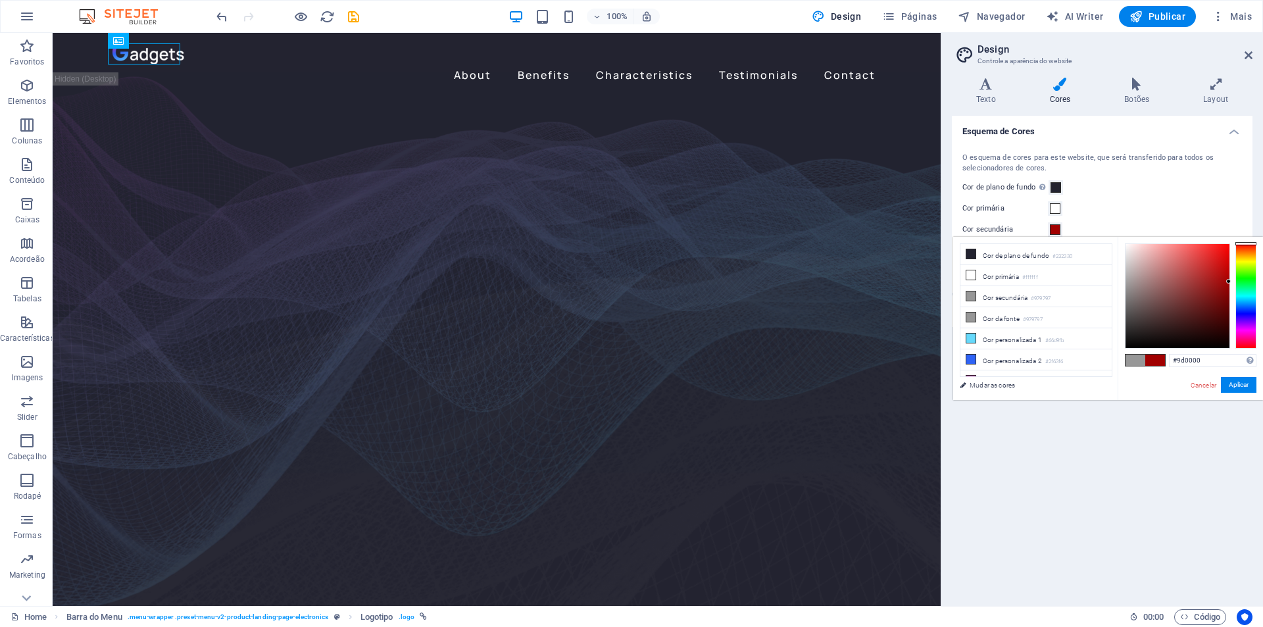
drag, startPoint x: 1159, startPoint y: 272, endPoint x: 1256, endPoint y: 300, distance: 101.2
click at [1262, 283] on div "#9d0000 Formatos suportados #0852ed rgb(8, 82, 237) rgba(8, 82, 237, 90%) hsv(2…" at bounding box center [1190, 414] width 145 height 354
click at [1242, 385] on button "Aplicar" at bounding box center [1239, 385] width 36 height 16
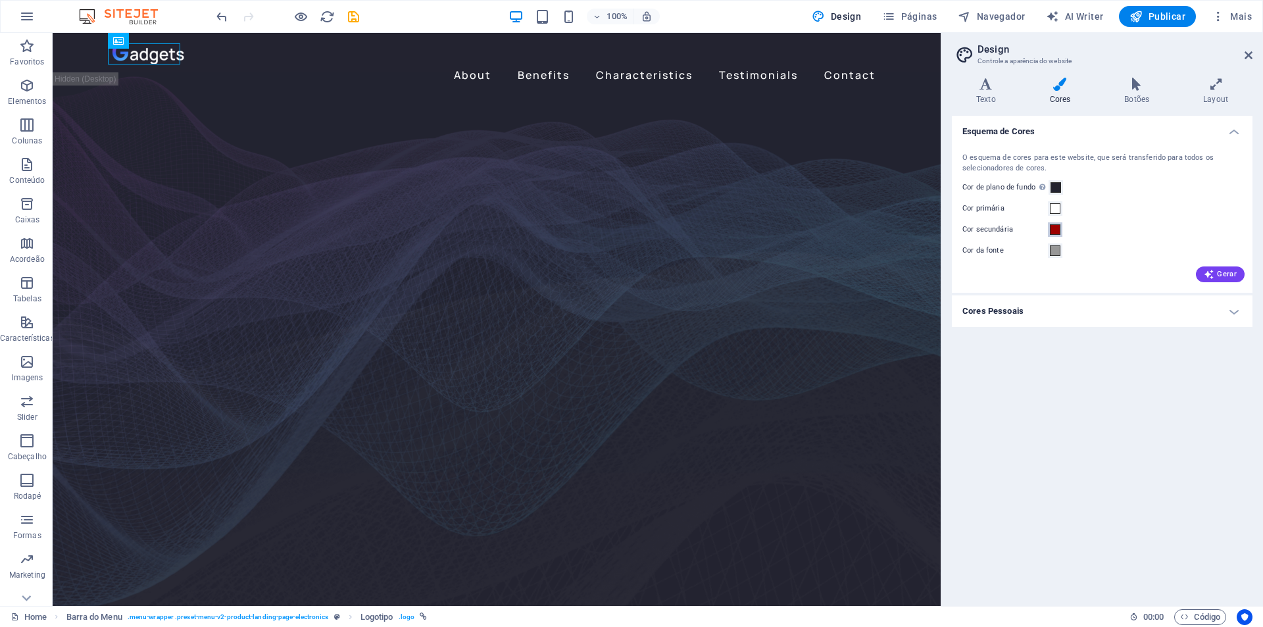
click at [1055, 232] on span at bounding box center [1055, 229] width 11 height 11
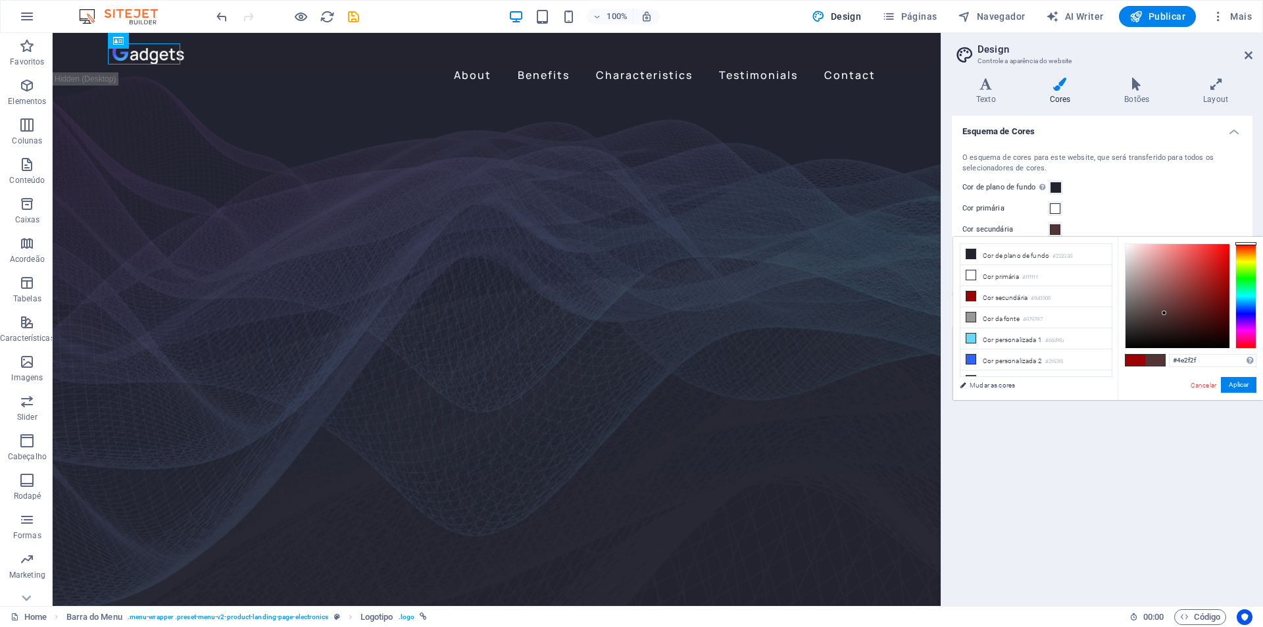
type input "#533434"
drag, startPoint x: 1173, startPoint y: 325, endPoint x: 1164, endPoint y: 313, distance: 14.6
click at [1164, 313] on div at bounding box center [1177, 296] width 104 height 104
drag, startPoint x: 1211, startPoint y: 387, endPoint x: 1205, endPoint y: 384, distance: 6.8
click at [1210, 387] on link "Cancelar" at bounding box center [1203, 385] width 28 height 10
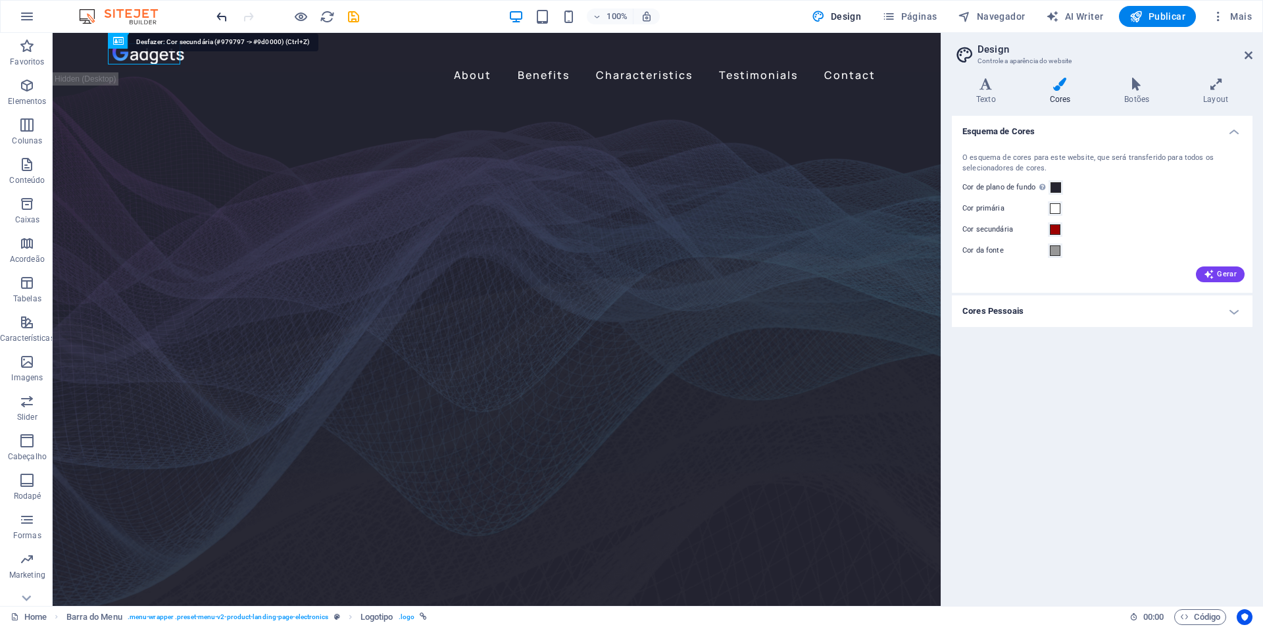
click at [219, 11] on icon "undo" at bounding box center [221, 16] width 15 height 15
click at [1054, 250] on span at bounding box center [1055, 250] width 11 height 11
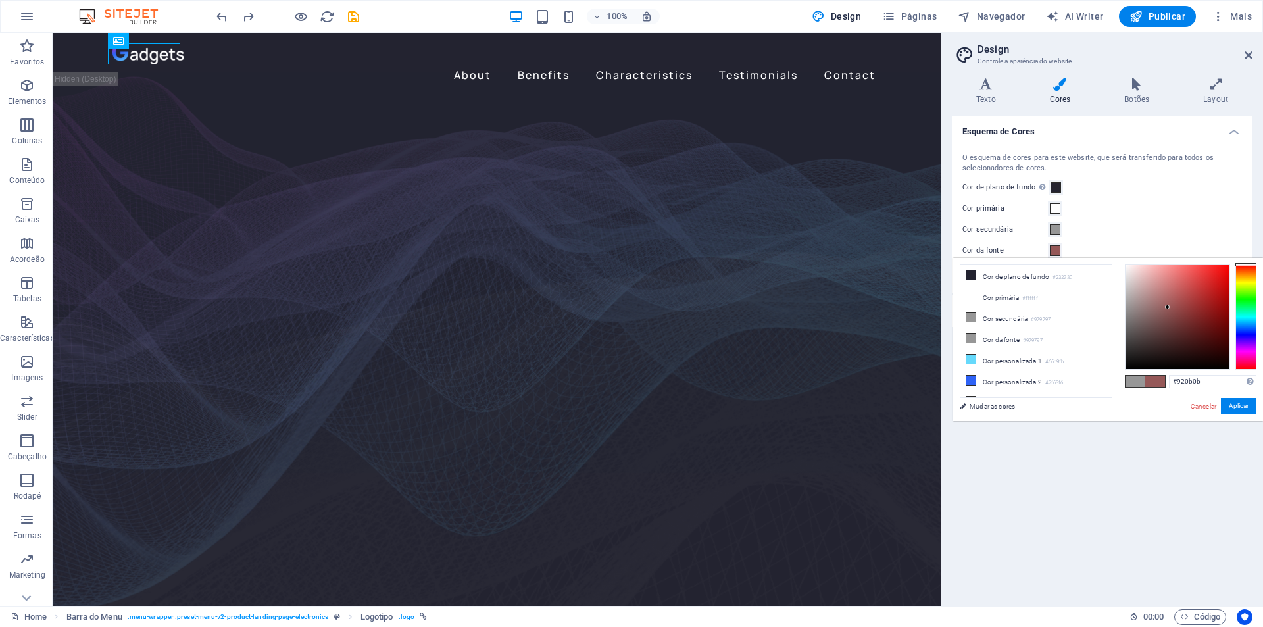
type input "#950707"
drag, startPoint x: 1166, startPoint y: 307, endPoint x: 1224, endPoint y: 307, distance: 58.5
click at [1224, 307] on div at bounding box center [1177, 317] width 104 height 104
click at [1244, 406] on button "Aplicar" at bounding box center [1239, 406] width 36 height 16
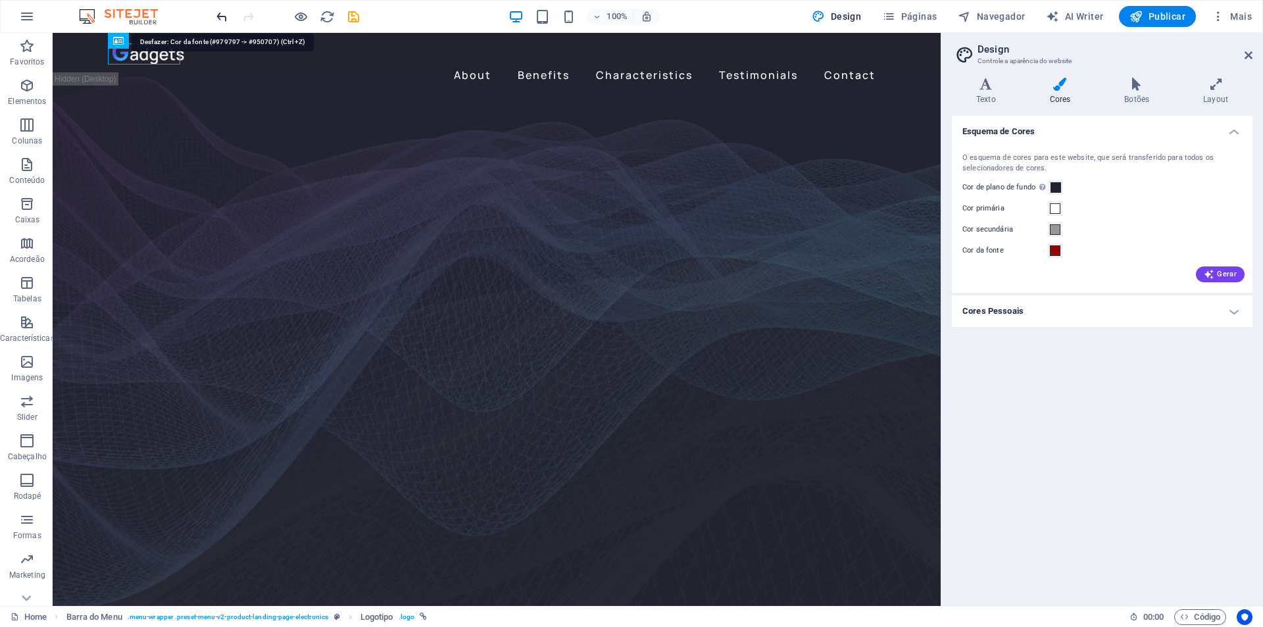
click at [220, 18] on icon "undo" at bounding box center [221, 16] width 15 height 15
drag, startPoint x: 1031, startPoint y: 310, endPoint x: 1048, endPoint y: 315, distance: 17.3
click at [1031, 310] on h4 "Cores Pessoais" at bounding box center [1102, 311] width 301 height 32
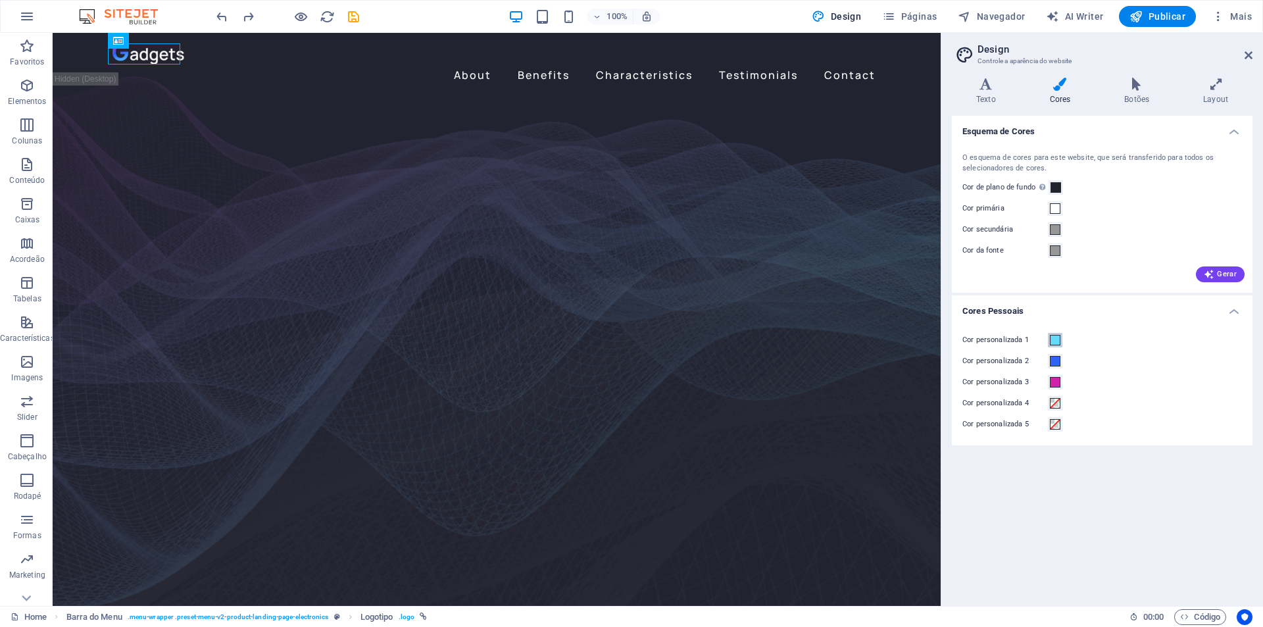
click at [1056, 341] on span at bounding box center [1055, 340] width 11 height 11
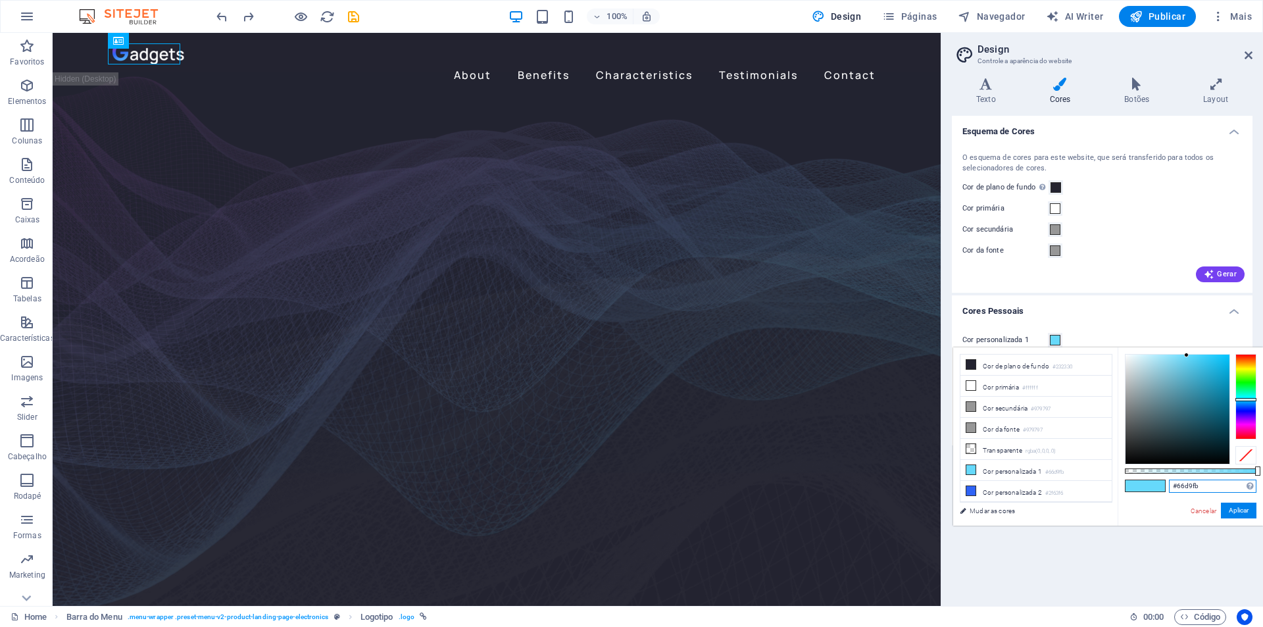
click at [1213, 482] on input "#66d9fb" at bounding box center [1212, 485] width 87 height 13
paste input "232330"
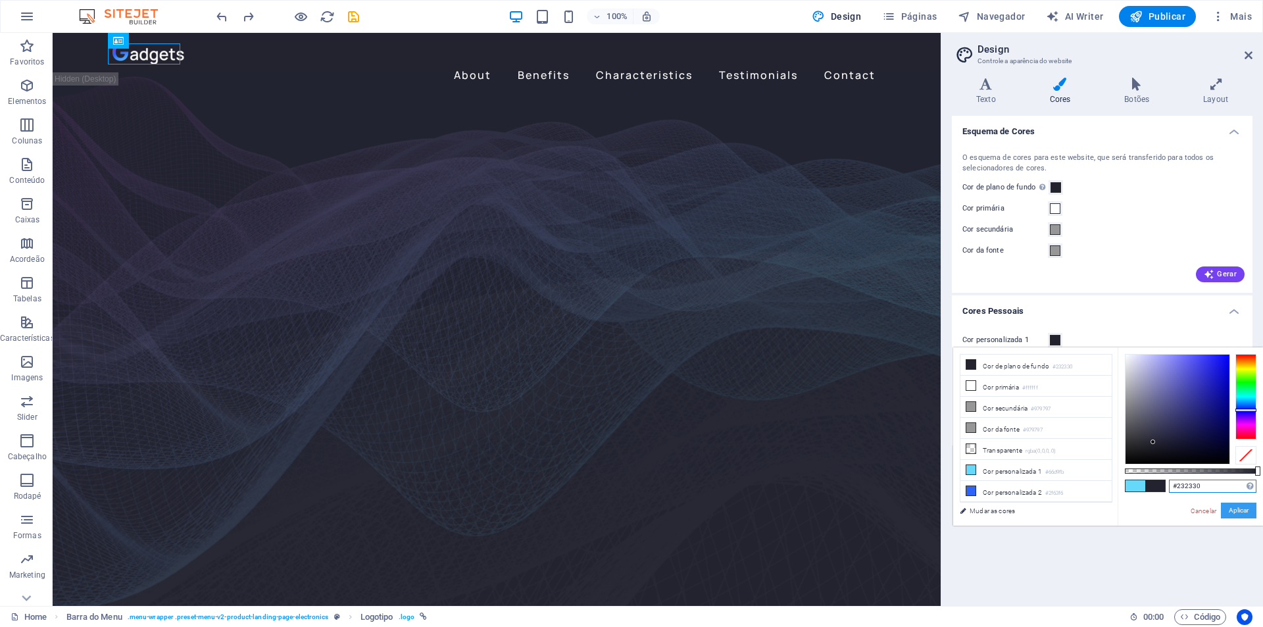
type input "#232330"
click at [1237, 509] on button "Aplicar" at bounding box center [1239, 511] width 36 height 16
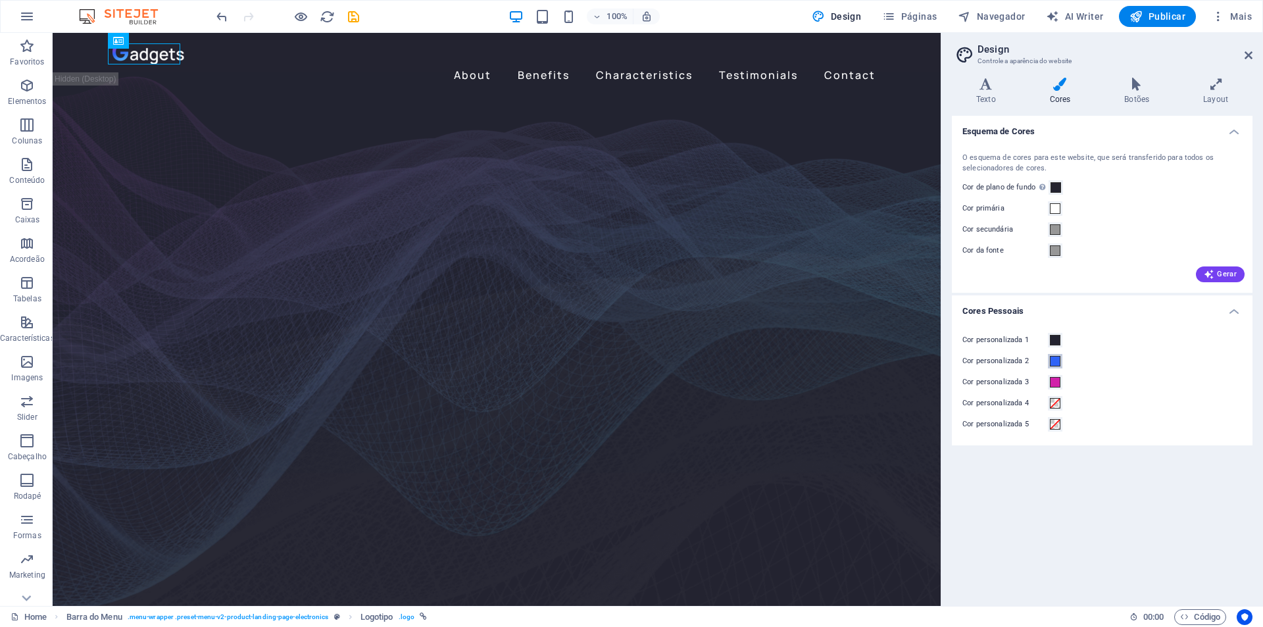
click at [1056, 362] on span at bounding box center [1055, 361] width 11 height 11
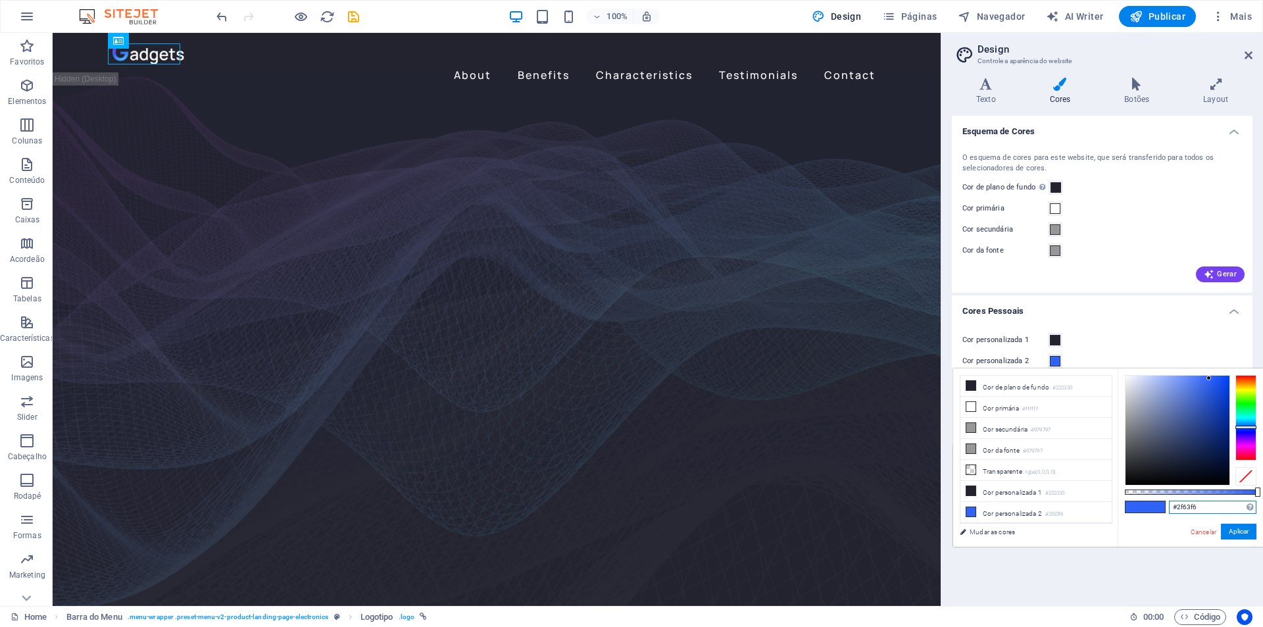
click at [1184, 509] on input "#2f63f6" at bounding box center [1212, 507] width 87 height 13
paste input "0297b2"
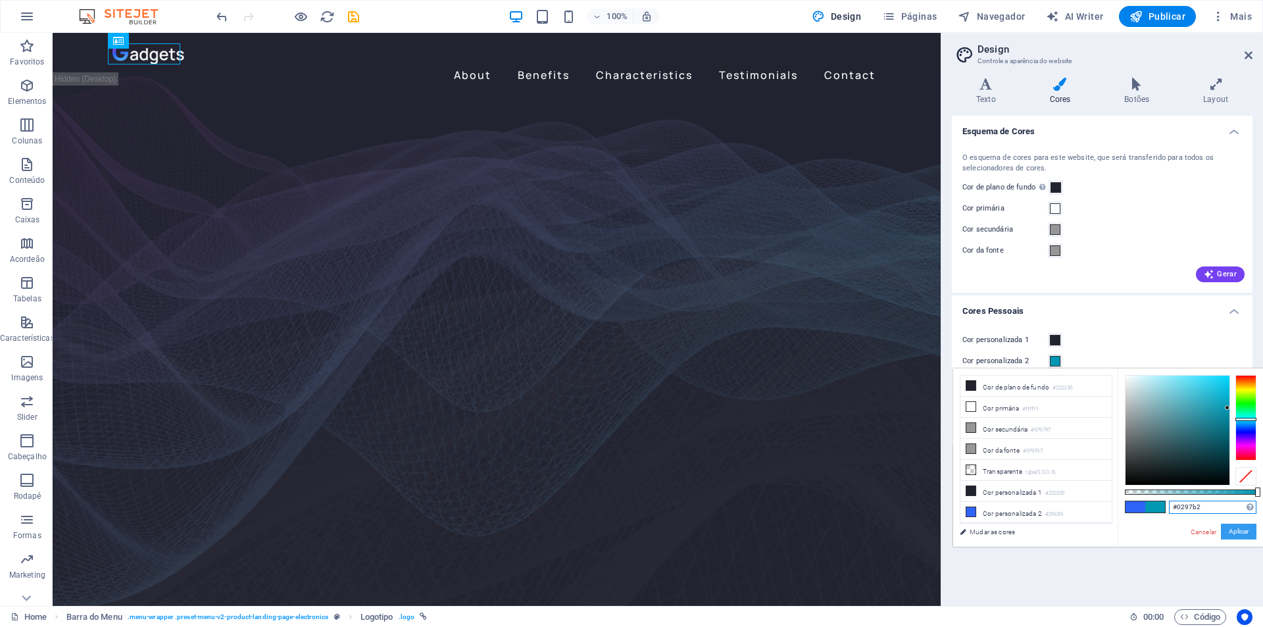
type input "#0297b2"
click at [1236, 531] on button "Aplicar" at bounding box center [1239, 532] width 36 height 16
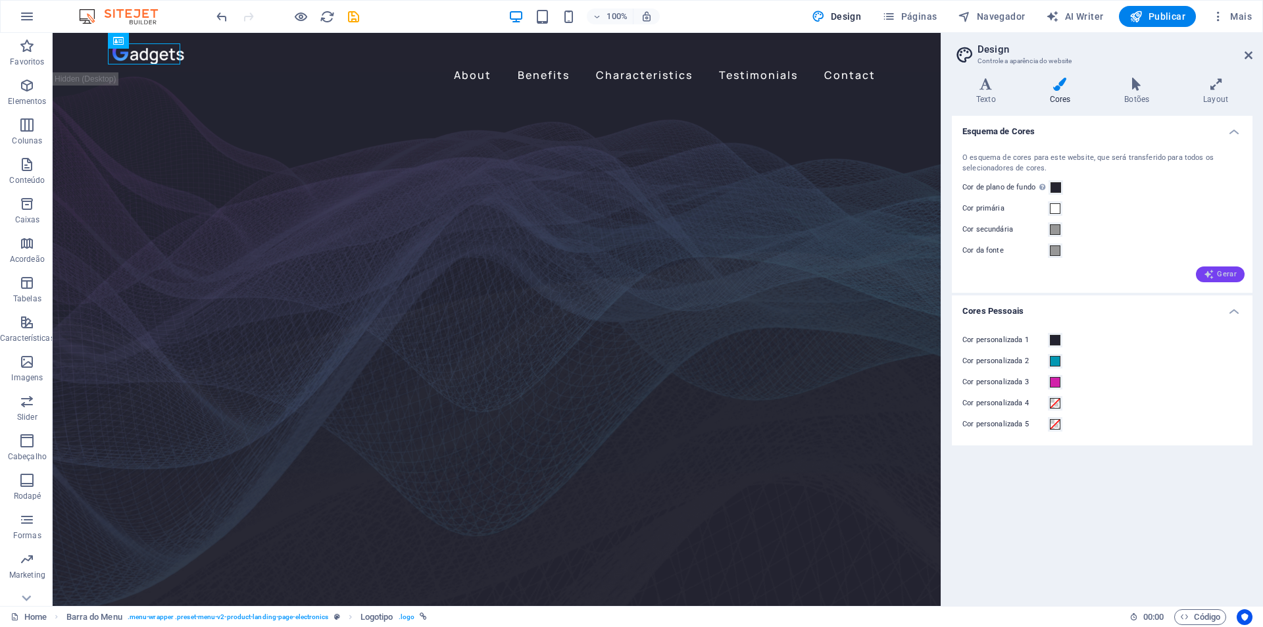
click at [1214, 277] on icon "button" at bounding box center [1209, 274] width 11 height 11
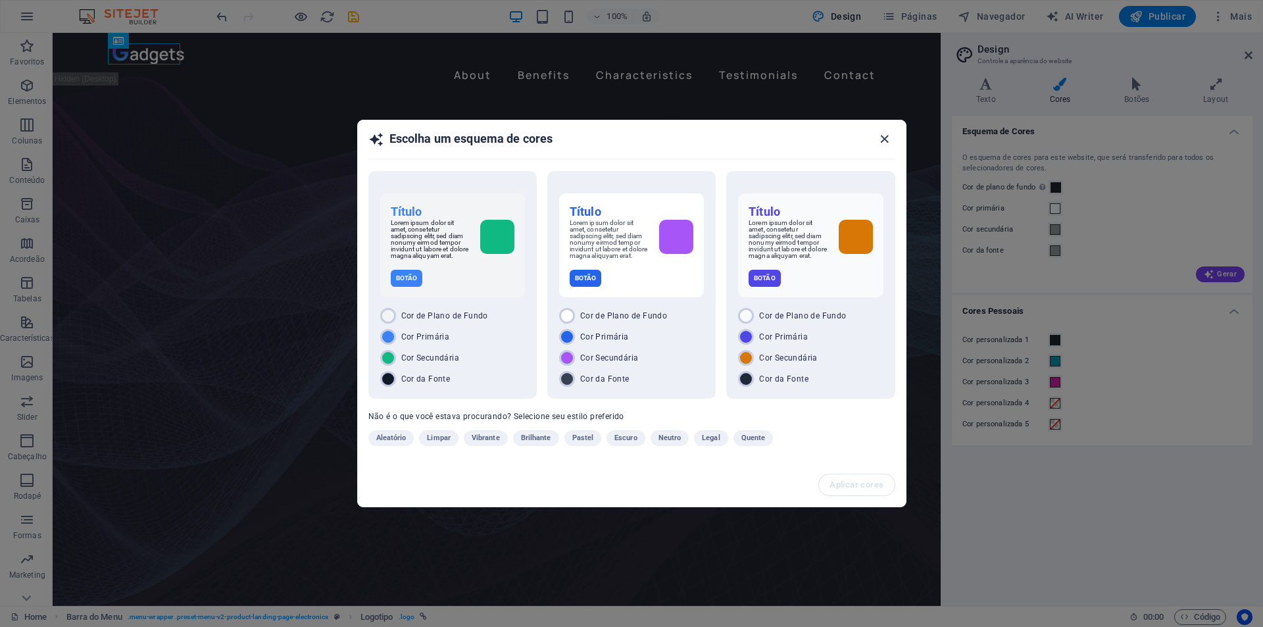
click at [883, 135] on icon "button" at bounding box center [884, 139] width 15 height 15
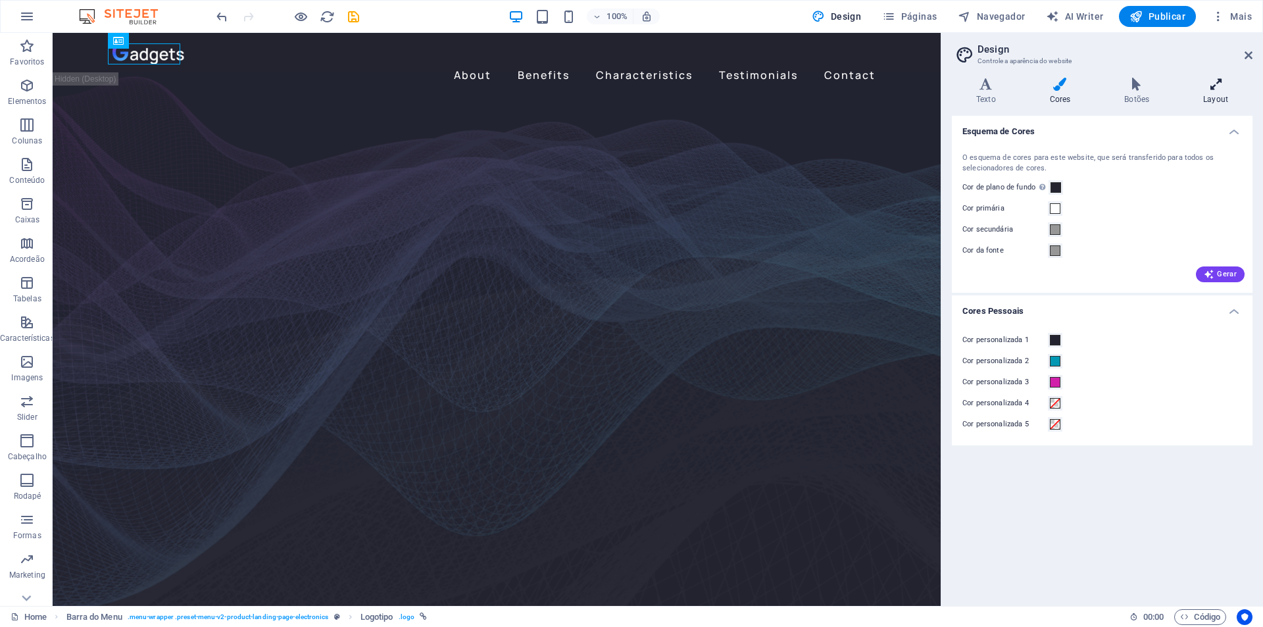
click at [1229, 86] on icon at bounding box center [1216, 84] width 74 height 13
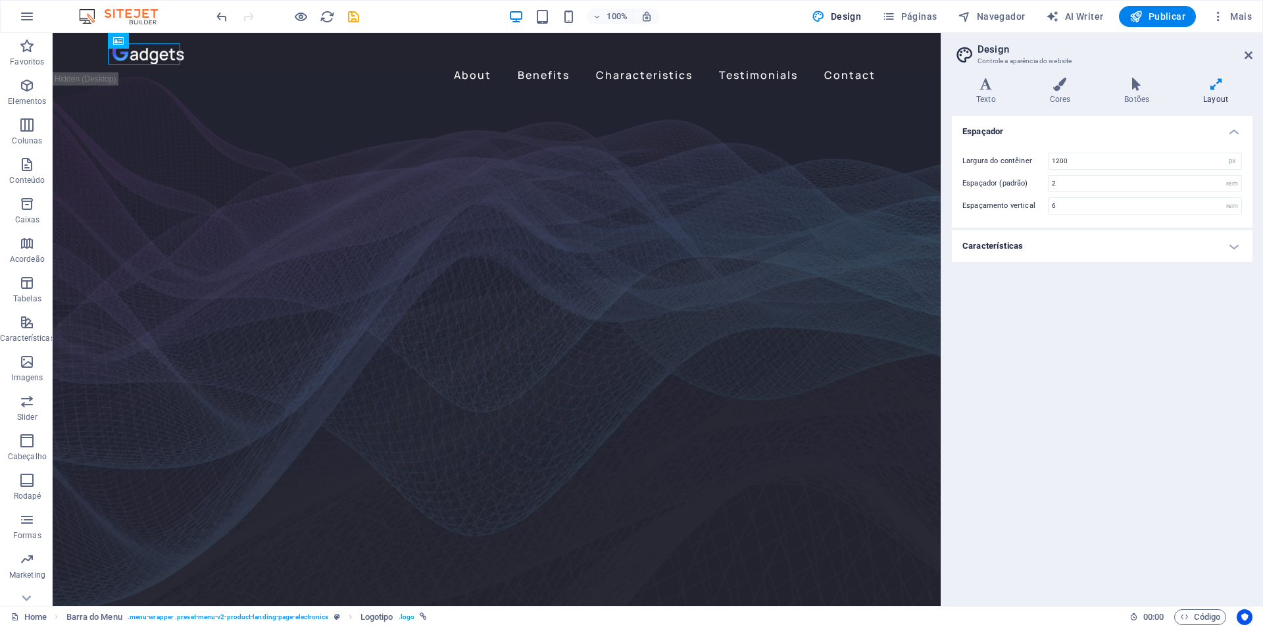
click at [1040, 245] on h4 "Características" at bounding box center [1102, 246] width 301 height 32
click at [984, 95] on h4 "Texto" at bounding box center [989, 92] width 74 height 28
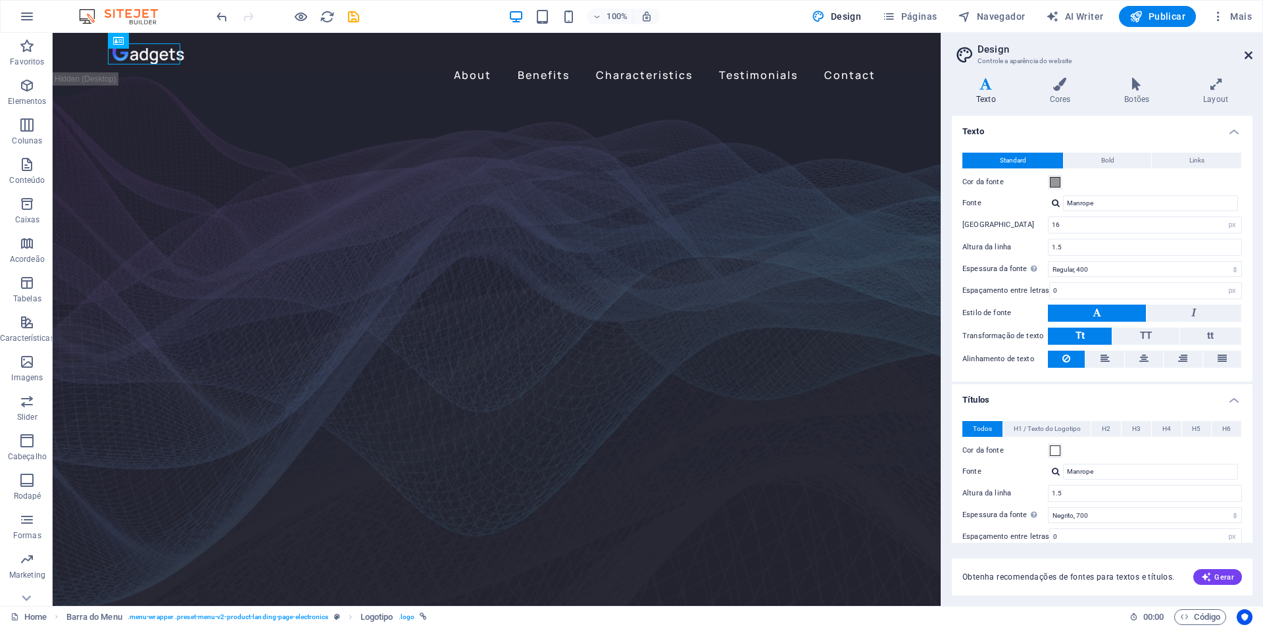
click at [1244, 55] on icon at bounding box center [1248, 55] width 8 height 11
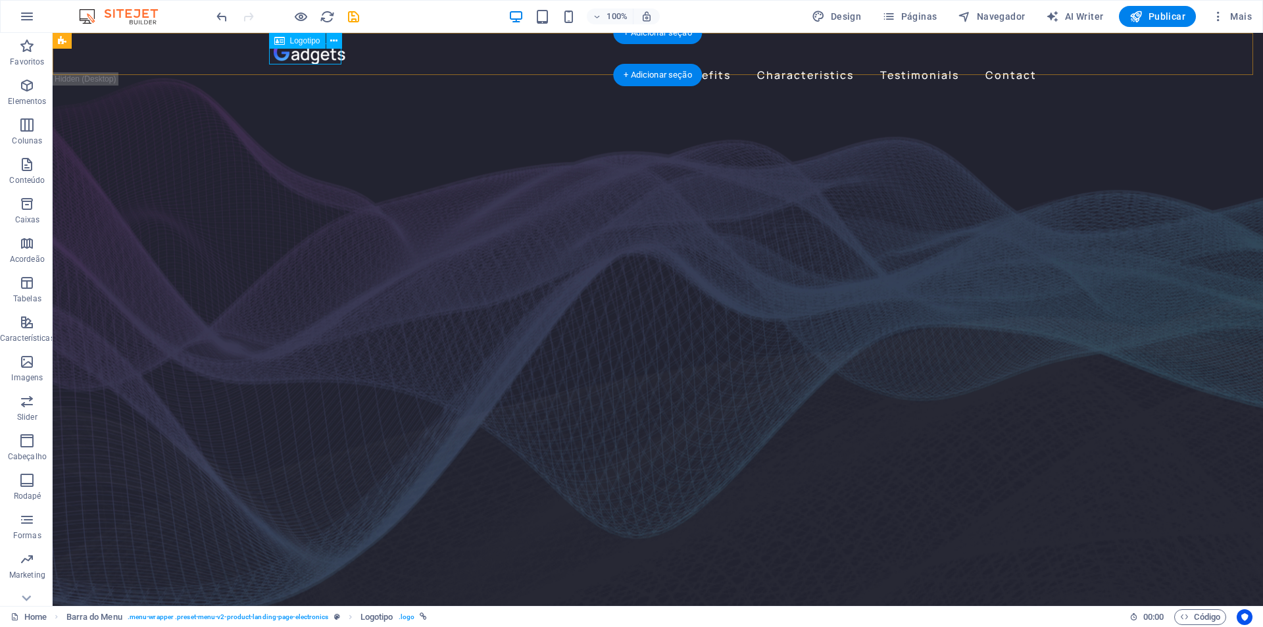
click at [301, 54] on div at bounding box center [658, 53] width 768 height 21
click at [301, 42] on span "Logotipo" at bounding box center [305, 41] width 30 height 8
click at [334, 41] on icon at bounding box center [333, 41] width 7 height 14
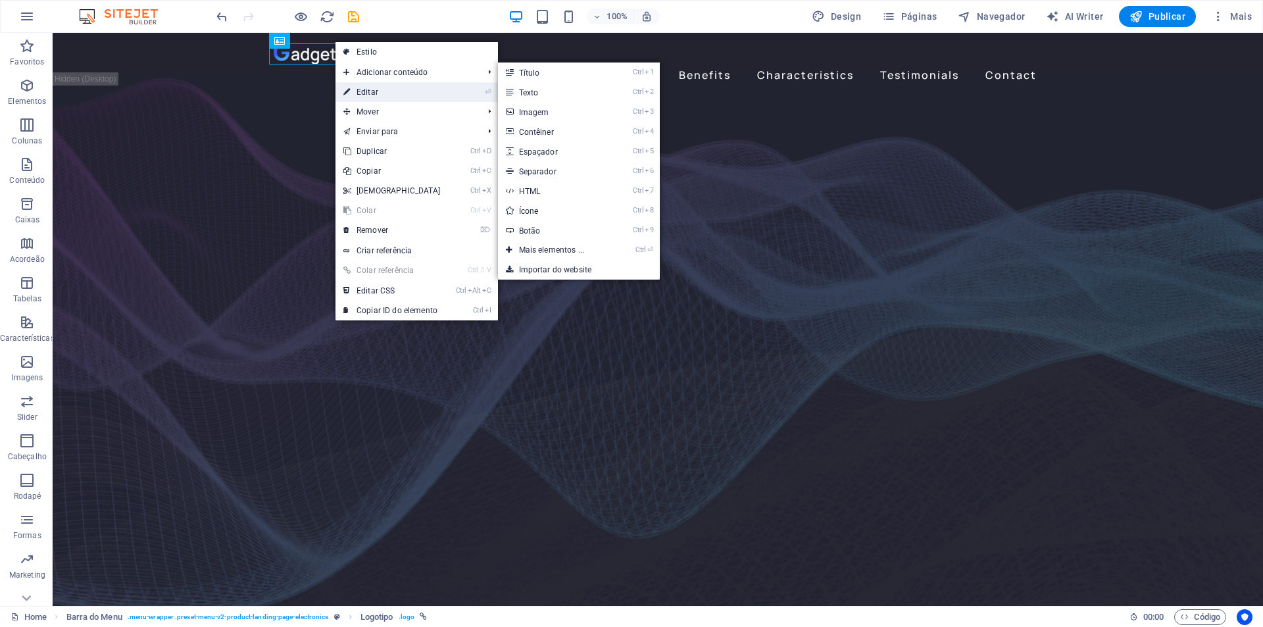
click at [356, 90] on link "⏎ Editar" at bounding box center [391, 92] width 113 height 20
select select "px"
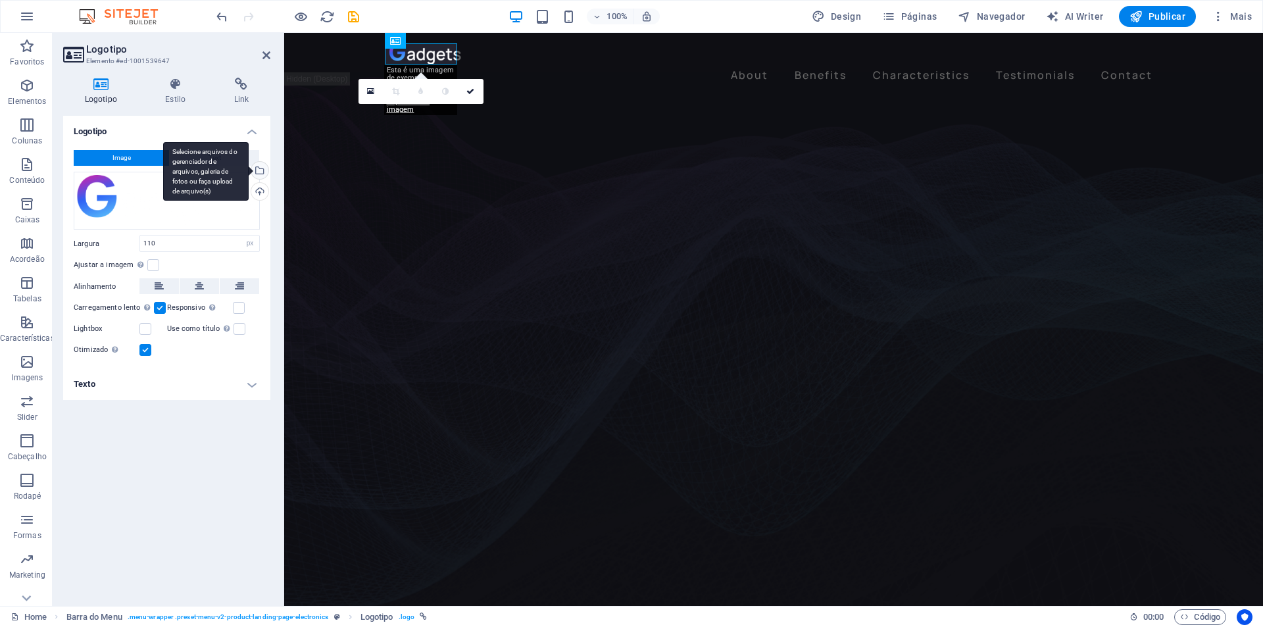
click at [260, 168] on div "Selecione arquivos do gerenciador de arquivos, galeria de fotos ou faça upload …" at bounding box center [259, 172] width 20 height 20
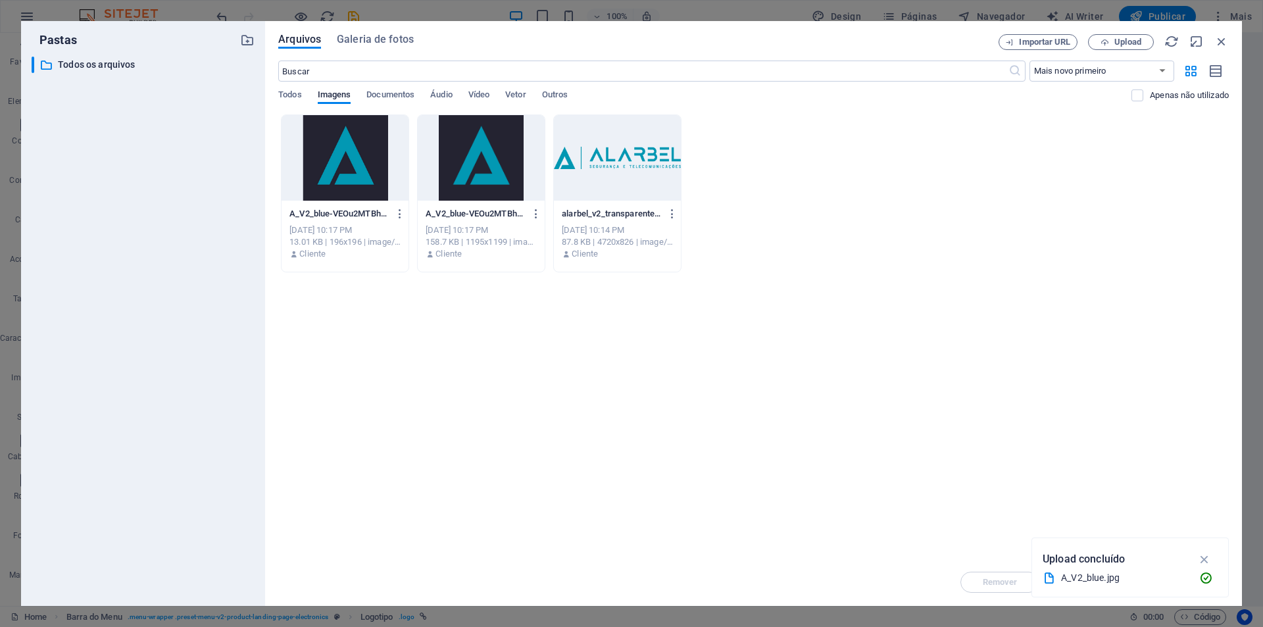
click at [630, 172] on div at bounding box center [617, 158] width 127 height 86
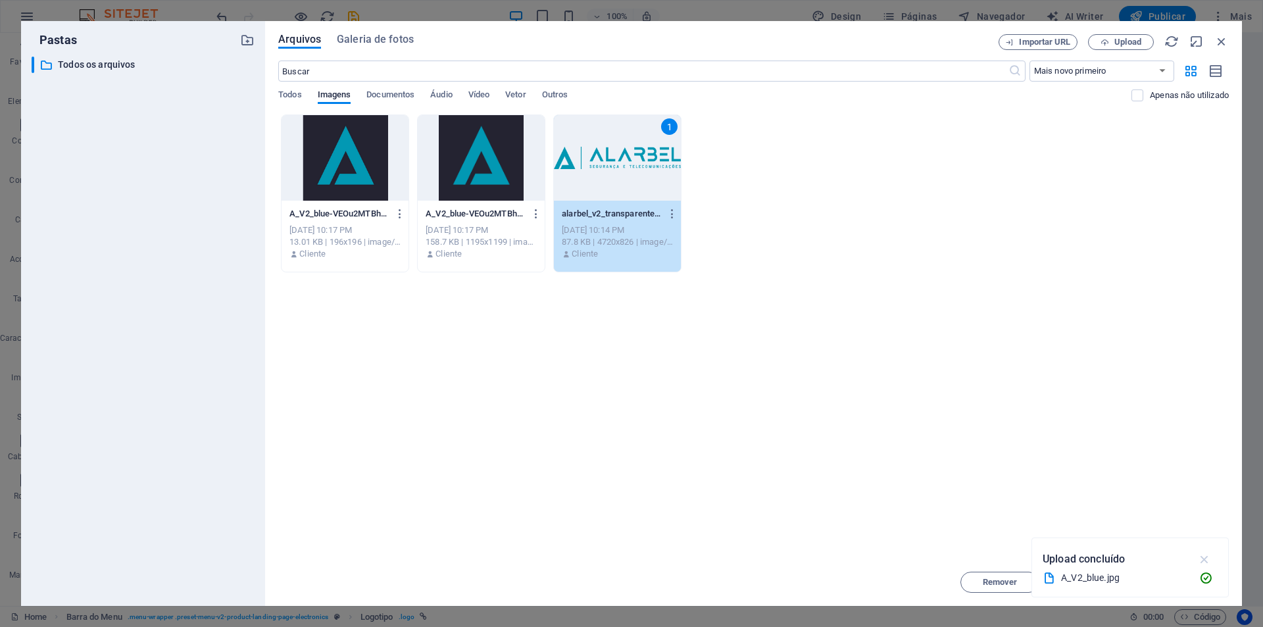
click at [1207, 561] on icon "button" at bounding box center [1204, 559] width 15 height 14
click at [1180, 583] on span "Inserir" at bounding box center [1190, 582] width 26 height 8
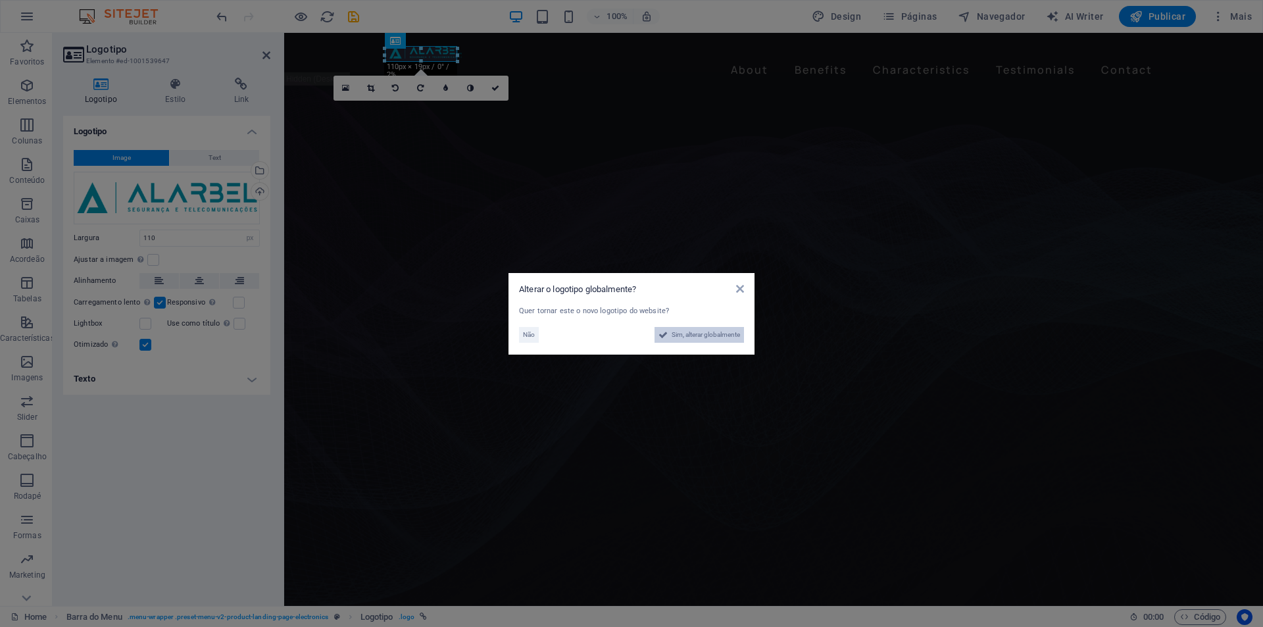
click at [695, 335] on span "Sim, alterar globalmente" at bounding box center [706, 335] width 68 height 16
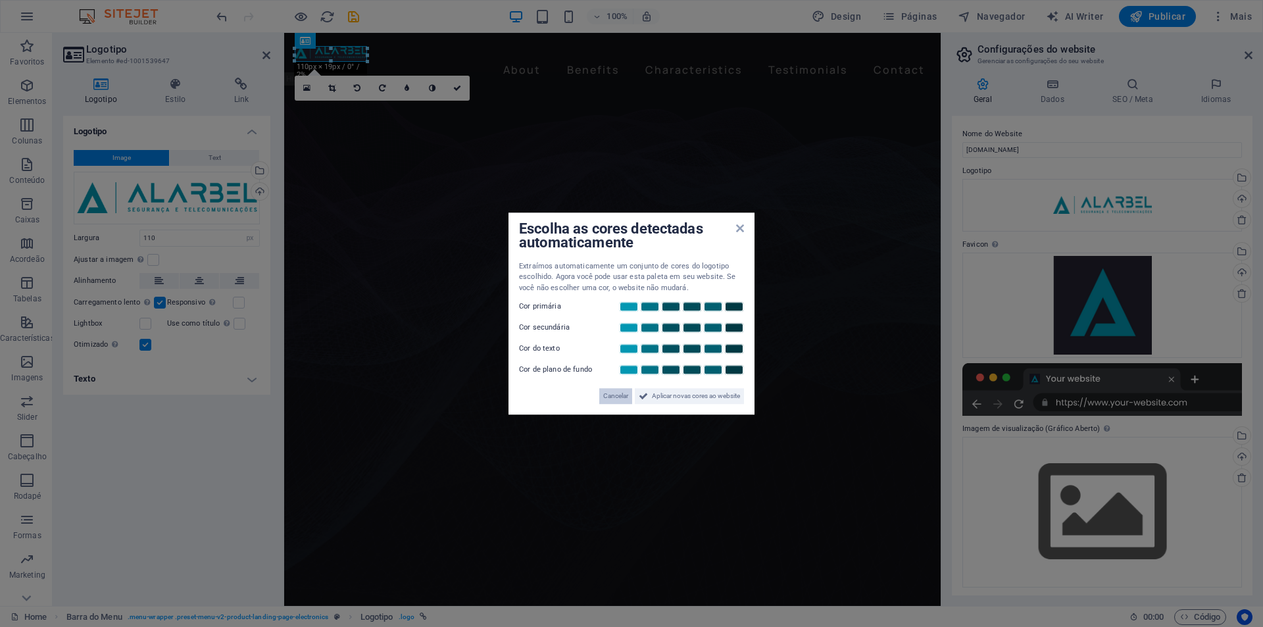
drag, startPoint x: 612, startPoint y: 399, endPoint x: 325, endPoint y: 367, distance: 289.2
click at [612, 399] on span "Cancelar" at bounding box center [615, 396] width 25 height 16
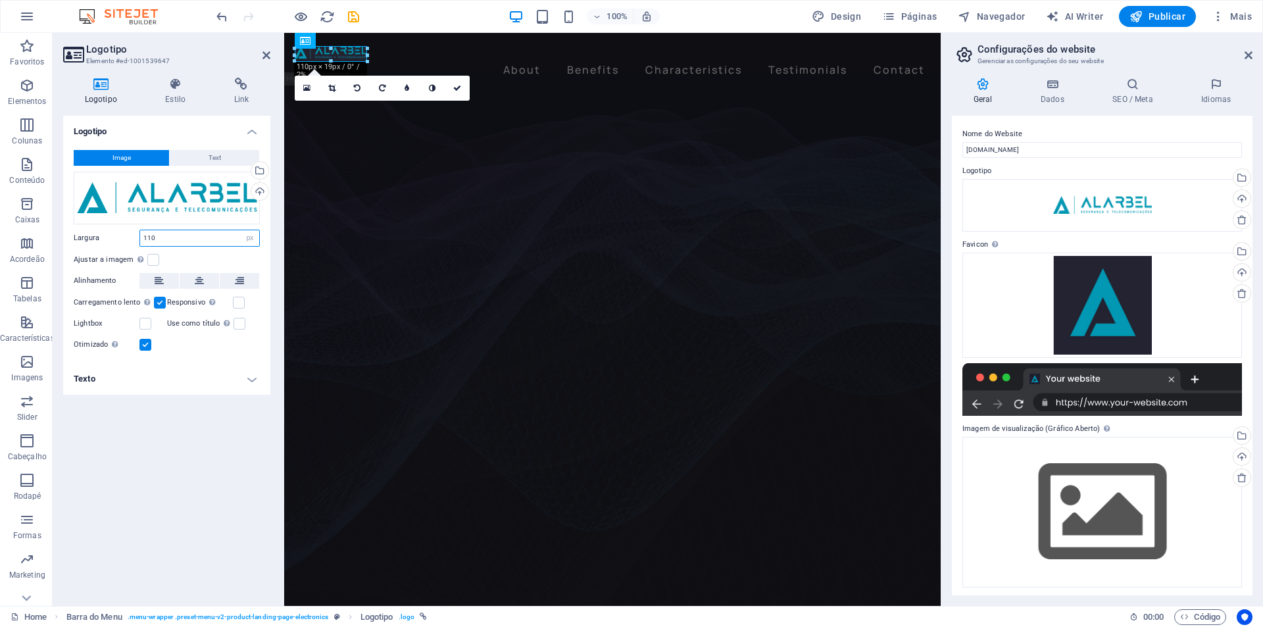
click at [165, 237] on input "110" at bounding box center [199, 238] width 119 height 16
drag, startPoint x: 180, startPoint y: 237, endPoint x: 83, endPoint y: 225, distance: 98.1
click at [83, 225] on div "Image Text Arraste os arquivos aqui, clique para escolher os arquivos ou seleci…" at bounding box center [166, 251] width 207 height 224
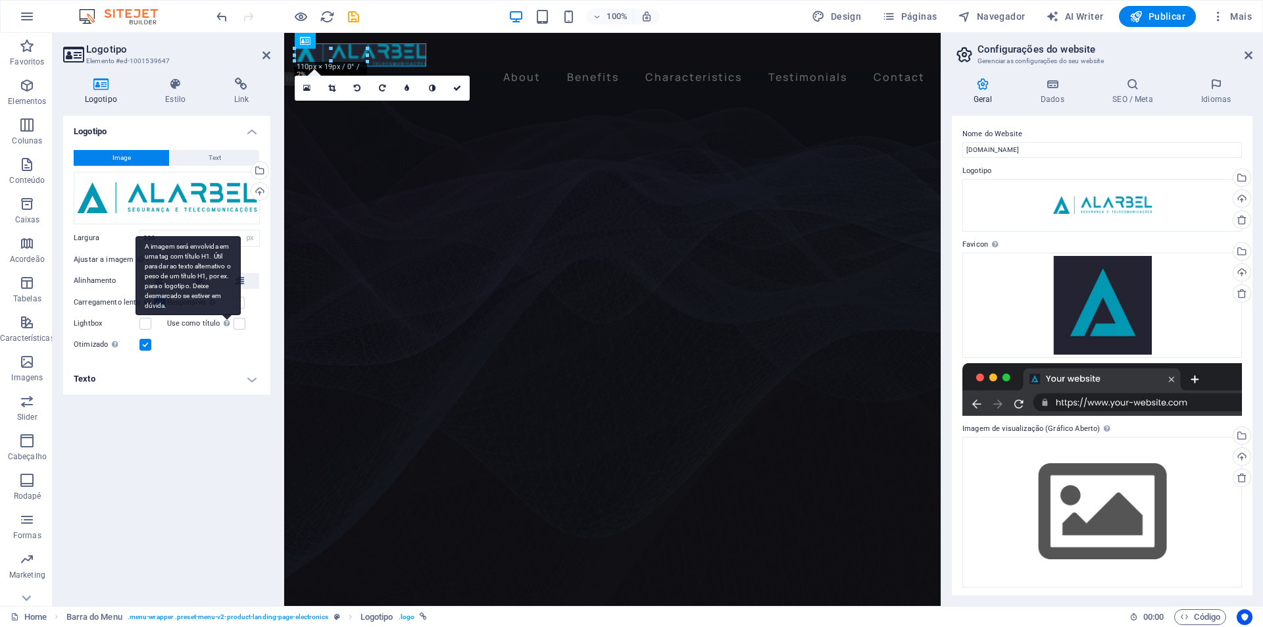
click at [186, 237] on div "A imagem será envolvida em uma tag com título H1. Útil para dar ao texto altern…" at bounding box center [187, 275] width 105 height 79
click at [0, 0] on input "Use como título A imagem será envolvida em uma tag com título H1. Útil para dar…" at bounding box center [0, 0] width 0 height 0
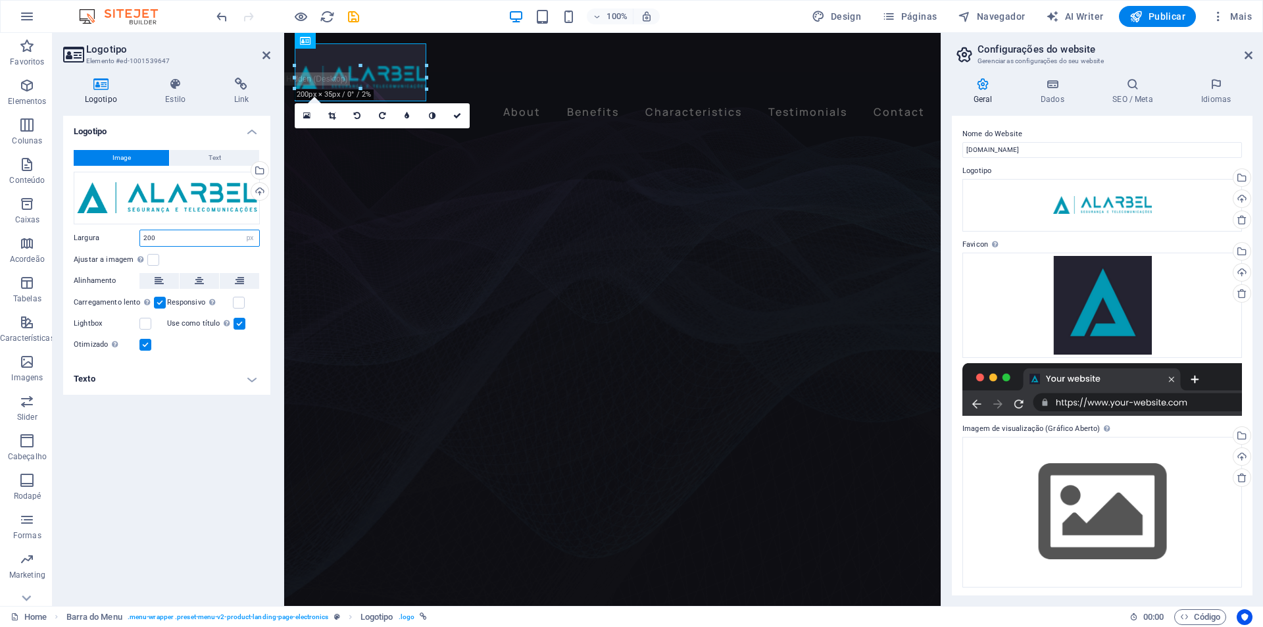
click at [182, 232] on input "200" at bounding box center [199, 238] width 119 height 16
type input "220"
click at [184, 497] on div "Logotipo Image Text Arraste os arquivos aqui, clique para escolher os arquivos …" at bounding box center [166, 355] width 207 height 479
click at [266, 55] on icon at bounding box center [266, 55] width 8 height 11
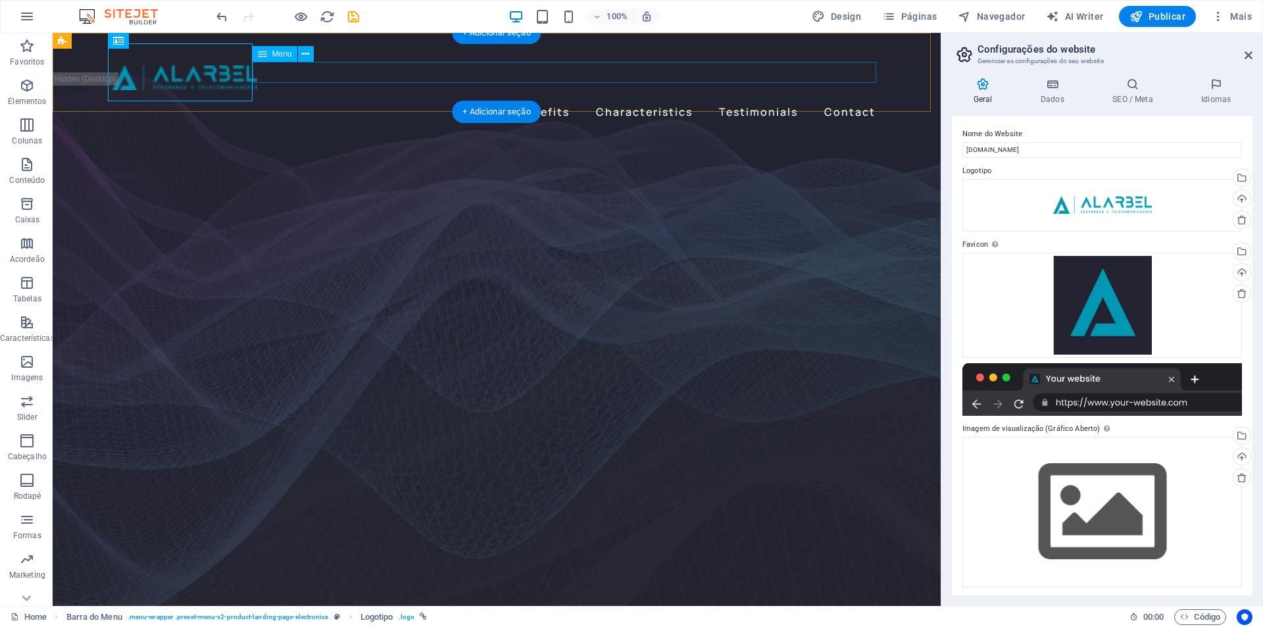
click at [345, 101] on nav "About Benefits Characteristics Testimonials Contact" at bounding box center [496, 111] width 768 height 21
click at [145, 126] on figure at bounding box center [497, 370] width 888 height 539
click at [190, 77] on div at bounding box center [496, 72] width 768 height 58
click at [172, 44] on icon at bounding box center [172, 41] width 7 height 14
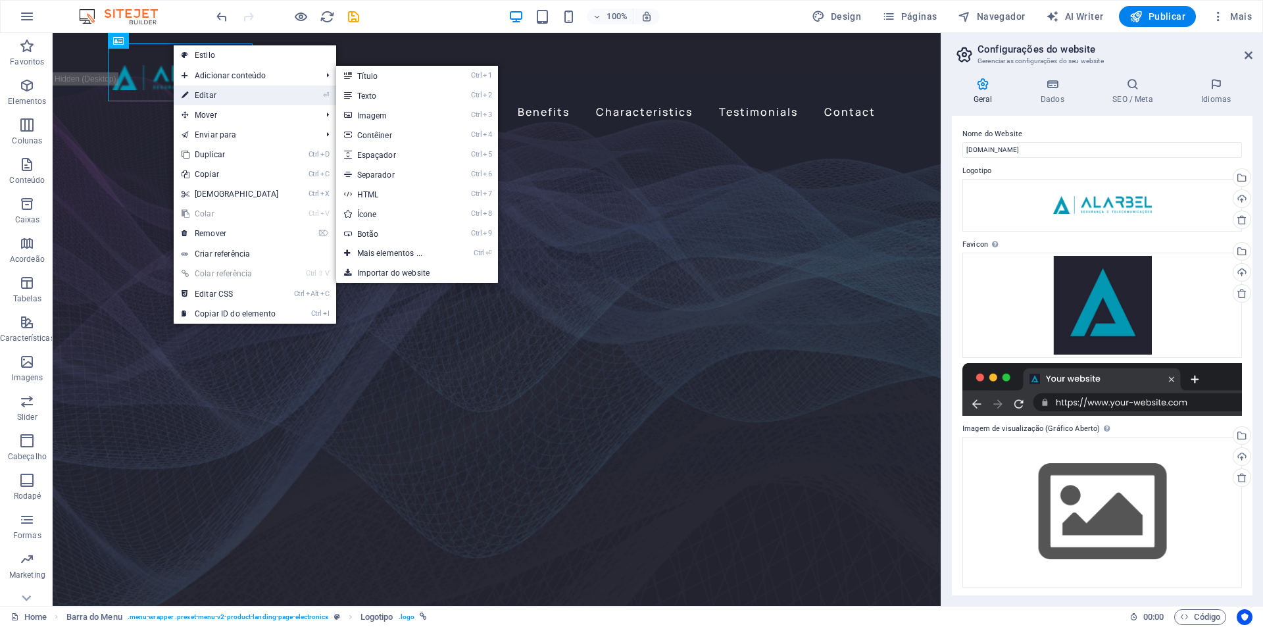
click at [186, 91] on icon at bounding box center [185, 96] width 7 height 20
select select "px"
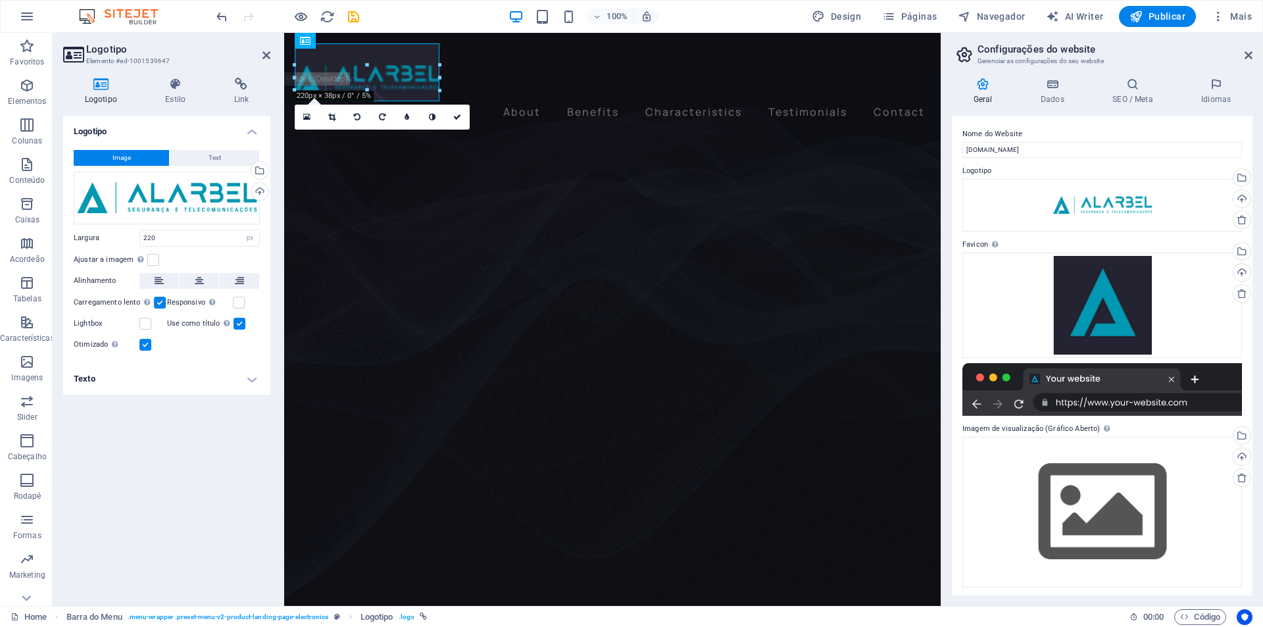
click at [146, 345] on label at bounding box center [145, 345] width 12 height 12
click at [0, 0] on input "Otimizado As imagens são compactadas para melhorar a velocidade da página." at bounding box center [0, 0] width 0 height 0
click at [145, 345] on label at bounding box center [145, 345] width 12 height 12
click at [0, 0] on input "Otimizado As imagens são compactadas para melhorar a velocidade da página." at bounding box center [0, 0] width 0 height 0
click at [145, 346] on label at bounding box center [145, 345] width 12 height 12
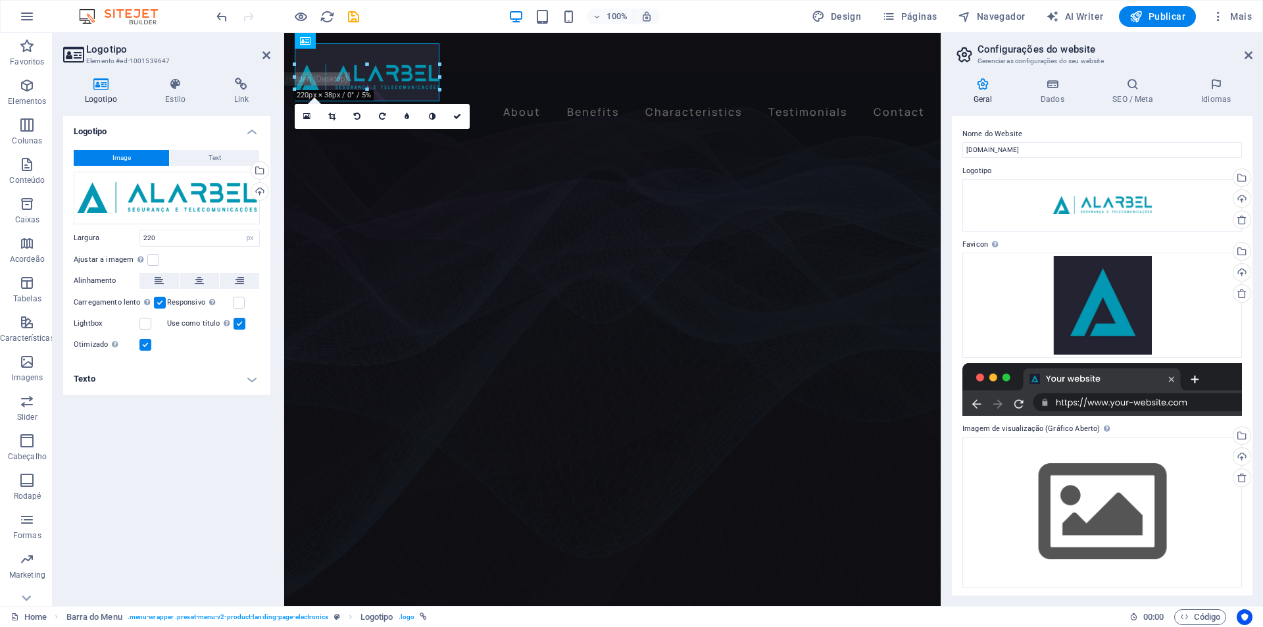
click at [0, 0] on input "Otimizado As imagens são compactadas para melhorar a velocidade da página." at bounding box center [0, 0] width 0 height 0
click at [511, 119] on figure at bounding box center [612, 370] width 656 height 539
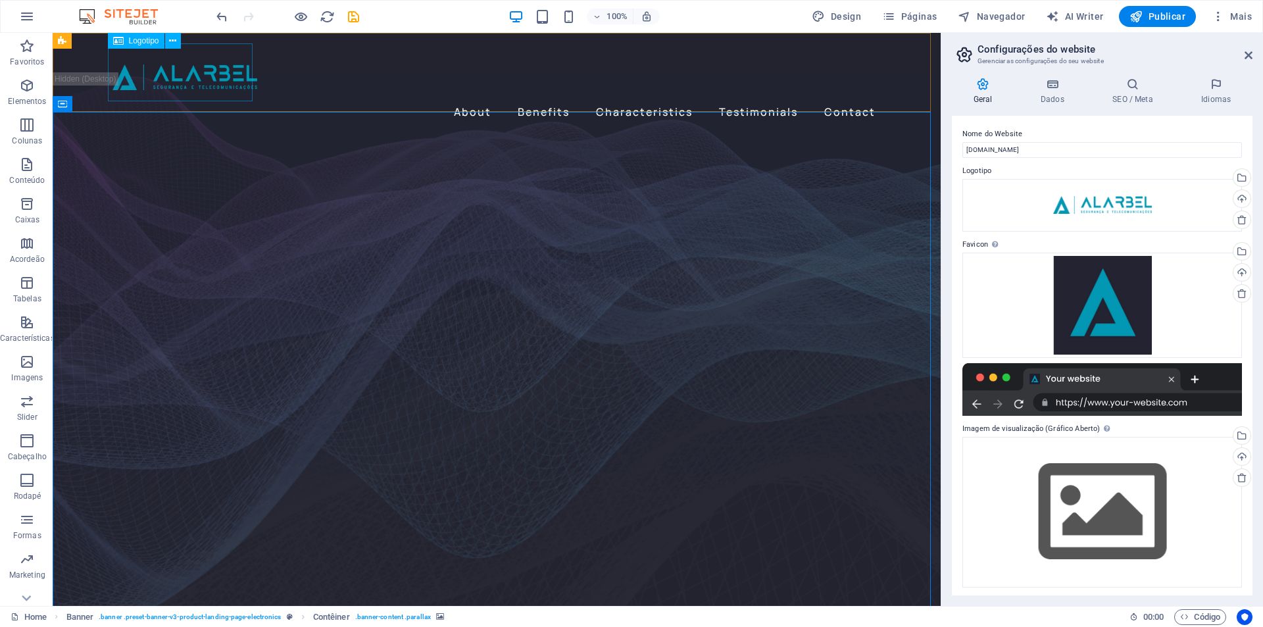
click at [143, 39] on span "Logotipo" at bounding box center [144, 41] width 30 height 8
click at [172, 83] on div at bounding box center [496, 72] width 768 height 58
click at [161, 83] on div at bounding box center [496, 72] width 768 height 58
click at [171, 45] on icon at bounding box center [172, 41] width 7 height 14
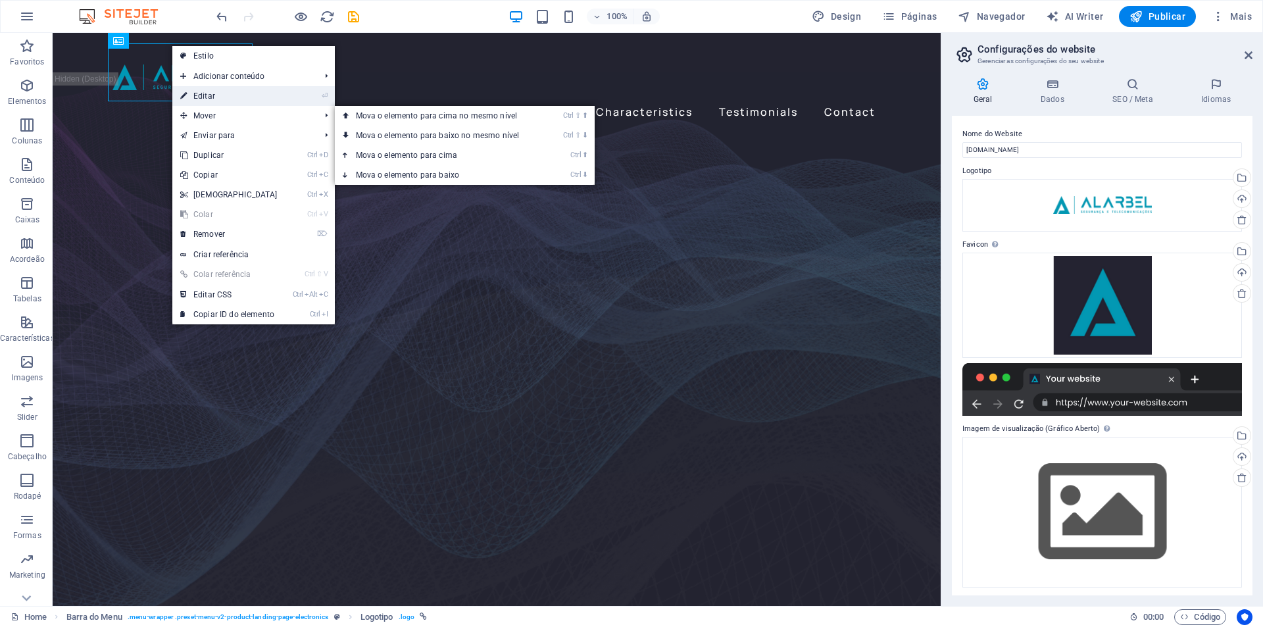
click at [205, 98] on link "⏎ Editar" at bounding box center [228, 96] width 113 height 20
select select "px"
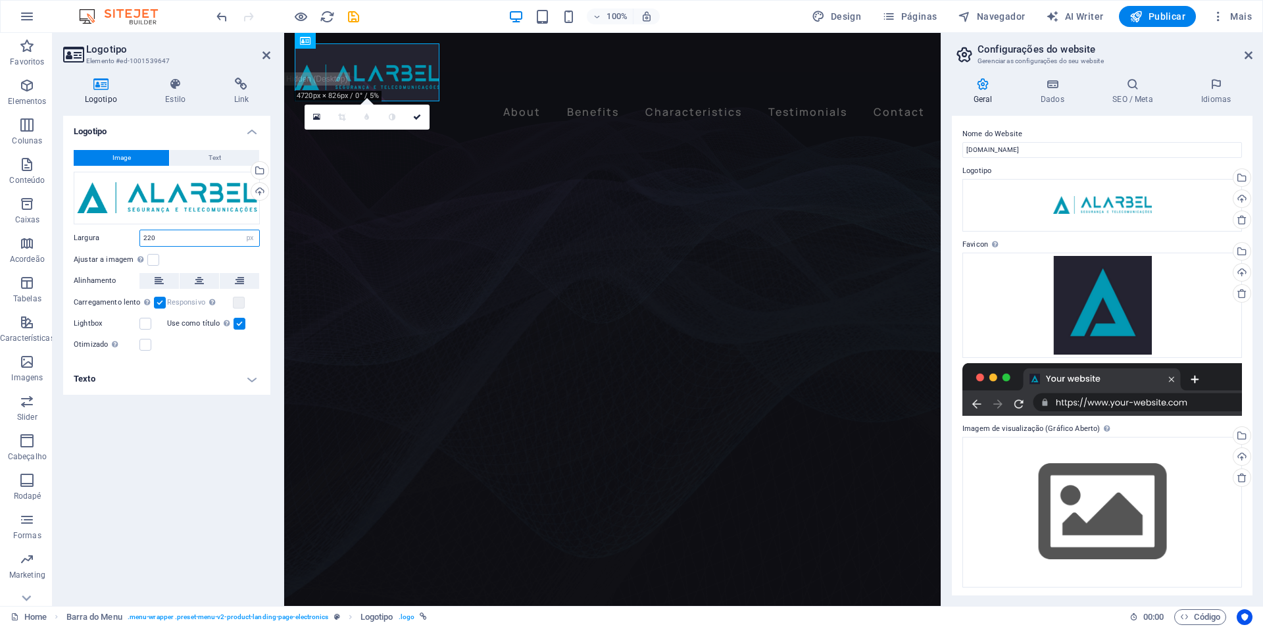
click at [155, 240] on input "220" at bounding box center [199, 238] width 119 height 16
type input "400"
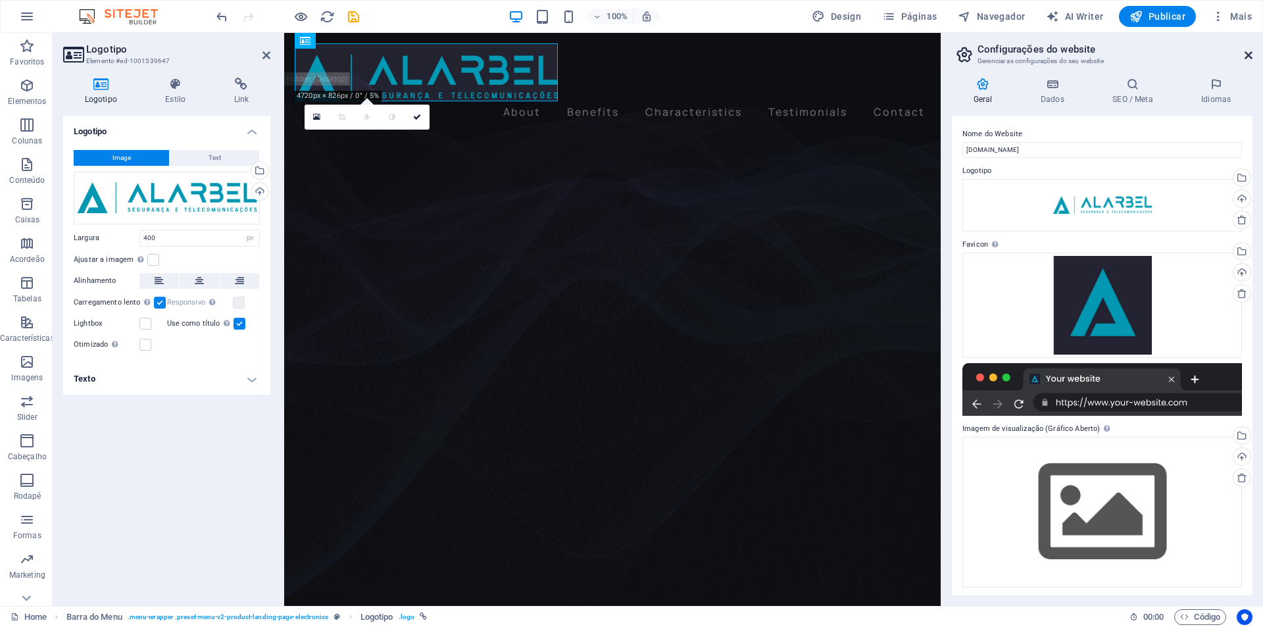
click at [1246, 52] on icon at bounding box center [1248, 55] width 8 height 11
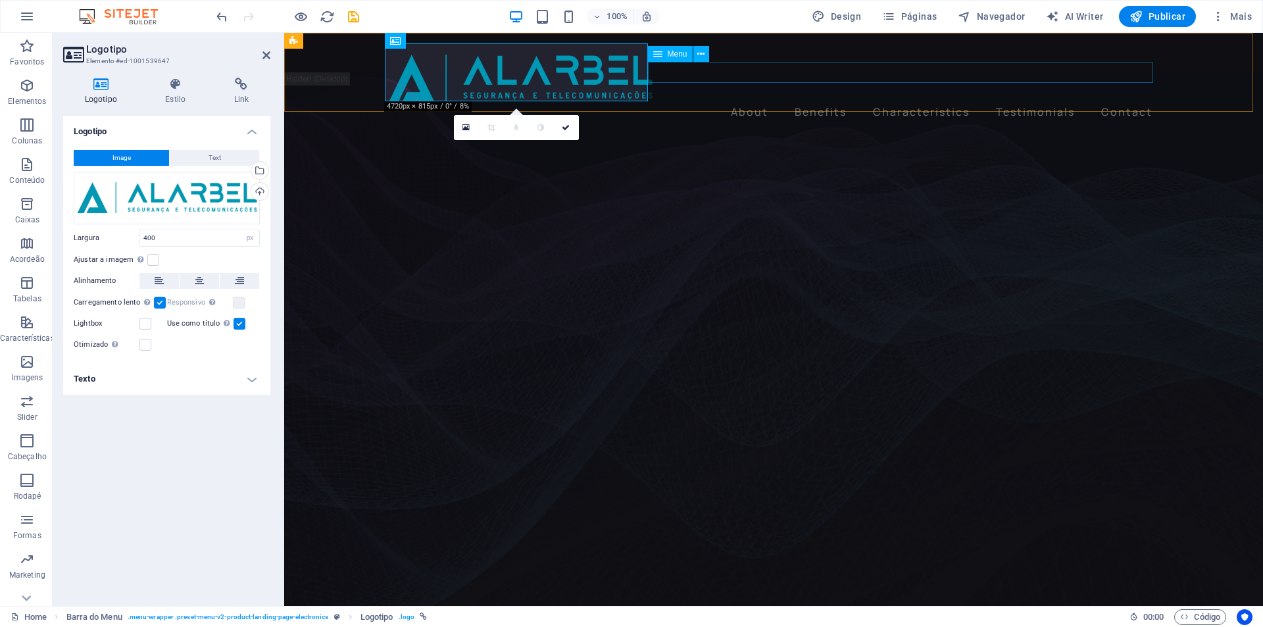
click at [739, 101] on nav "About Benefits Characteristics Testimonials Contact" at bounding box center [773, 111] width 768 height 21
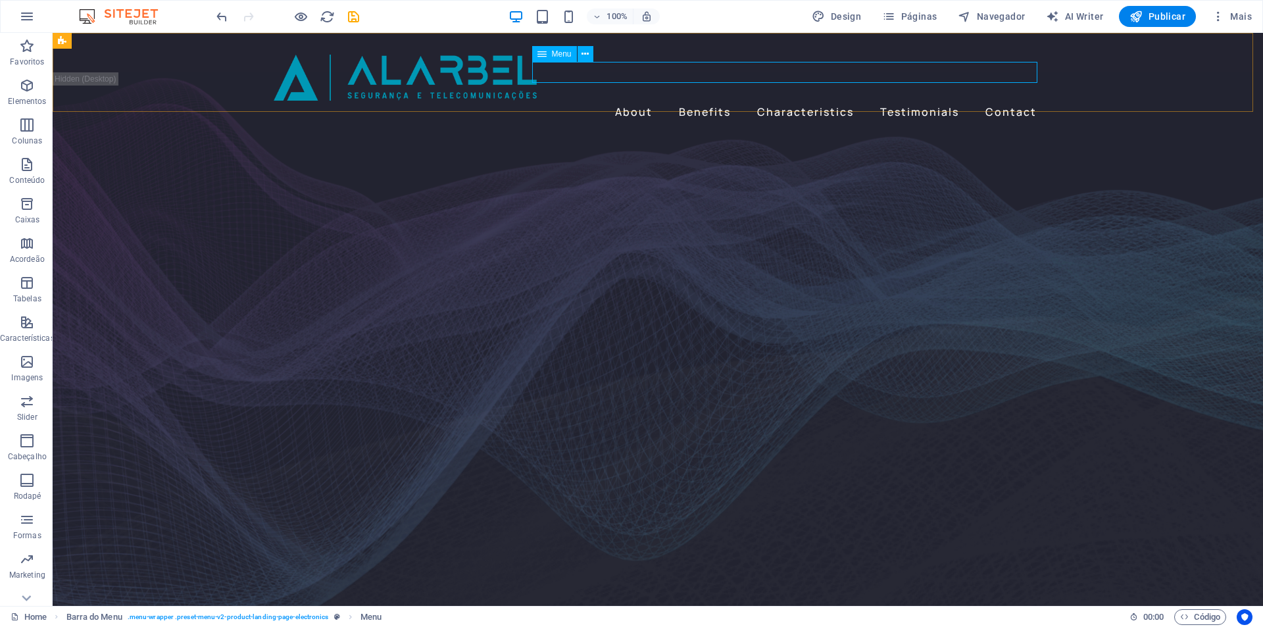
click at [560, 50] on span "Menu" at bounding box center [562, 54] width 20 height 8
click at [553, 54] on span "Menu" at bounding box center [562, 54] width 20 height 8
click at [585, 52] on icon at bounding box center [584, 54] width 7 height 14
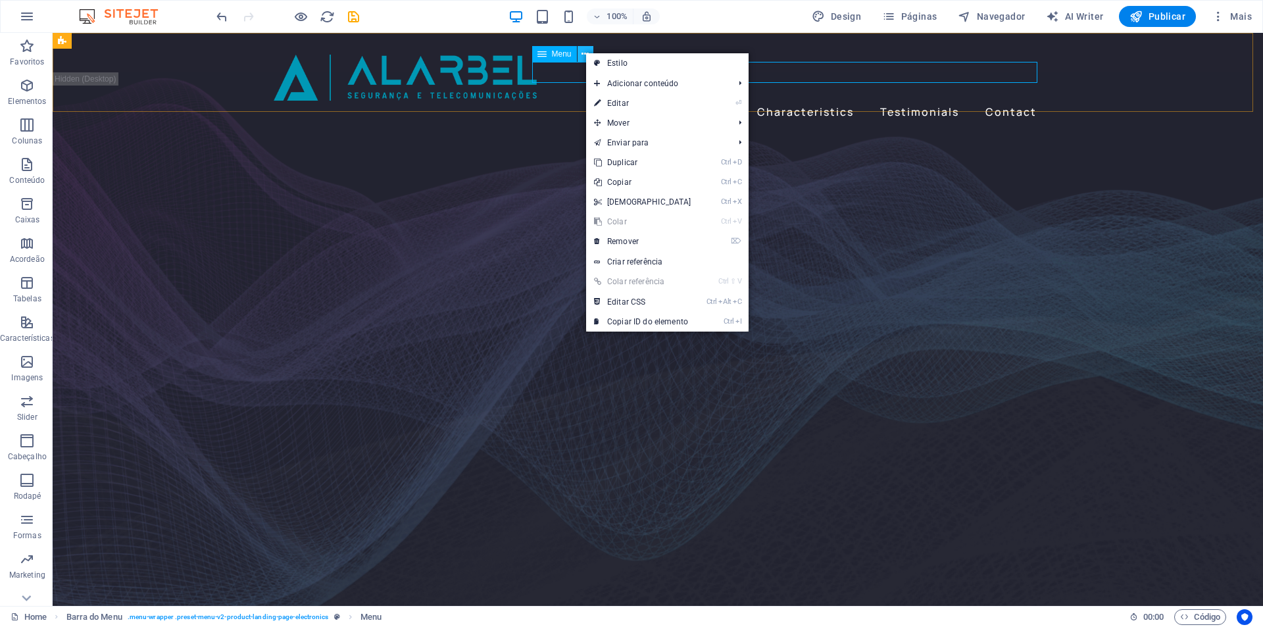
click at [585, 52] on icon at bounding box center [584, 54] width 7 height 14
click at [562, 85] on div "About Benefits Characteristics Testimonials Contact Menu" at bounding box center [658, 83] width 1210 height 100
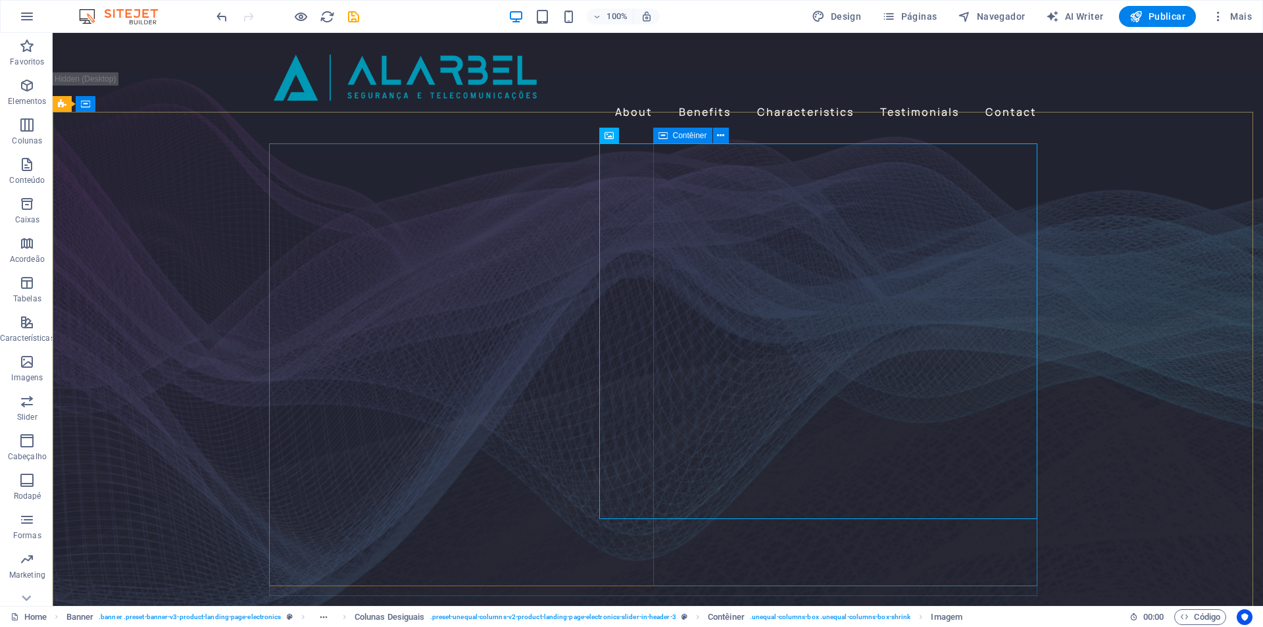
click at [658, 132] on icon at bounding box center [662, 136] width 9 height 16
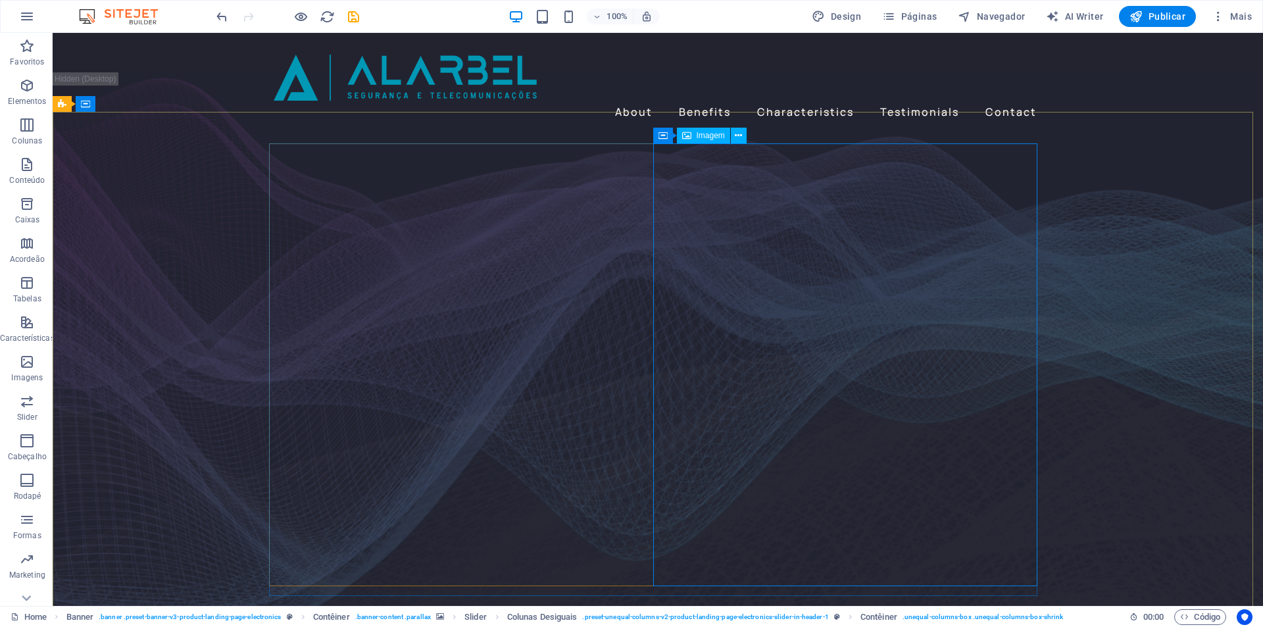
click at [710, 137] on span "Imagem" at bounding box center [711, 136] width 28 height 8
click at [736, 137] on icon at bounding box center [738, 136] width 7 height 14
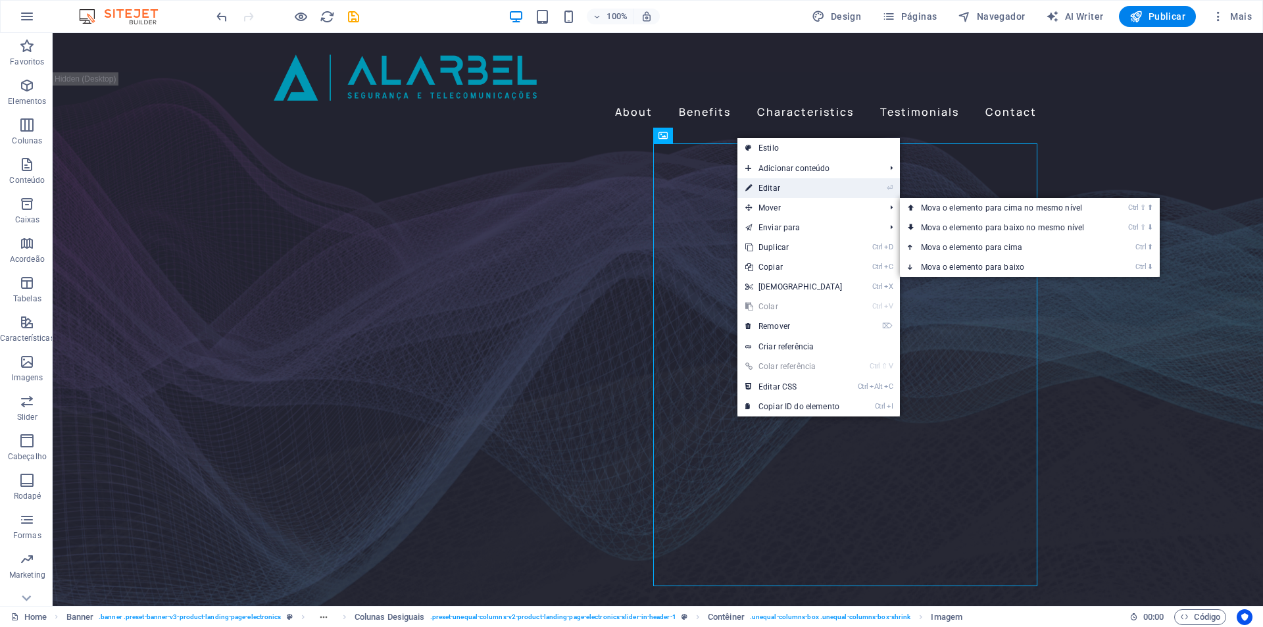
click at [761, 188] on link "⏎ Editar" at bounding box center [793, 188] width 113 height 20
select select "px"
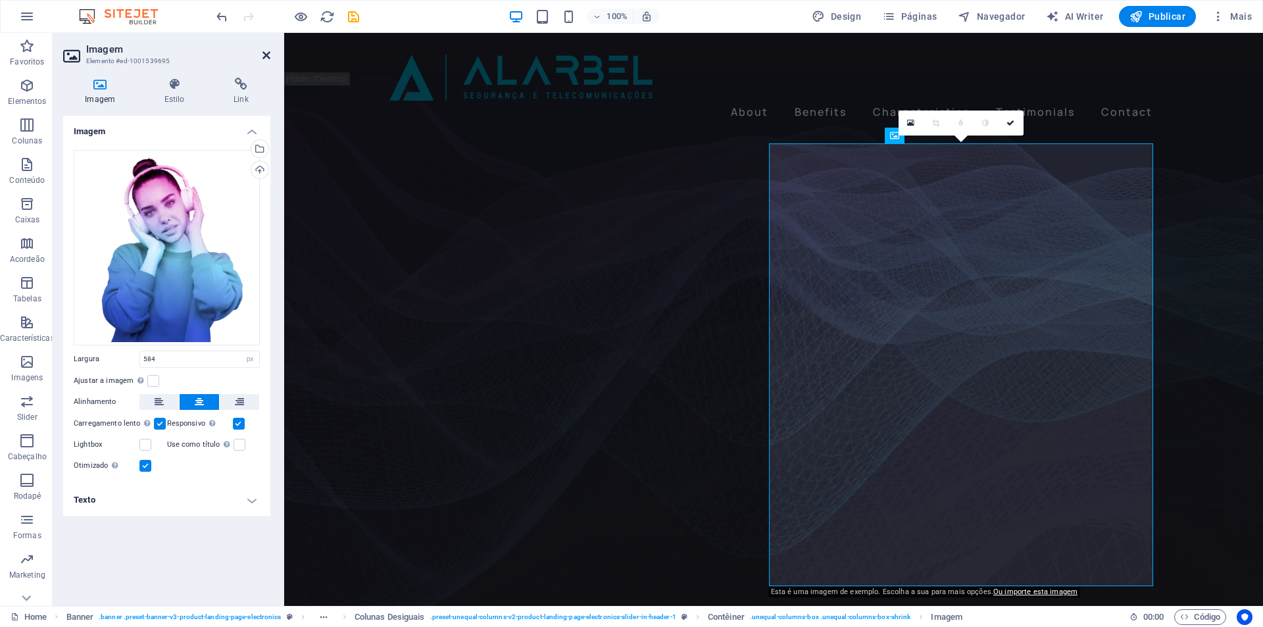
click at [264, 54] on icon at bounding box center [266, 55] width 8 height 11
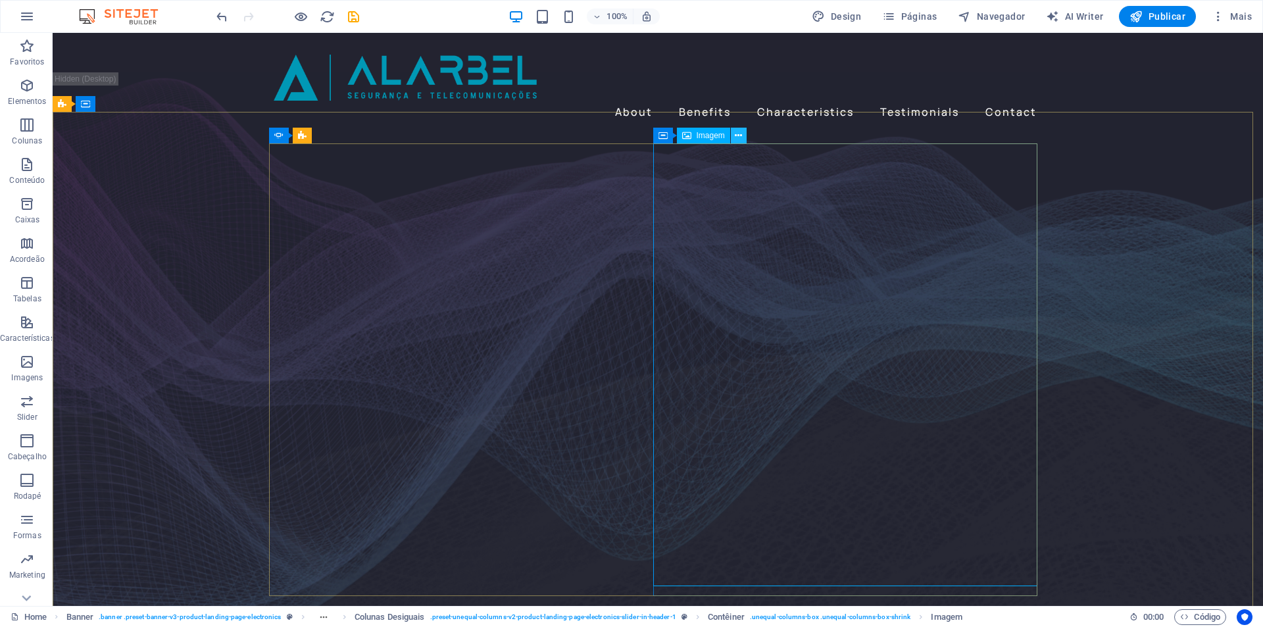
click at [741, 136] on icon at bounding box center [738, 136] width 7 height 14
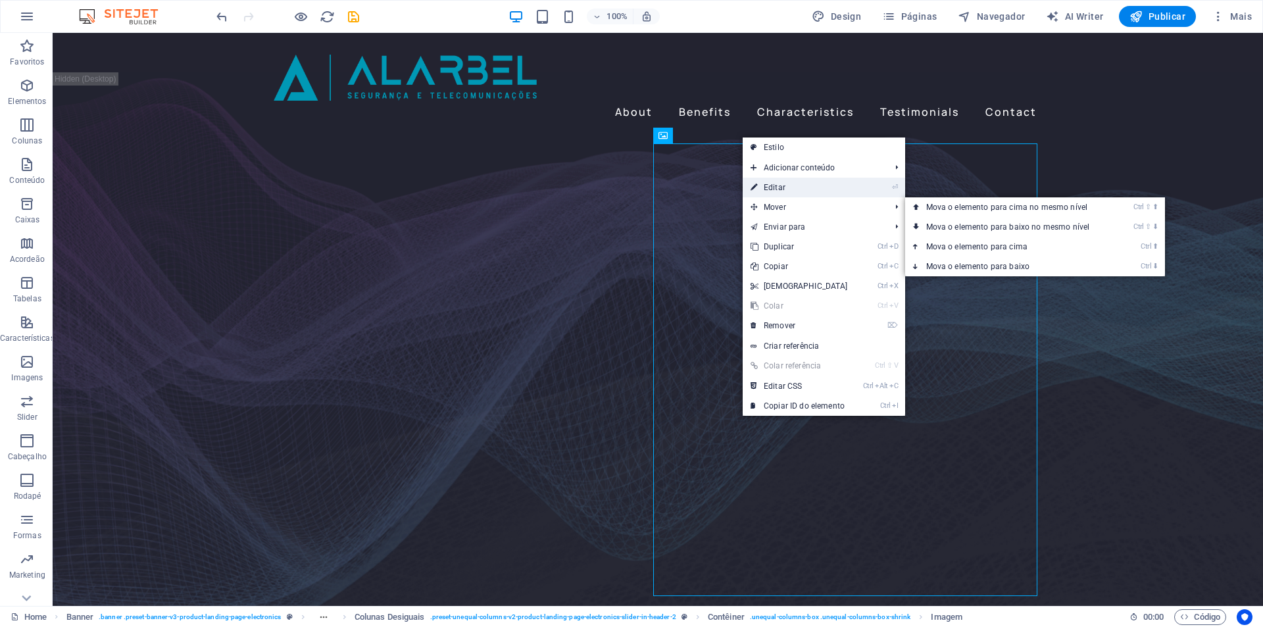
drag, startPoint x: 771, startPoint y: 188, endPoint x: 29, endPoint y: 255, distance: 745.0
click at [771, 188] on link "⏎ Editar" at bounding box center [799, 188] width 113 height 20
select select "%"
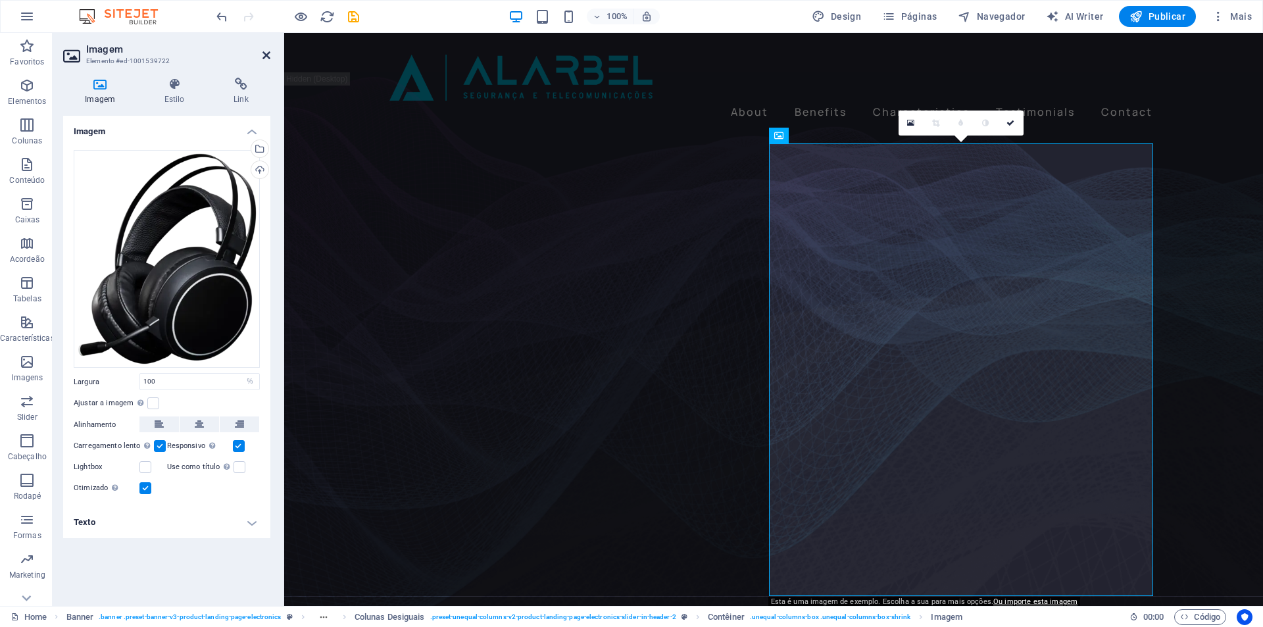
click at [266, 52] on icon at bounding box center [266, 55] width 8 height 11
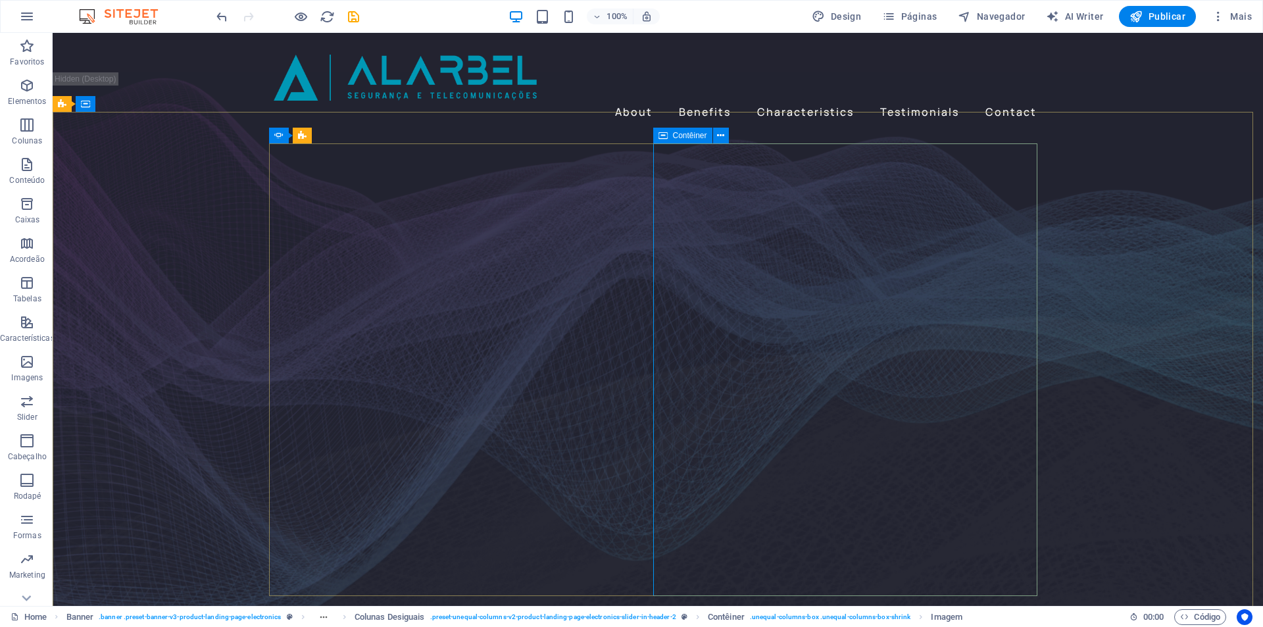
click at [661, 135] on icon at bounding box center [662, 136] width 9 height 16
click at [717, 136] on icon at bounding box center [720, 136] width 7 height 14
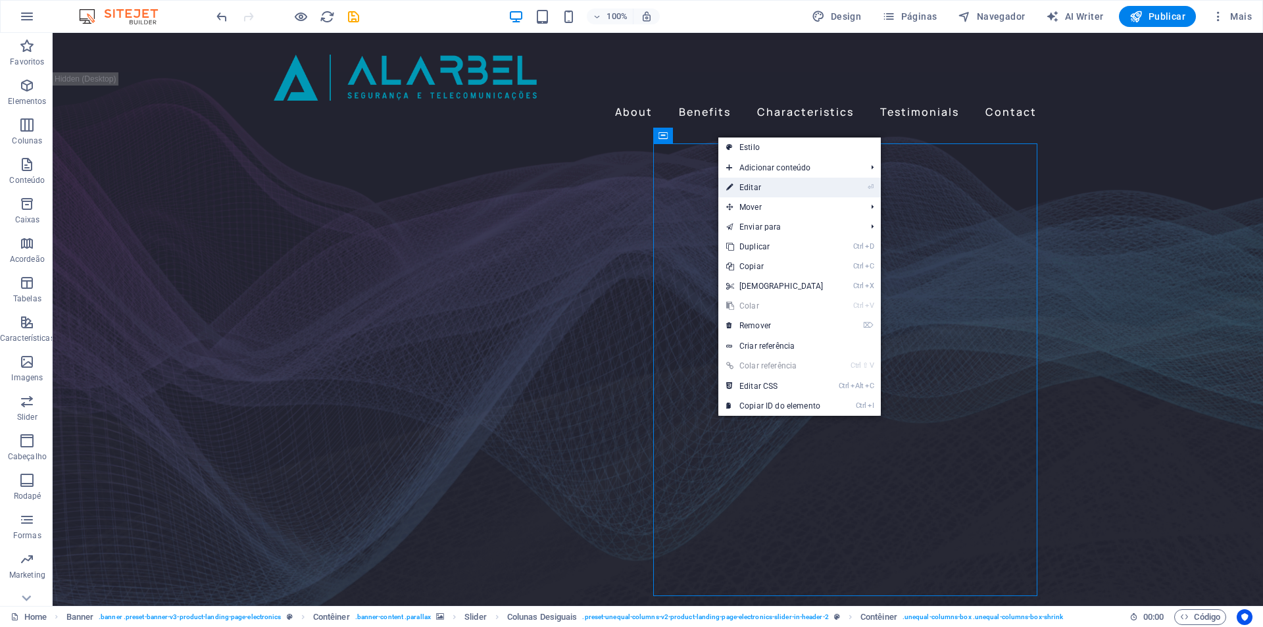
click at [752, 189] on link "⏎ Editar" at bounding box center [774, 188] width 113 height 20
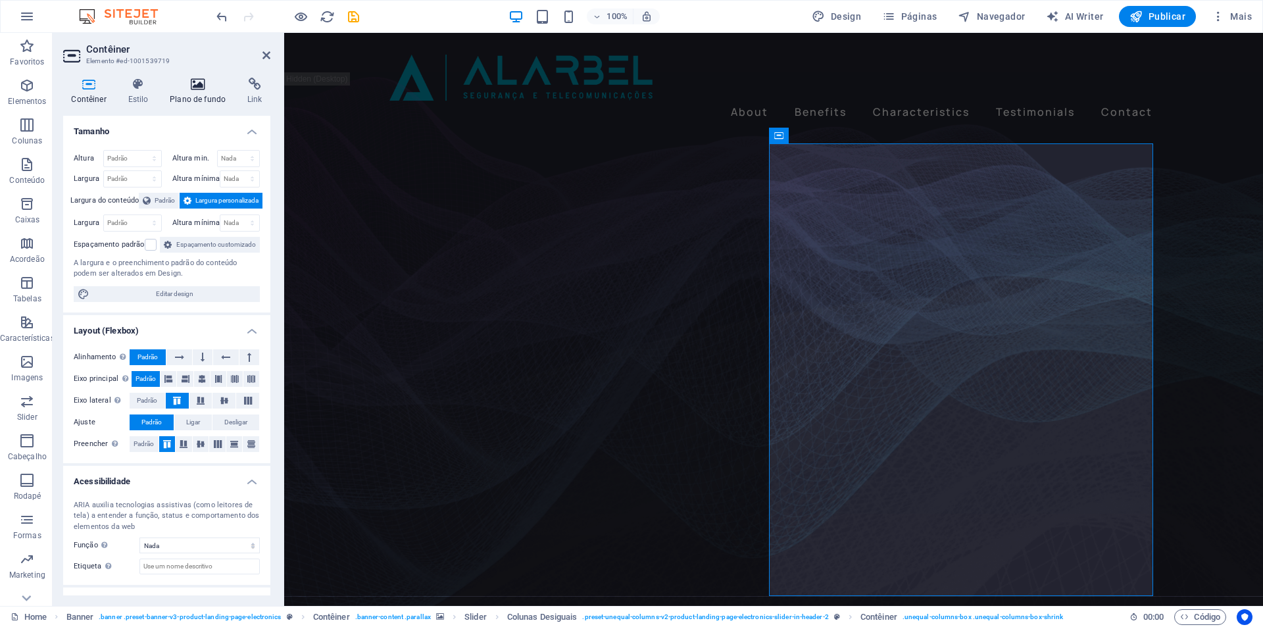
click at [189, 90] on icon at bounding box center [198, 84] width 72 height 13
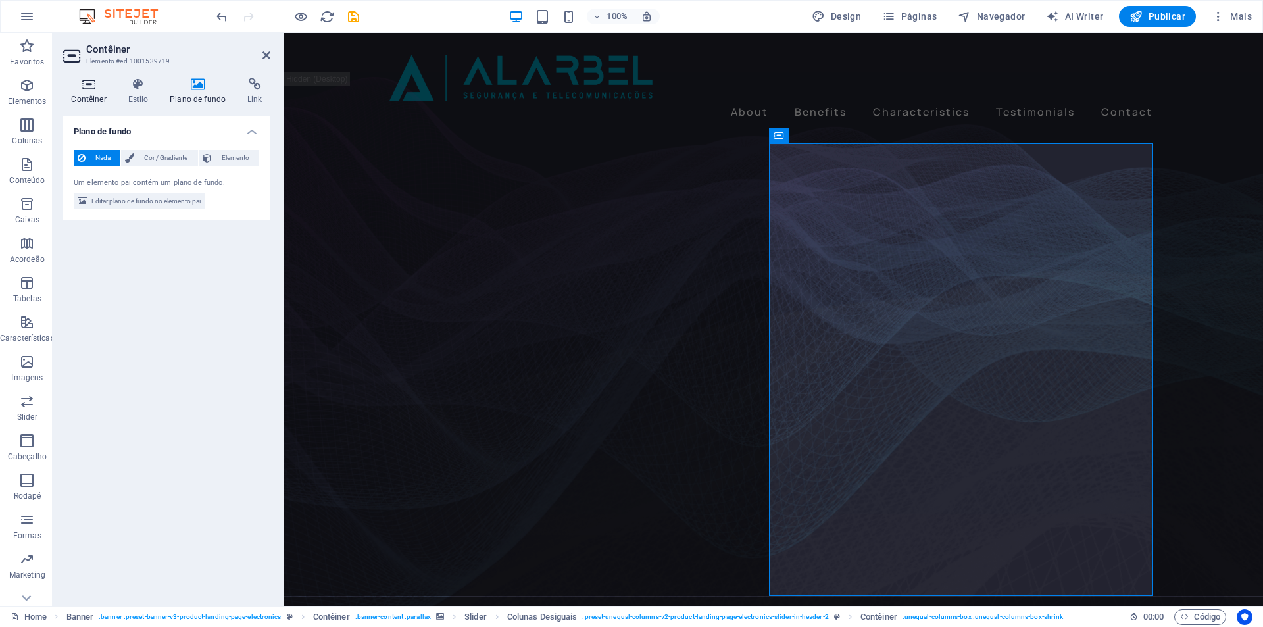
click at [89, 93] on h4 "Contêiner" at bounding box center [91, 92] width 57 height 28
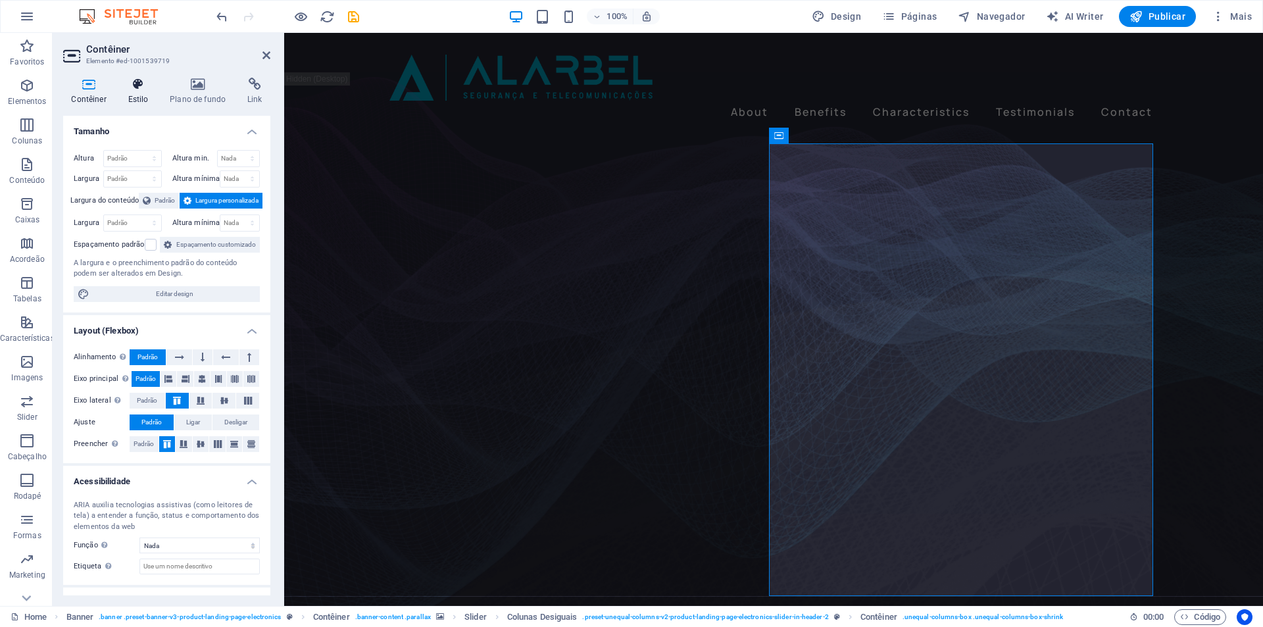
click at [149, 90] on icon at bounding box center [138, 84] width 37 height 13
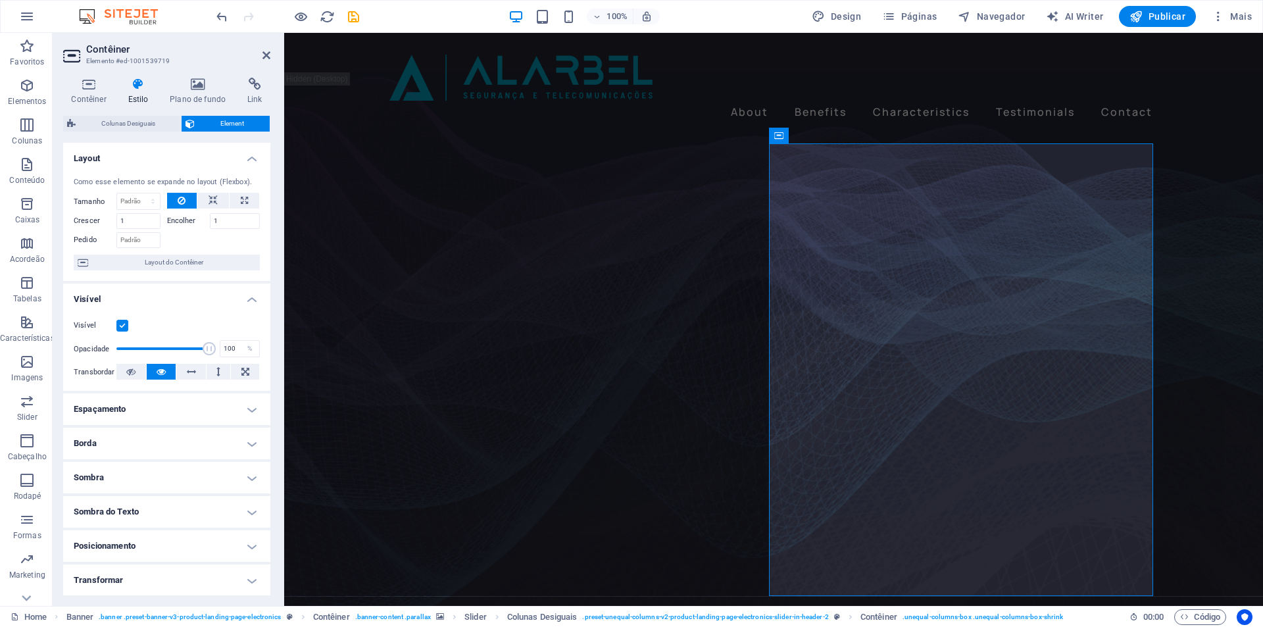
scroll to position [103, 0]
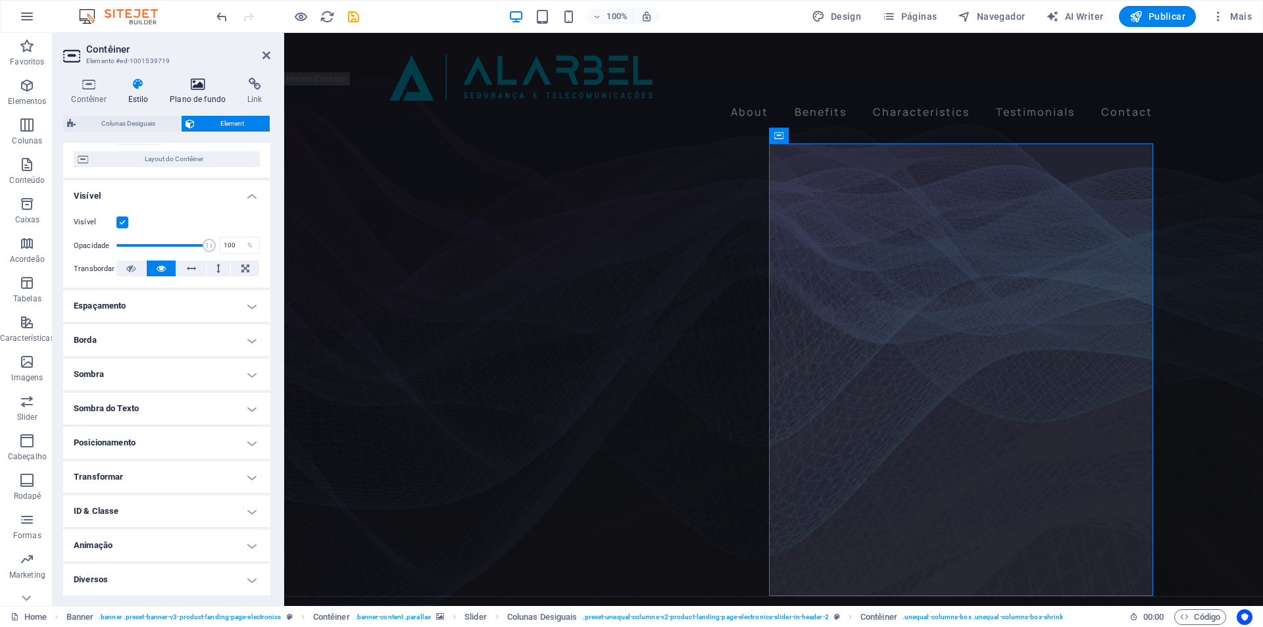
click at [184, 89] on icon at bounding box center [198, 84] width 72 height 13
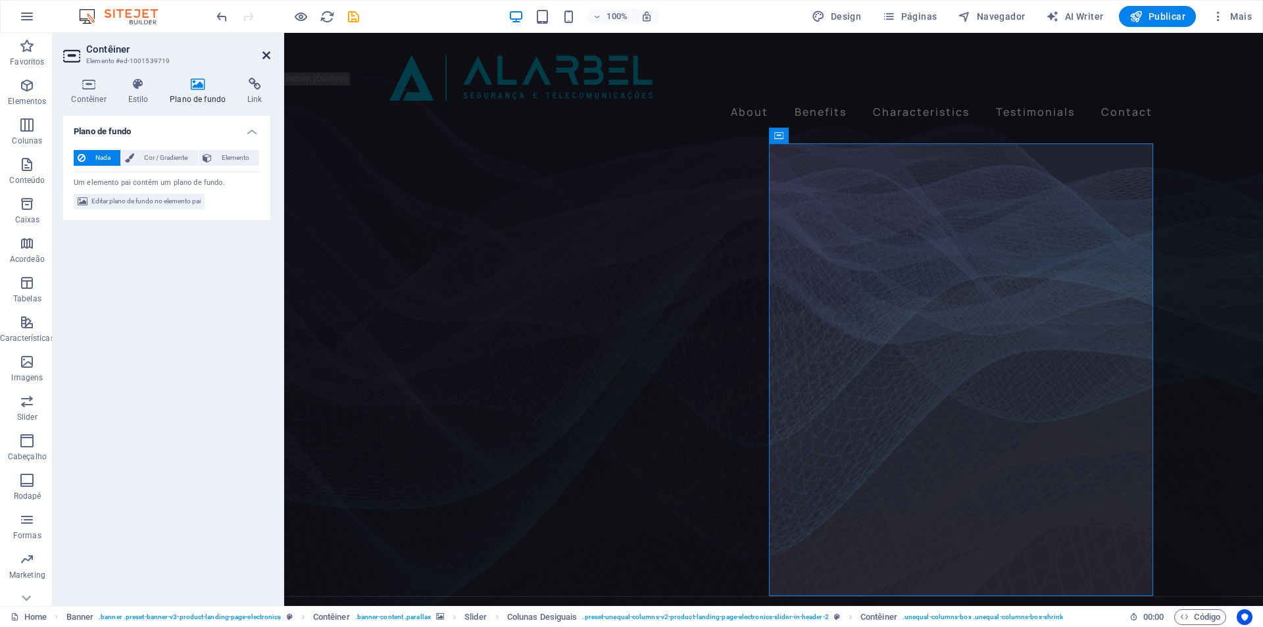
click at [266, 53] on icon at bounding box center [266, 55] width 8 height 11
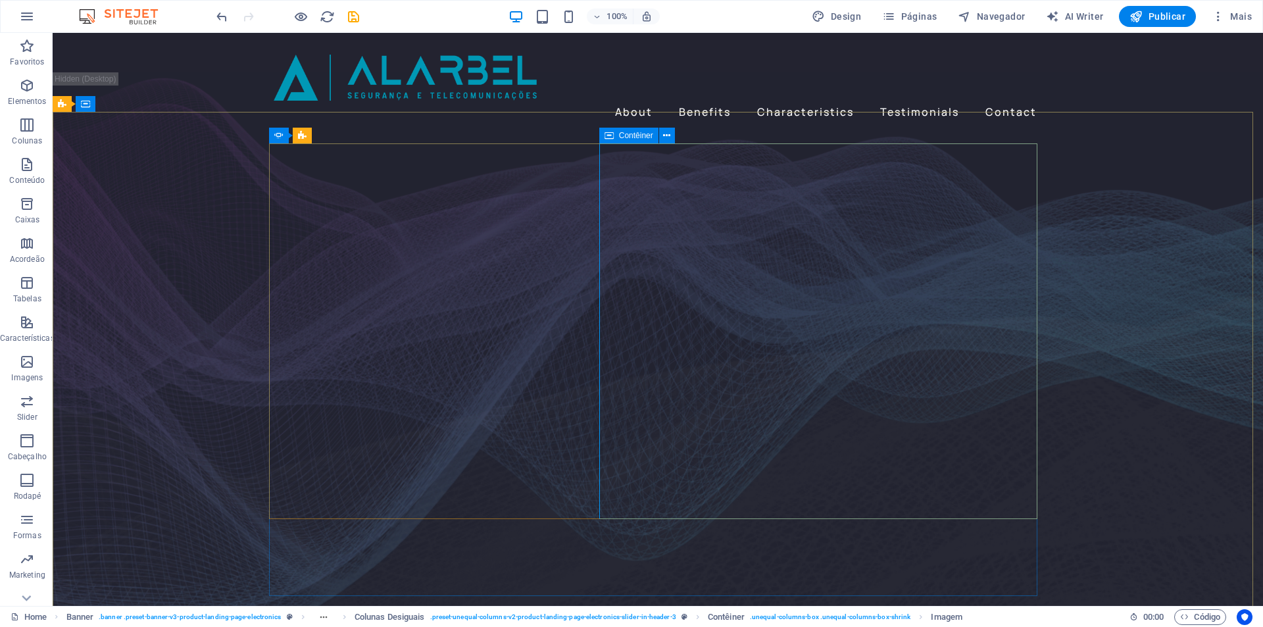
click at [615, 136] on div "Contêiner" at bounding box center [628, 136] width 59 height 16
click at [670, 135] on icon at bounding box center [666, 136] width 7 height 14
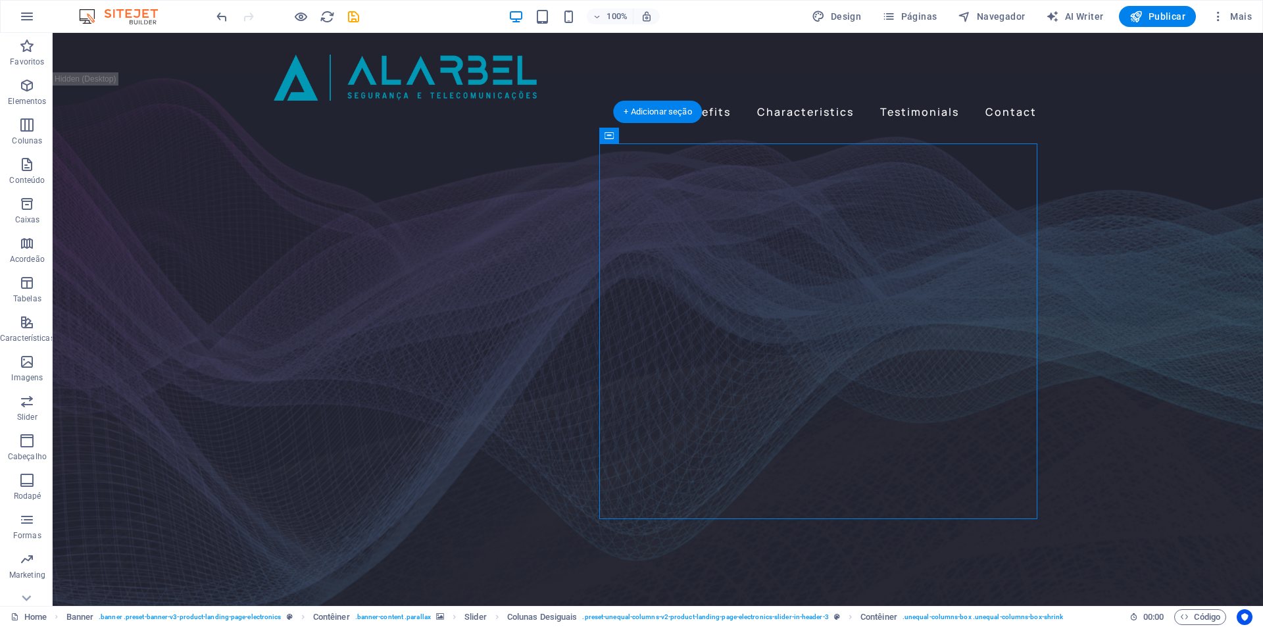
click at [1141, 325] on figure at bounding box center [658, 370] width 1210 height 539
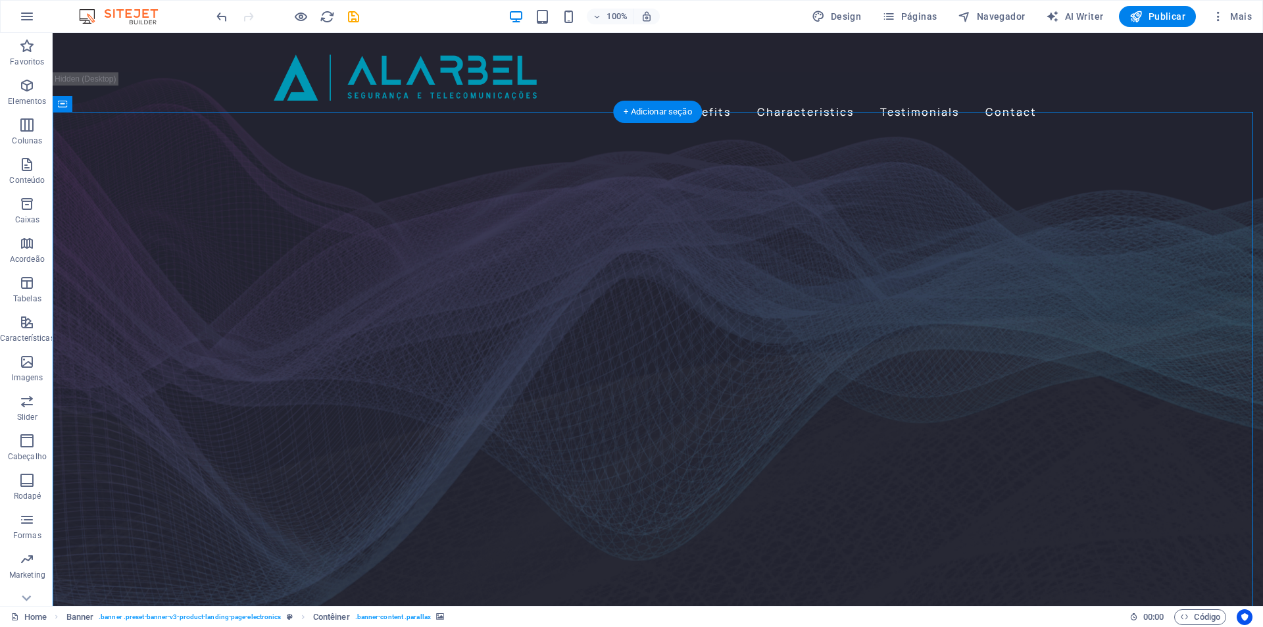
click at [1126, 310] on figure at bounding box center [658, 370] width 1210 height 539
click at [851, 15] on span "Design" at bounding box center [836, 16] width 49 height 13
select select "px"
select select "400"
select select "px"
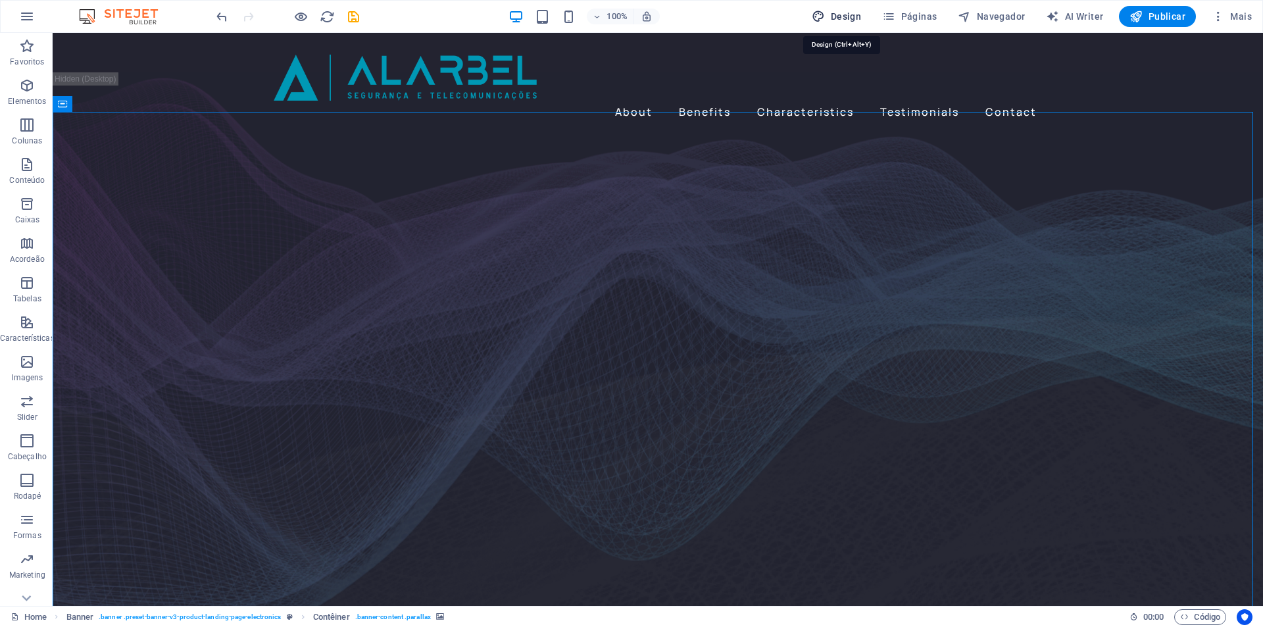
select select "700"
select select "px"
select select "rem"
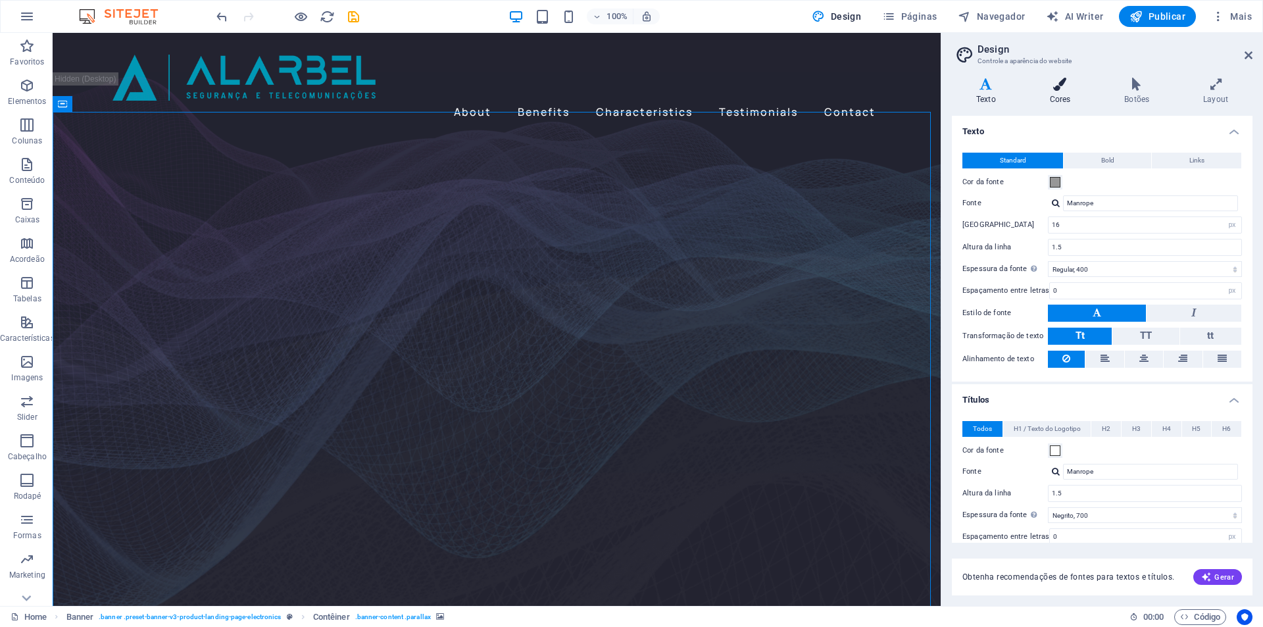
click at [1054, 97] on h4 "Cores" at bounding box center [1062, 92] width 75 height 28
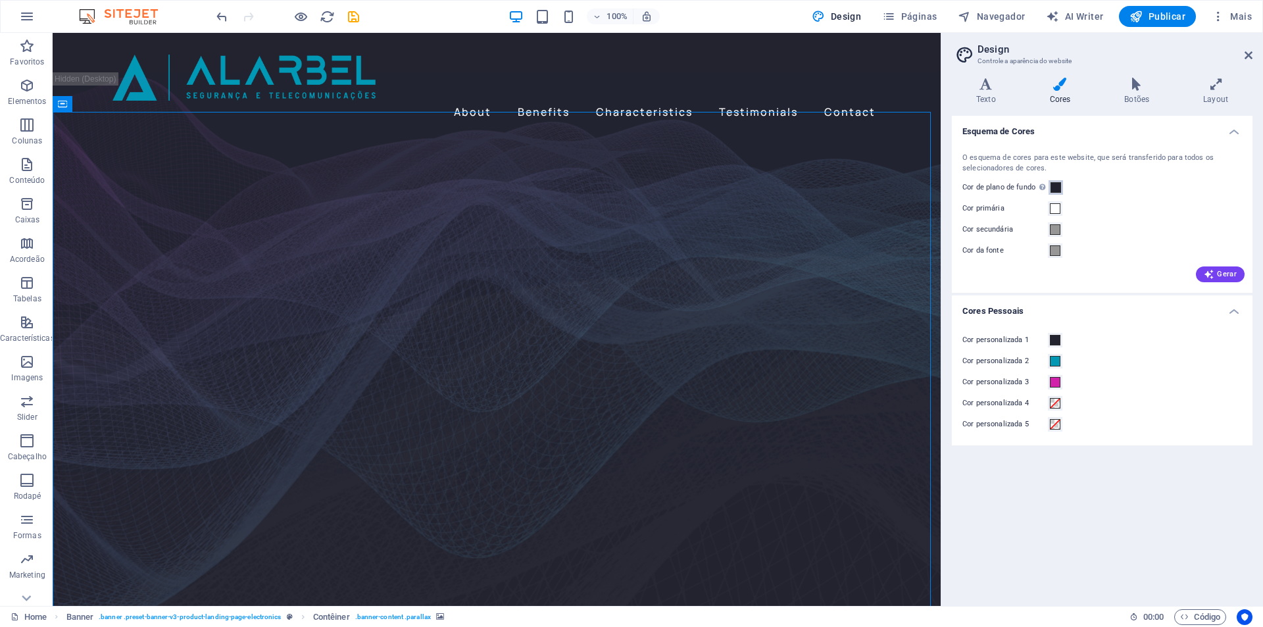
click at [1058, 185] on span at bounding box center [1055, 187] width 11 height 11
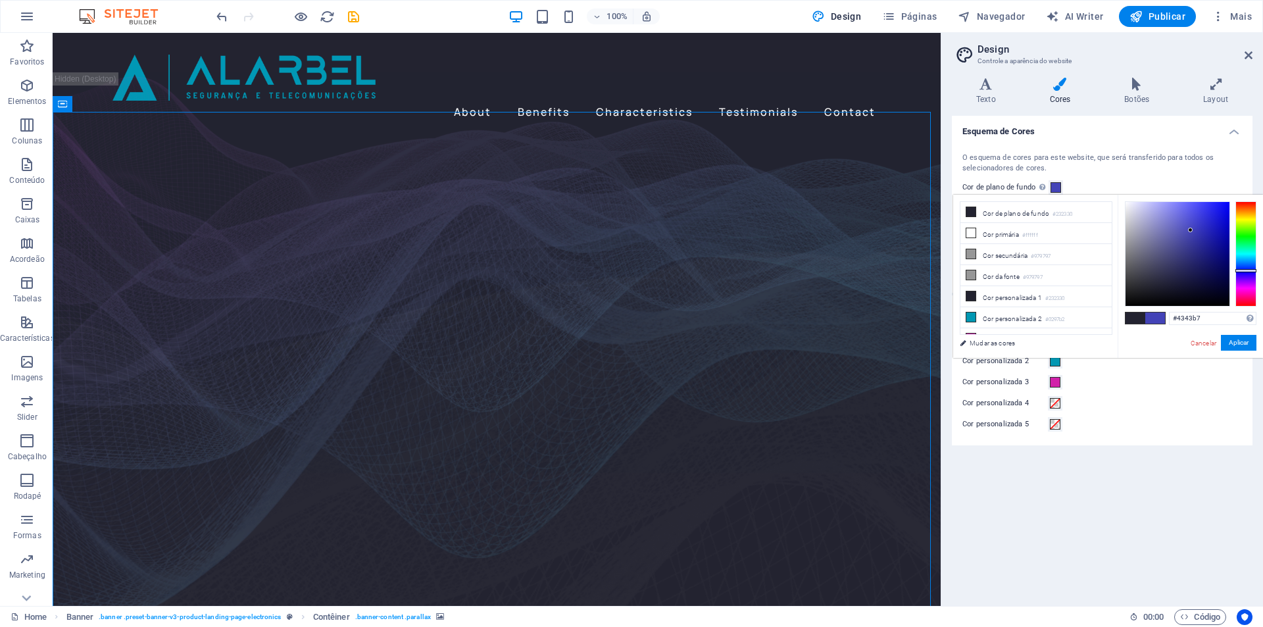
drag, startPoint x: 1155, startPoint y: 264, endPoint x: 1191, endPoint y: 230, distance: 49.3
click at [1191, 230] on div at bounding box center [1177, 254] width 104 height 104
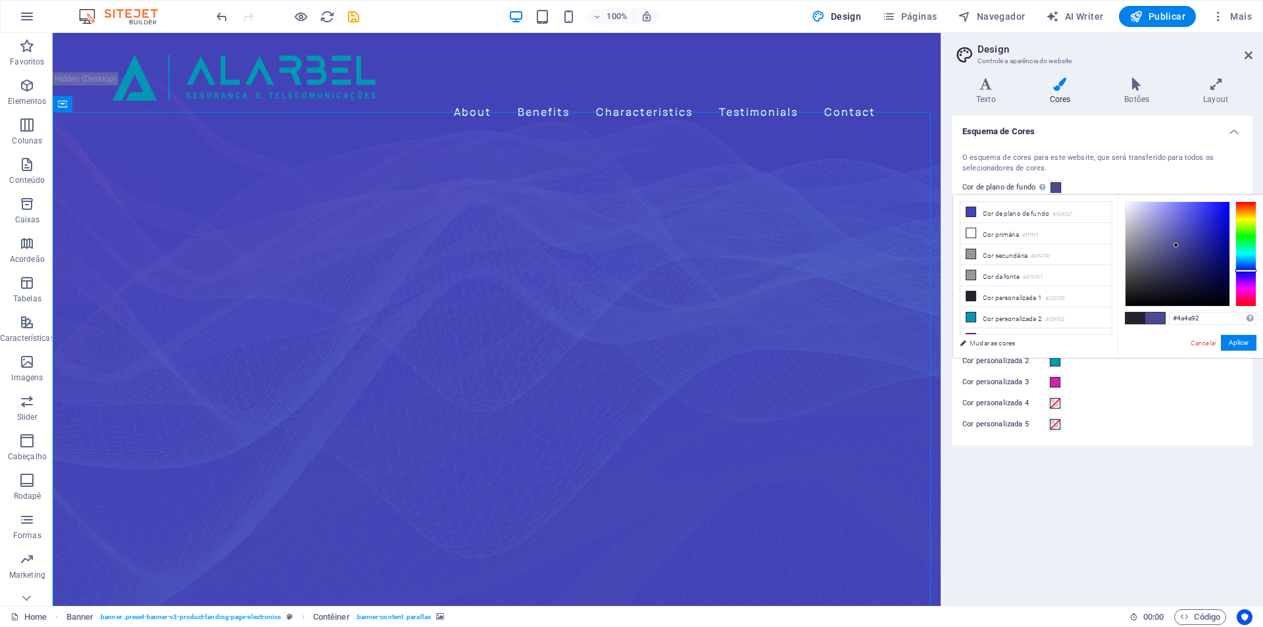
drag, startPoint x: 1191, startPoint y: 229, endPoint x: 1176, endPoint y: 245, distance: 21.9
click at [1176, 245] on div at bounding box center [1175, 245] width 5 height 5
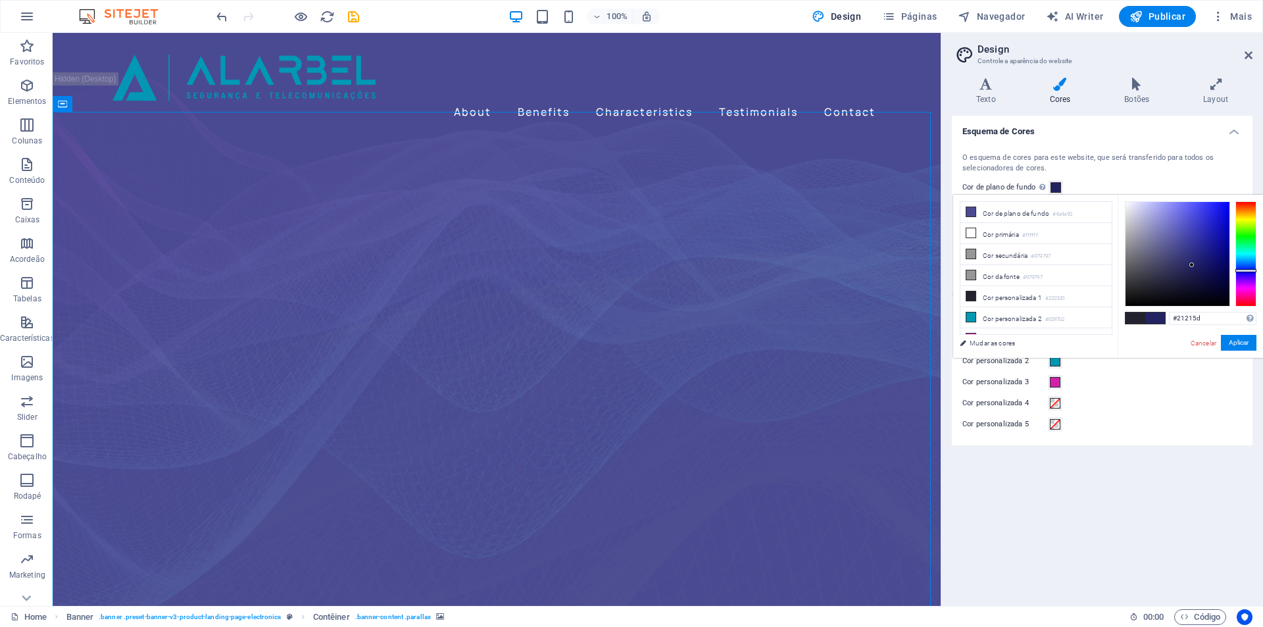
drag, startPoint x: 1175, startPoint y: 244, endPoint x: 1192, endPoint y: 267, distance: 28.7
click at [1192, 267] on div at bounding box center [1191, 264] width 5 height 5
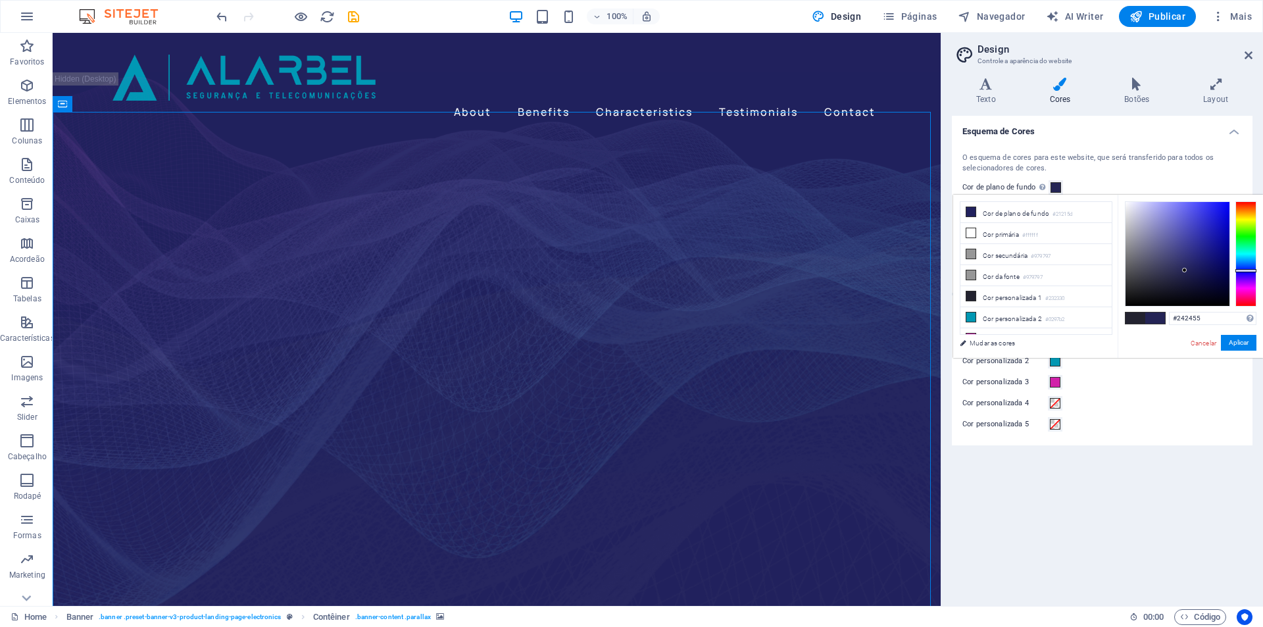
drag, startPoint x: 1192, startPoint y: 267, endPoint x: 1185, endPoint y: 270, distance: 7.9
click at [1185, 270] on div at bounding box center [1184, 270] width 5 height 5
click at [1179, 270] on div at bounding box center [1179, 270] width 5 height 5
drag, startPoint x: 1179, startPoint y: 270, endPoint x: 1168, endPoint y: 271, distance: 10.5
click at [1168, 271] on div at bounding box center [1170, 270] width 5 height 5
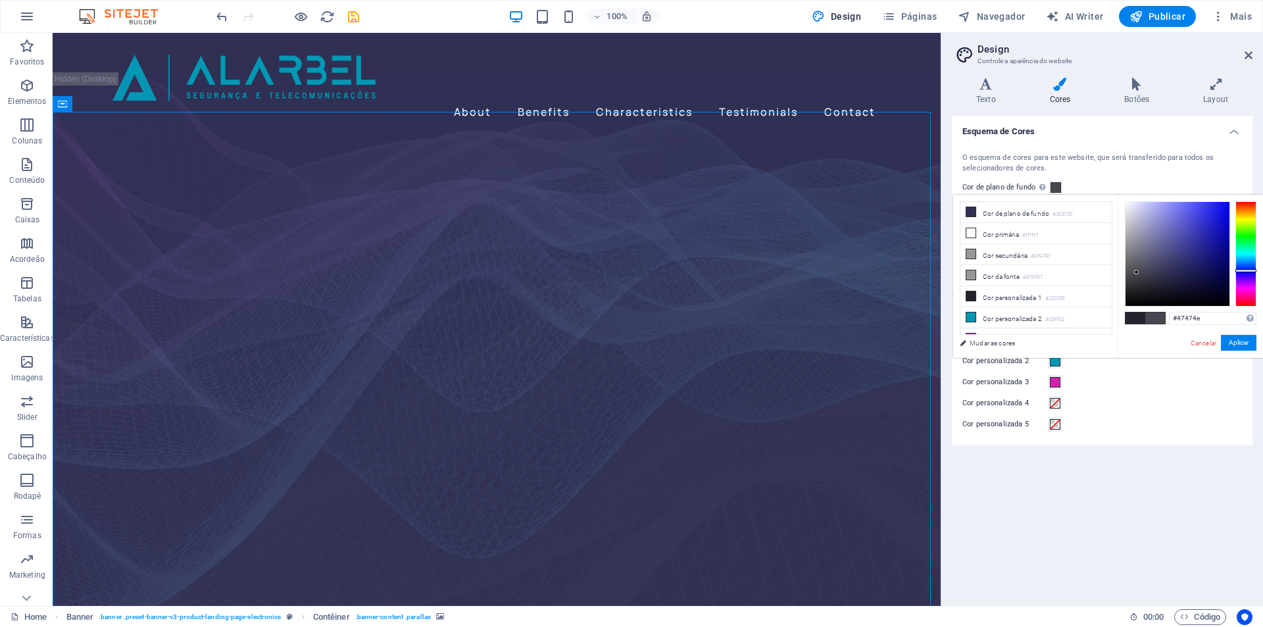
drag, startPoint x: 1168, startPoint y: 271, endPoint x: 1134, endPoint y: 273, distance: 33.6
click at [1134, 273] on div at bounding box center [1136, 272] width 5 height 5
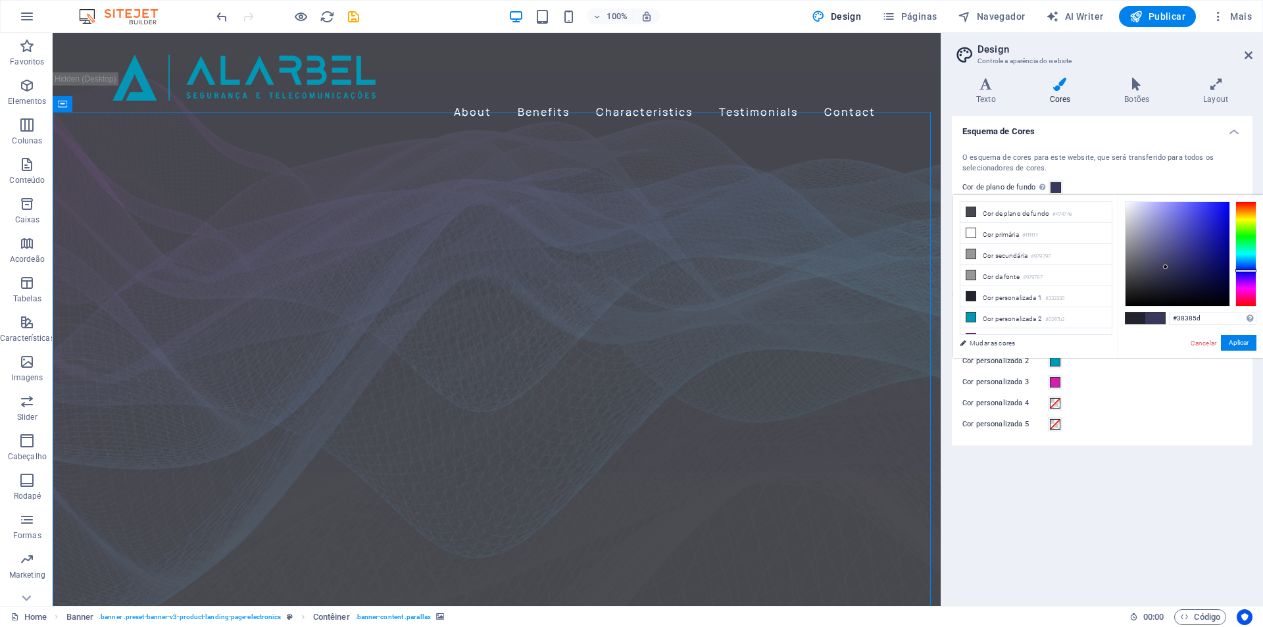
drag, startPoint x: 1134, startPoint y: 268, endPoint x: 1166, endPoint y: 267, distance: 31.6
click at [1166, 267] on div at bounding box center [1177, 254] width 104 height 104
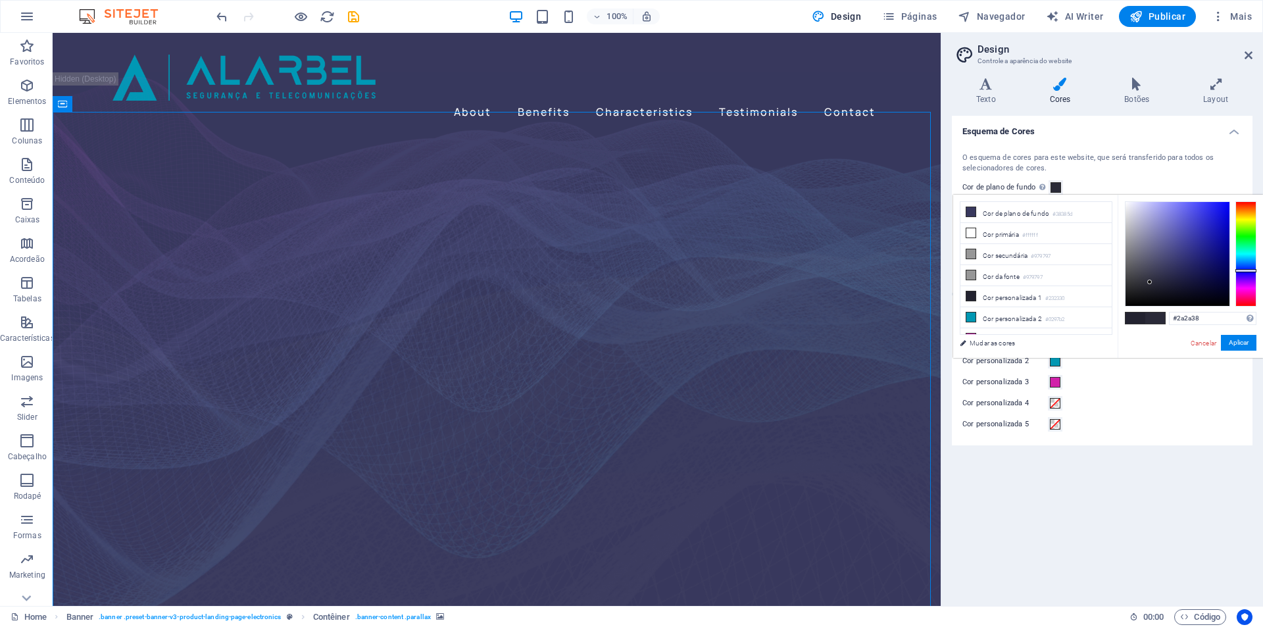
type input "#292936"
drag, startPoint x: 1164, startPoint y: 267, endPoint x: 1150, endPoint y: 283, distance: 21.4
click at [1150, 283] on div at bounding box center [1149, 282] width 5 height 5
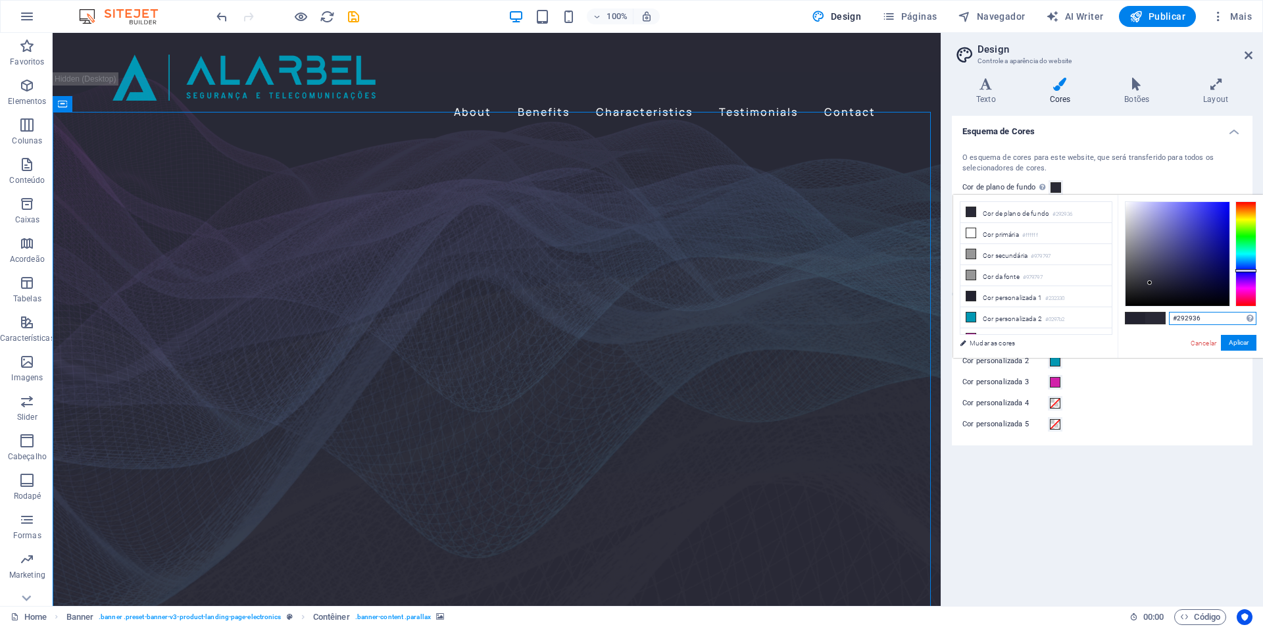
click at [1194, 319] on input "#292936" at bounding box center [1212, 318] width 87 height 13
paste input "32330"
type input "#232330"
click at [1241, 338] on button "Aplicar" at bounding box center [1239, 343] width 36 height 16
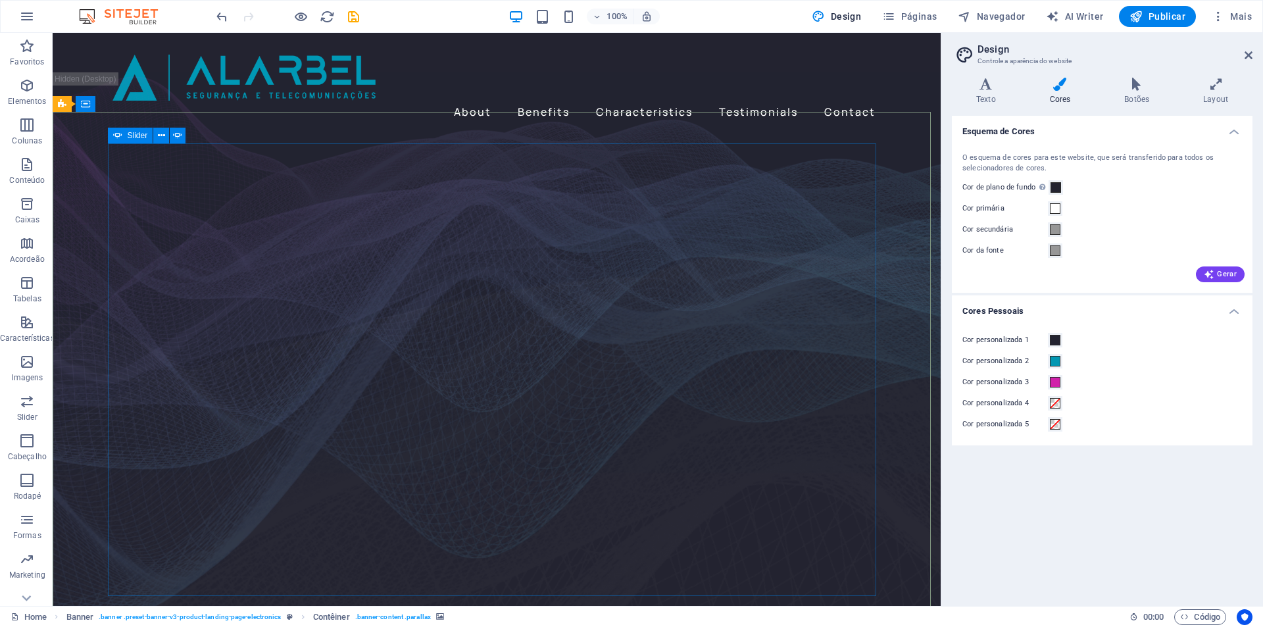
click at [133, 136] on span "Slider" at bounding box center [138, 136] width 20 height 8
click at [158, 134] on icon at bounding box center [161, 136] width 7 height 14
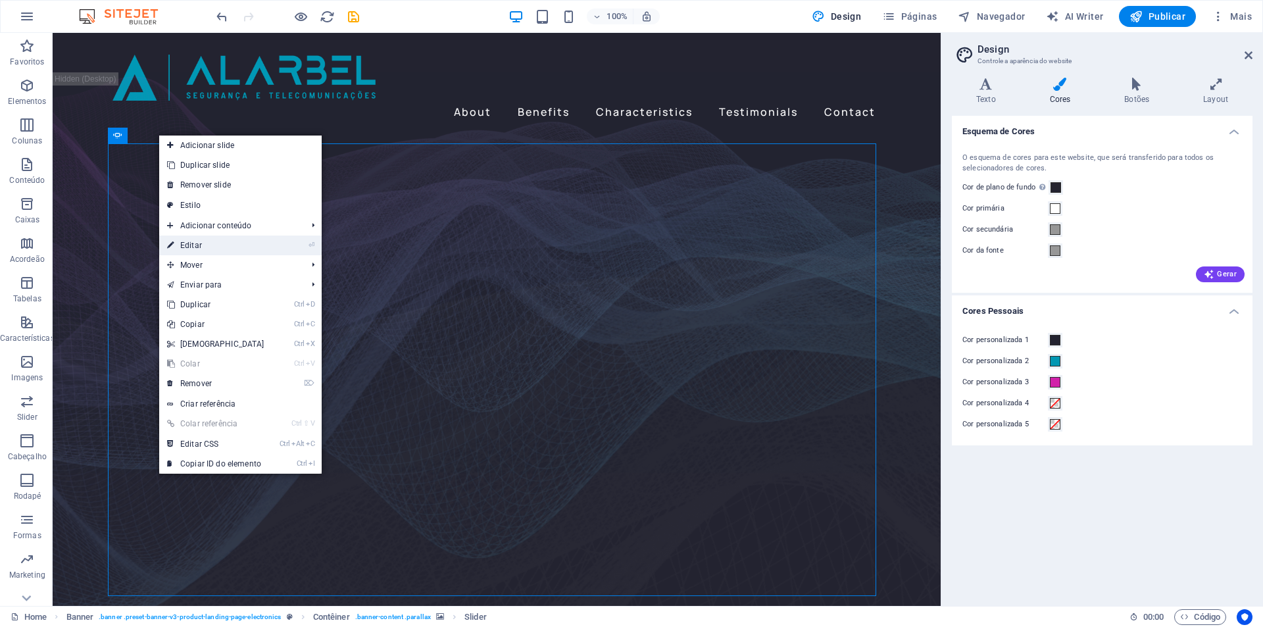
click at [226, 245] on link "⏎ Editar" at bounding box center [215, 245] width 113 height 20
select select "fade"
select select "ms"
select select "s"
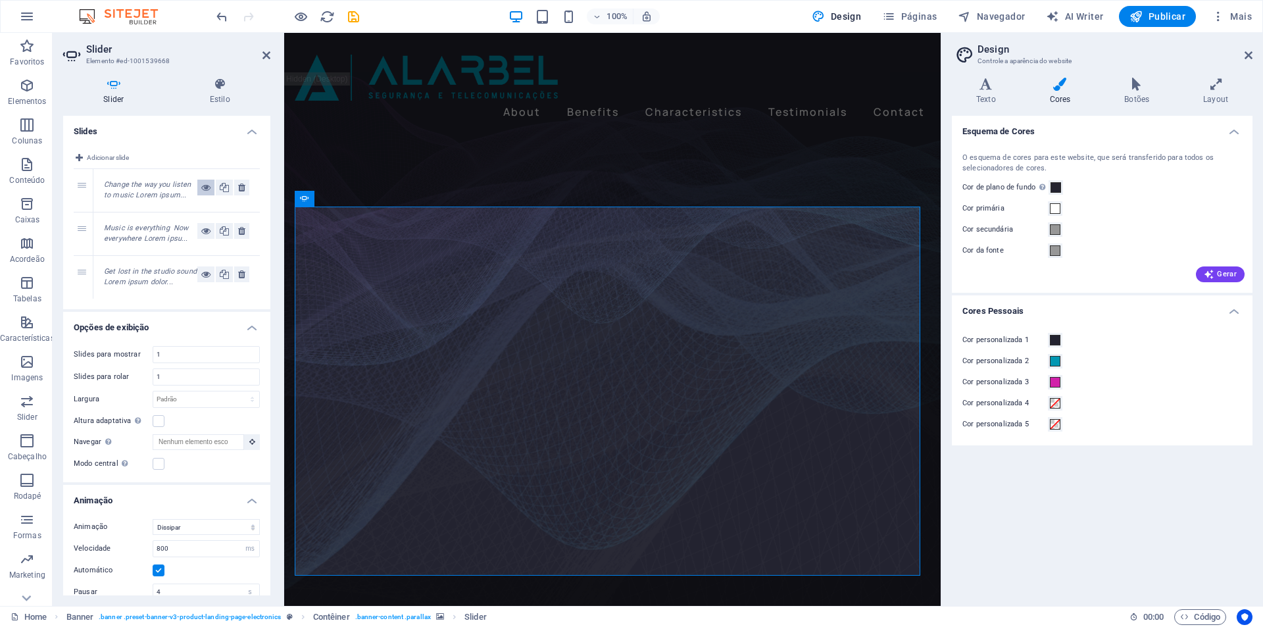
click at [201, 187] on icon at bounding box center [205, 188] width 9 height 16
click at [206, 234] on icon at bounding box center [205, 231] width 9 height 16
click at [206, 274] on icon at bounding box center [205, 274] width 9 height 16
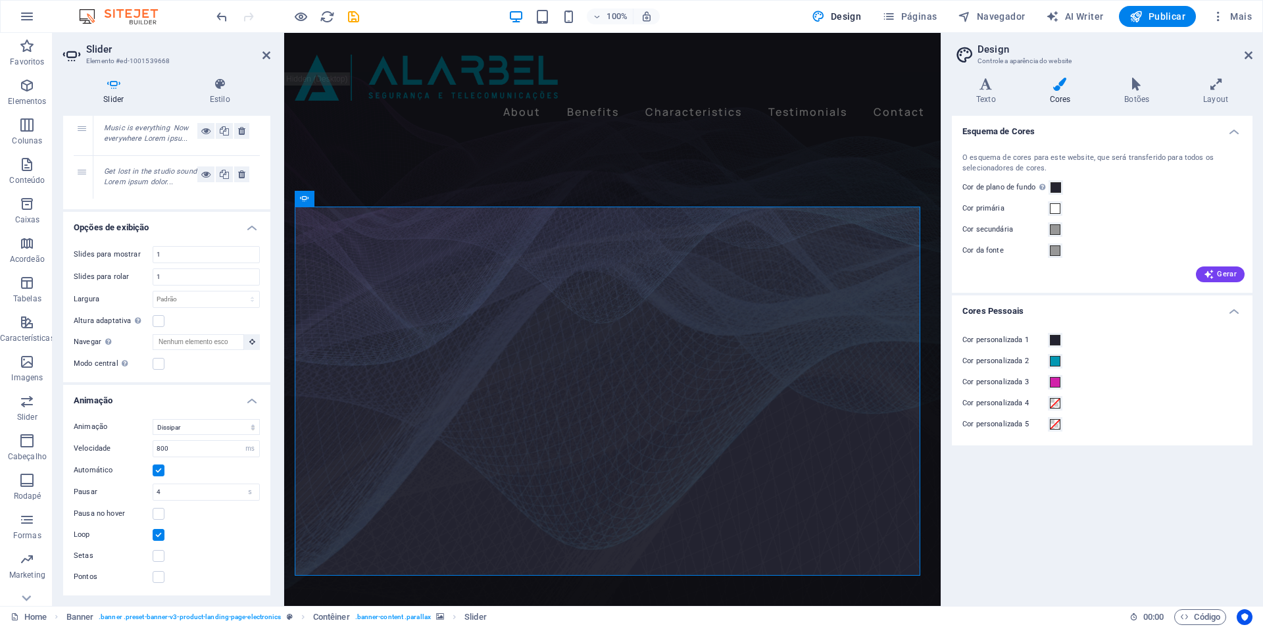
scroll to position [0, 0]
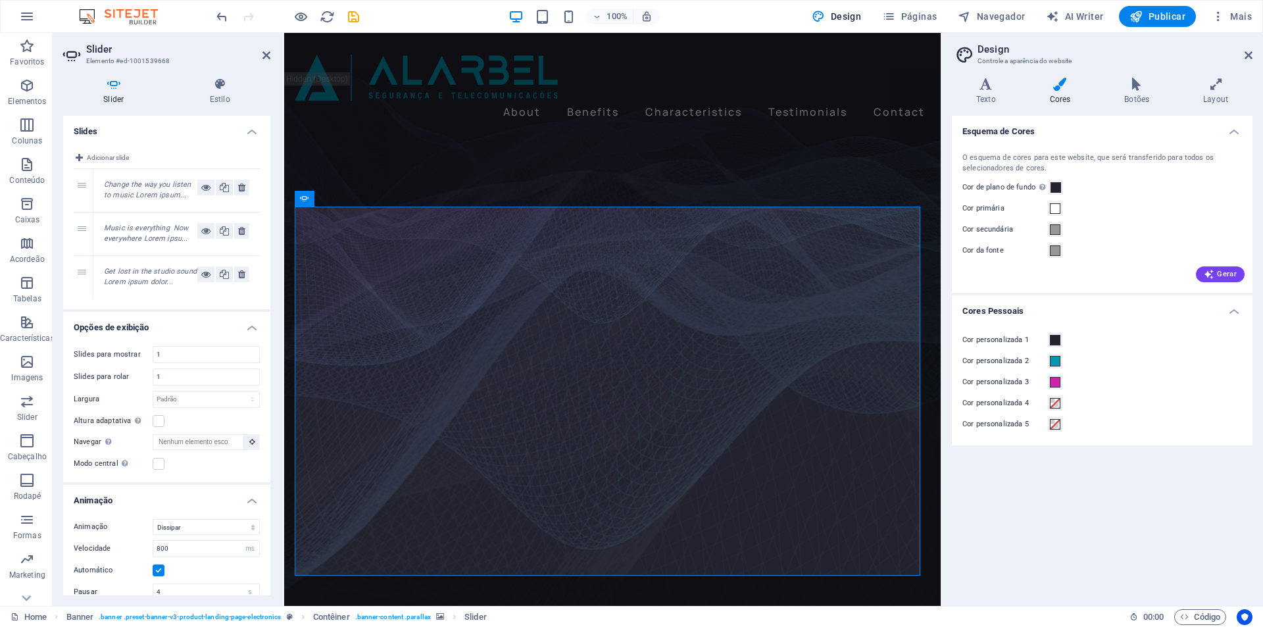
click at [84, 182] on div "1" at bounding box center [84, 190] width 20 height 43
click at [211, 93] on h4 "Estilo" at bounding box center [220, 92] width 101 height 28
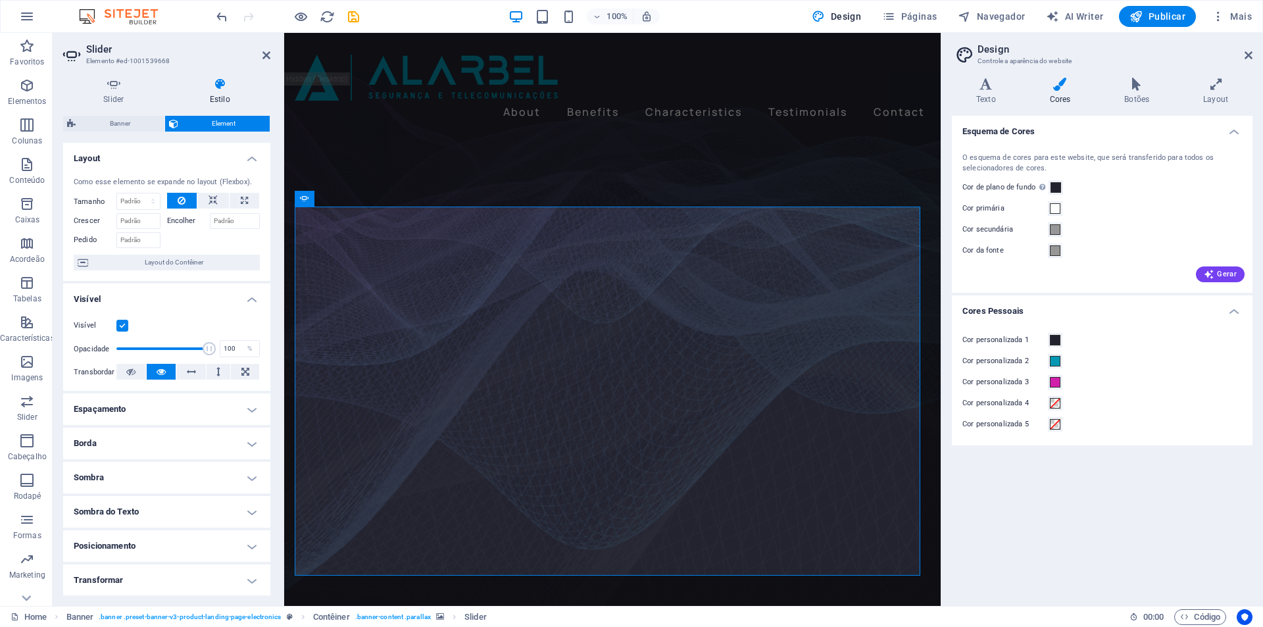
scroll to position [103, 0]
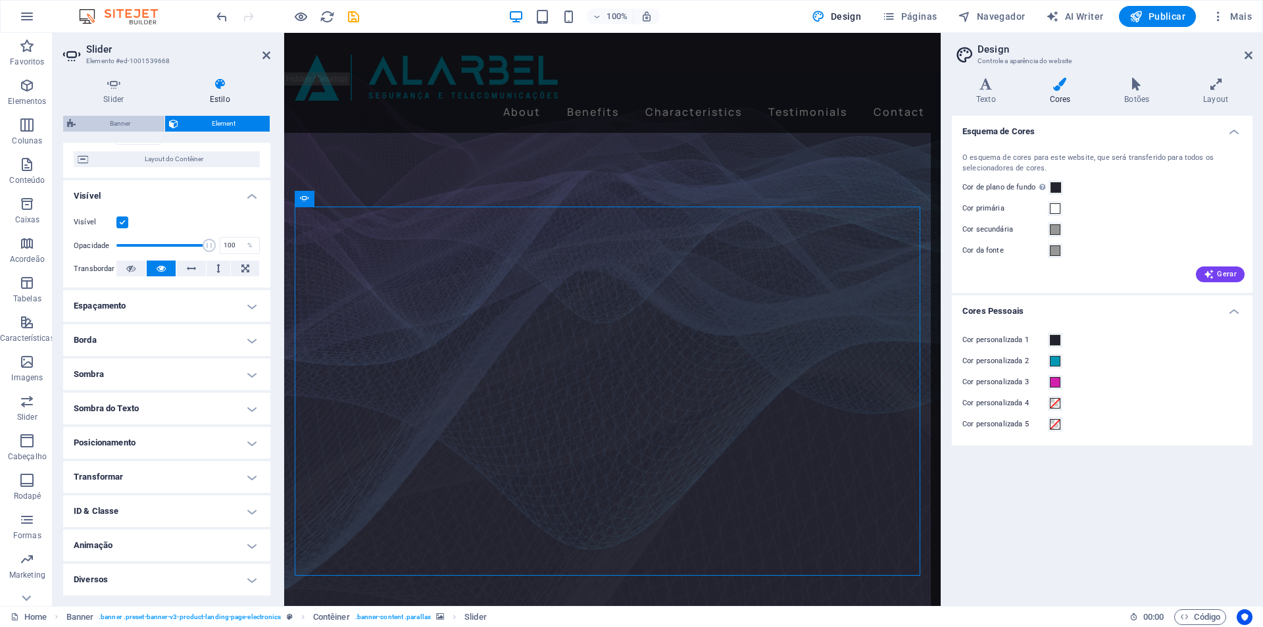
click at [112, 118] on span "Banner" at bounding box center [120, 124] width 81 height 16
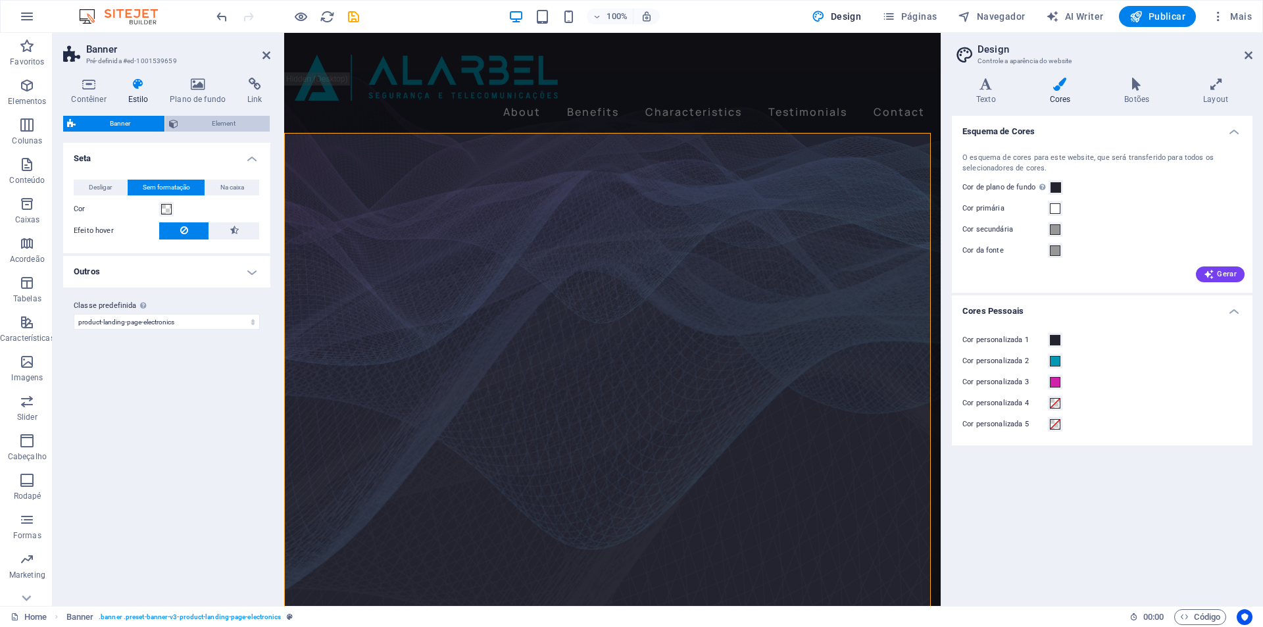
click at [198, 128] on span "Element" at bounding box center [224, 124] width 84 height 16
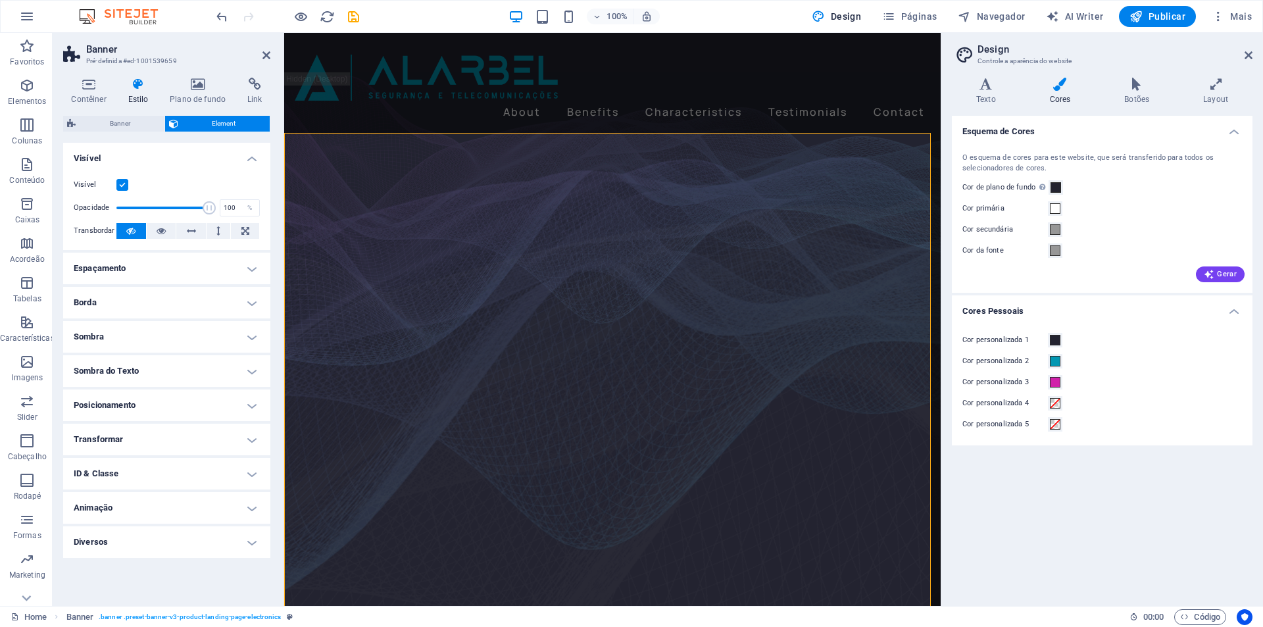
click at [319, 176] on figure at bounding box center [612, 362] width 656 height 539
click at [219, 15] on icon "undo" at bounding box center [221, 16] width 15 height 15
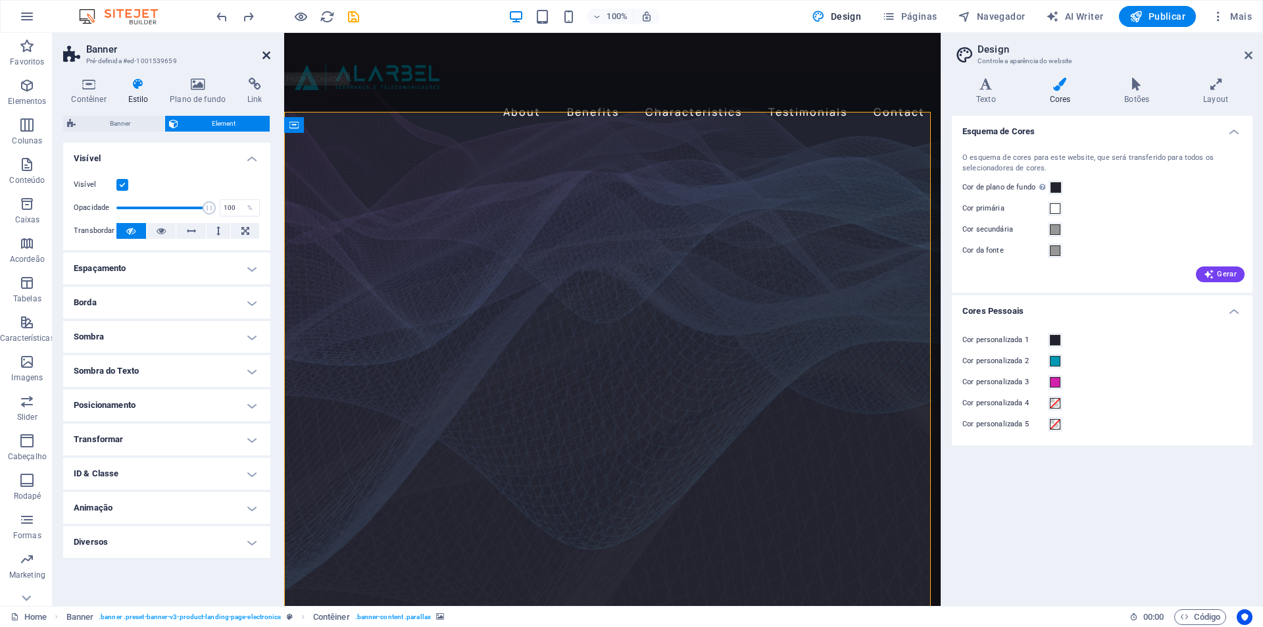
click at [264, 55] on icon at bounding box center [266, 55] width 8 height 11
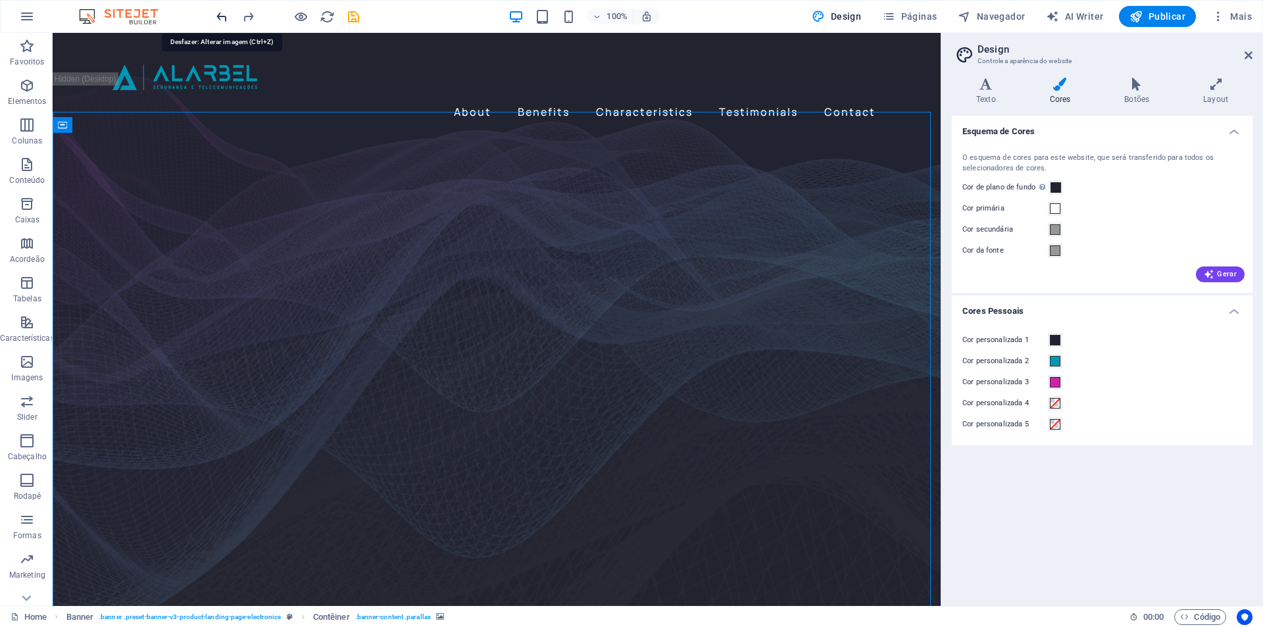
click at [221, 20] on icon "undo" at bounding box center [221, 16] width 15 height 15
click at [222, 18] on icon "undo" at bounding box center [221, 16] width 15 height 15
click at [134, 132] on span "Slider" at bounding box center [138, 136] width 20 height 8
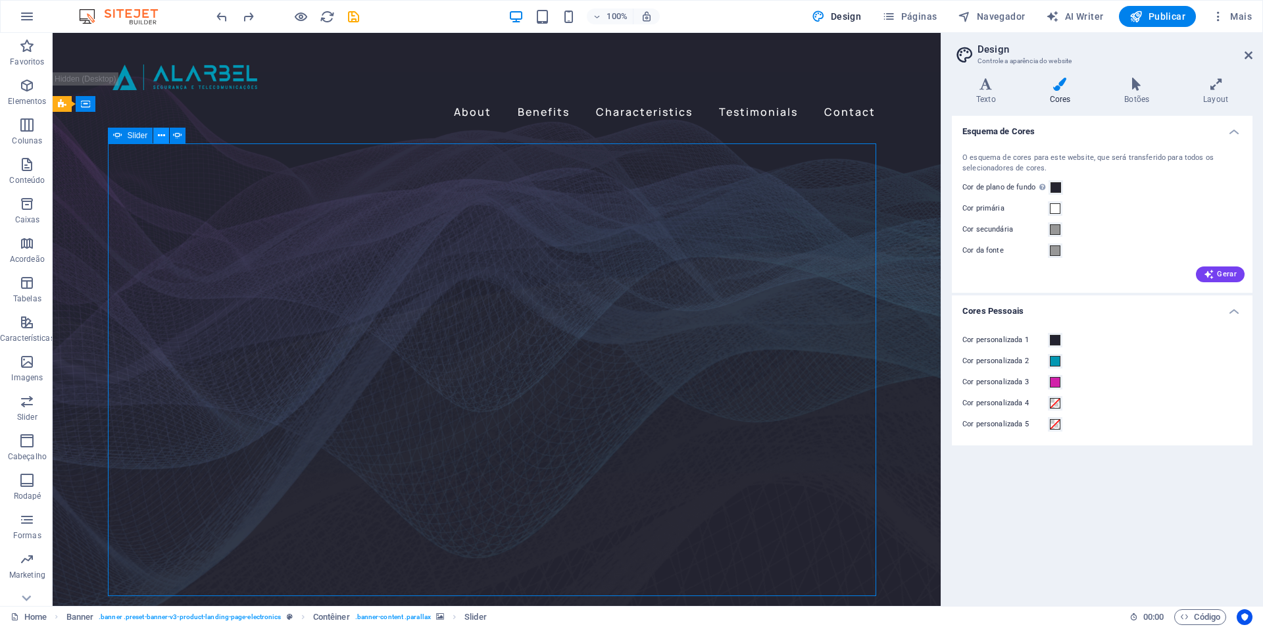
click at [159, 135] on icon at bounding box center [161, 136] width 7 height 14
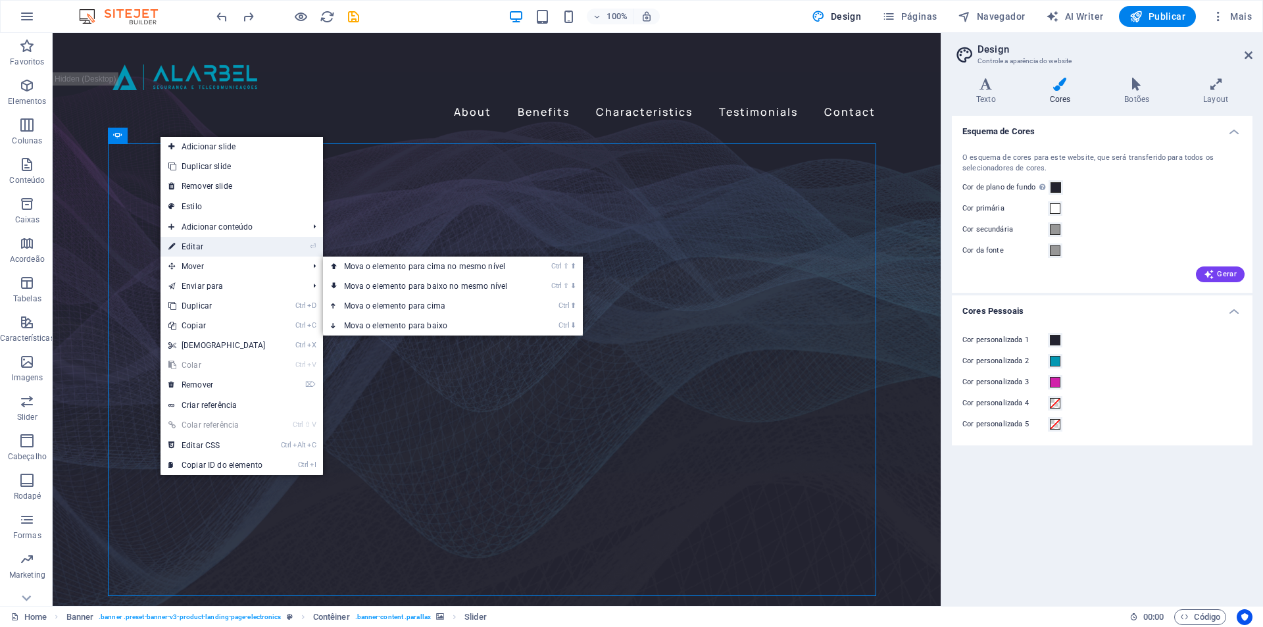
click at [234, 251] on link "⏎ Editar" at bounding box center [216, 247] width 113 height 20
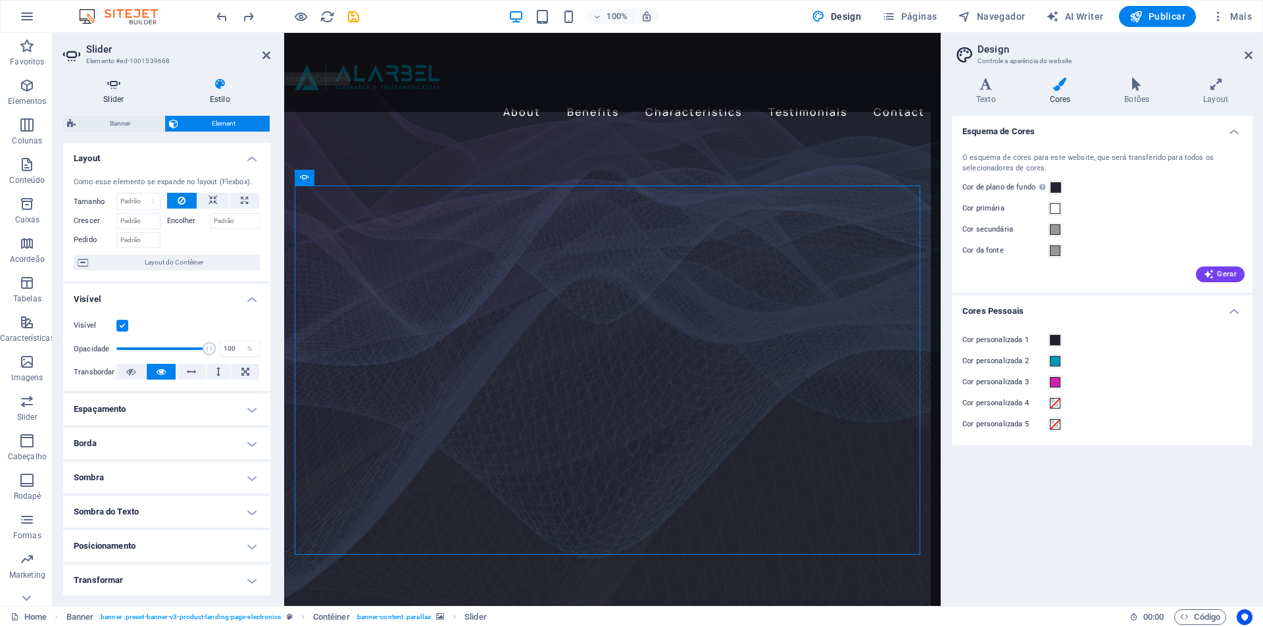
click at [114, 88] on icon at bounding box center [113, 84] width 101 height 13
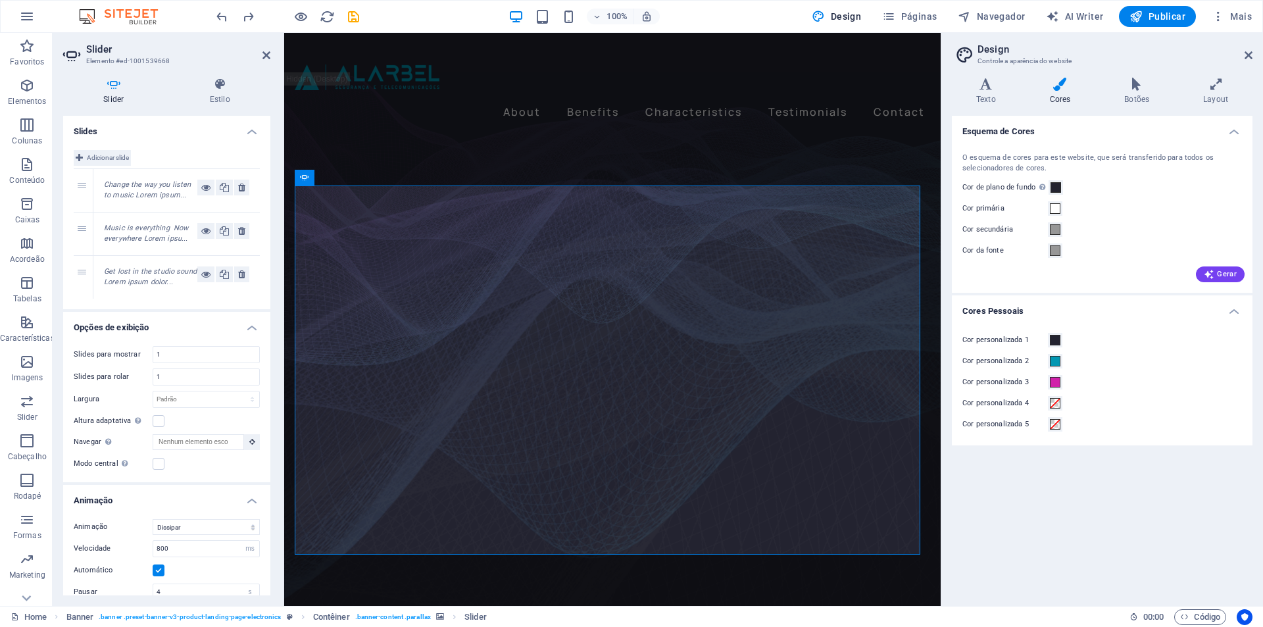
click at [92, 155] on span "Adicionar slide" at bounding box center [108, 158] width 42 height 16
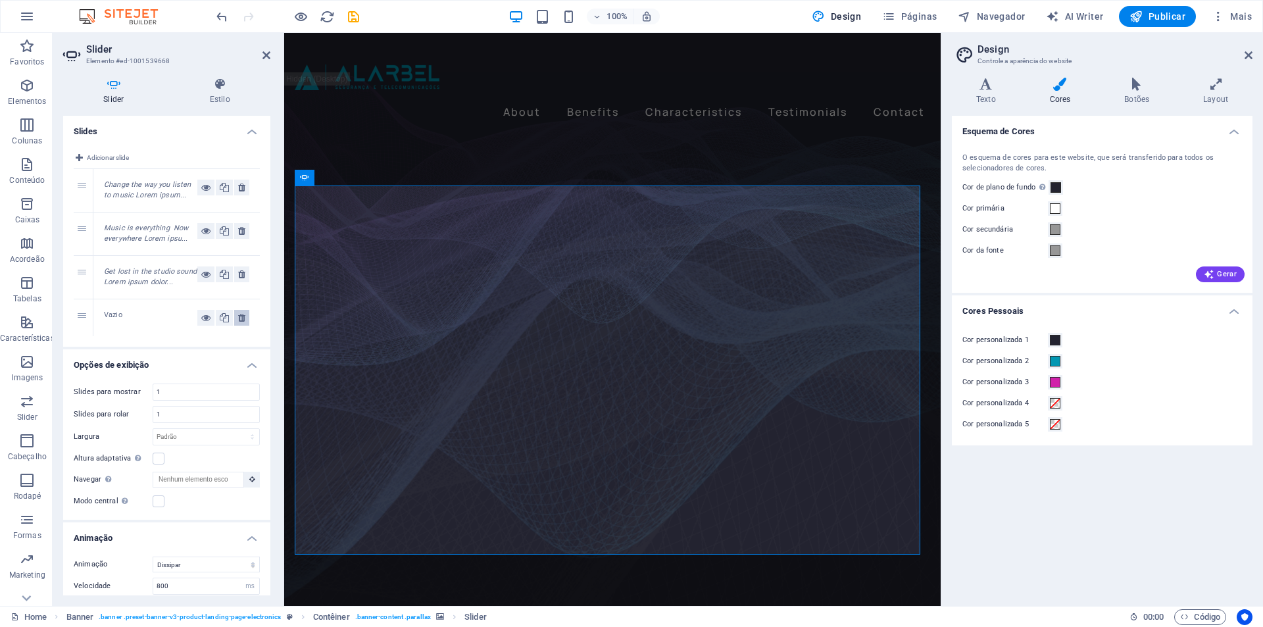
click at [241, 317] on icon at bounding box center [241, 318] width 7 height 16
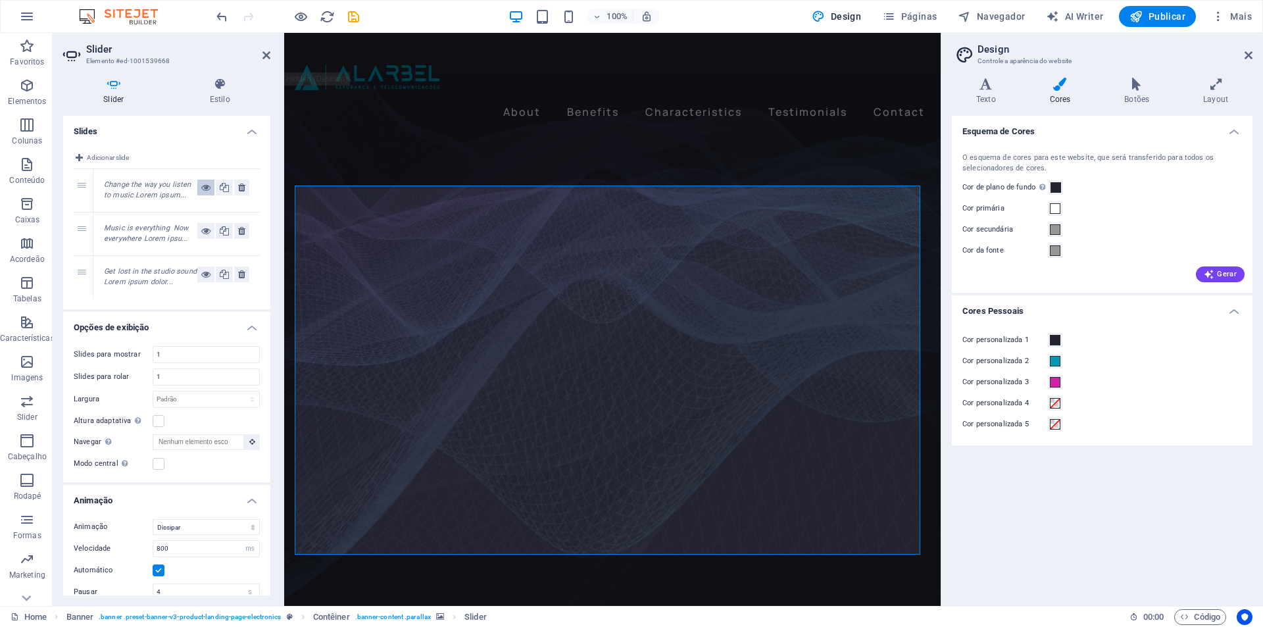
click at [203, 188] on icon at bounding box center [205, 188] width 9 height 16
click at [204, 228] on icon at bounding box center [205, 231] width 9 height 16
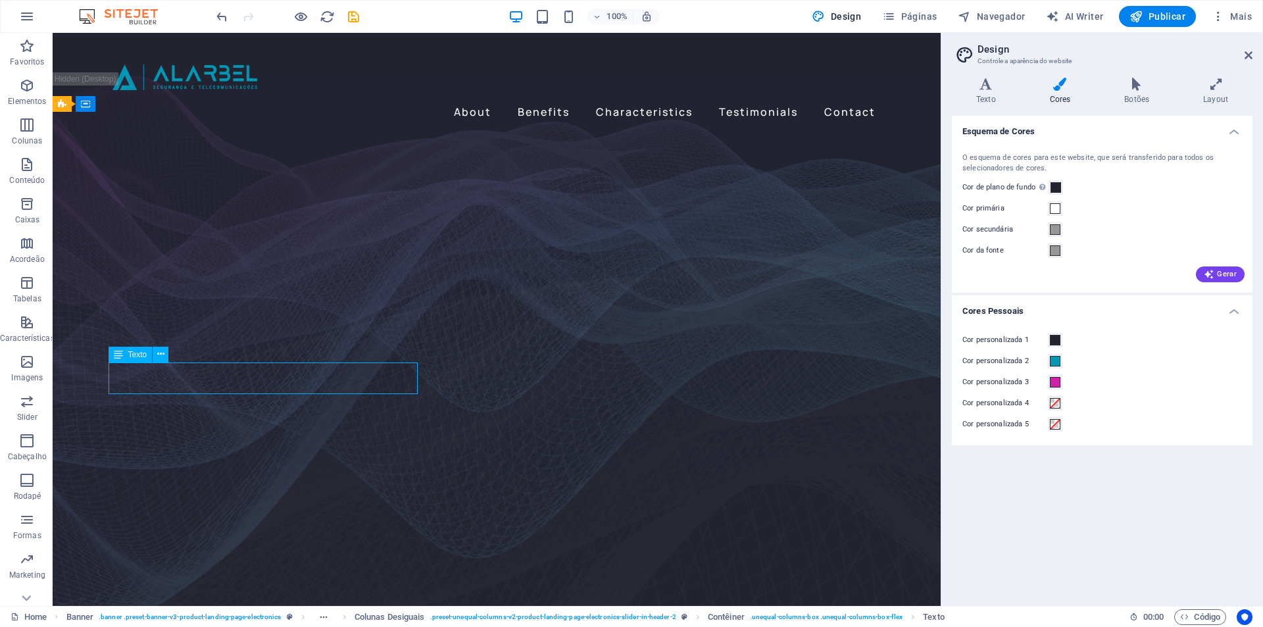
click at [178, 363] on div "Texto" at bounding box center [143, 355] width 69 height 16
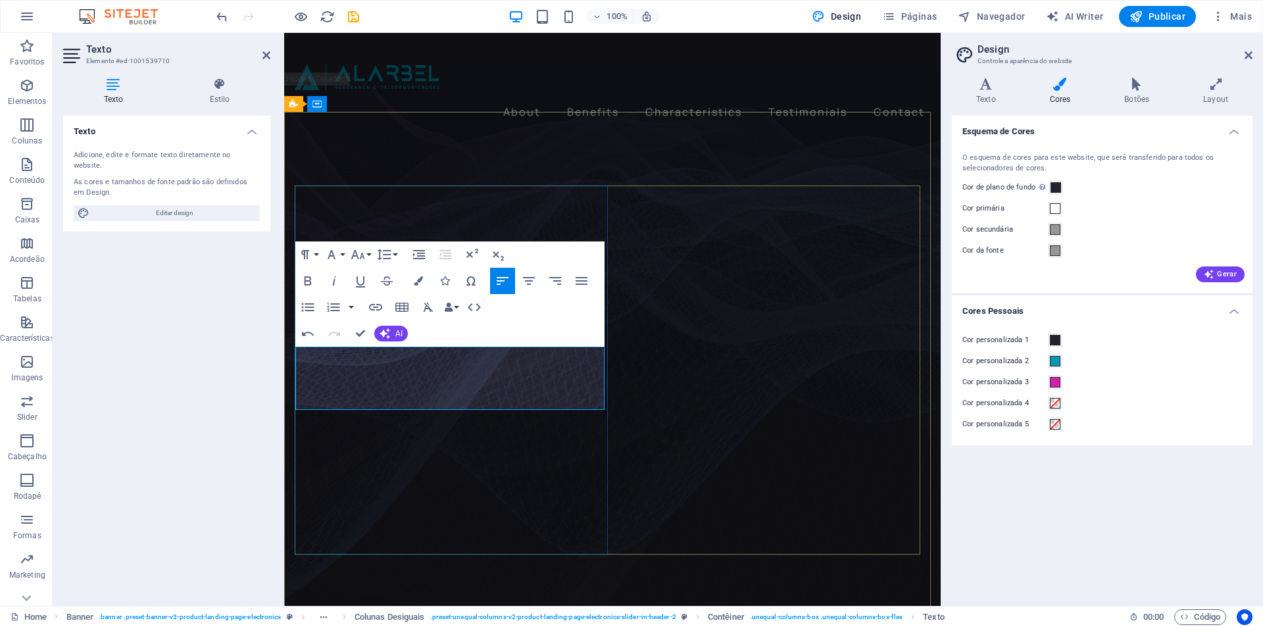
scroll to position [2608, 3]
click at [506, 141] on figure at bounding box center [612, 370] width 656 height 539
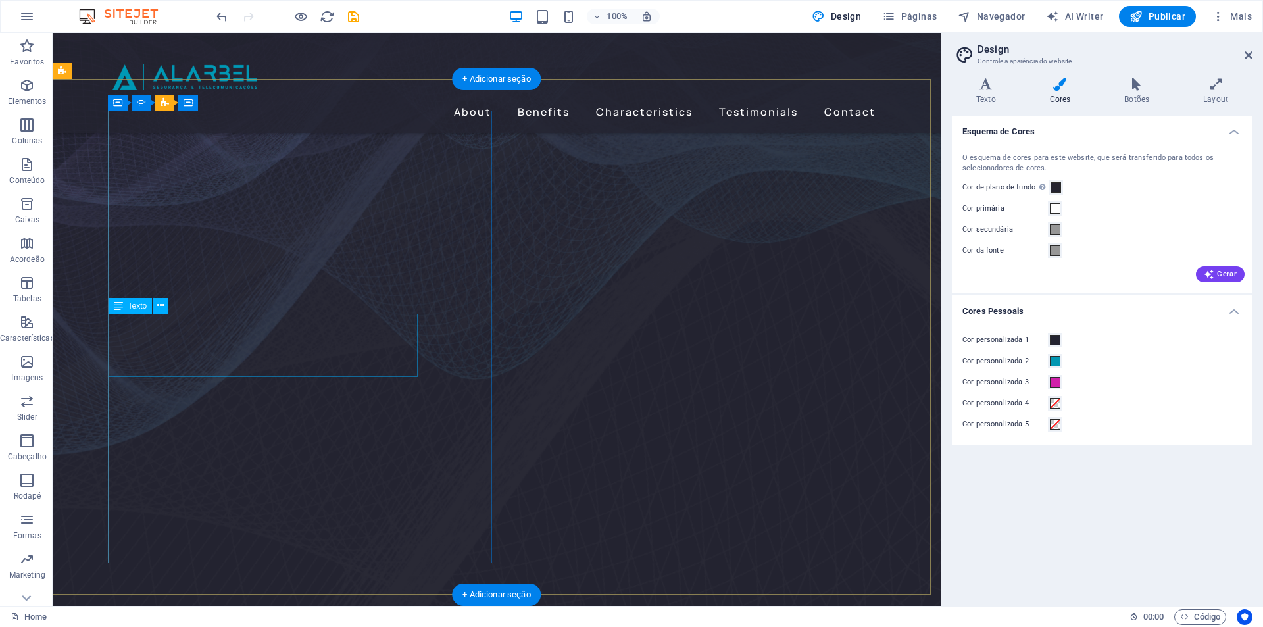
scroll to position [0, 0]
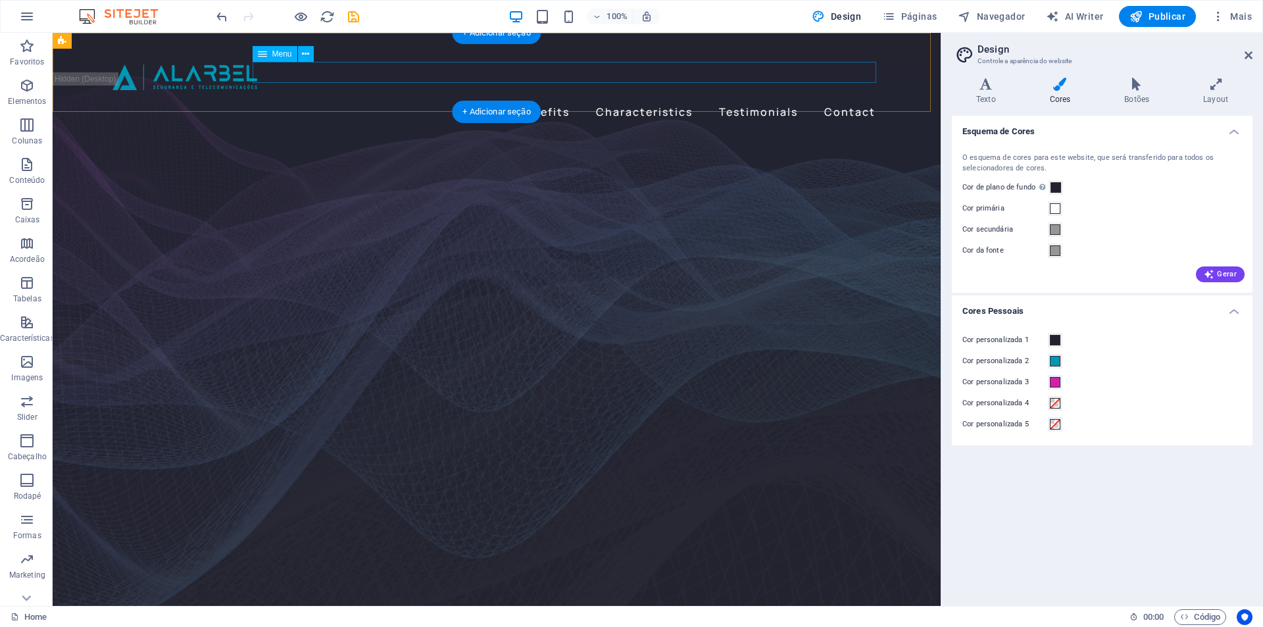
click at [529, 101] on nav "About Benefits Characteristics Testimonials Contact" at bounding box center [496, 111] width 768 height 21
click at [456, 101] on nav "About Benefits Characteristics Testimonials Contact" at bounding box center [496, 111] width 768 height 21
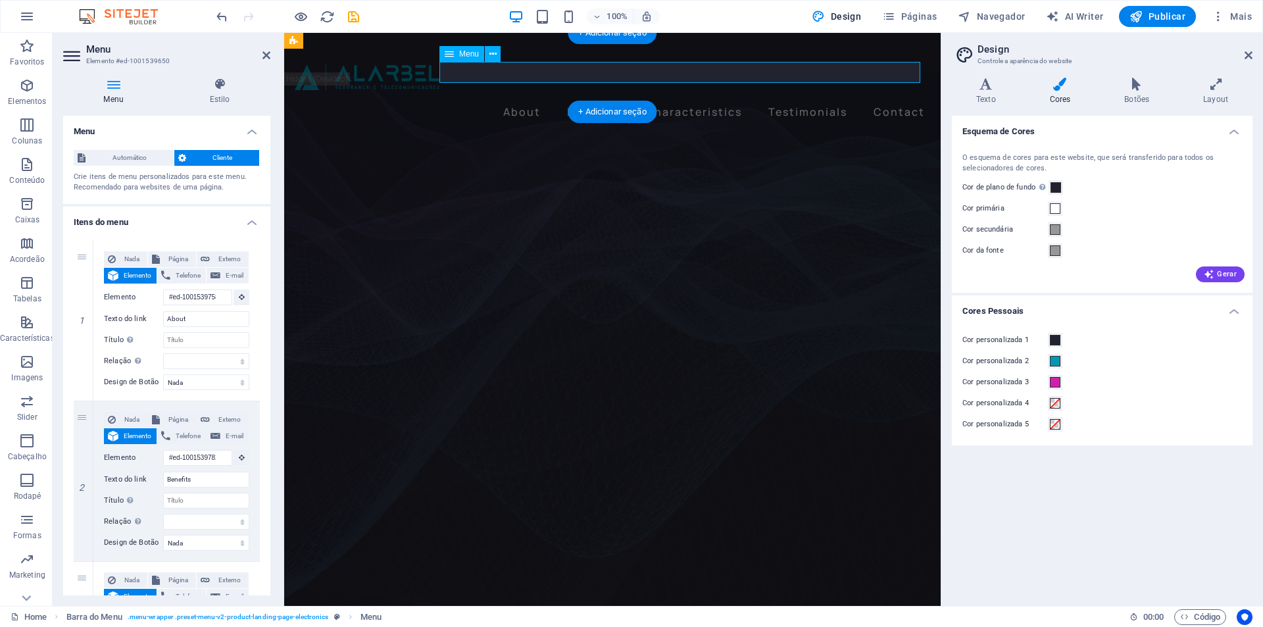
click at [537, 101] on nav "About Benefits Characteristics Testimonials Contact" at bounding box center [612, 111] width 635 height 21
click at [520, 101] on nav "About Benefits Characteristics Testimonials Contact" at bounding box center [612, 111] width 635 height 21
click at [470, 53] on span "Menu" at bounding box center [469, 54] width 20 height 8
click at [495, 54] on icon at bounding box center [492, 54] width 7 height 14
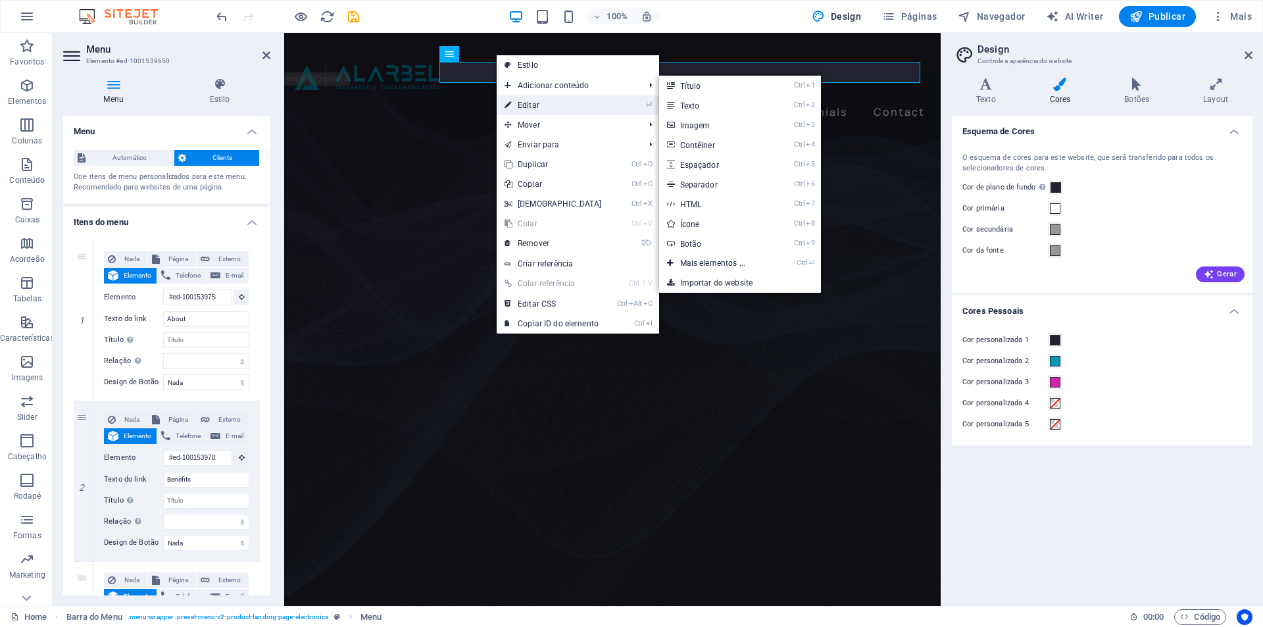
click at [511, 101] on icon at bounding box center [507, 105] width 7 height 20
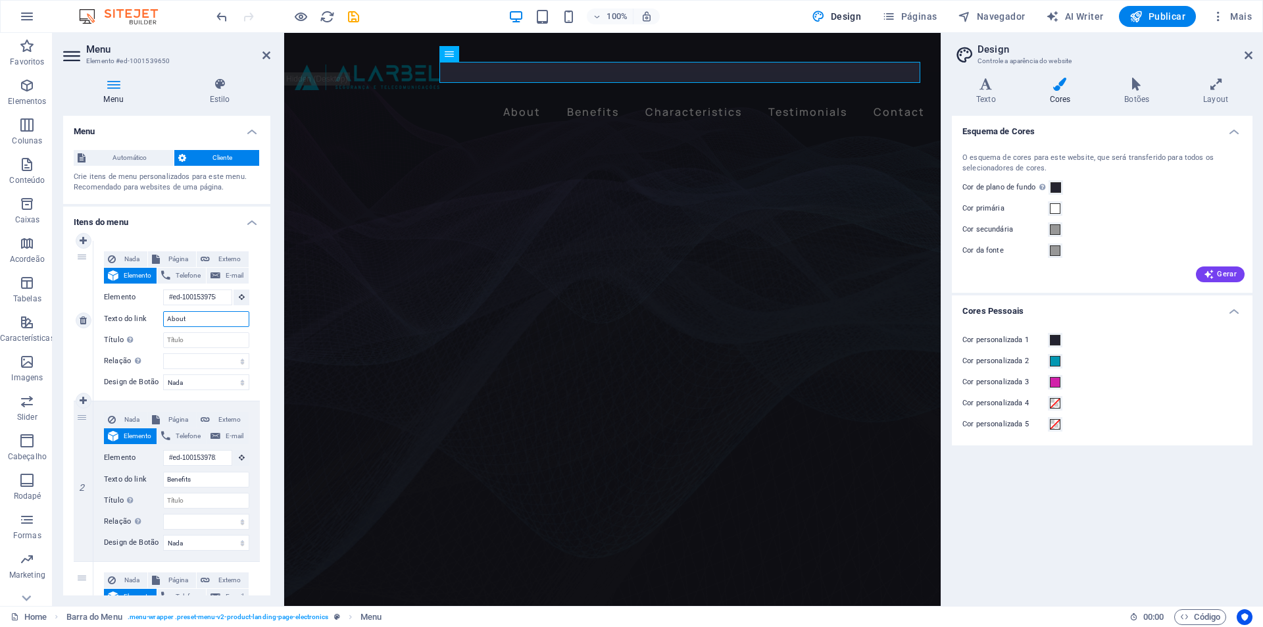
click at [191, 318] on input "About" at bounding box center [206, 319] width 86 height 16
type input "Empresas"
select select
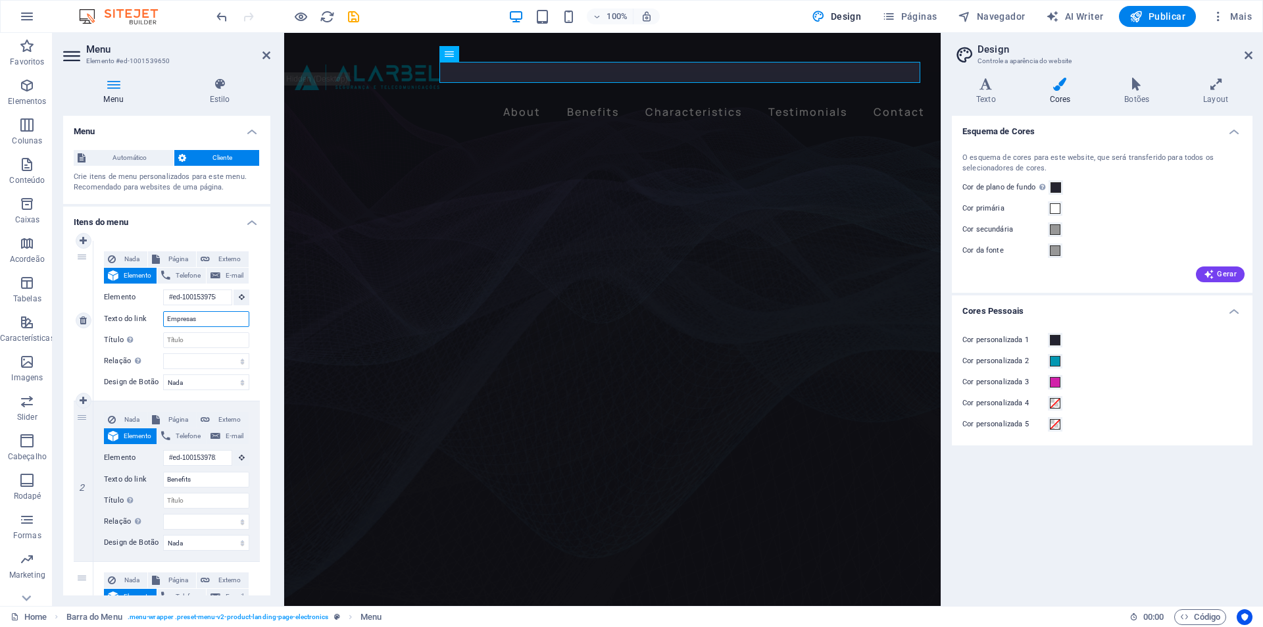
select select
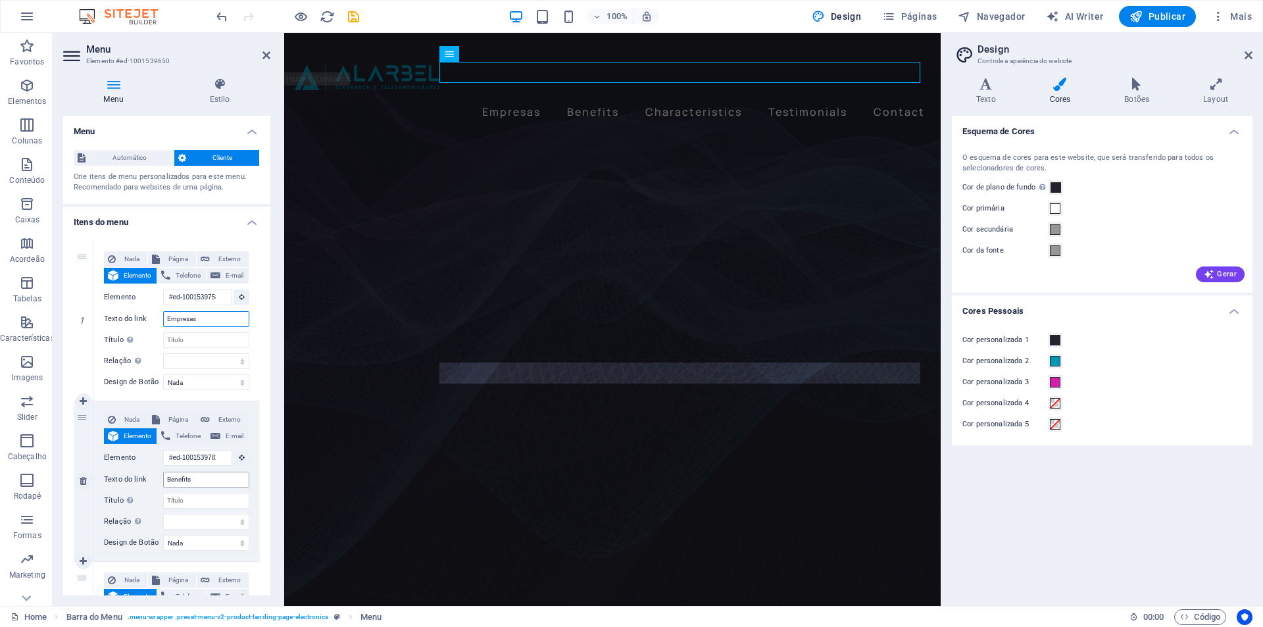
type input "Empresas"
click at [203, 479] on input "Benefits" at bounding box center [206, 480] width 86 height 16
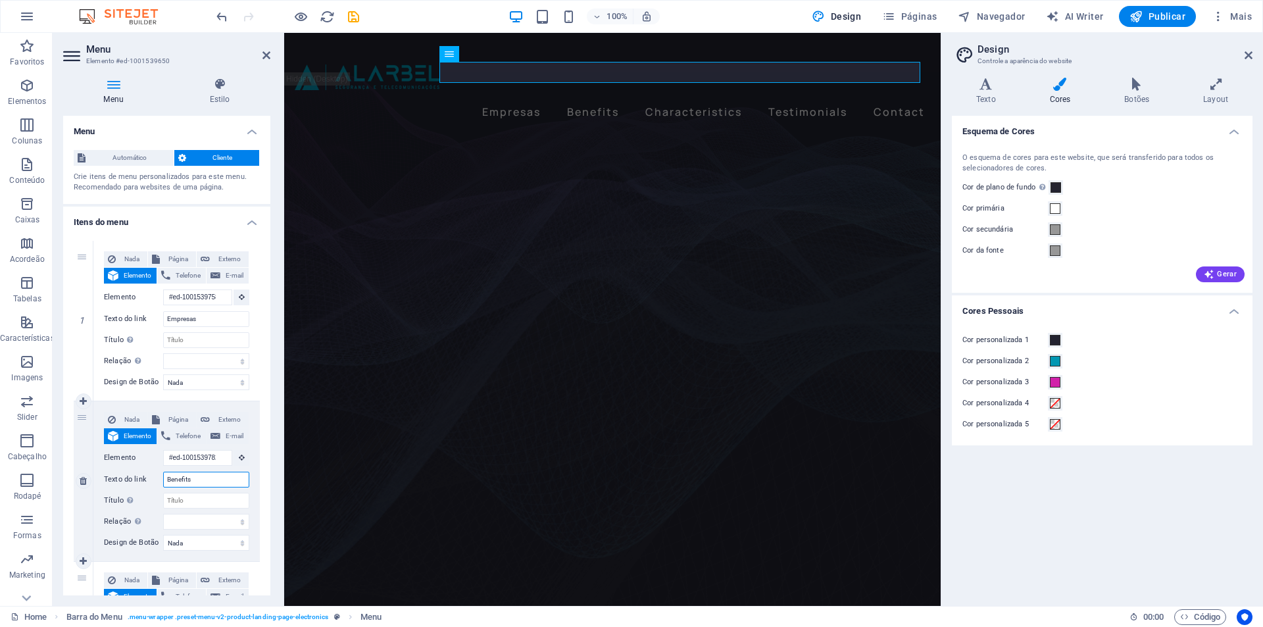
click at [203, 479] on input "Benefits" at bounding box center [206, 480] width 86 height 16
type input "Parti"
select select
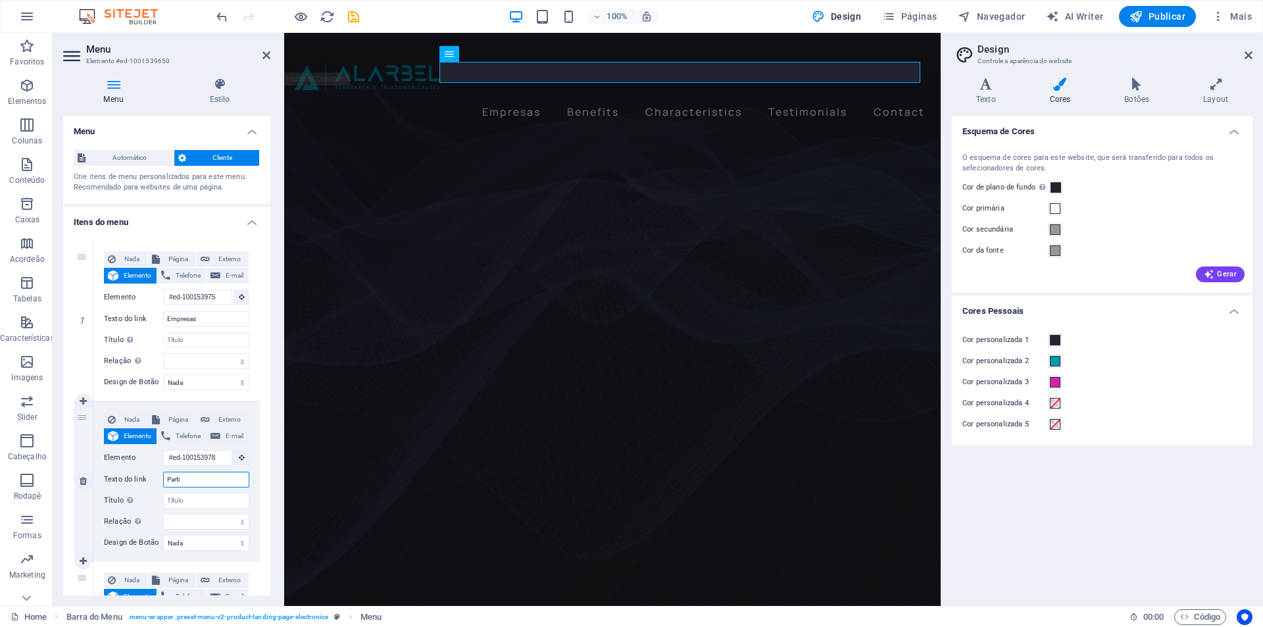
select select
type input "Particulares"
select select
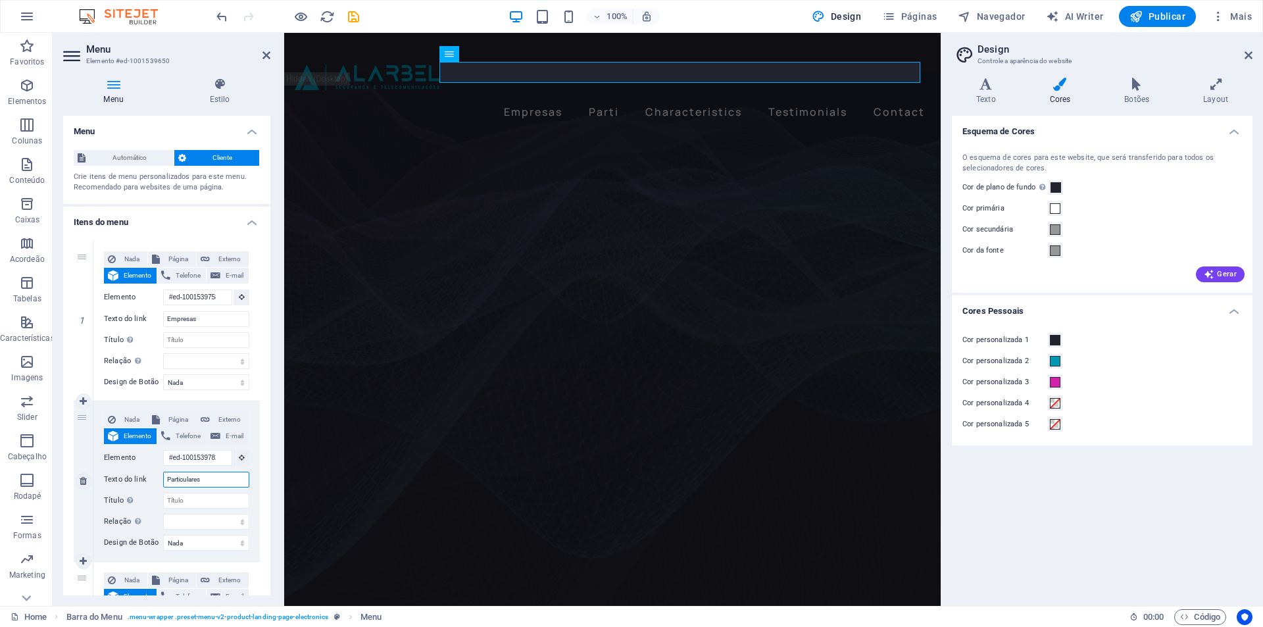
select select
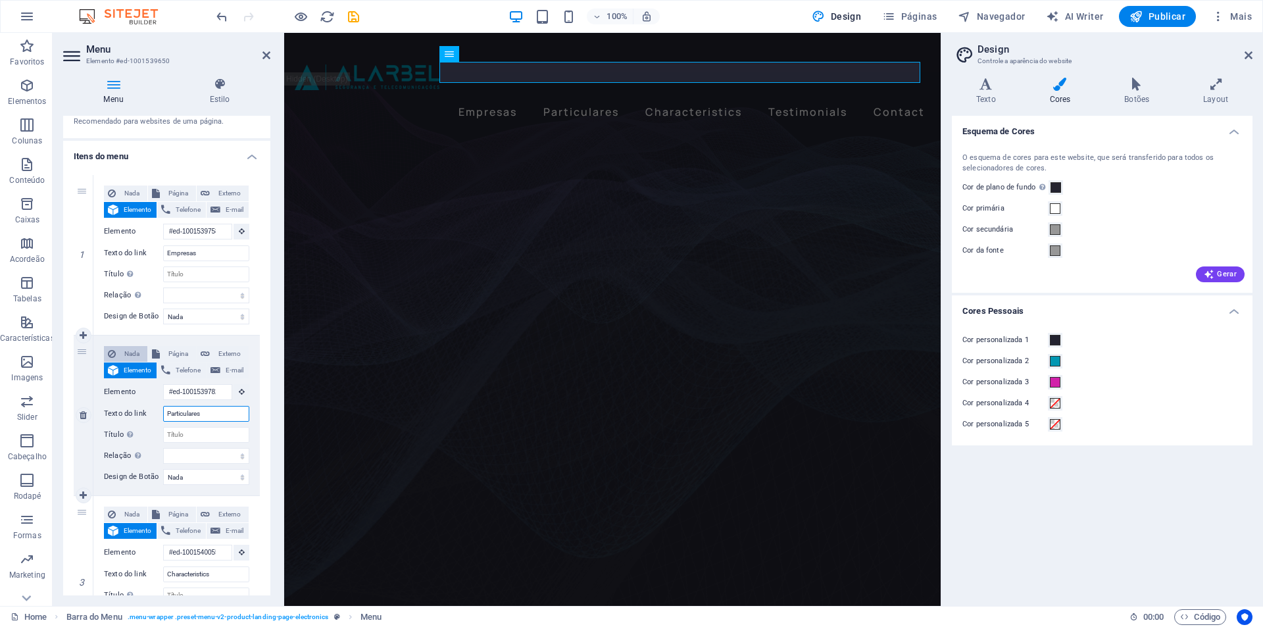
scroll to position [33, 0]
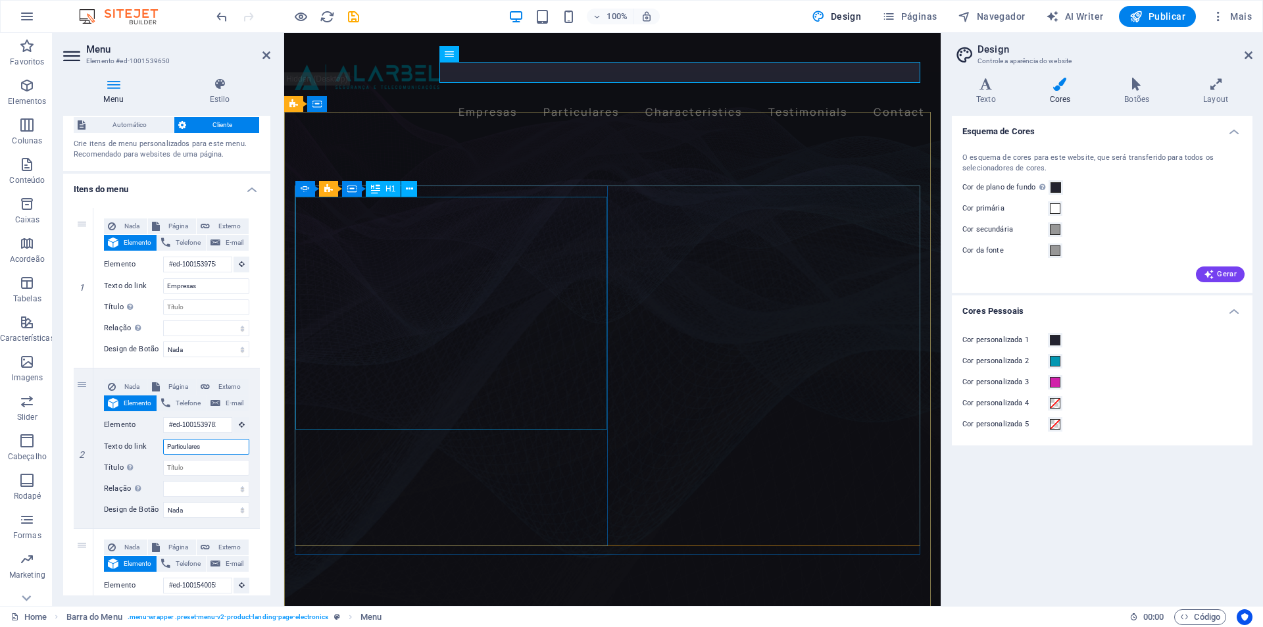
type input "Particulares"
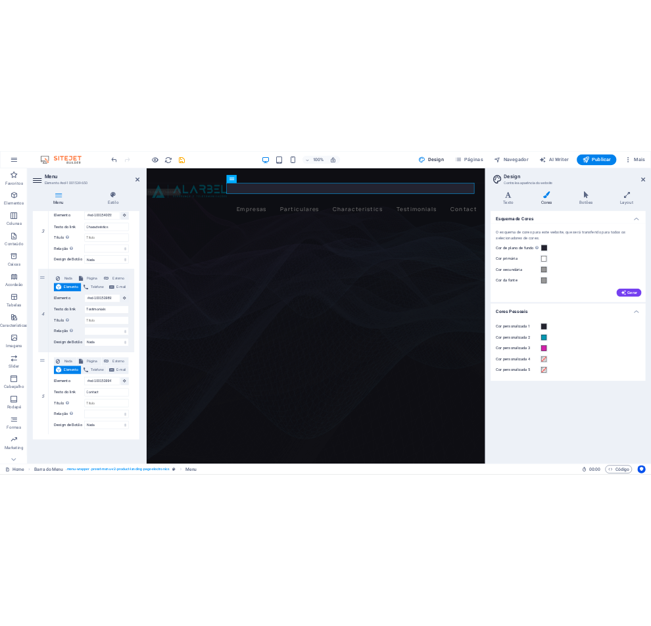
scroll to position [132, 0]
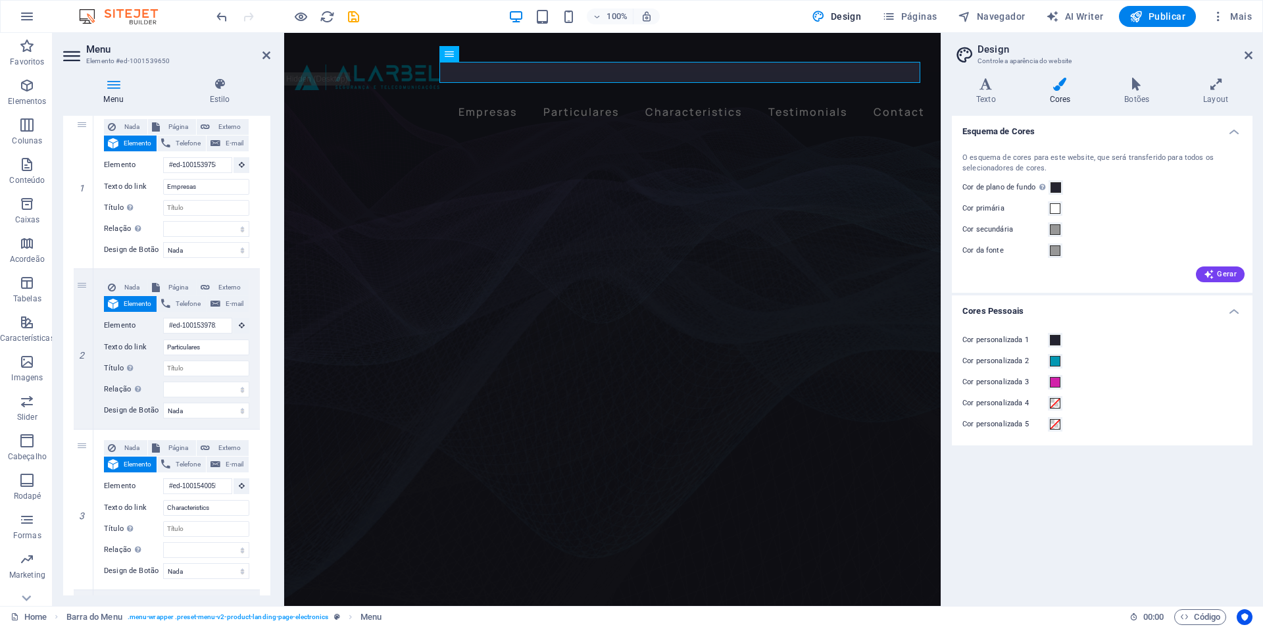
click at [437, 155] on figure at bounding box center [612, 370] width 656 height 539
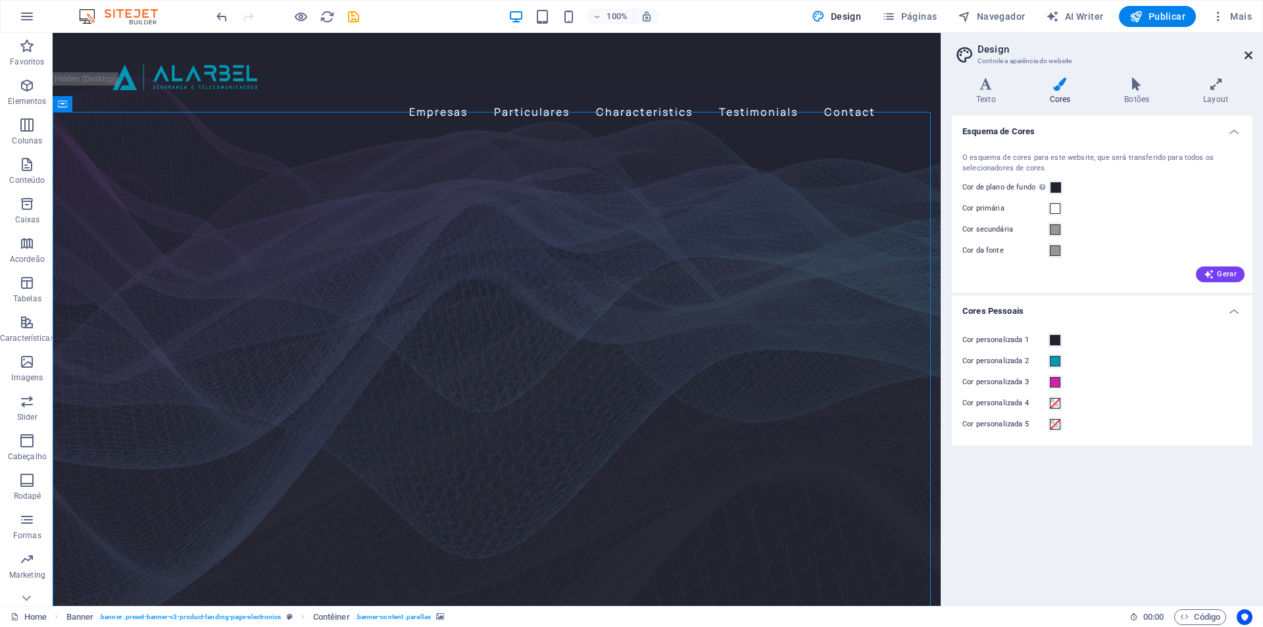
click at [1245, 53] on icon at bounding box center [1248, 55] width 8 height 11
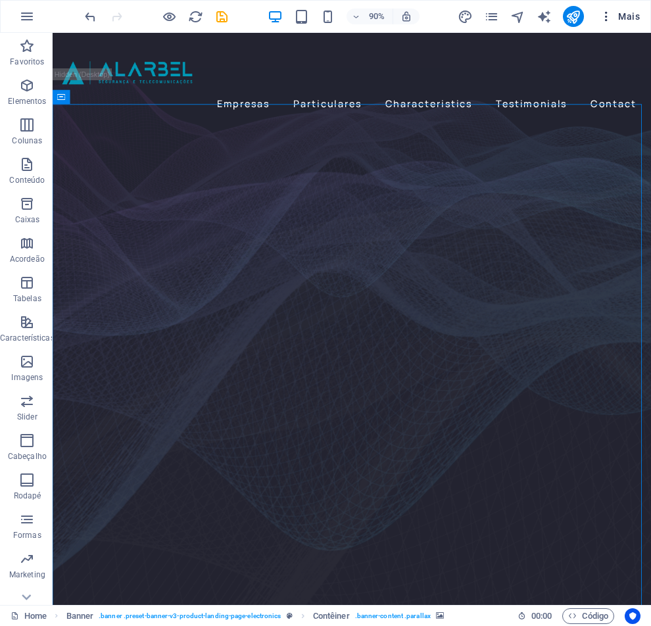
click at [604, 19] on icon "button" at bounding box center [606, 16] width 13 height 13
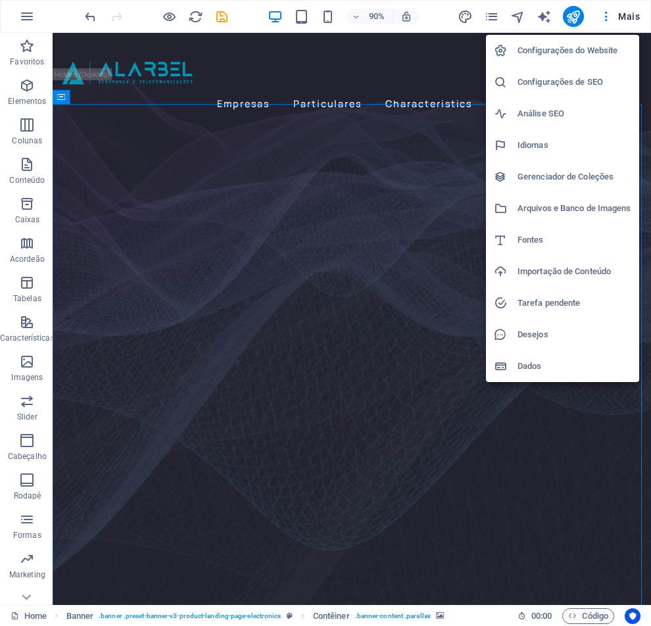
click at [328, 18] on div at bounding box center [325, 313] width 651 height 626
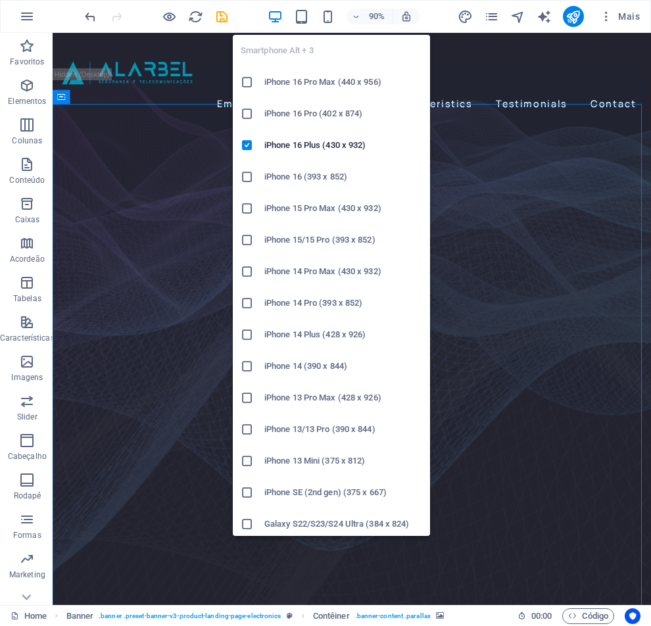
click at [333, 361] on h6 "iPhone 14 (390 x 844)" at bounding box center [343, 366] width 158 height 16
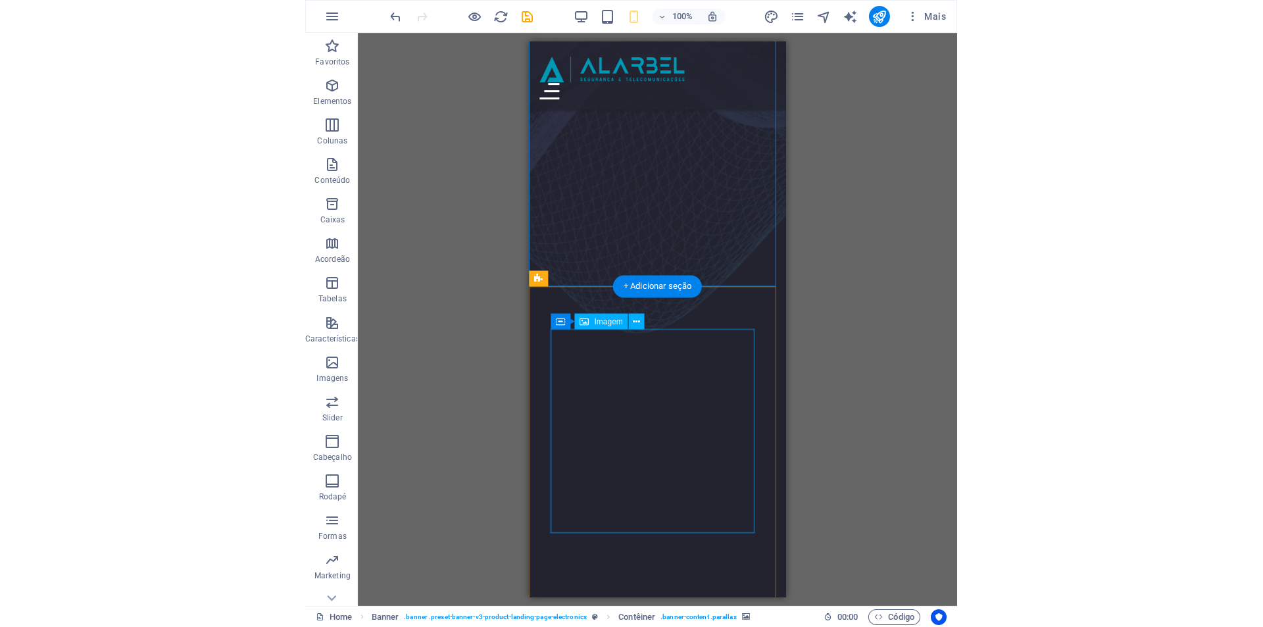
scroll to position [0, 0]
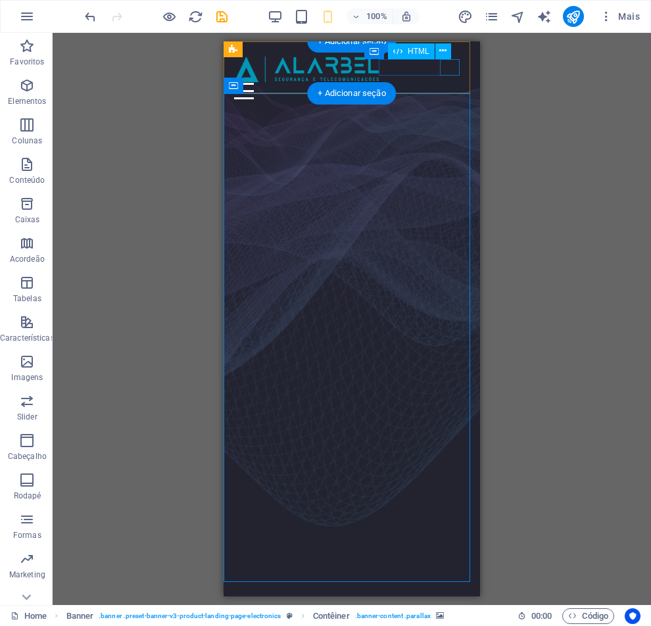
click at [449, 83] on div "Menu" at bounding box center [351, 91] width 235 height 16
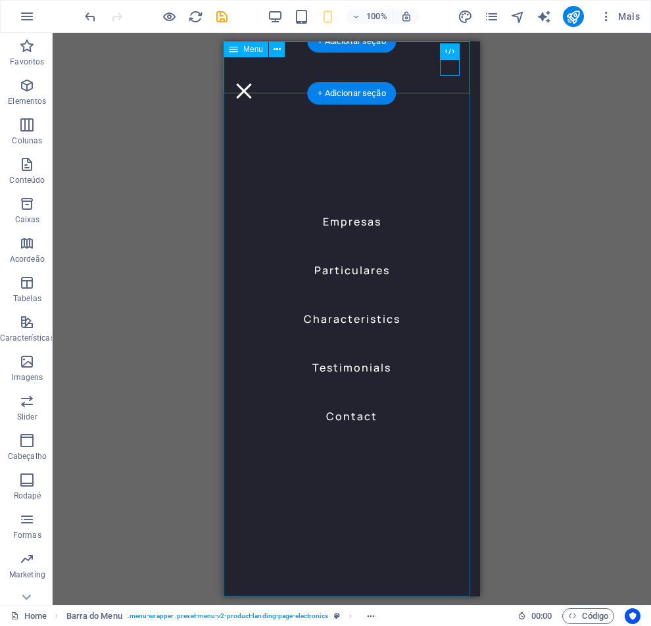
click at [254, 83] on div "Menu" at bounding box center [244, 91] width 20 height 16
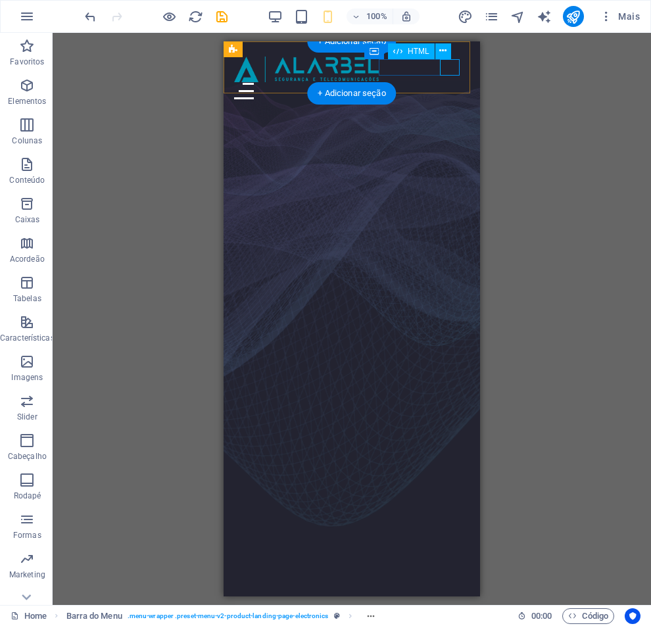
click at [449, 83] on div "Menu" at bounding box center [351, 91] width 235 height 16
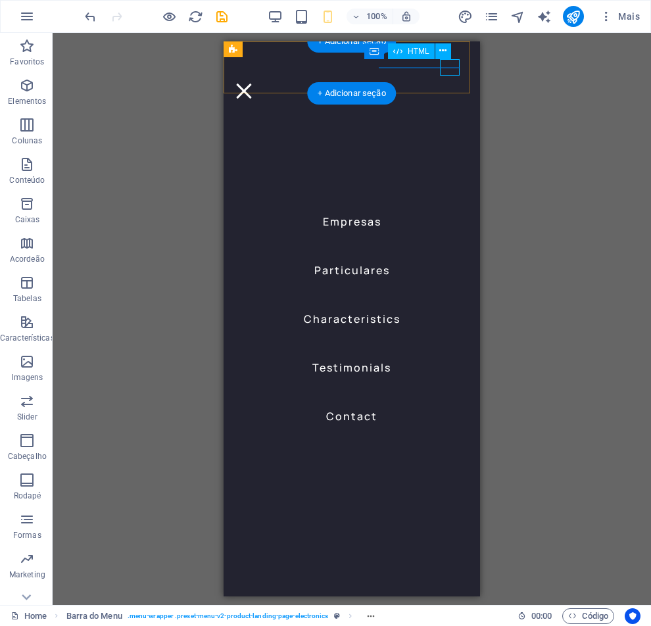
click at [254, 83] on div "Menu" at bounding box center [244, 91] width 20 height 16
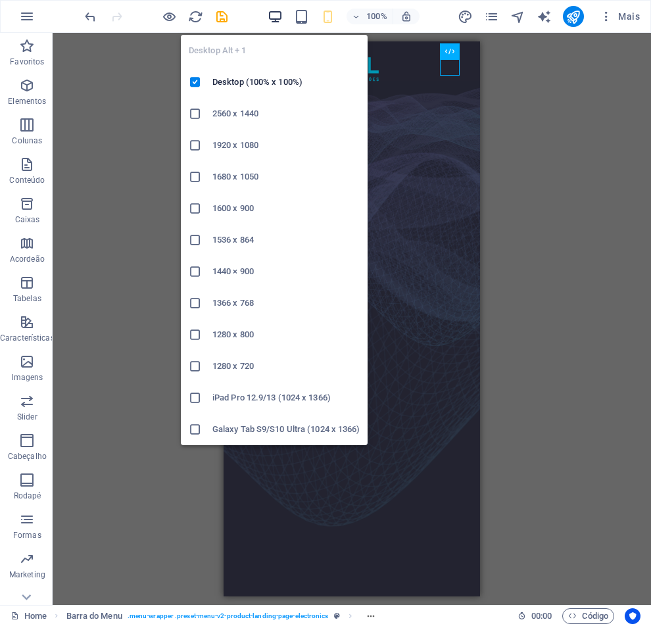
click at [282, 17] on icon "button" at bounding box center [275, 16] width 15 height 15
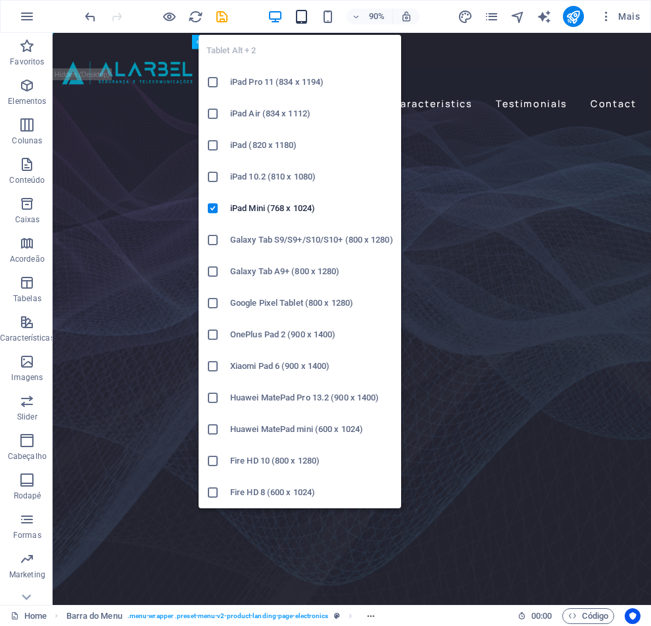
click at [296, 16] on icon "button" at bounding box center [301, 16] width 15 height 15
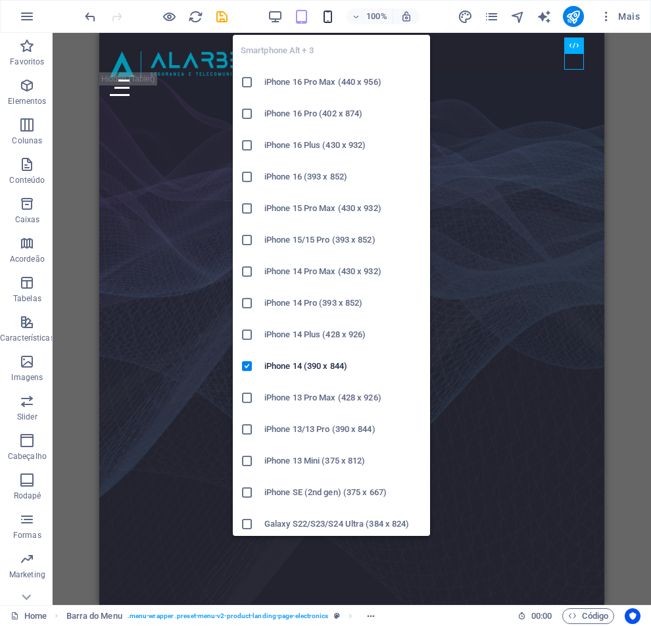
click at [329, 16] on icon "button" at bounding box center [327, 16] width 15 height 15
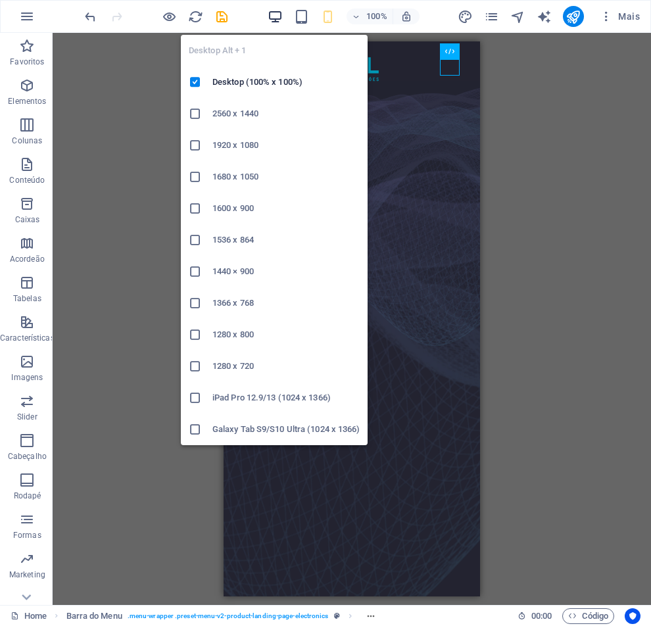
click at [275, 18] on icon "button" at bounding box center [275, 16] width 15 height 15
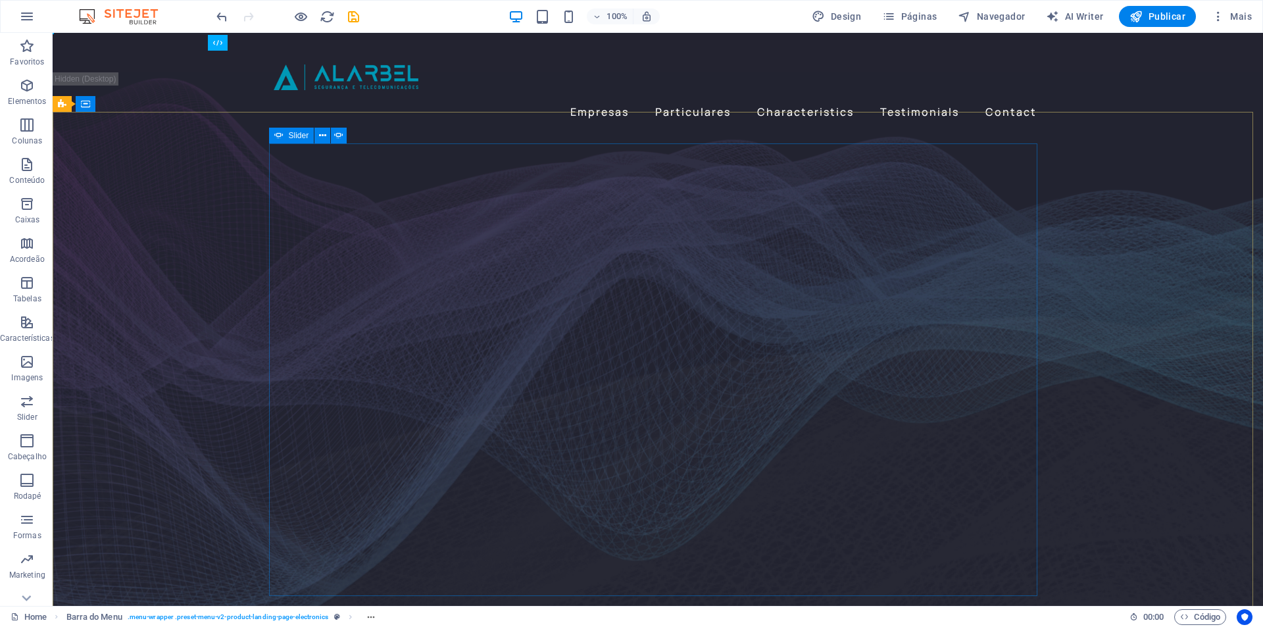
click at [284, 135] on div "Slider" at bounding box center [291, 136] width 45 height 16
click at [322, 135] on icon at bounding box center [322, 136] width 7 height 14
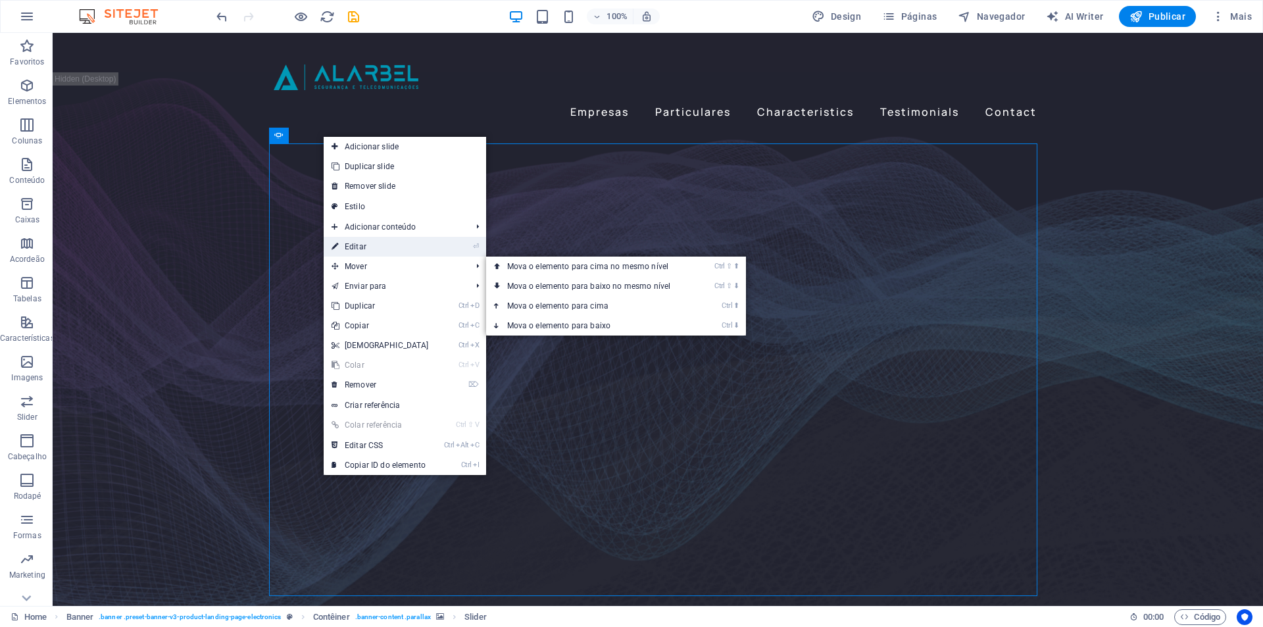
click at [381, 247] on link "⏎ Editar" at bounding box center [380, 247] width 113 height 20
select select "fade"
select select "ms"
select select "s"
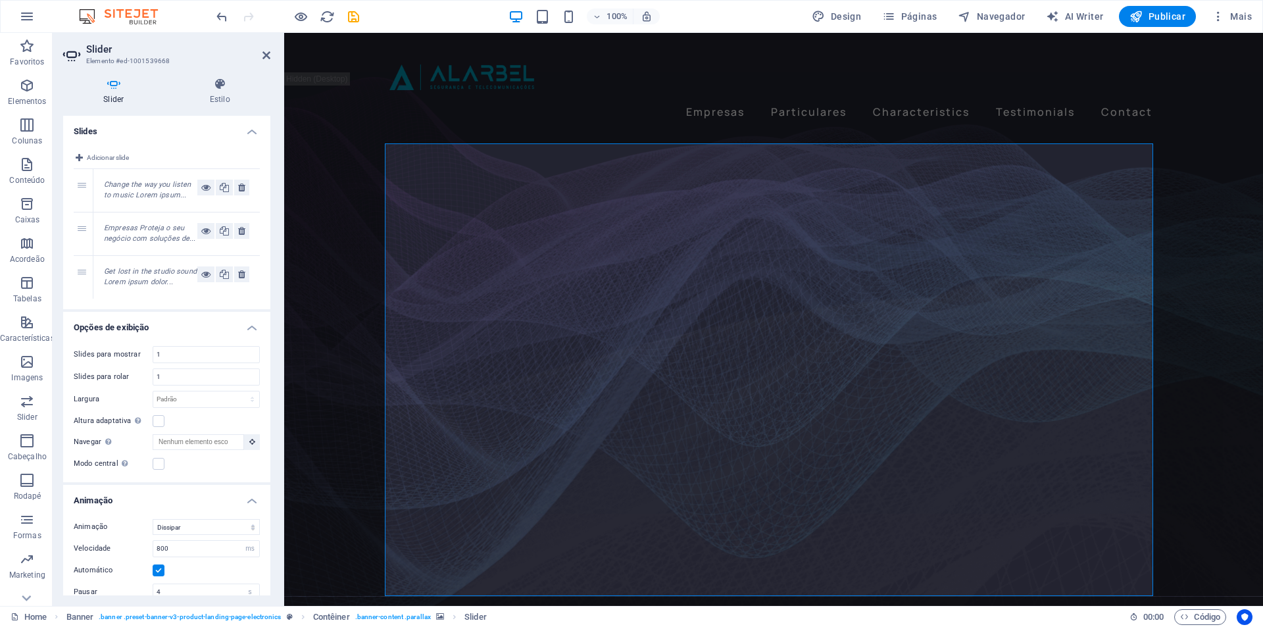
click at [349, 256] on figure at bounding box center [773, 370] width 979 height 539
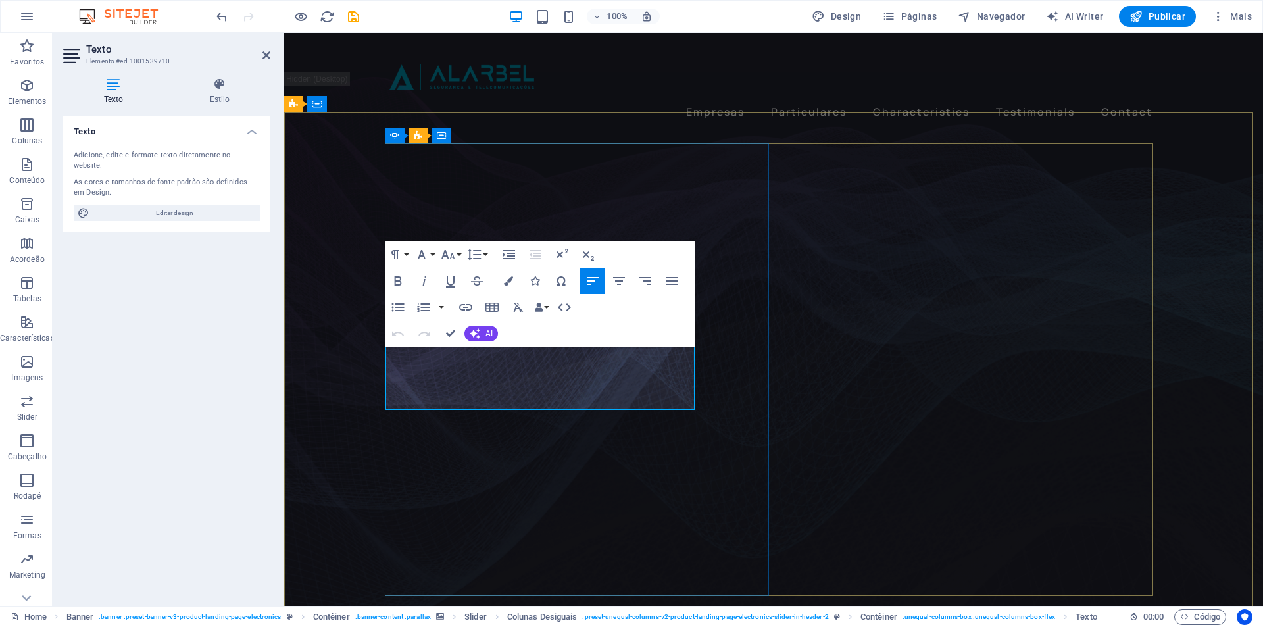
click at [350, 372] on figure at bounding box center [773, 370] width 979 height 539
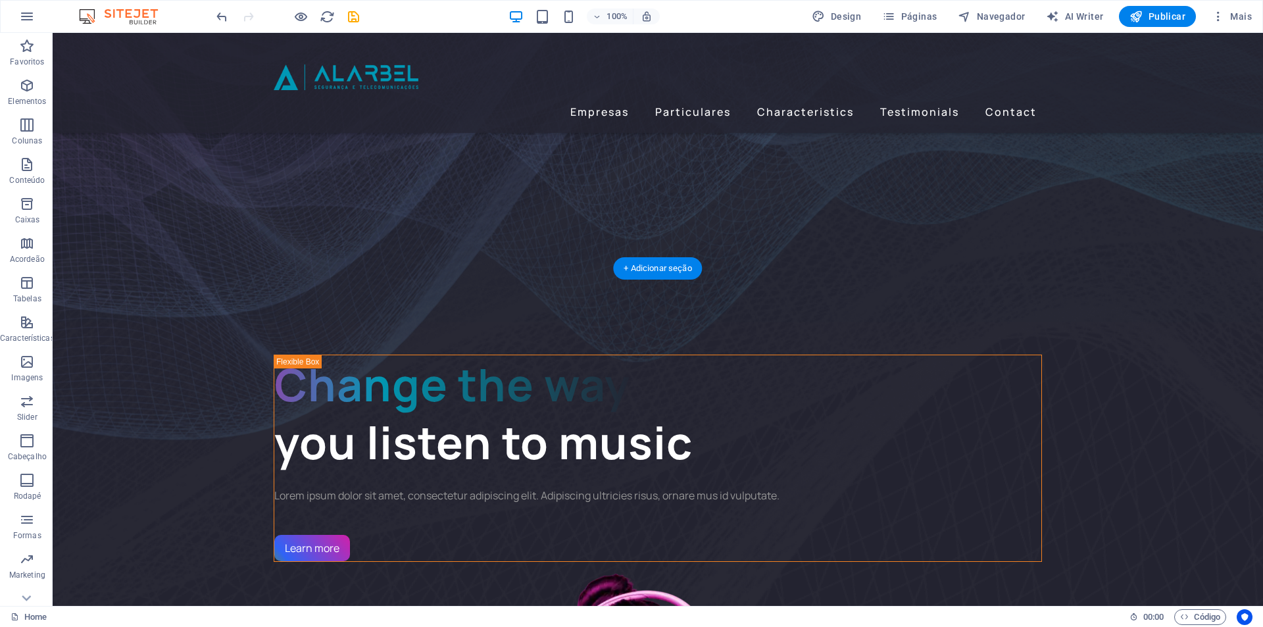
scroll to position [395, 0]
